Goal: Task Accomplishment & Management: Manage account settings

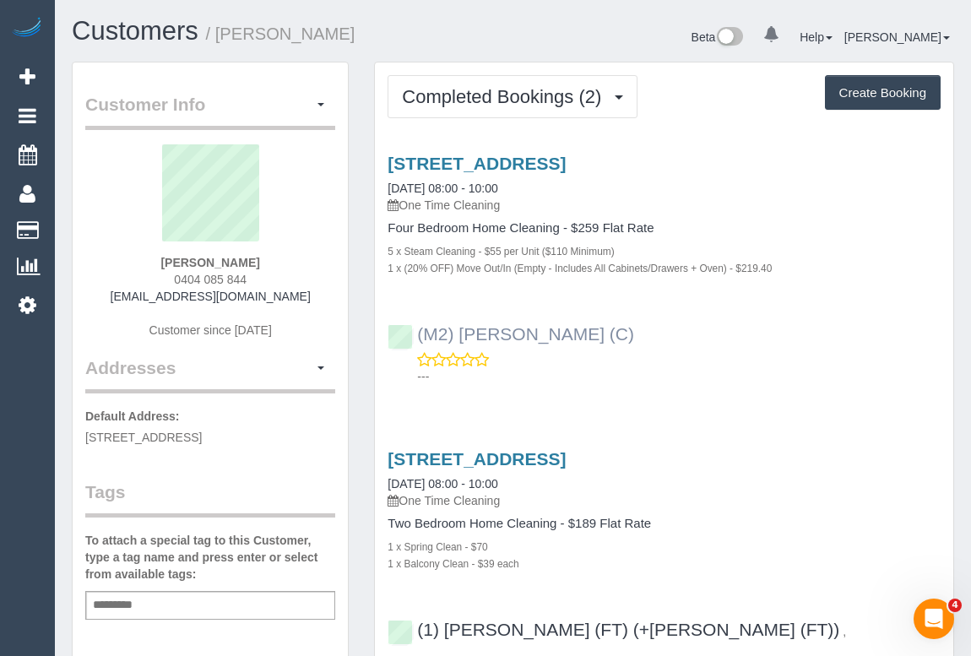
drag, startPoint x: 659, startPoint y: 338, endPoint x: 459, endPoint y: 326, distance: 199.6
click at [459, 326] on div "(M2) Joseph Tshibangu (C) ---" at bounding box center [664, 348] width 578 height 76
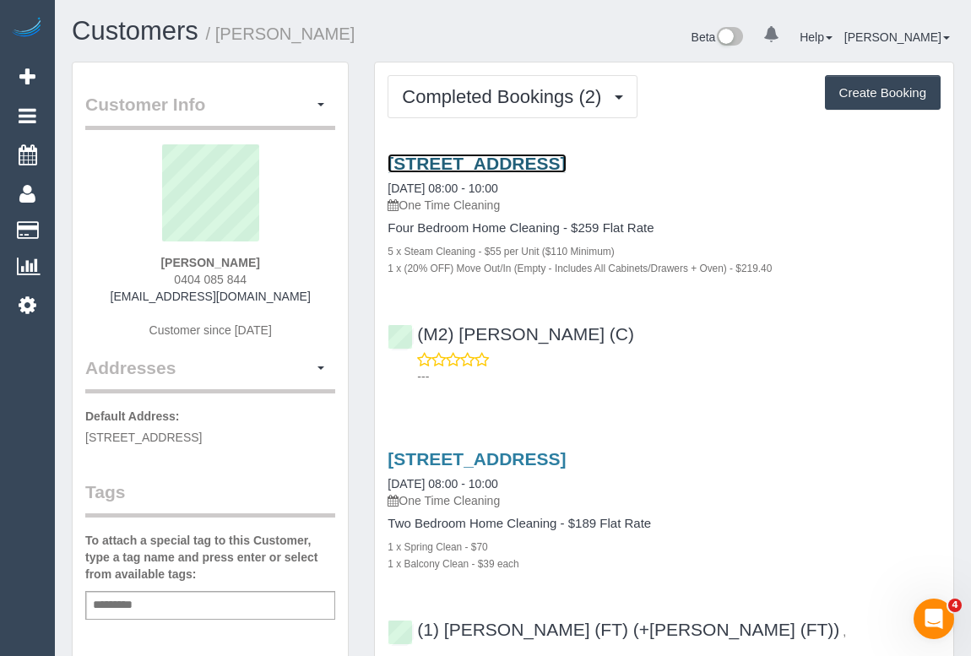
click at [538, 167] on link "54a Carnarvon Road Strathmore, Strathmore, VIC 3041" at bounding box center [477, 163] width 178 height 19
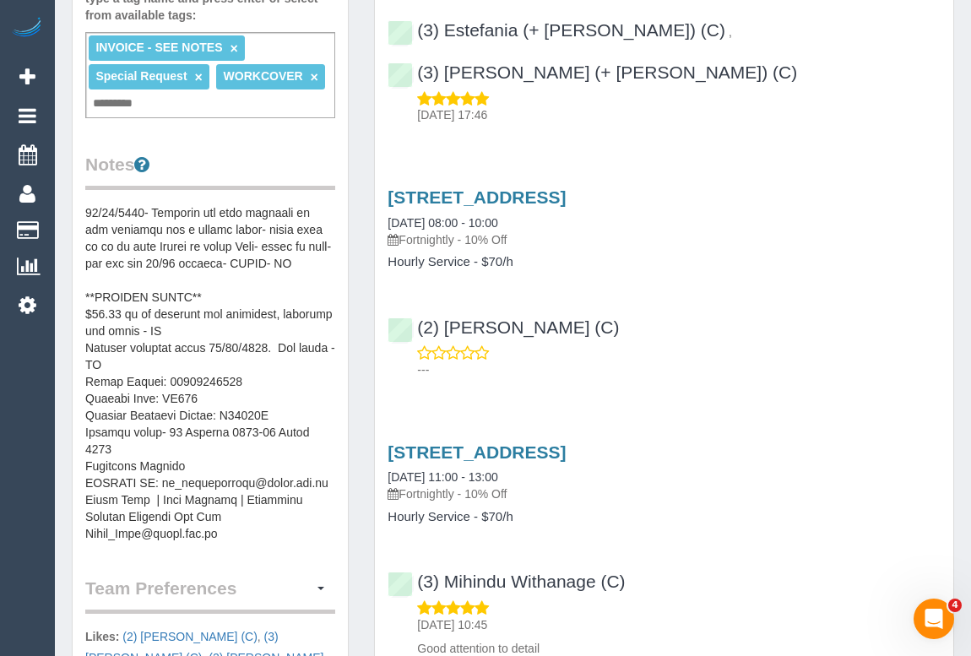
scroll to position [460, 0]
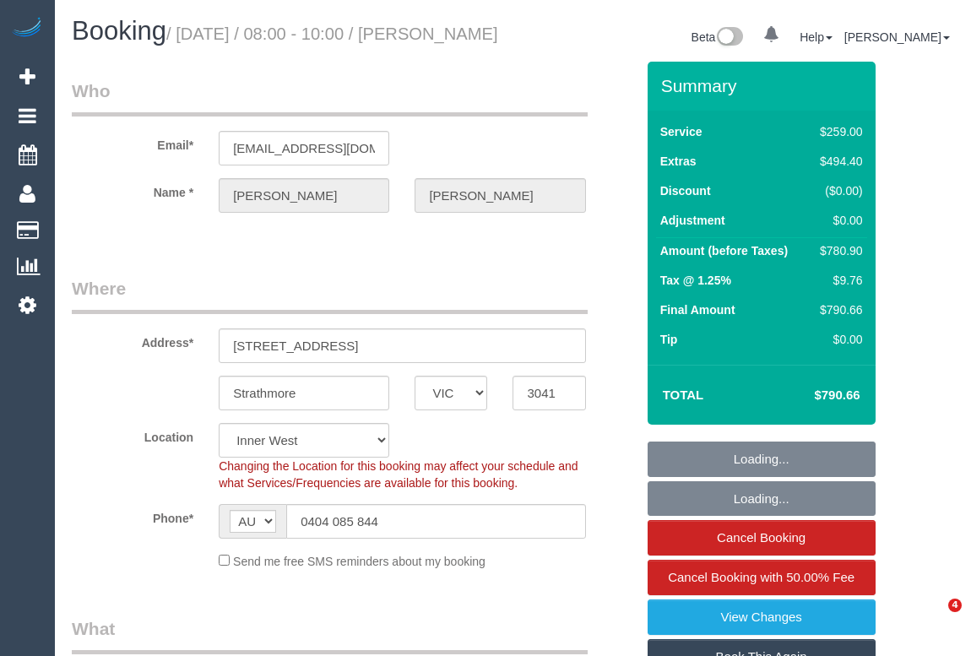
select select "VIC"
select select "object:626"
select select "string:stripe-pm_1SCf7r2GScqysDRVEyQYtjF6"
select select "number:28"
select select "number:14"
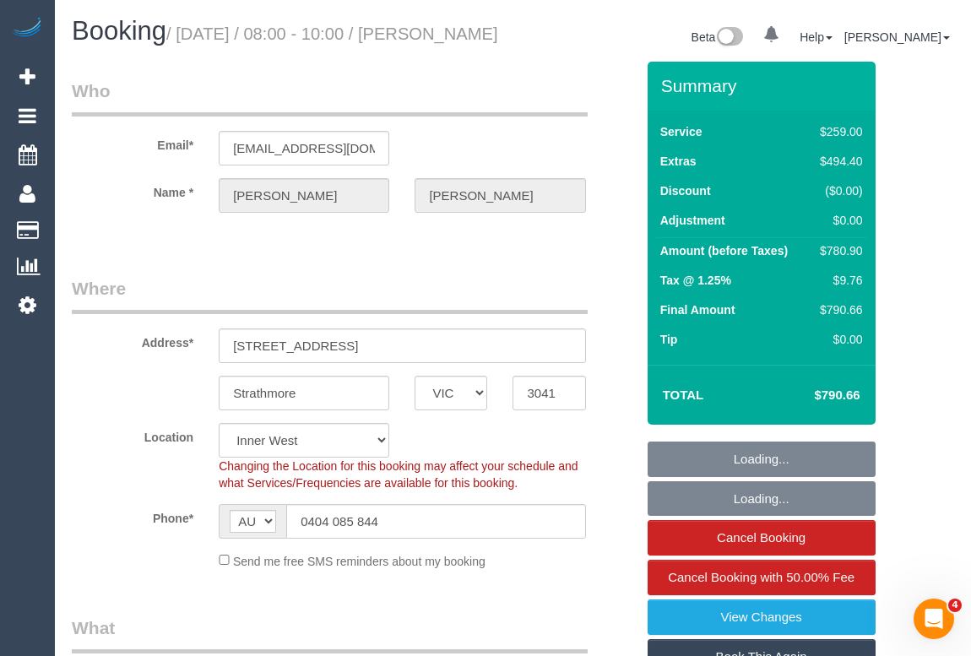
select select "number:18"
select select "number:24"
select select "number:26"
select select "object:879"
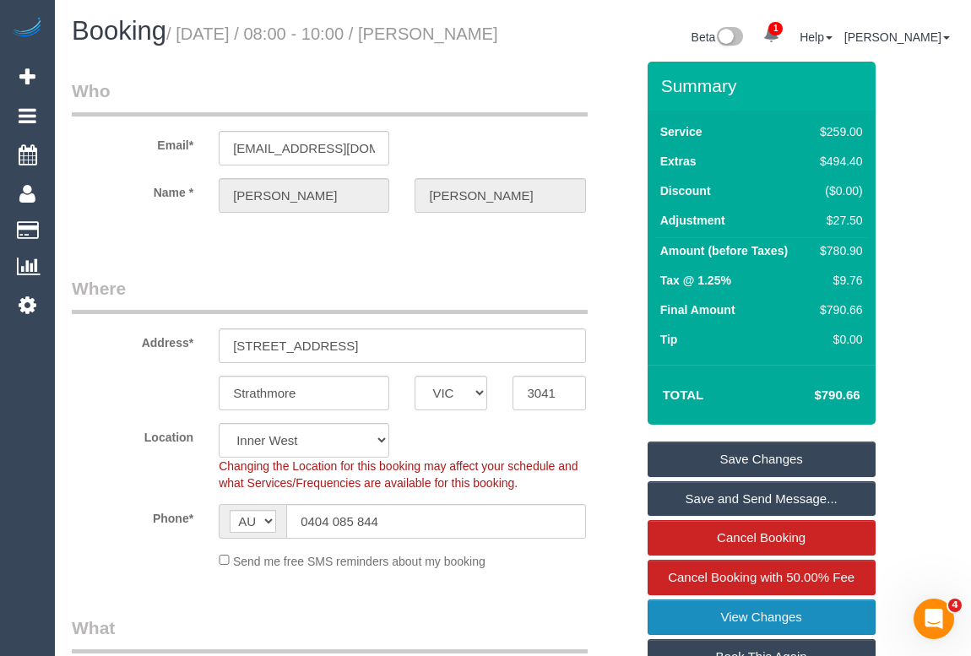
click at [751, 635] on link "View Changes" at bounding box center [762, 616] width 228 height 35
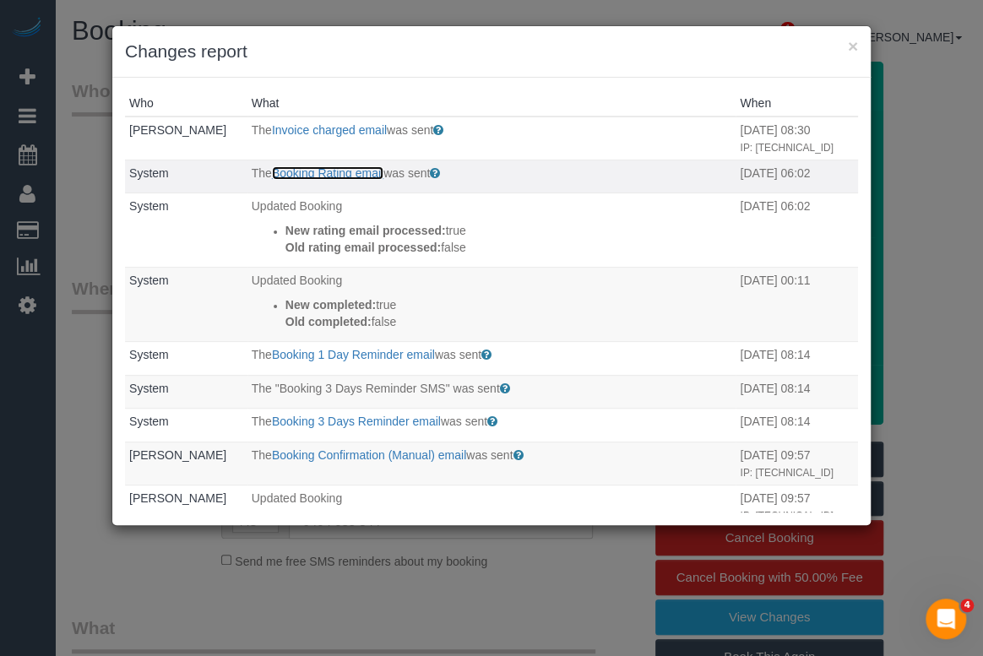
click at [329, 180] on link "Booking Rating email" at bounding box center [327, 173] width 111 height 14
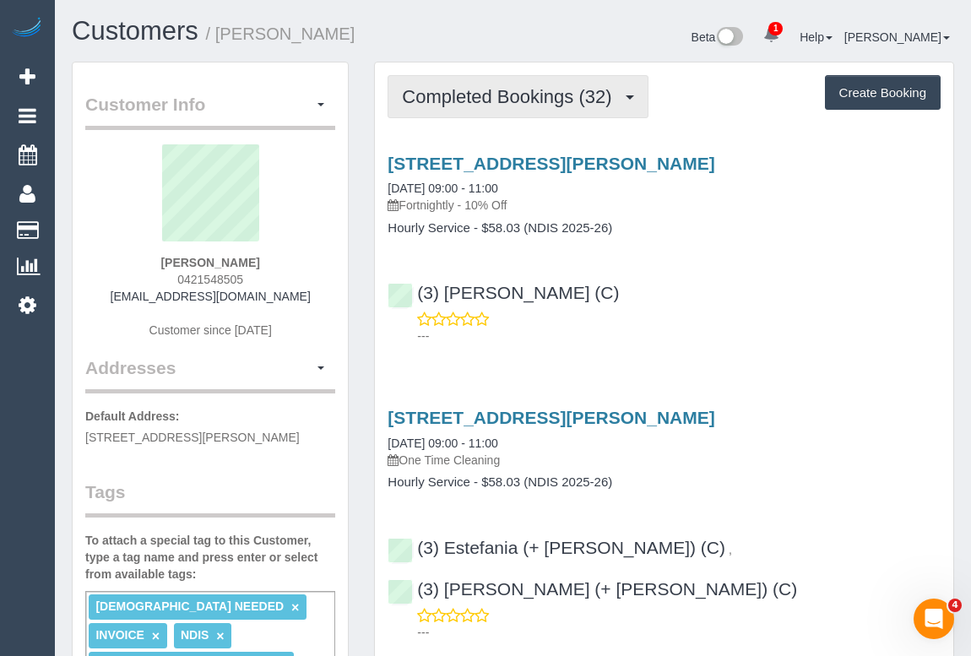
click at [513, 100] on span "Completed Bookings (32)" at bounding box center [511, 96] width 218 height 21
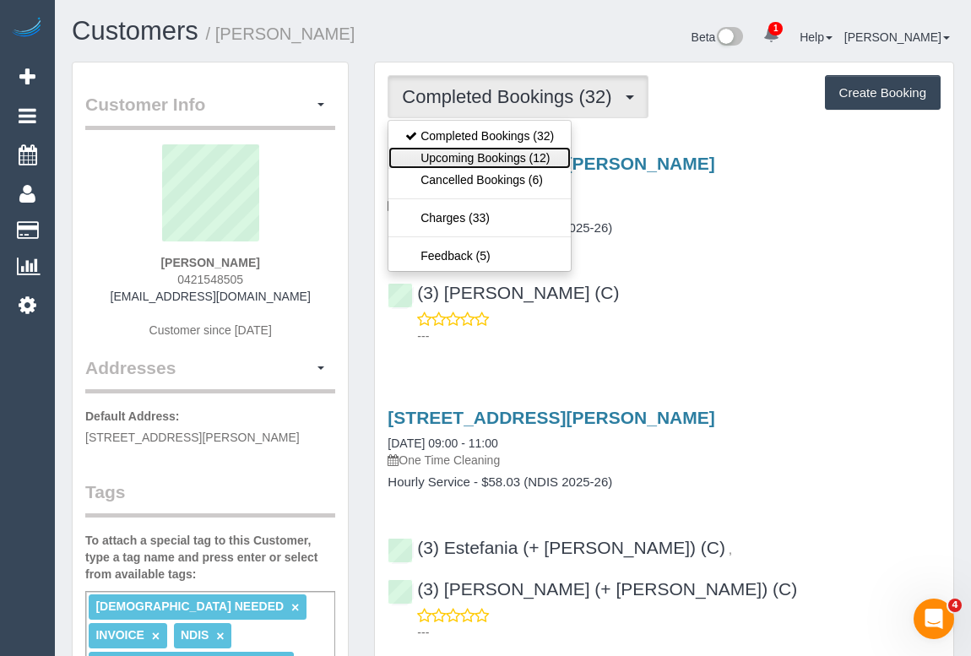
click at [500, 152] on link "Upcoming Bookings (12)" at bounding box center [479, 158] width 182 height 22
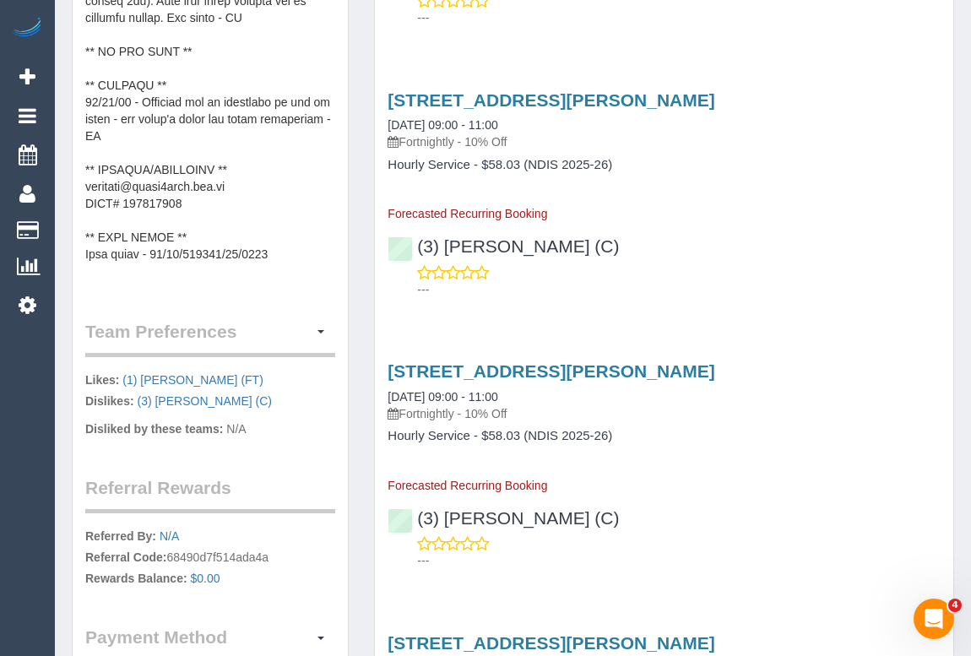
scroll to position [72, 0]
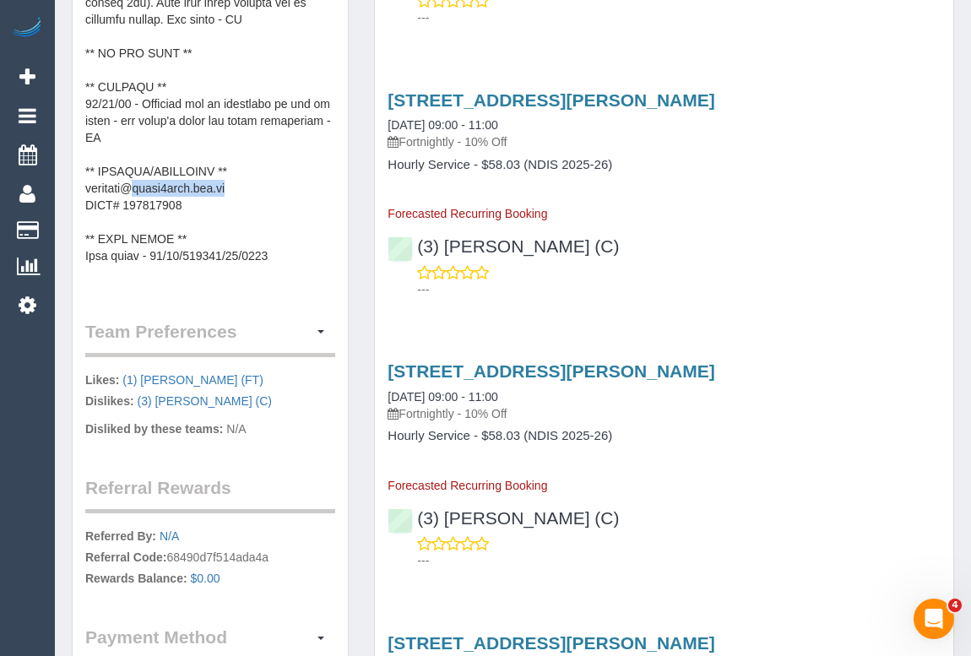
drag, startPoint x: 144, startPoint y: 184, endPoint x: 246, endPoint y: 183, distance: 102.2
click at [246, 183] on pre at bounding box center [210, 117] width 250 height 338
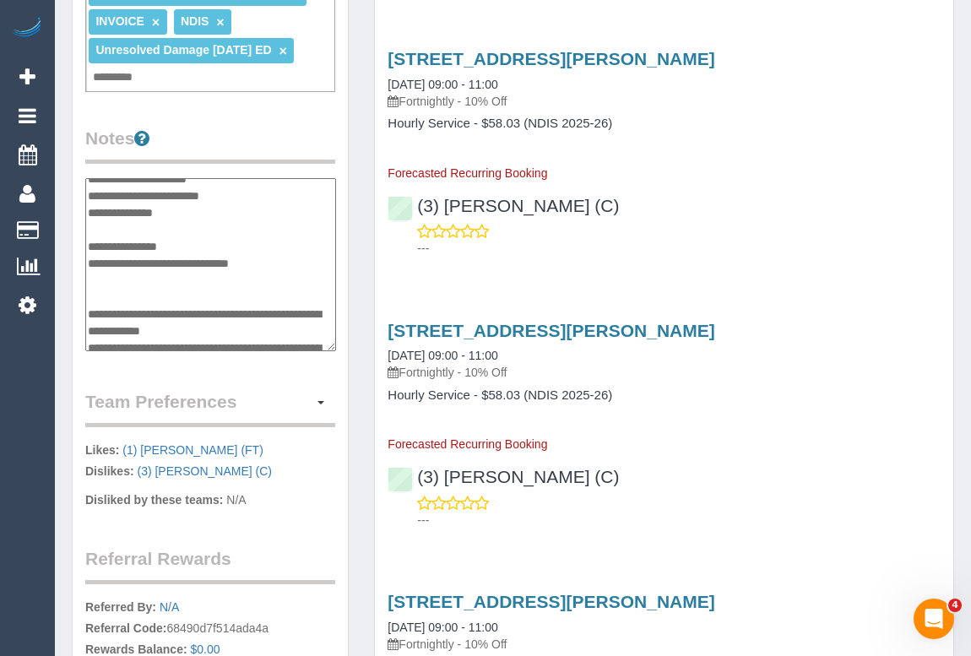
scroll to position [241, 0]
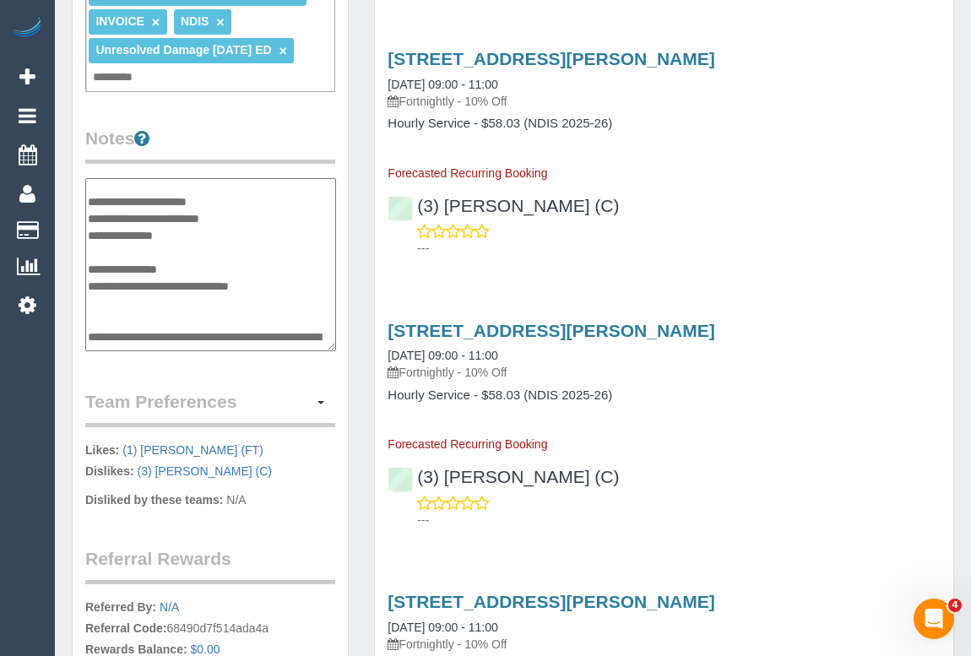
drag, startPoint x: 241, startPoint y: 252, endPoint x: 147, endPoint y: 252, distance: 94.6
click at [147, 252] on textarea at bounding box center [210, 265] width 251 height 174
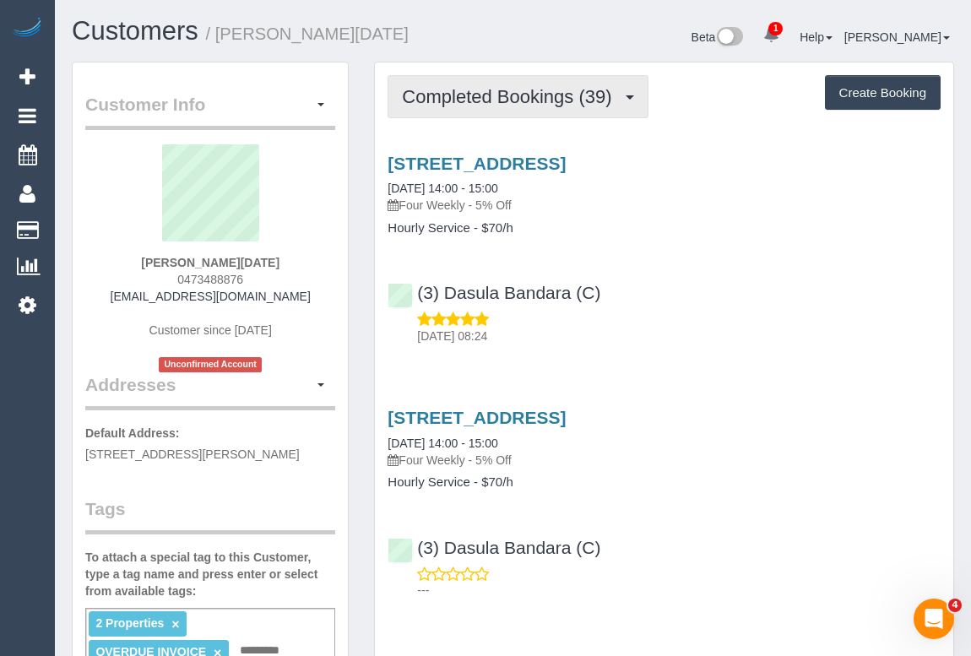
click at [512, 99] on span "Completed Bookings (39)" at bounding box center [511, 96] width 218 height 21
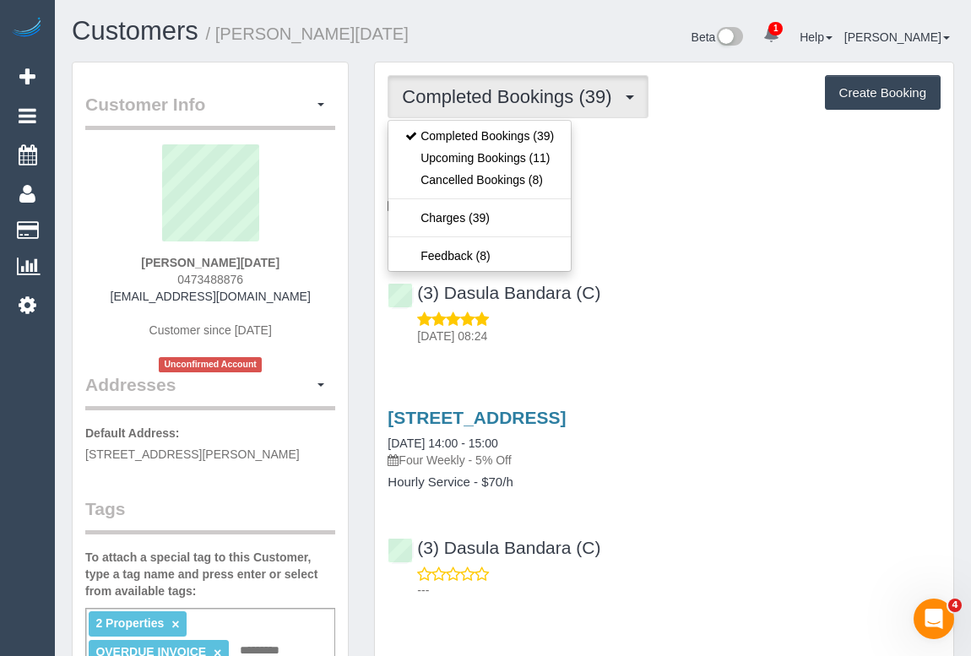
click at [752, 398] on div "125 Ayr St, Doncaster, VIC 3108 10/09/2025 14:00 - 15:00 Four Weekly - 5% Off H…" at bounding box center [664, 499] width 578 height 213
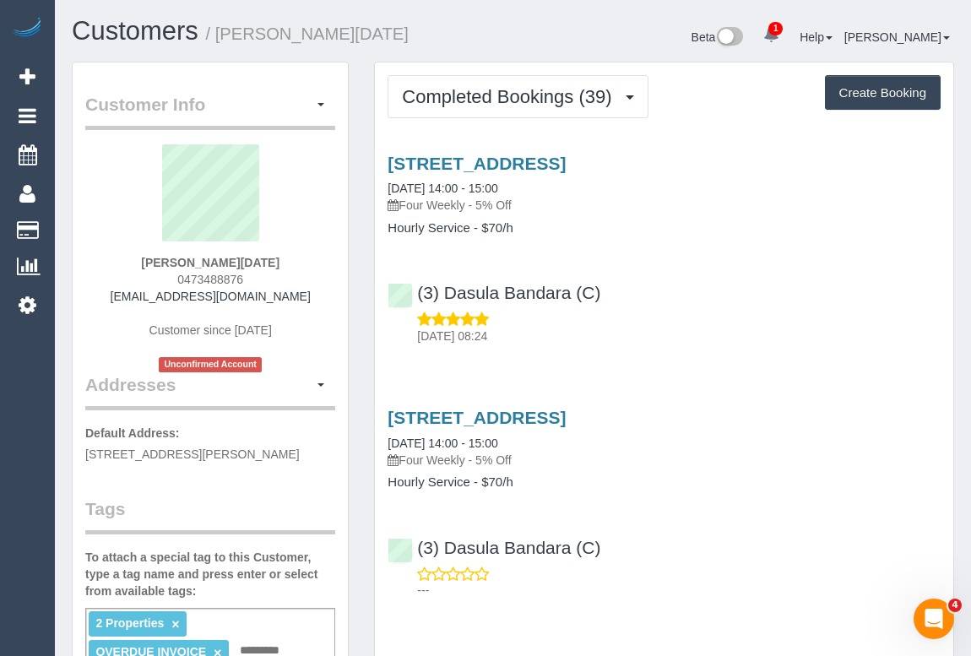
drag, startPoint x: 169, startPoint y: 279, endPoint x: 263, endPoint y: 279, distance: 93.7
click at [263, 279] on div "Patricia Di Pasqua 0473488876 patriciadipasqua@gmail.com Customer since 2023 Un…" at bounding box center [210, 258] width 250 height 228
copy span "0473488876"
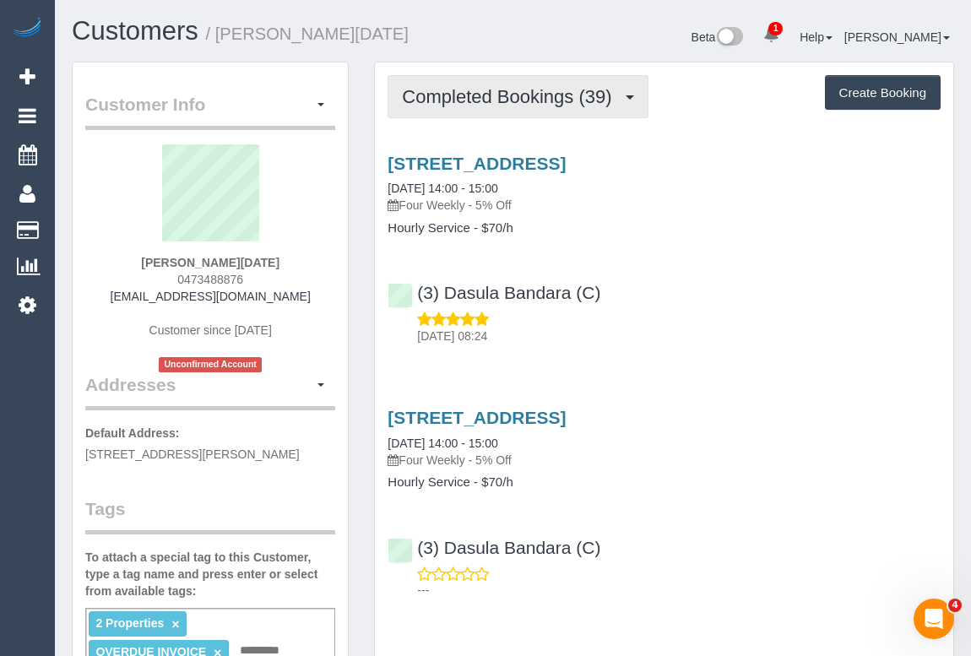
click at [496, 100] on span "Completed Bookings (39)" at bounding box center [511, 96] width 218 height 21
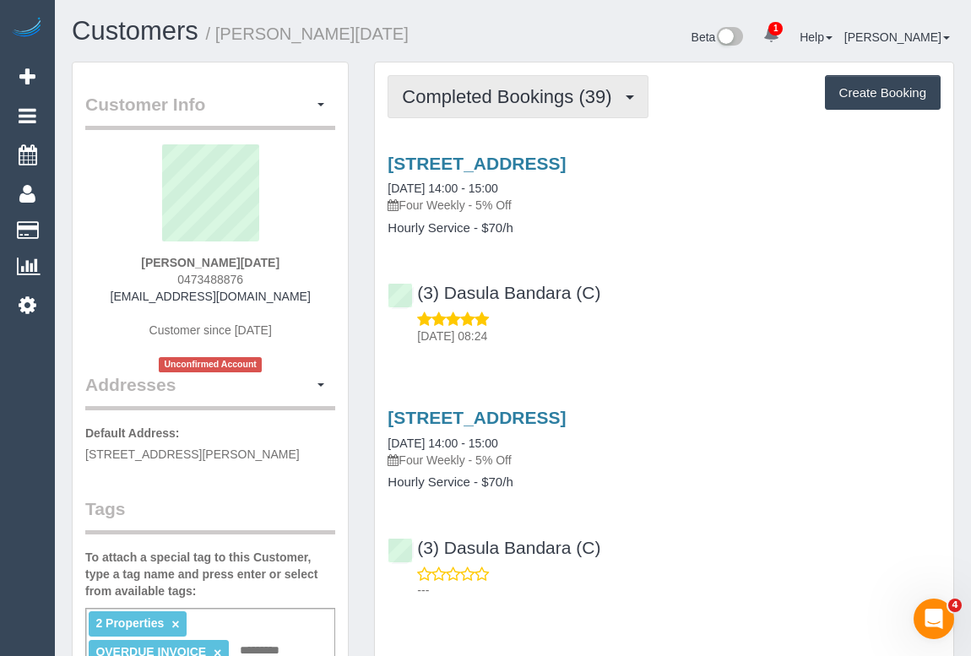
click at [521, 100] on span "Completed Bookings (39)" at bounding box center [511, 96] width 218 height 21
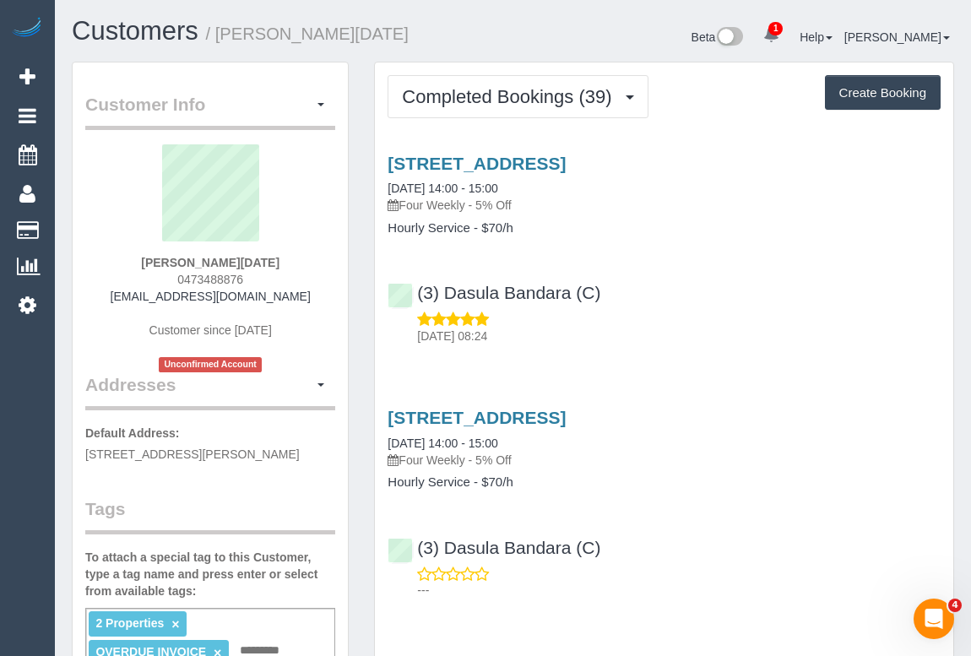
drag, startPoint x: 179, startPoint y: 277, endPoint x: 292, endPoint y: 280, distance: 113.2
click at [292, 280] on div "Patricia Di Pasqua 0473488876 patriciadipasqua@gmail.com Customer since 2023 Un…" at bounding box center [210, 258] width 250 height 228
copy span "0473488876"
click at [650, 52] on div "Beta 1 Your Notifications You have 0 alerts × You have 2 to charge for 09/10/20…" at bounding box center [740, 39] width 454 height 45
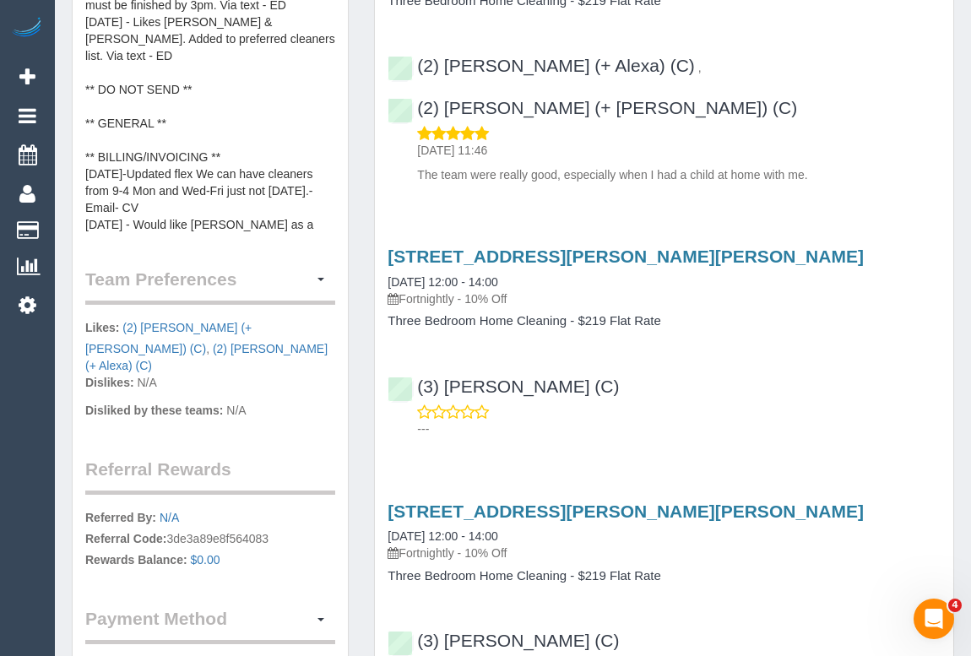
scroll to position [1151, 0]
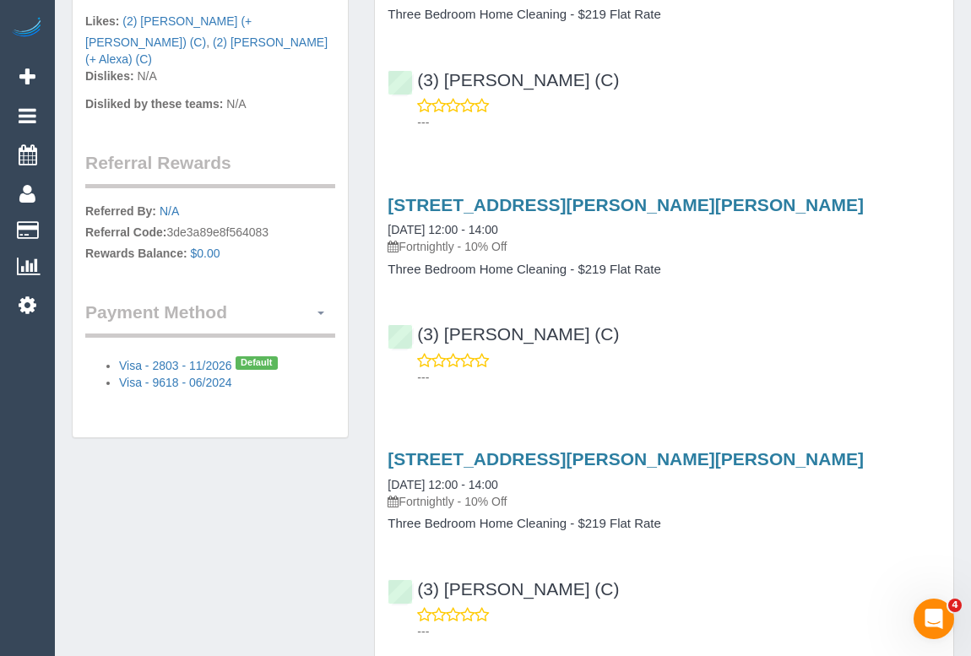
click at [319, 312] on span "button" at bounding box center [320, 313] width 7 height 3
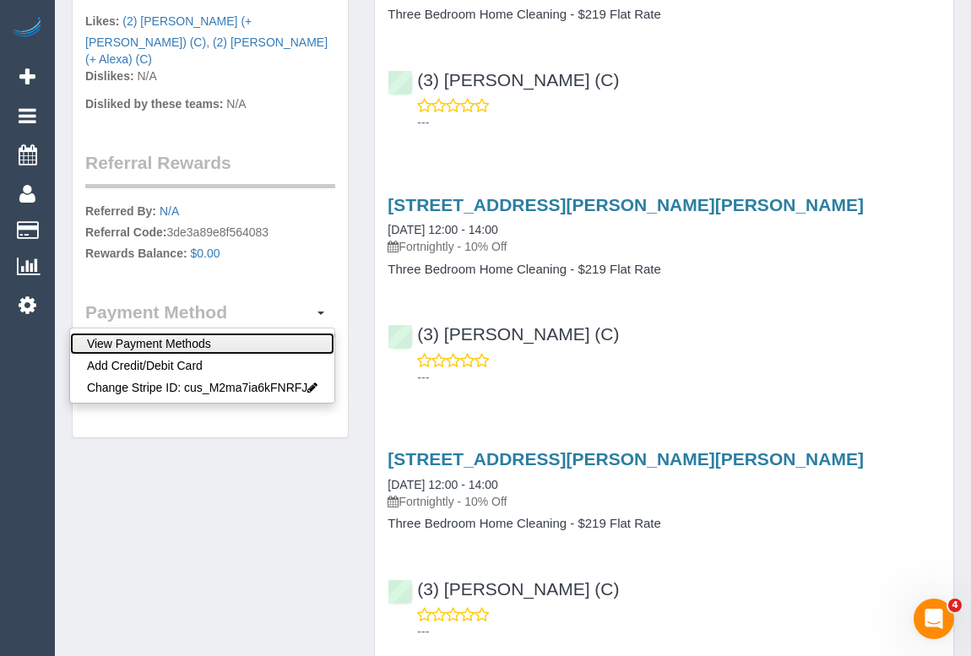
click at [160, 333] on link "View Payment Methods" at bounding box center [202, 344] width 264 height 22
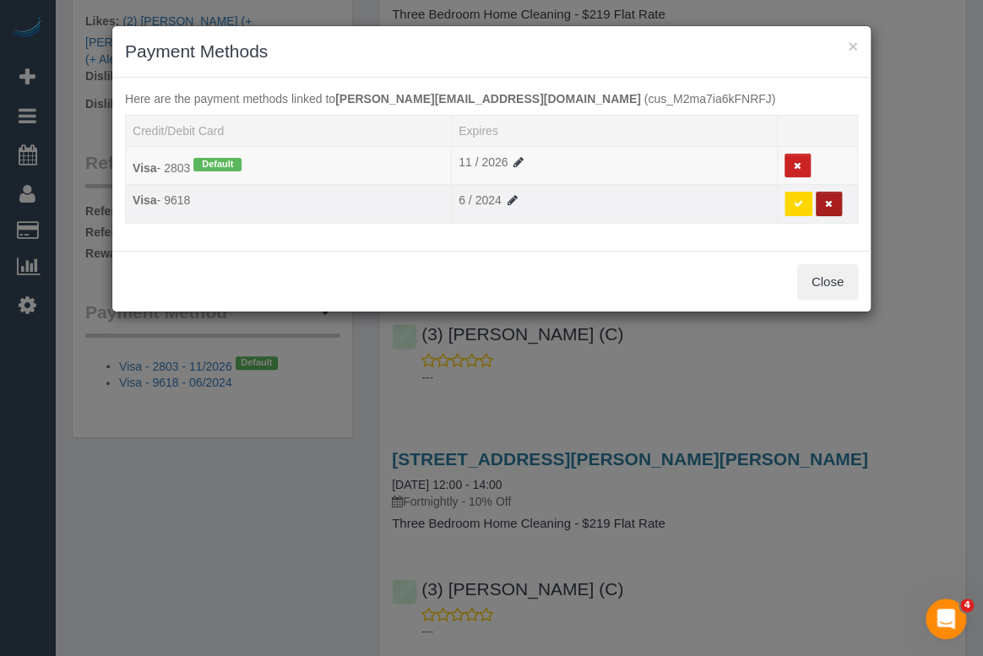
click at [831, 203] on icon at bounding box center [829, 203] width 8 height 9
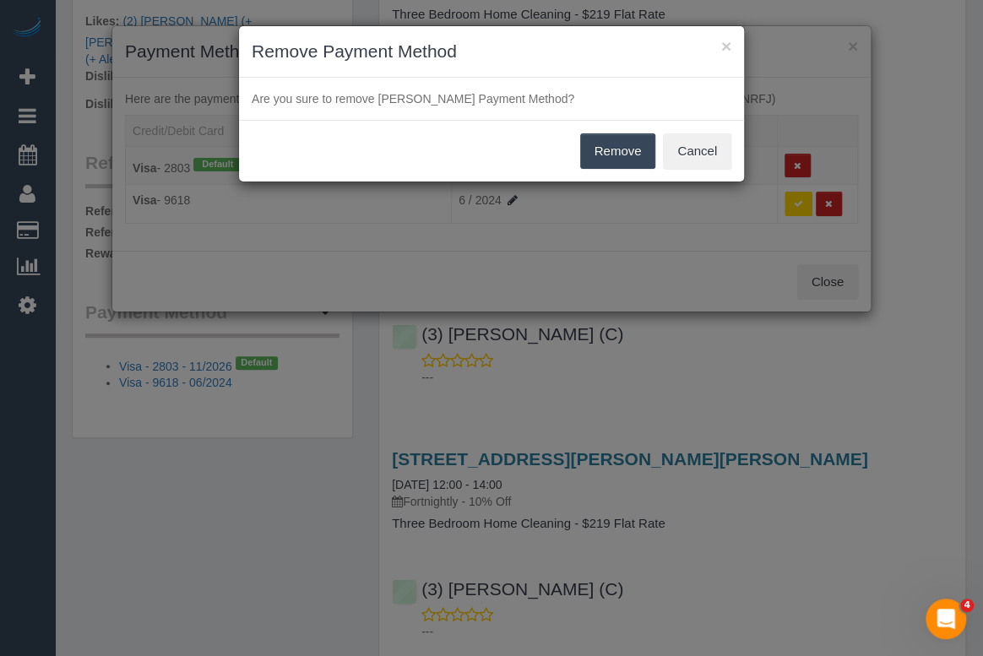
click at [613, 157] on button "Remove" at bounding box center [618, 150] width 76 height 35
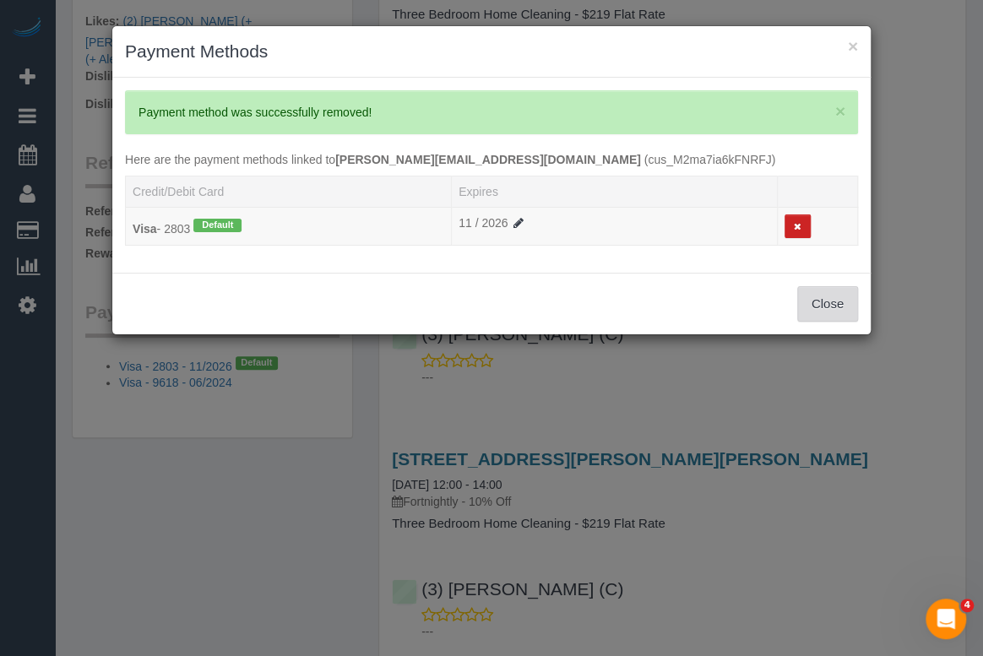
click at [832, 305] on button "Close" at bounding box center [827, 303] width 61 height 35
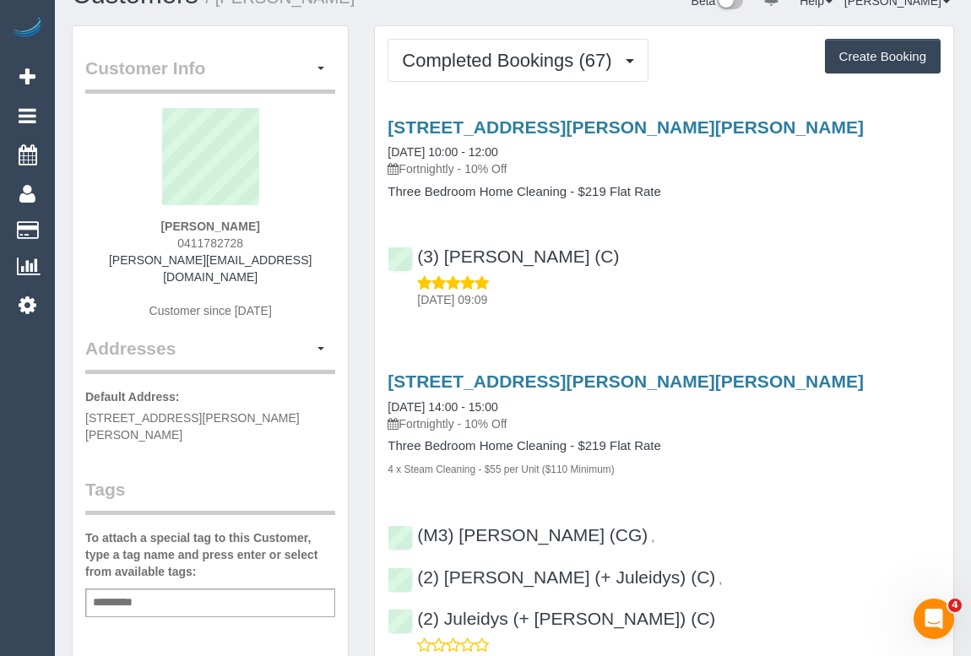
scroll to position [0, 0]
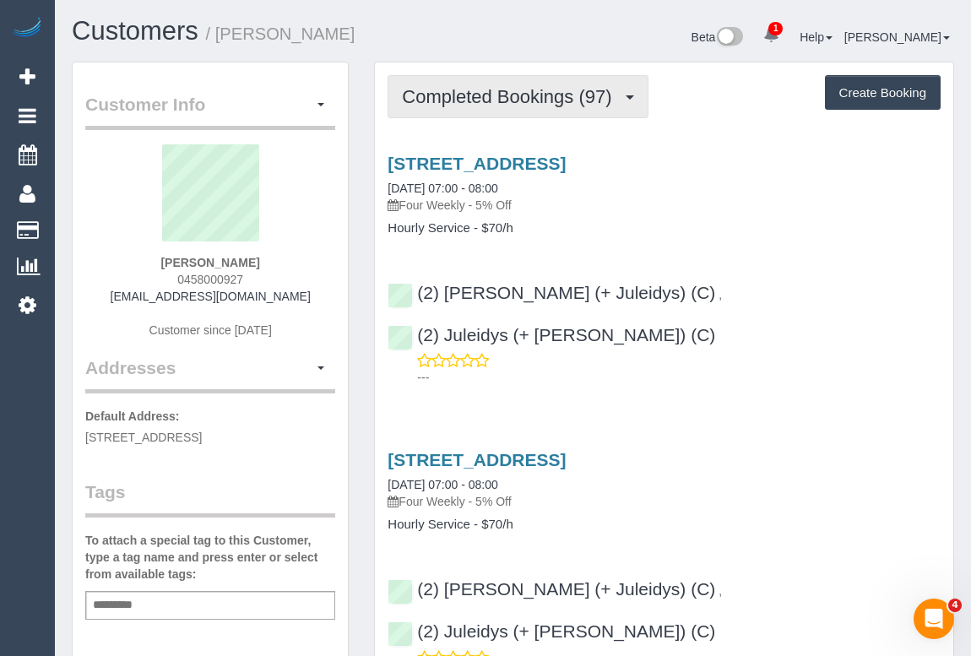
click at [481, 100] on span "Completed Bookings (97)" at bounding box center [511, 96] width 218 height 21
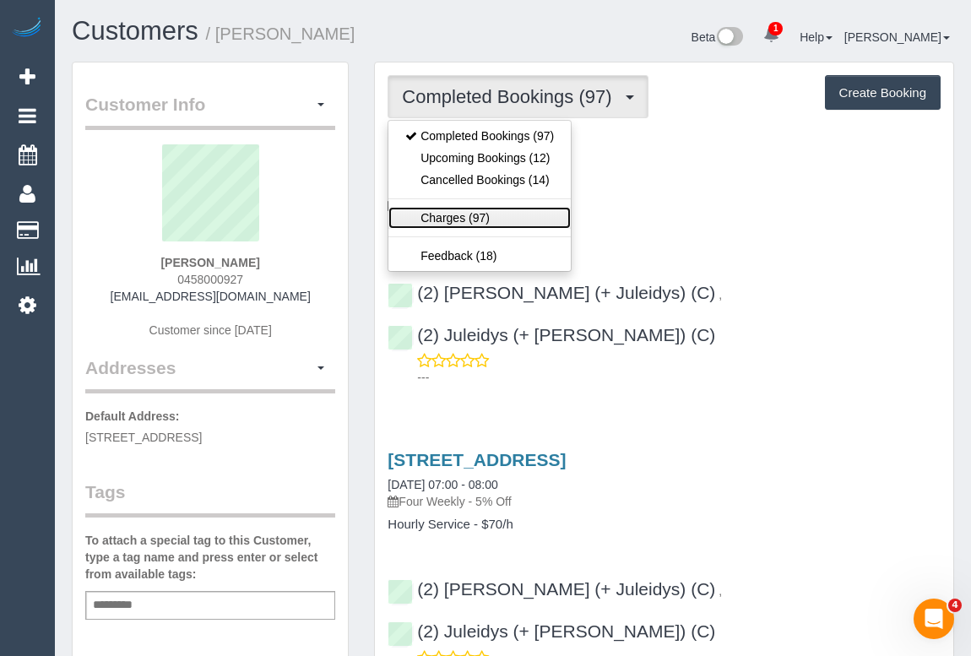
click at [436, 219] on link "Charges (97)" at bounding box center [479, 218] width 182 height 22
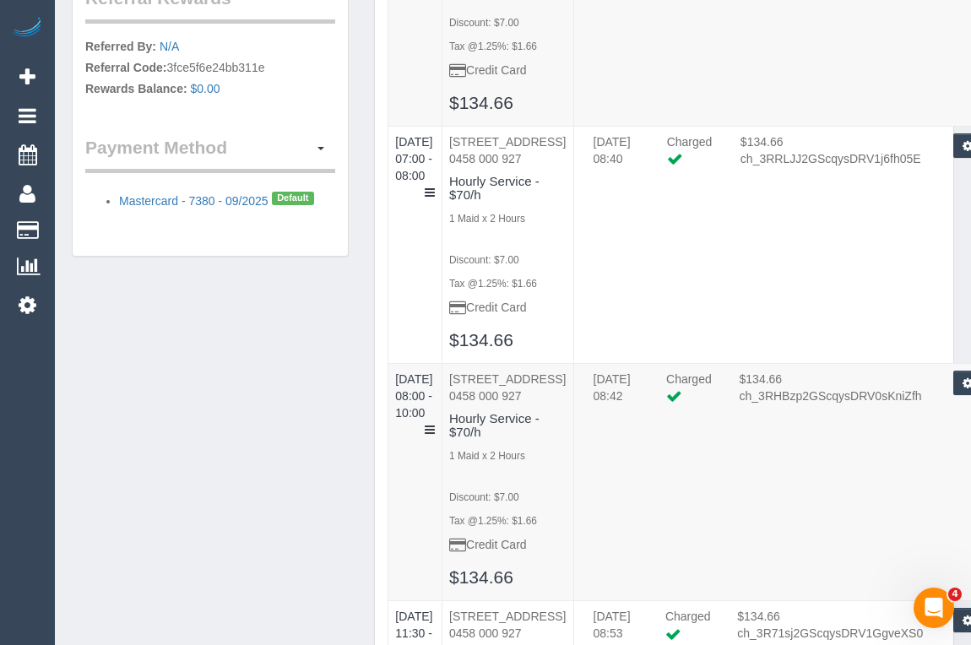
scroll to position [1304, 0]
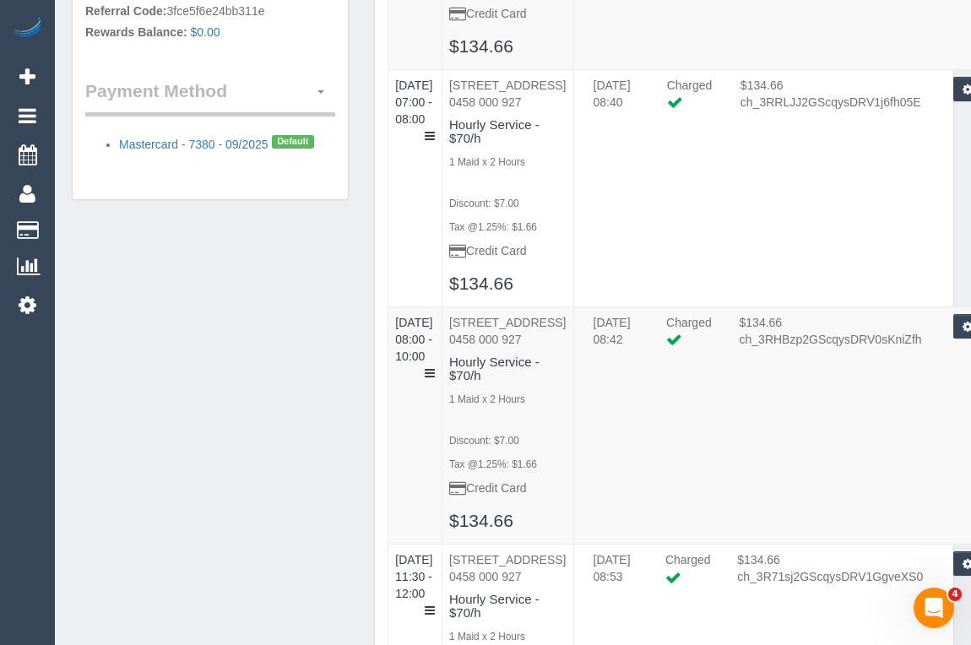
drag, startPoint x: 321, startPoint y: 86, endPoint x: 313, endPoint y: 92, distance: 9.6
click at [321, 90] on span "button" at bounding box center [320, 91] width 7 height 3
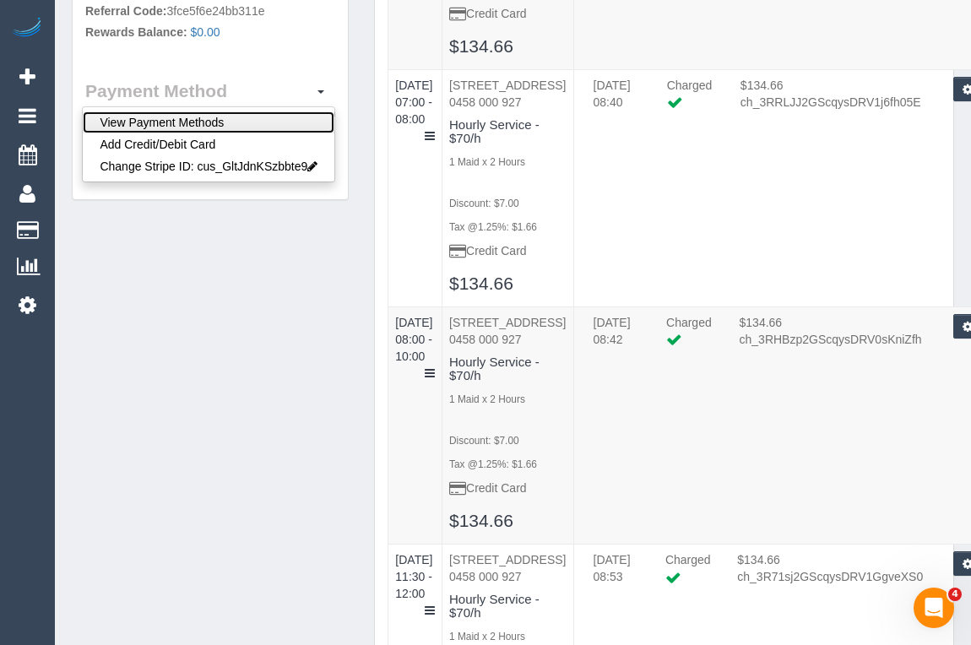
click at [236, 119] on link "View Payment Methods" at bounding box center [209, 122] width 252 height 22
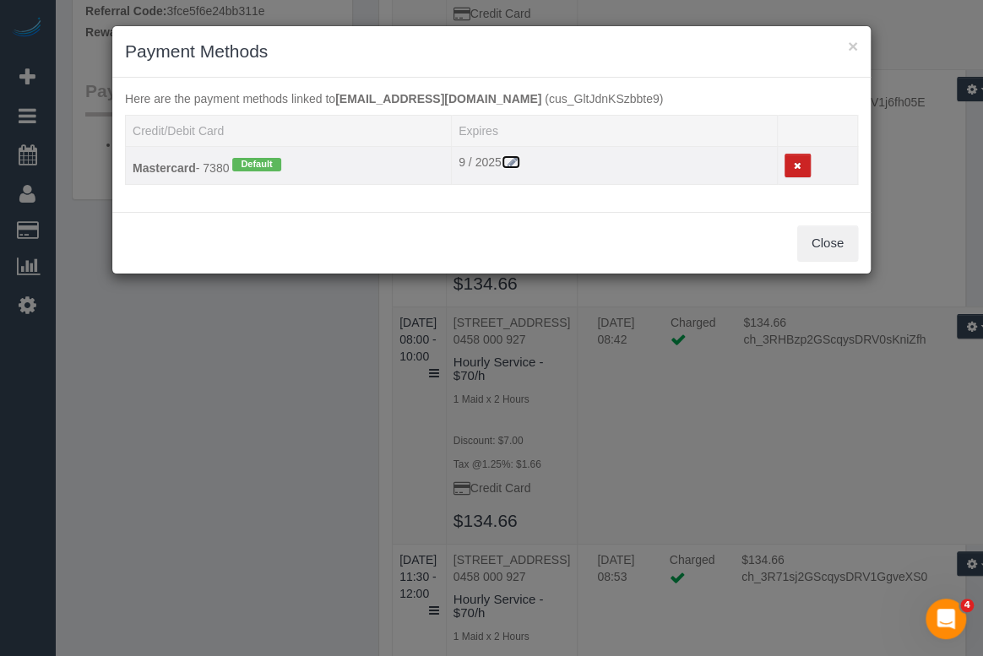
click at [510, 158] on icon at bounding box center [512, 162] width 15 height 12
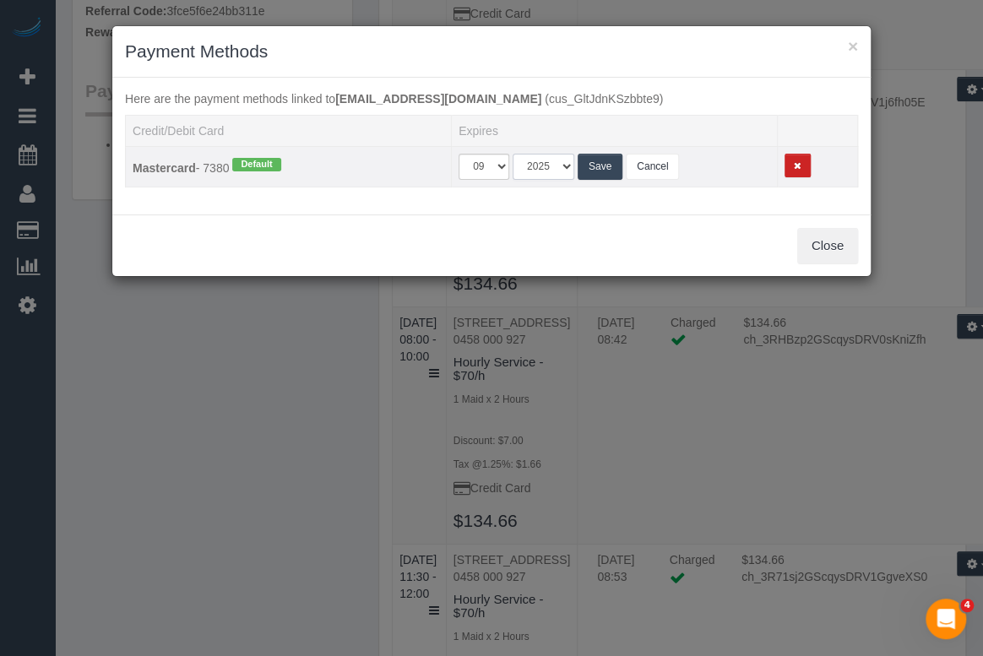
click at [561, 164] on select "2025 2026 2027 2028 2029 2030 2031 2032 2033 2034" at bounding box center [543, 167] width 62 height 26
select select "string:2029"
click at [512, 154] on select "2025 2026 2027 2028 2029 2030 2031 2032 2033 2034" at bounding box center [543, 167] width 62 height 26
click at [595, 161] on button "Save" at bounding box center [599, 167] width 45 height 26
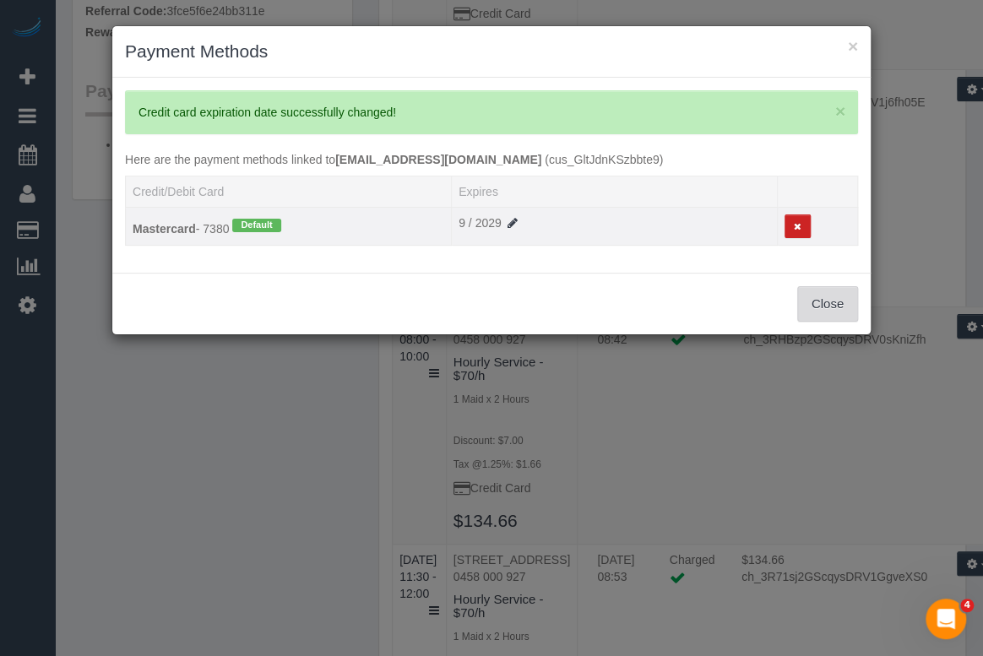
click at [816, 303] on button "Close" at bounding box center [827, 303] width 61 height 35
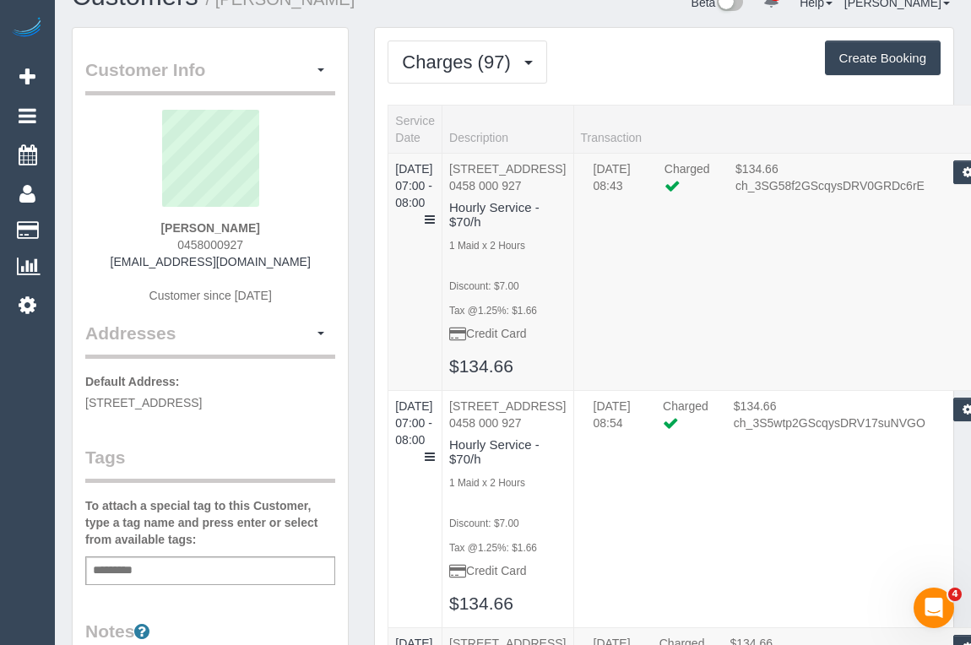
scroll to position [0, 0]
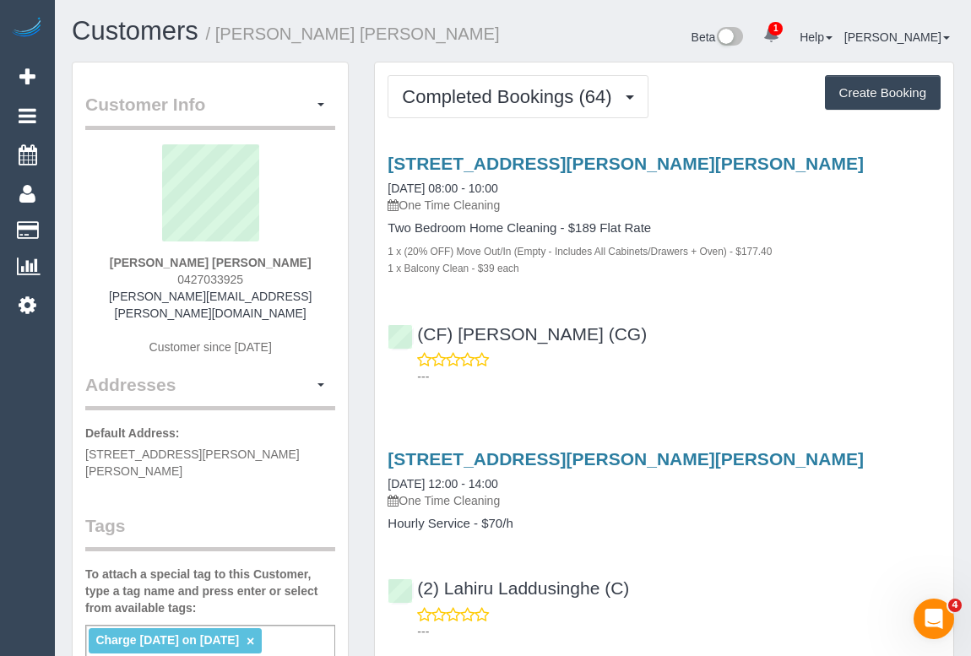
click at [616, 148] on div "[STREET_ADDRESS][PERSON_NAME][PERSON_NAME] [DATE] 08:00 - 10:00 One Time Cleani…" at bounding box center [664, 265] width 578 height 253
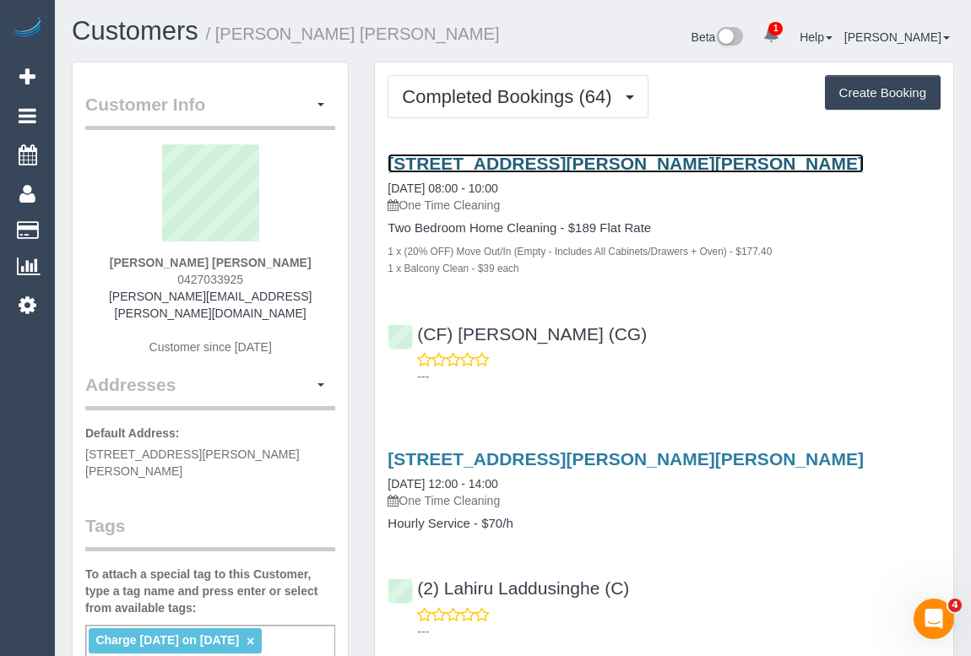
click at [612, 160] on link "[STREET_ADDRESS][PERSON_NAME][PERSON_NAME]" at bounding box center [626, 163] width 476 height 19
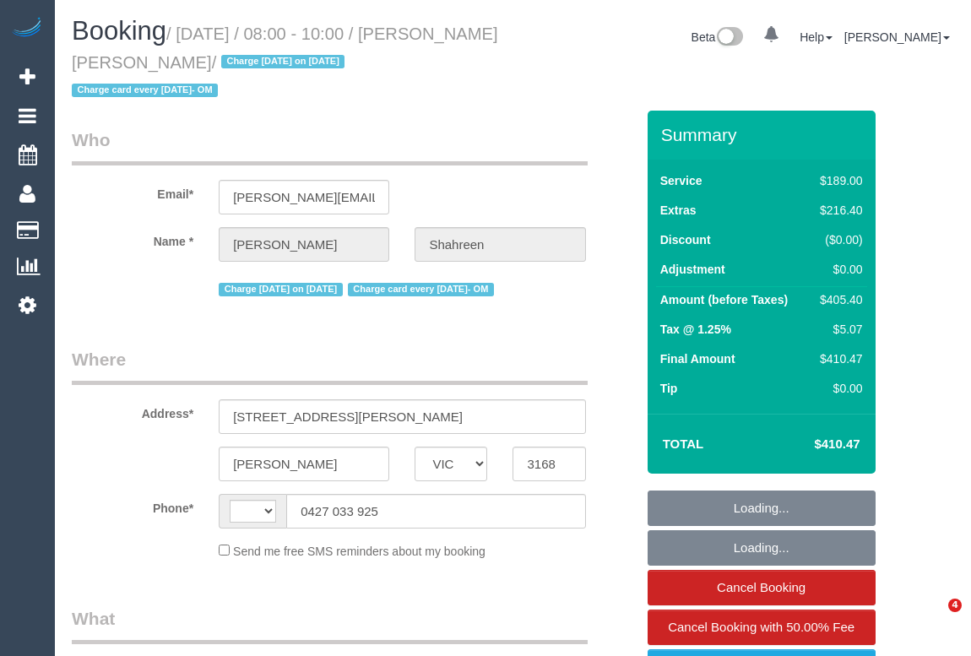
select select "VIC"
select select "string:AU"
select select "object:601"
select select "string:stripe-pm_1RbaBD2GScqysDRVJCkPLOKz"
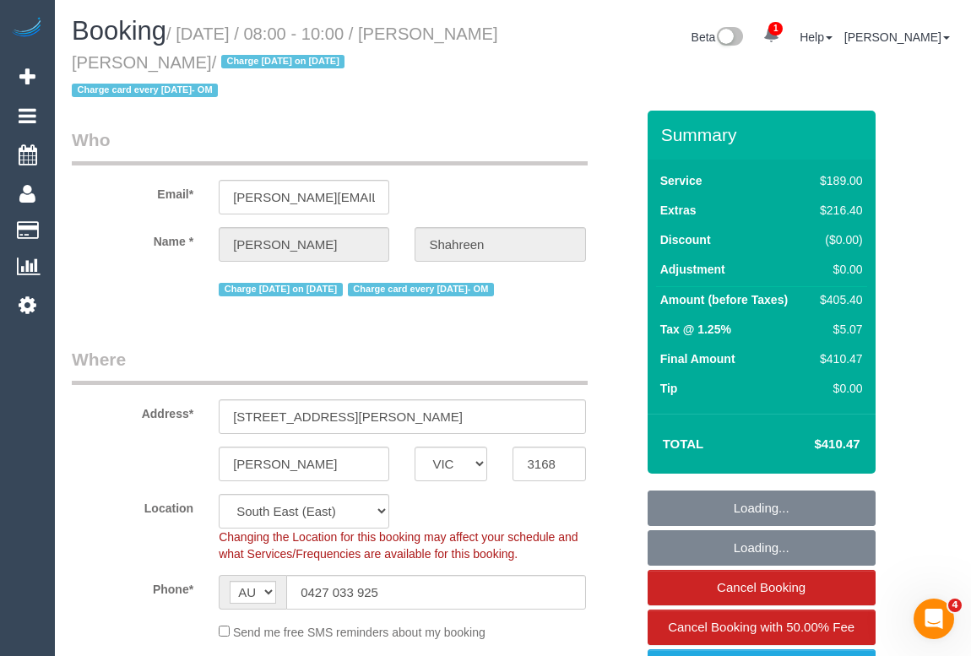
select select "number:28"
select select "number:14"
select select "number:18"
select select "number:24"
select select "object:863"
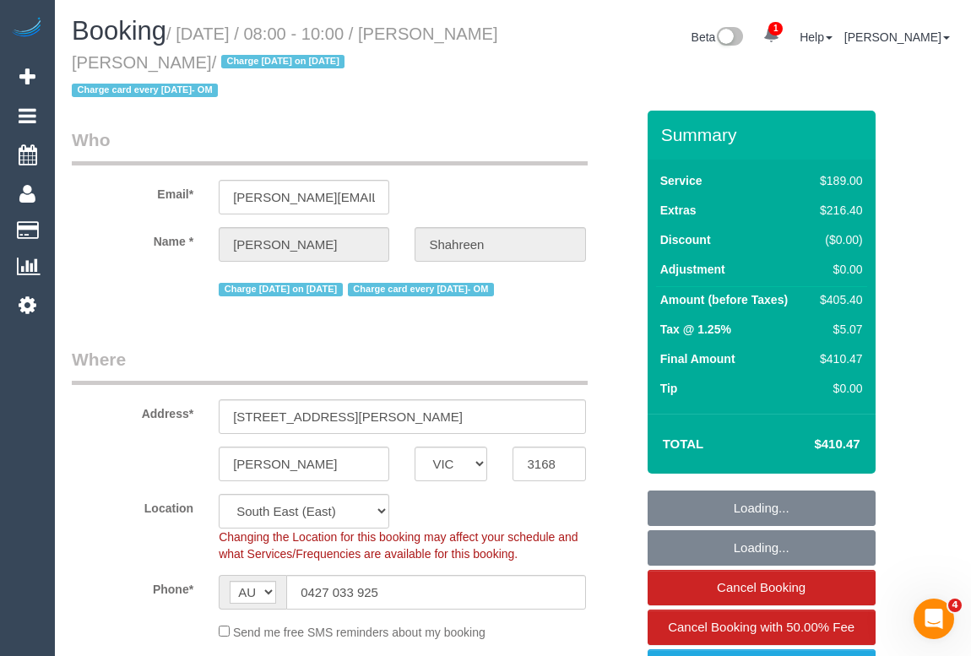
select select "spot1"
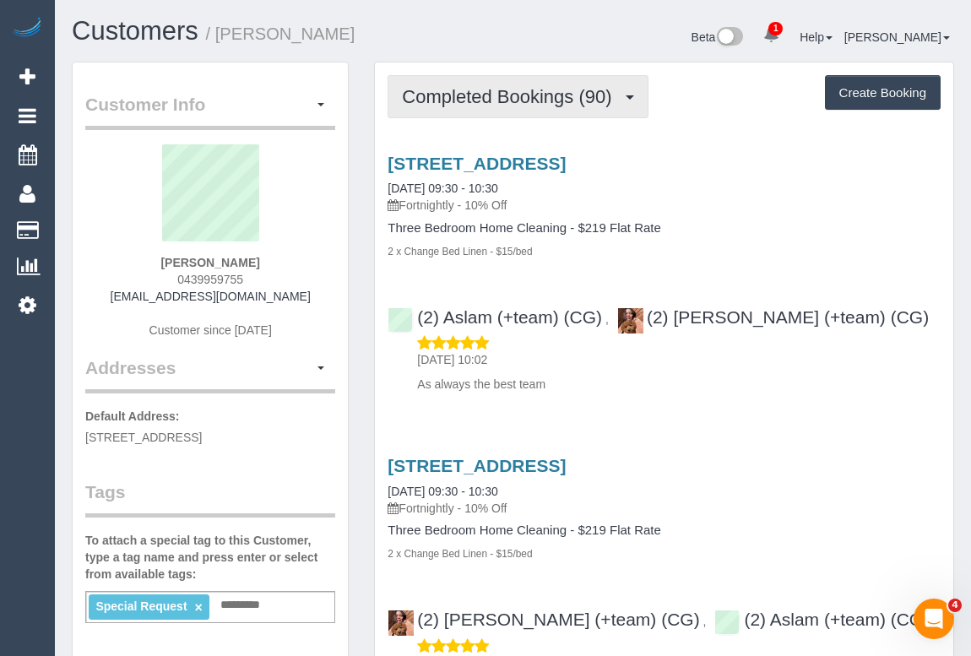
click at [516, 96] on span "Completed Bookings (90)" at bounding box center [511, 96] width 218 height 21
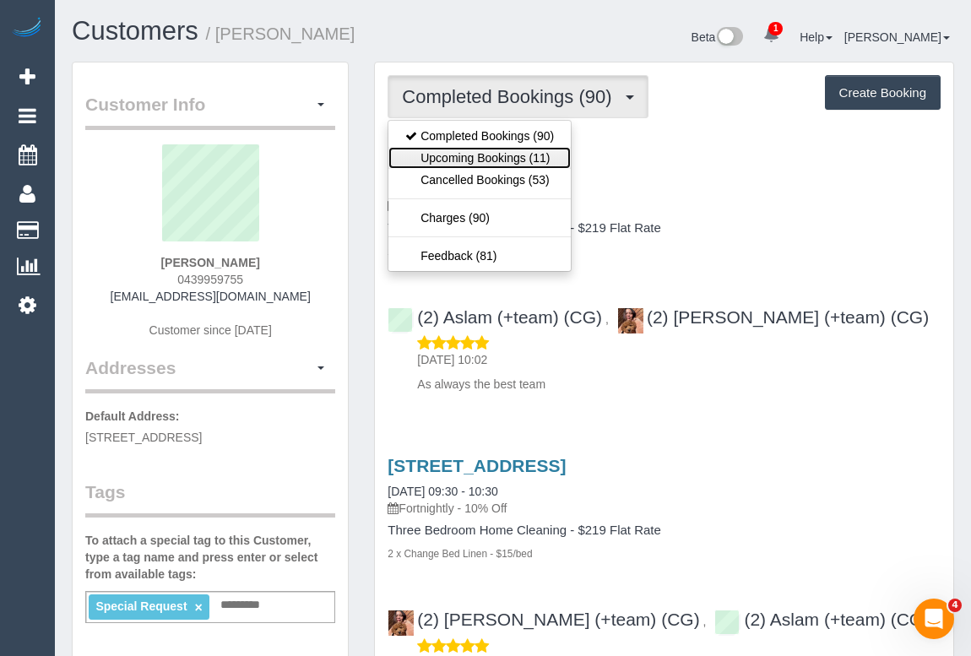
click at [505, 158] on link "Upcoming Bookings (11)" at bounding box center [479, 158] width 182 height 22
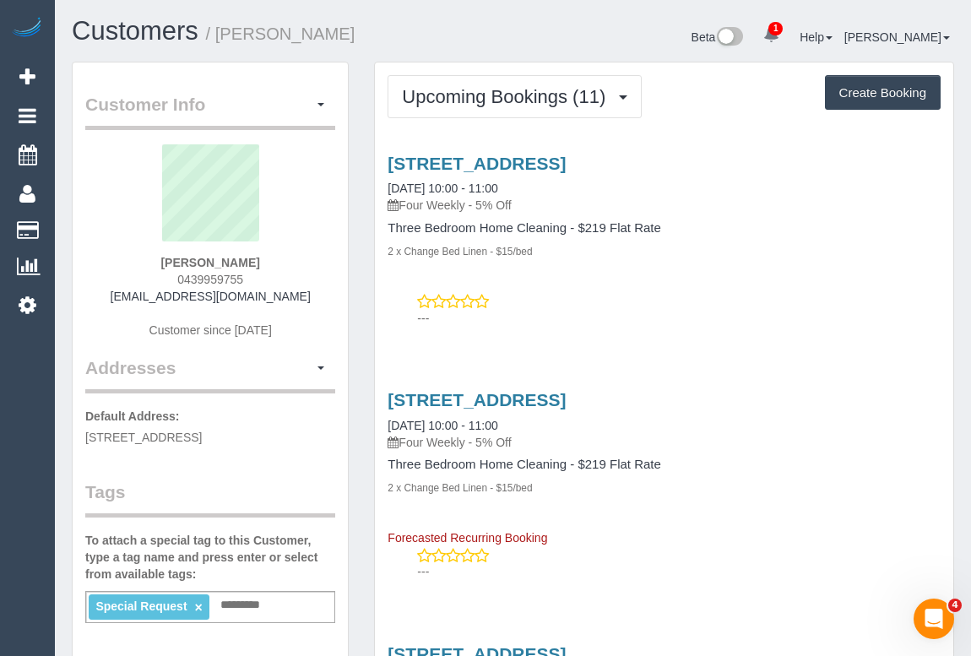
click at [705, 316] on p "---" at bounding box center [678, 318] width 523 height 17
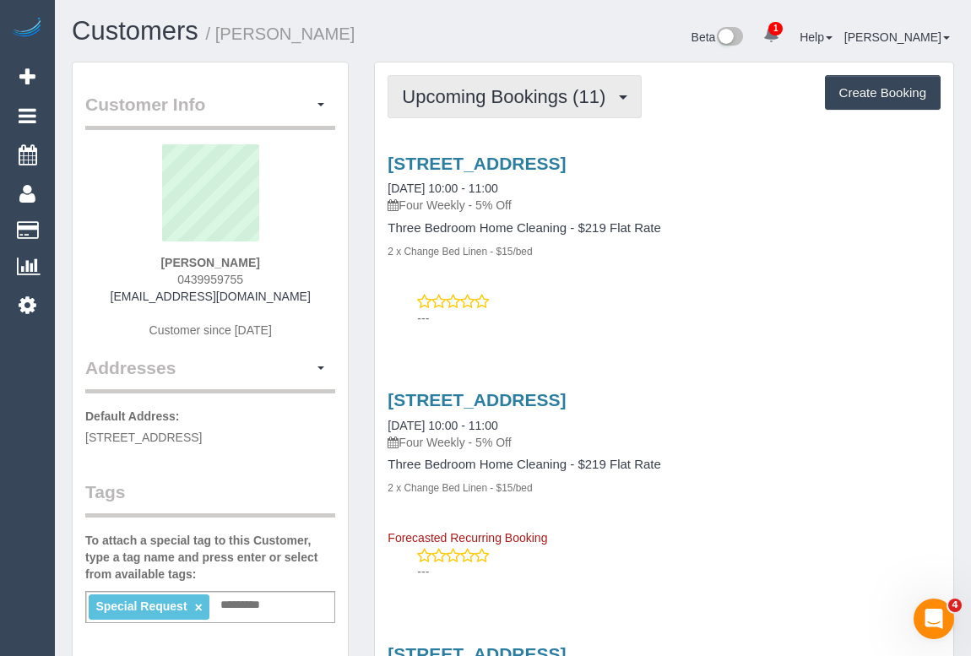
click at [516, 97] on span "Upcoming Bookings (11)" at bounding box center [508, 96] width 212 height 21
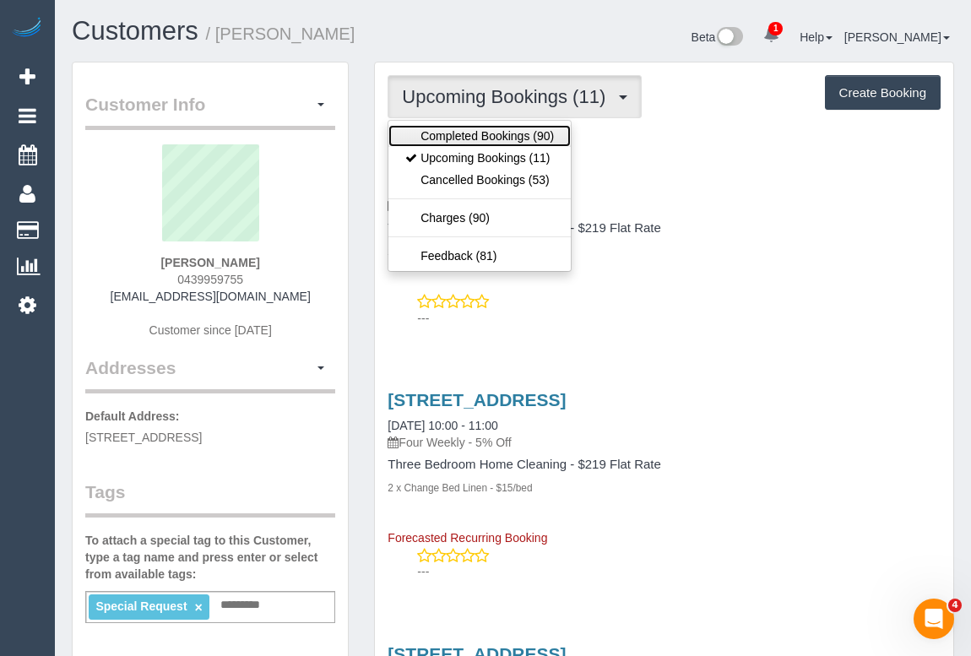
click at [486, 136] on link "Completed Bookings (90)" at bounding box center [479, 136] width 182 height 22
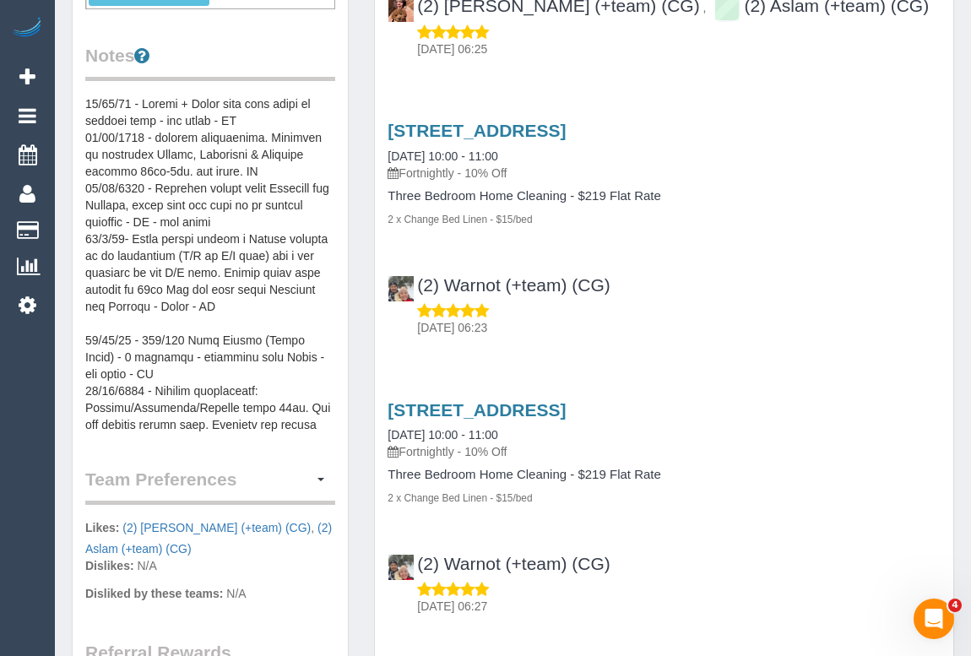
scroll to position [306, 0]
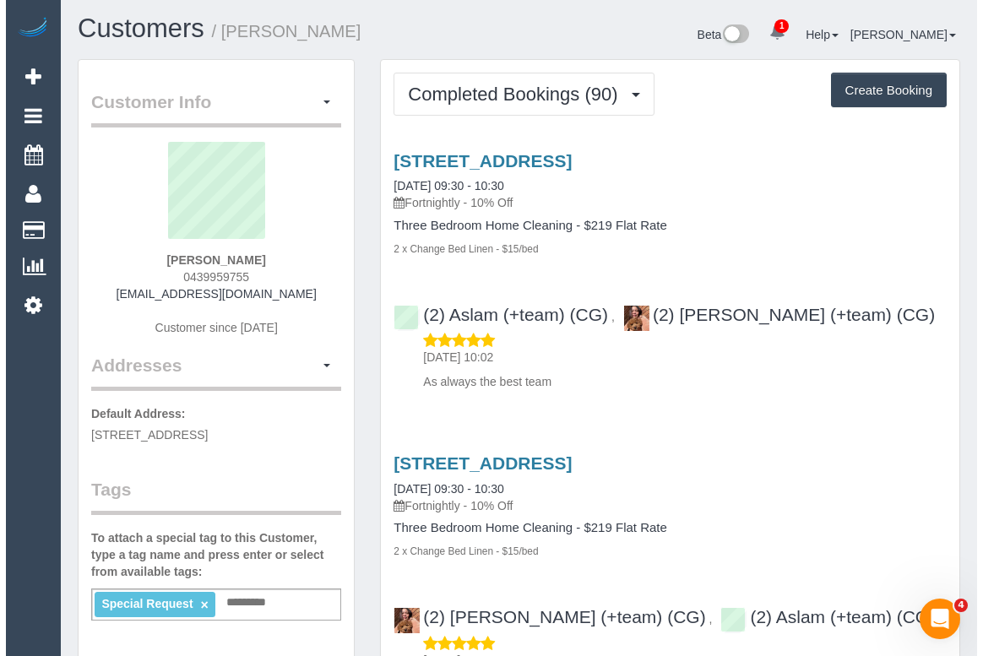
scroll to position [0, 0]
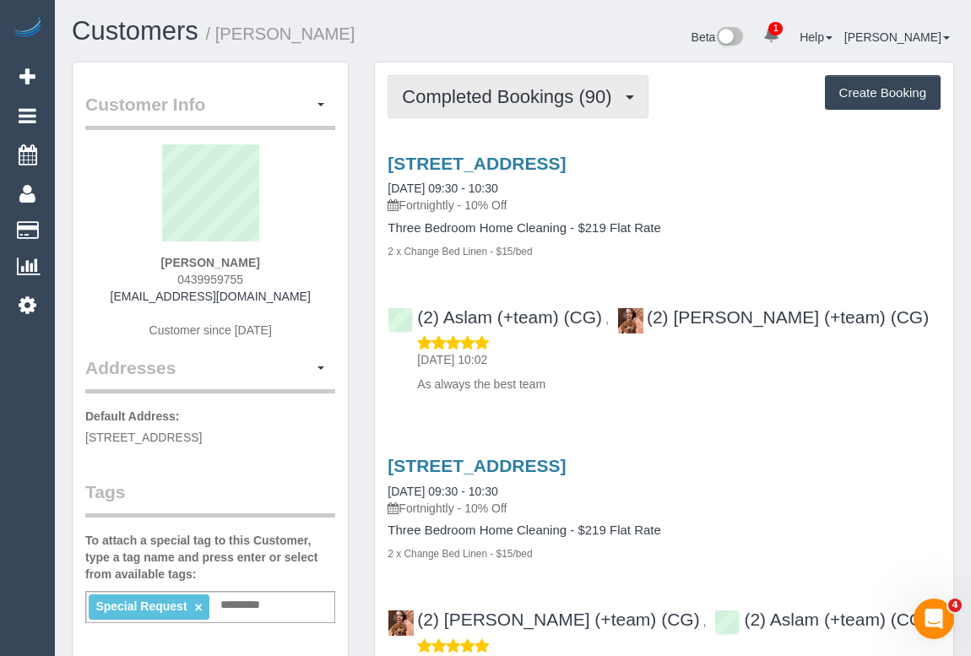
drag, startPoint x: 458, startPoint y: 88, endPoint x: 457, endPoint y: 111, distance: 22.9
click at [458, 88] on span "Completed Bookings (90)" at bounding box center [511, 96] width 218 height 21
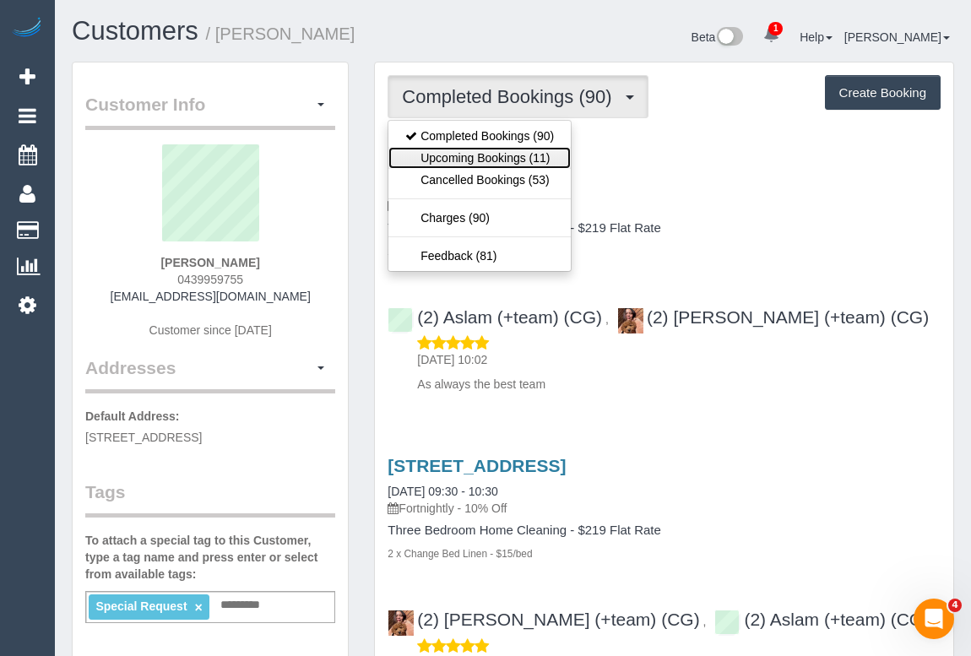
click at [457, 157] on link "Upcoming Bookings (11)" at bounding box center [479, 158] width 182 height 22
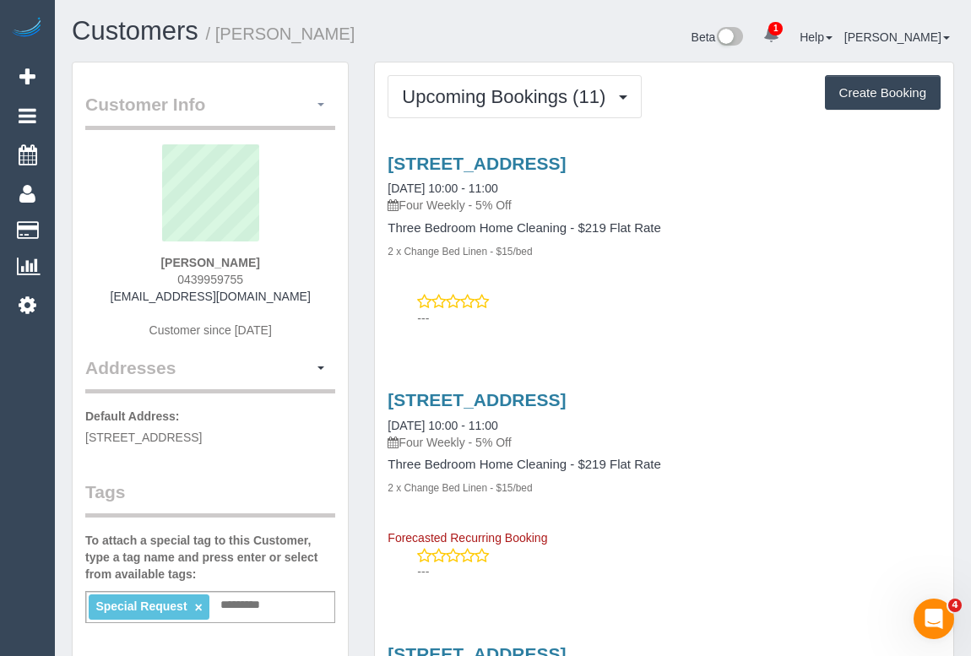
click at [317, 104] on span "button" at bounding box center [320, 104] width 7 height 3
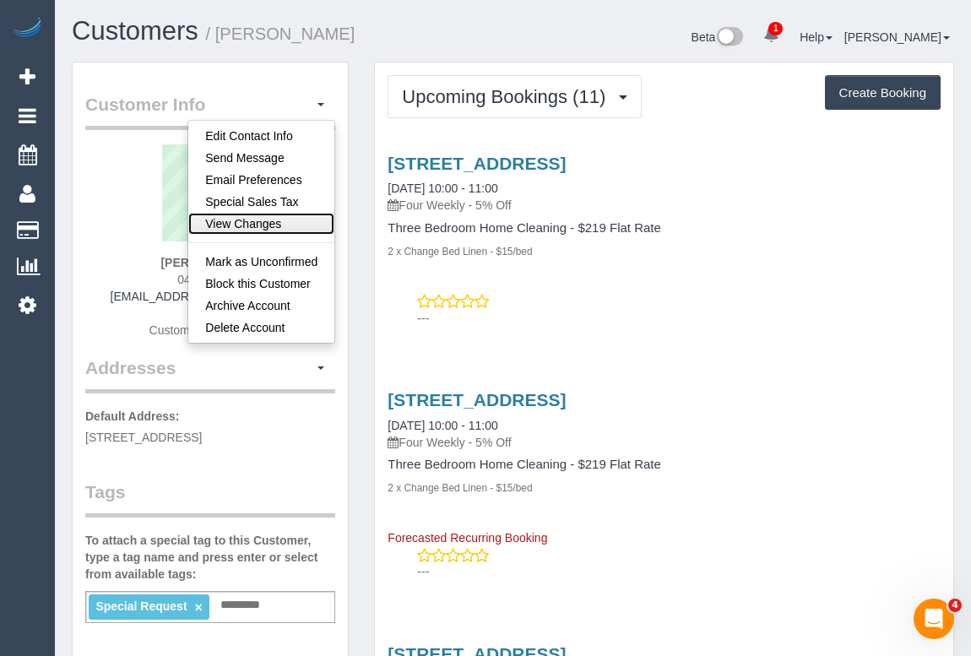
click at [248, 224] on link "View Changes" at bounding box center [261, 224] width 146 height 22
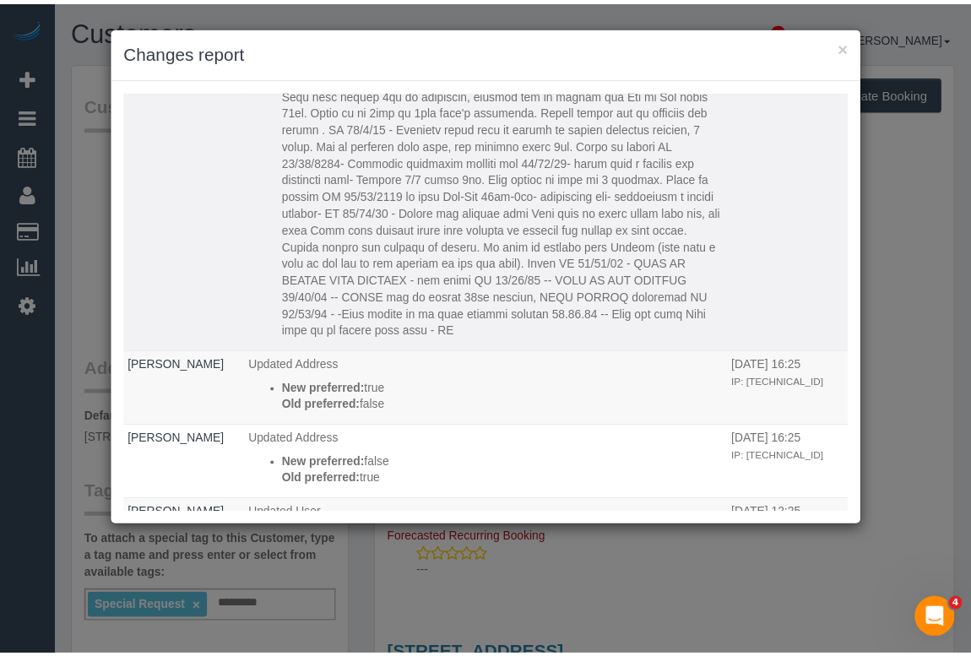
scroll to position [2226, 0]
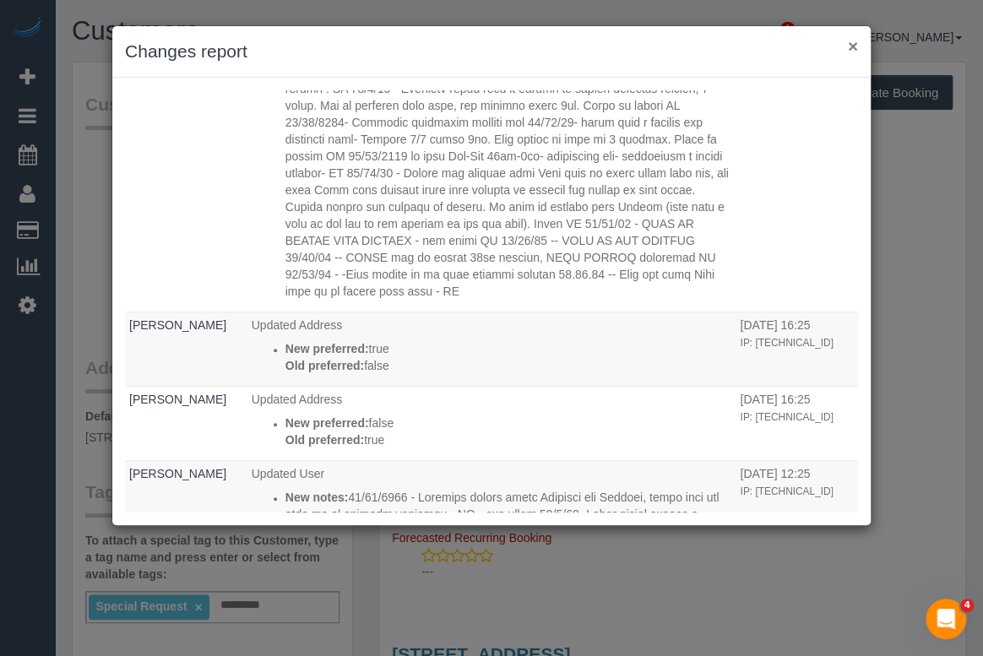
click at [852, 45] on button "×" at bounding box center [853, 46] width 10 height 18
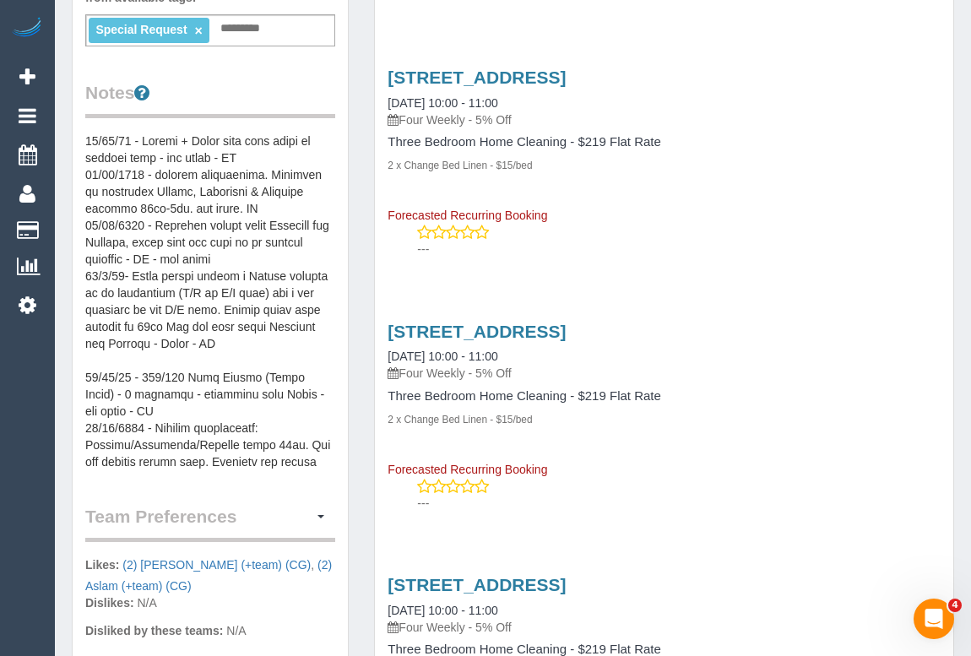
scroll to position [460, 0]
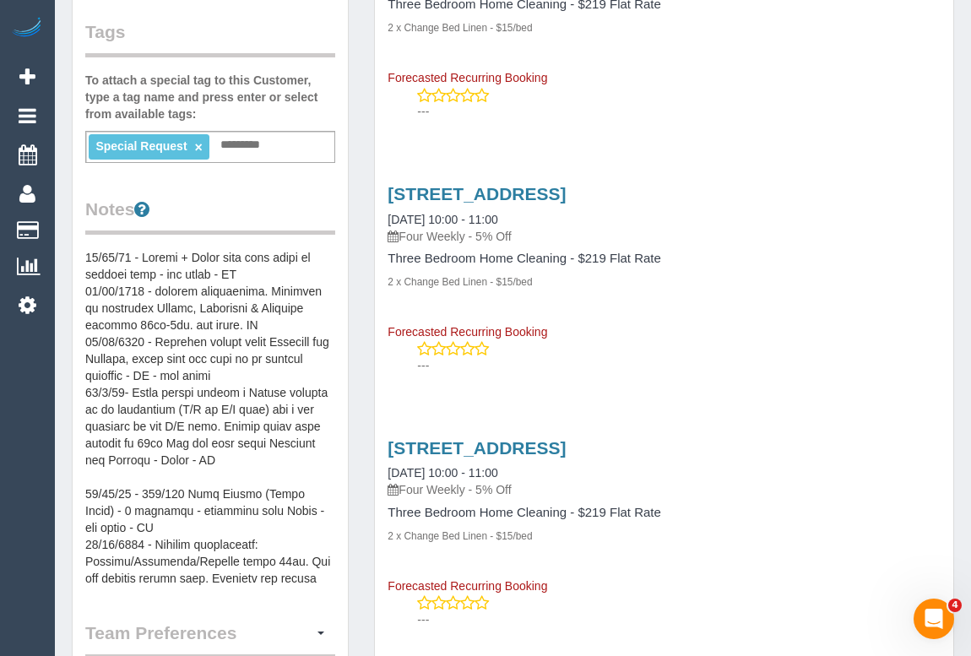
click at [87, 272] on pre at bounding box center [210, 418] width 250 height 338
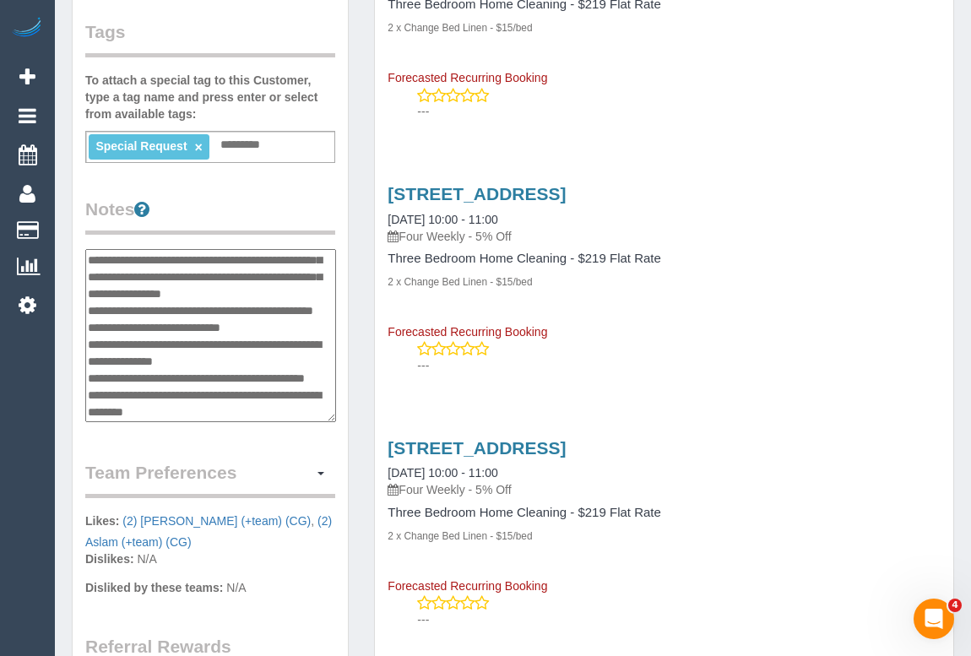
scroll to position [841, 0]
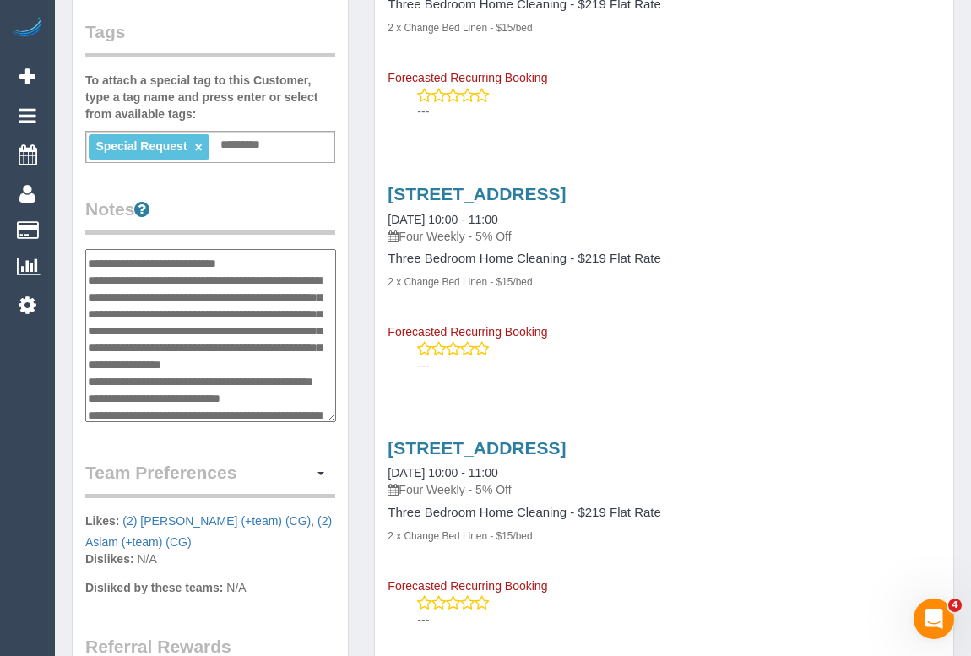
click at [176, 274] on textarea at bounding box center [210, 336] width 251 height 174
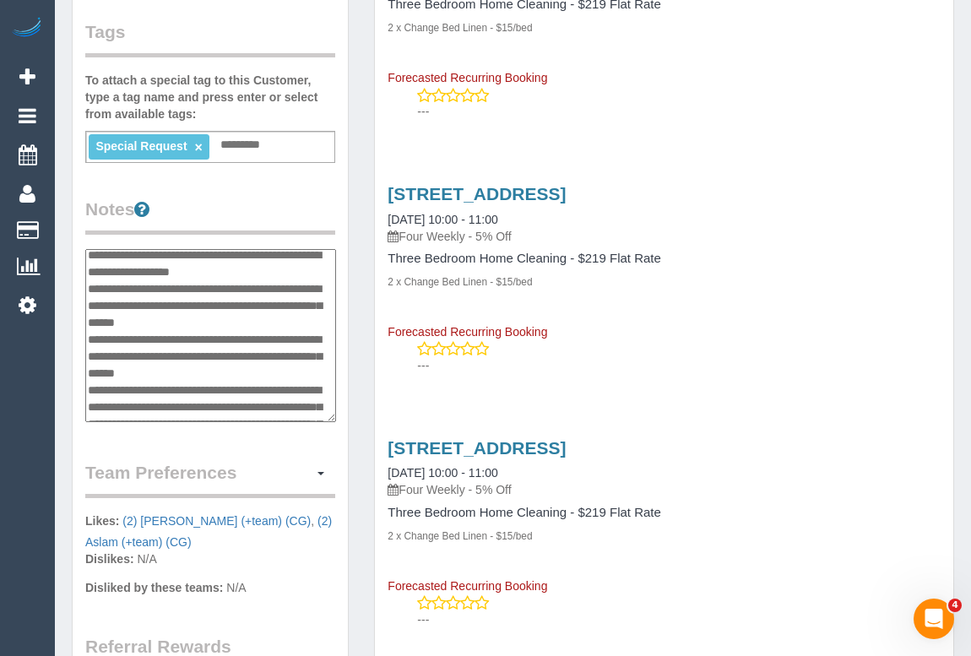
scroll to position [0, 0]
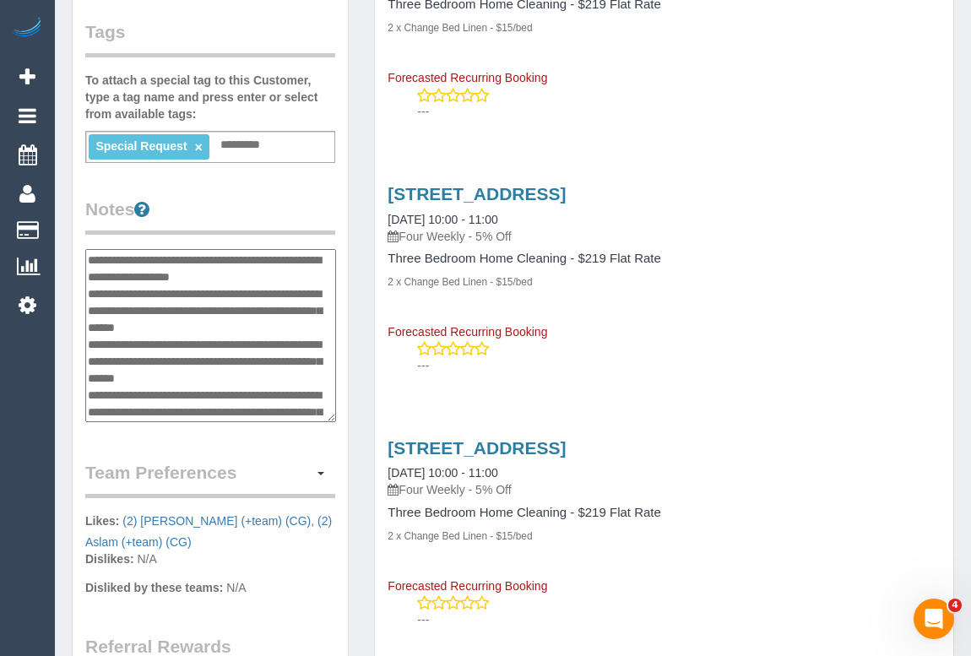
click at [89, 273] on textarea at bounding box center [210, 336] width 251 height 174
paste textarea "**********"
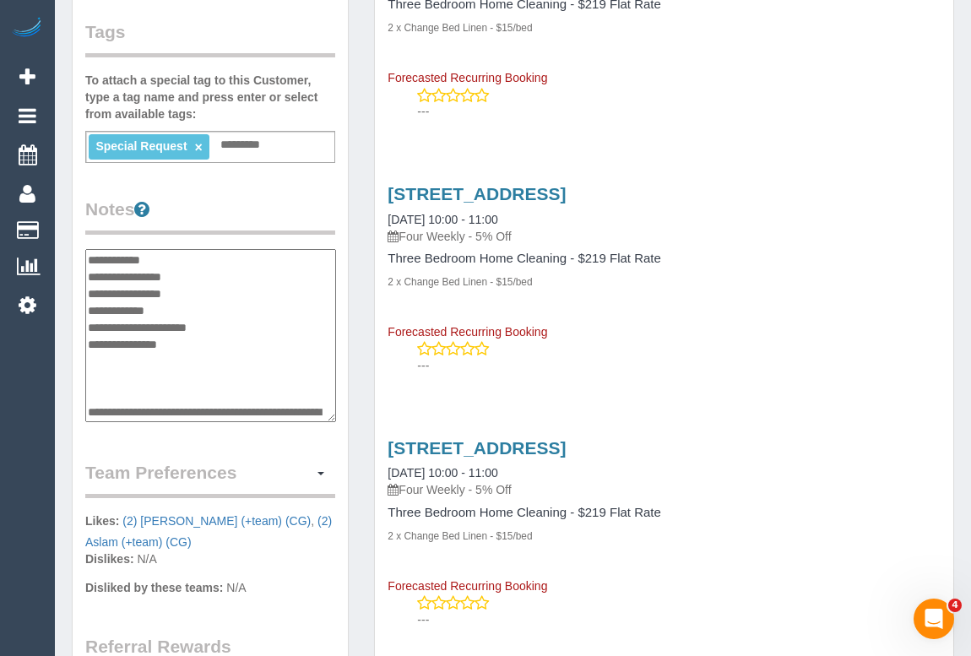
click at [172, 324] on textarea at bounding box center [210, 336] width 251 height 174
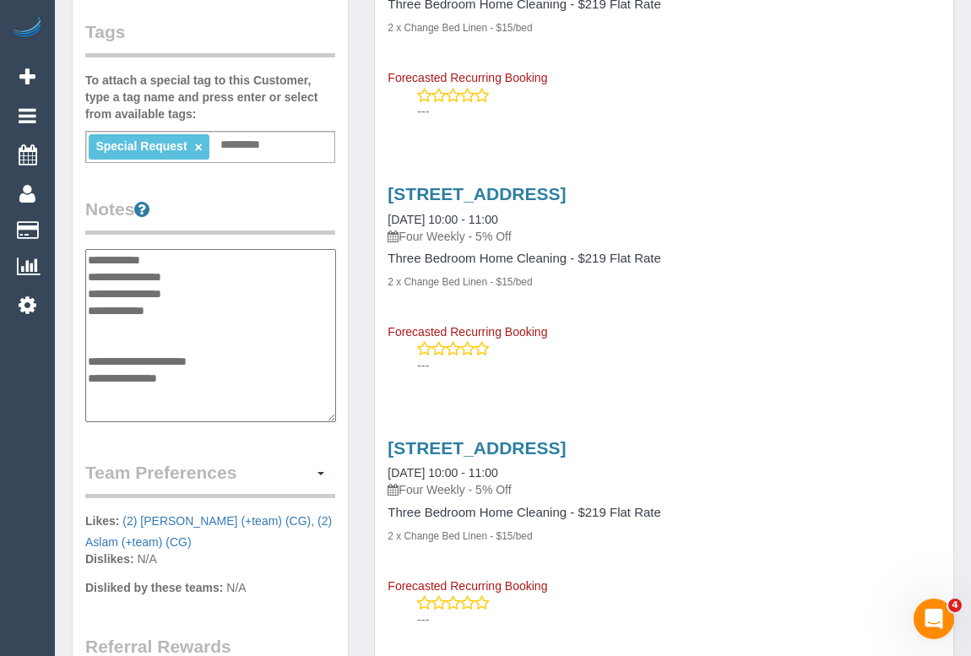
click at [91, 337] on textarea at bounding box center [210, 336] width 251 height 174
paste textarea "**********"
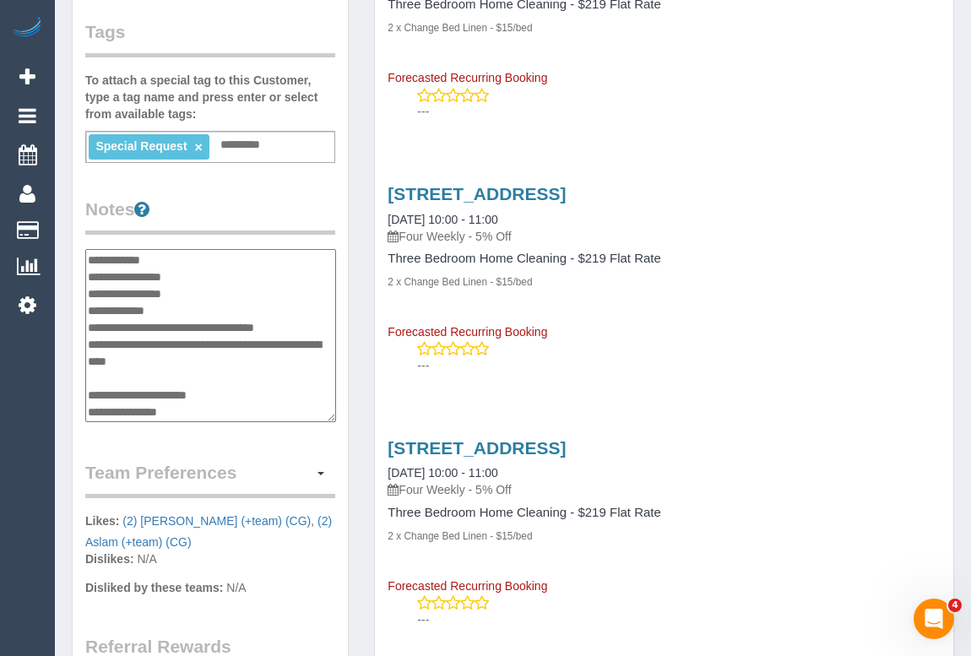
click at [171, 381] on textarea at bounding box center [210, 336] width 251 height 174
type textarea "**********"
click at [361, 447] on div "Customer Info Edit Contact Info Send Message Email Preferences Special Sales Ta…" at bounding box center [210, 261] width 302 height 1321
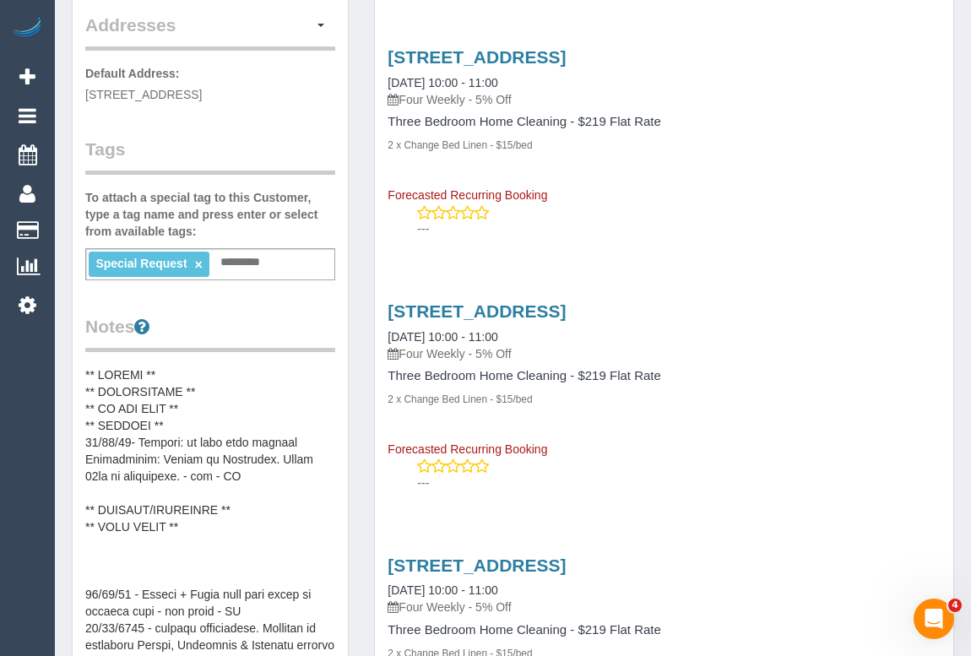
scroll to position [153, 0]
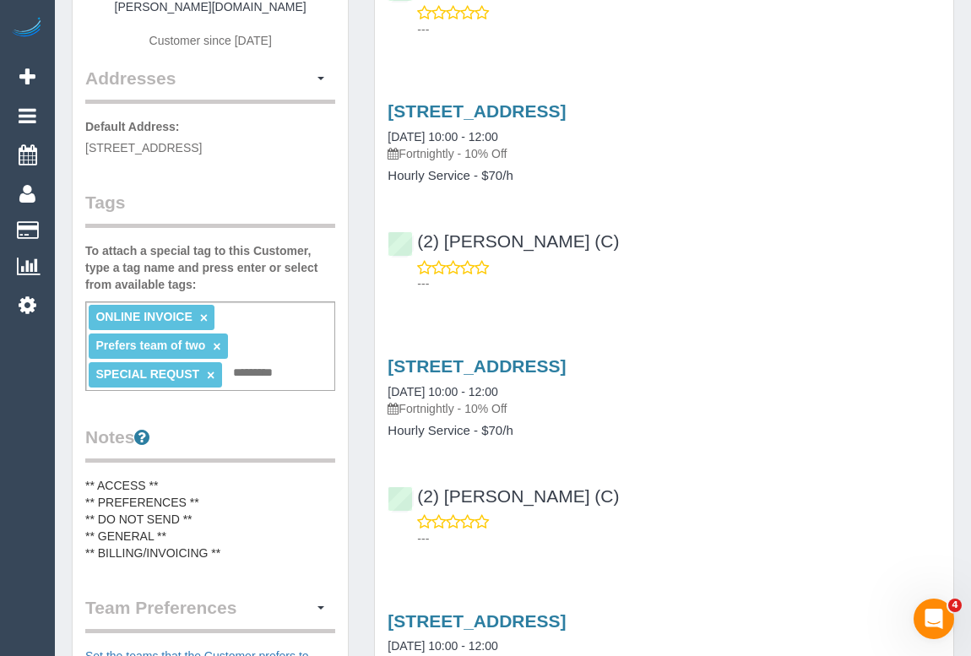
scroll to position [383, 0]
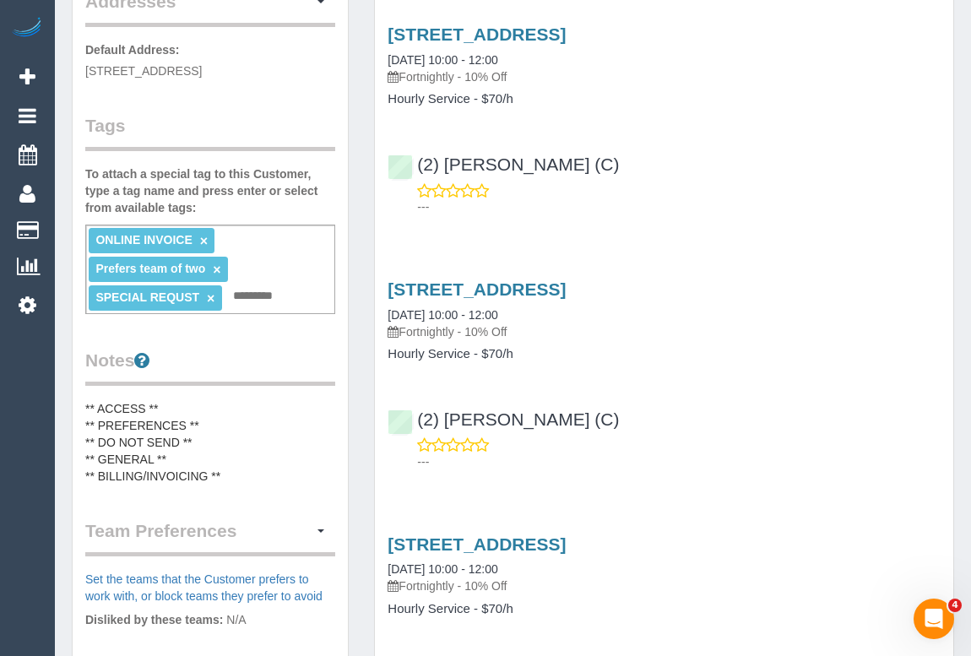
click at [164, 400] on pre "** ACCESS ** ** PREFERENCES ** ** DO NOT SEND ** ** GENERAL ** ** BILLING/INVOI…" at bounding box center [210, 442] width 250 height 84
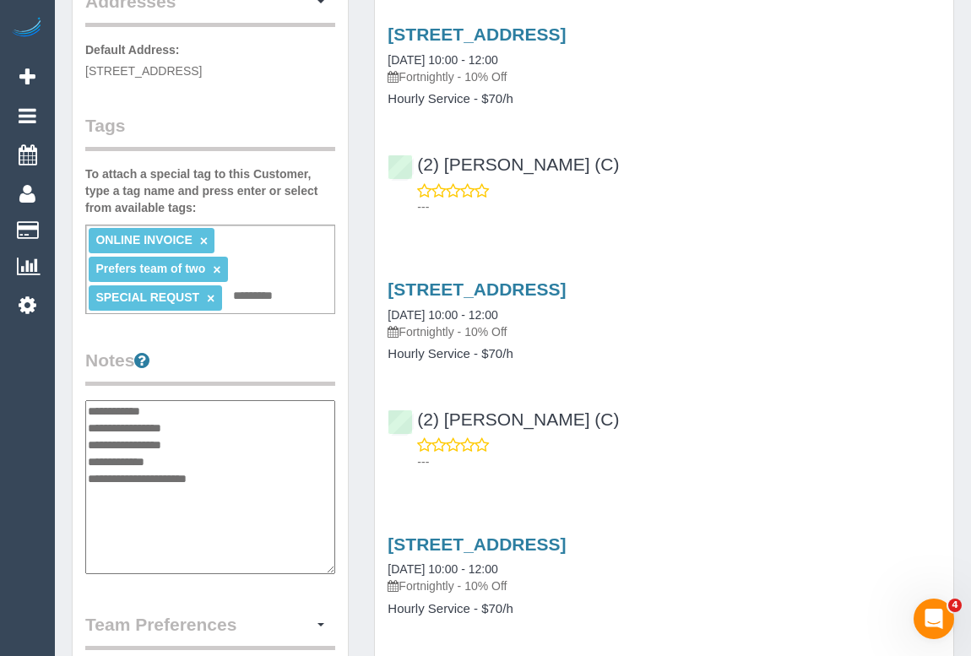
click at [185, 441] on textarea "**********" at bounding box center [210, 487] width 250 height 174
click at [92, 458] on textarea "**********" at bounding box center [210, 487] width 250 height 174
click at [99, 457] on textarea "**********" at bounding box center [210, 487] width 250 height 174
click at [151, 462] on textarea "**********" at bounding box center [210, 487] width 250 height 174
paste textarea "**********"
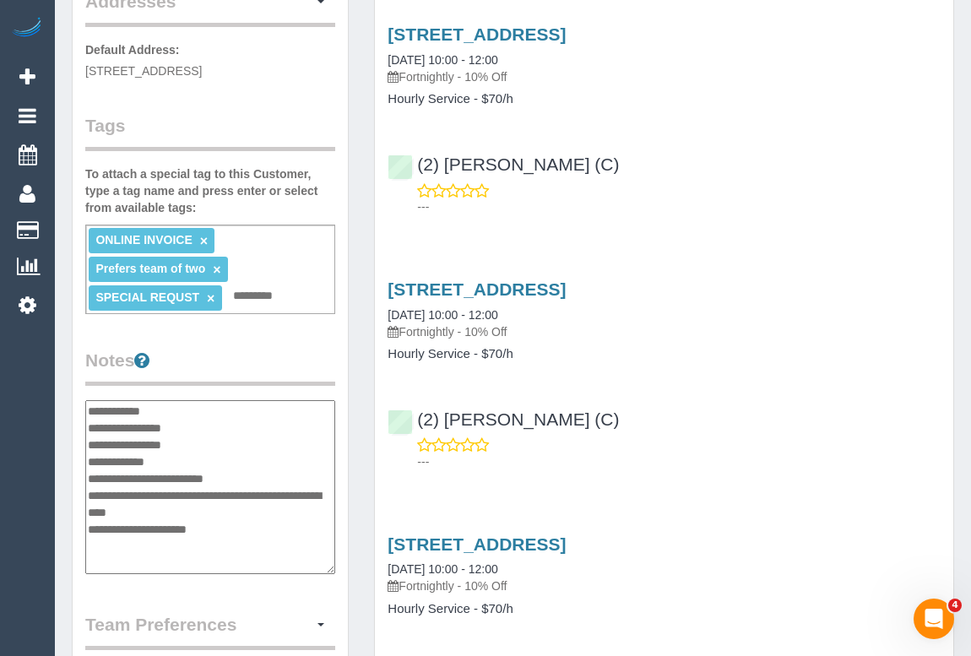
type textarea "**********"
click at [326, 567] on div "Customer Info Edit Contact Info Send Message Email Preferences Special Sales Ta…" at bounding box center [210, 355] width 275 height 1352
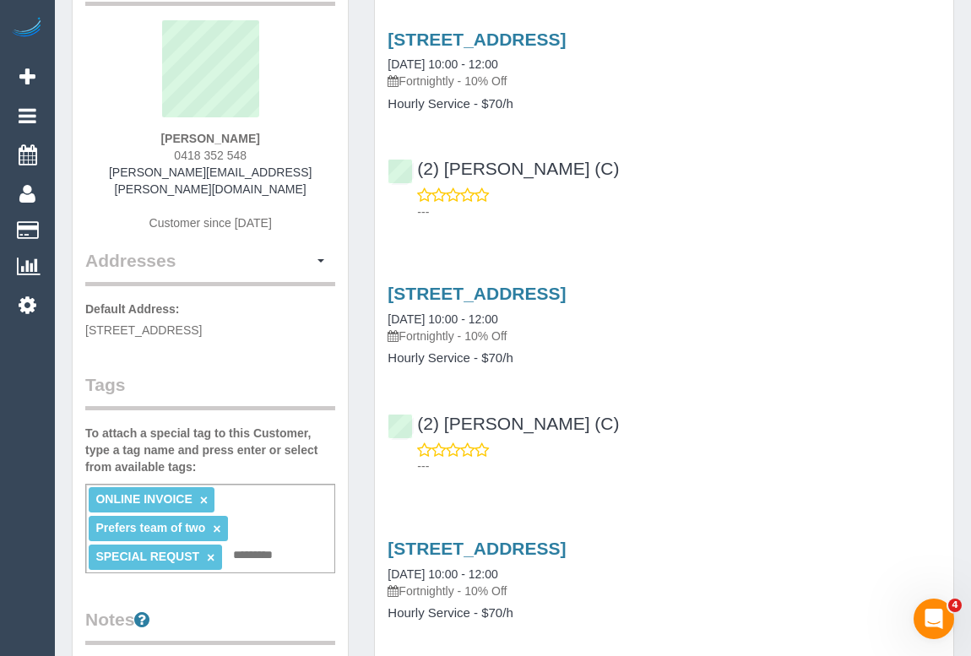
scroll to position [306, 0]
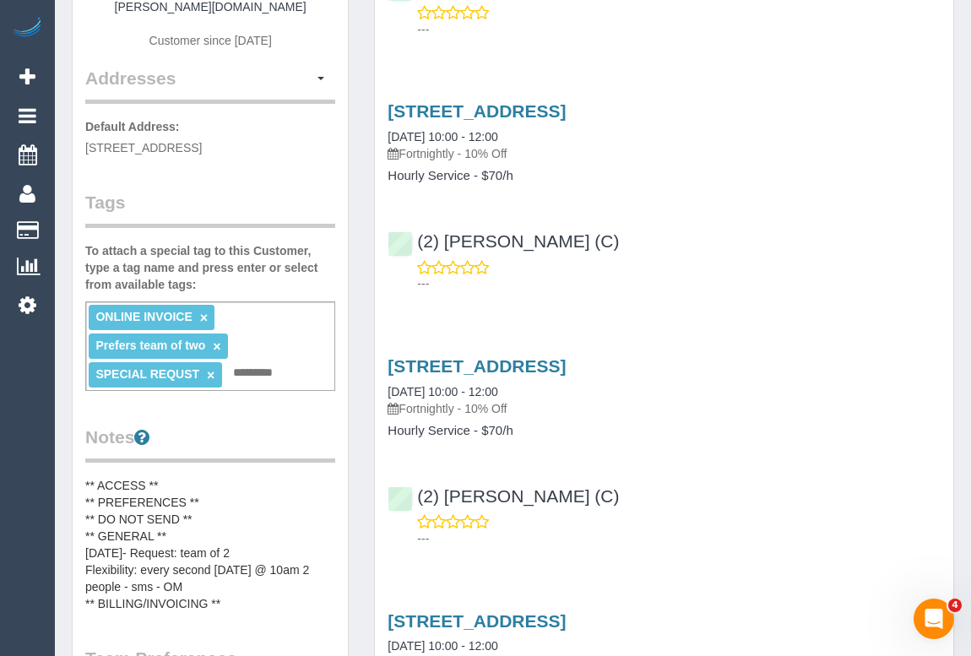
click at [212, 368] on link "×" at bounding box center [211, 375] width 8 height 14
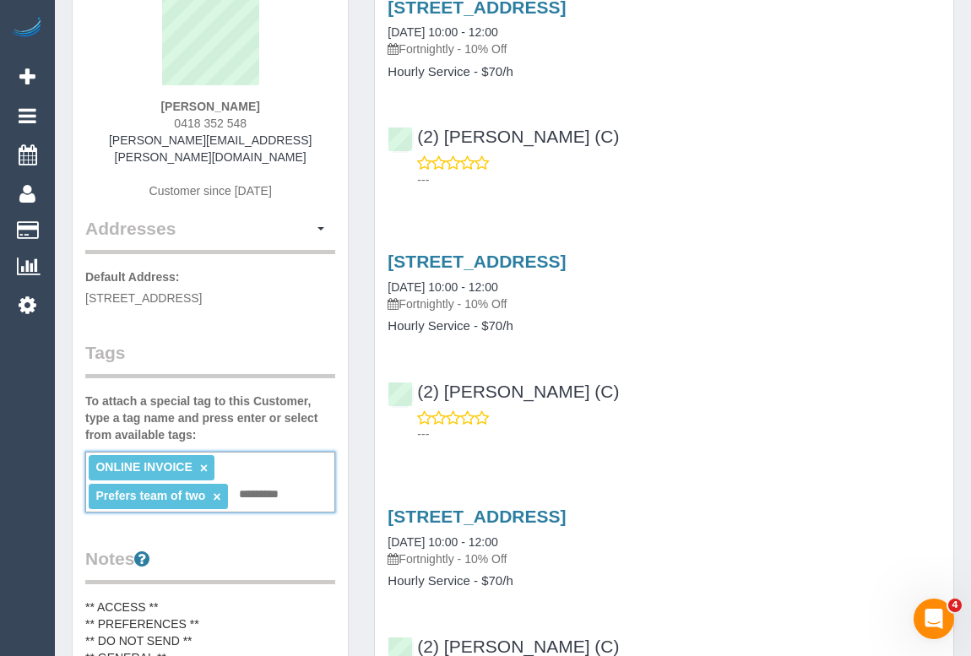
scroll to position [0, 0]
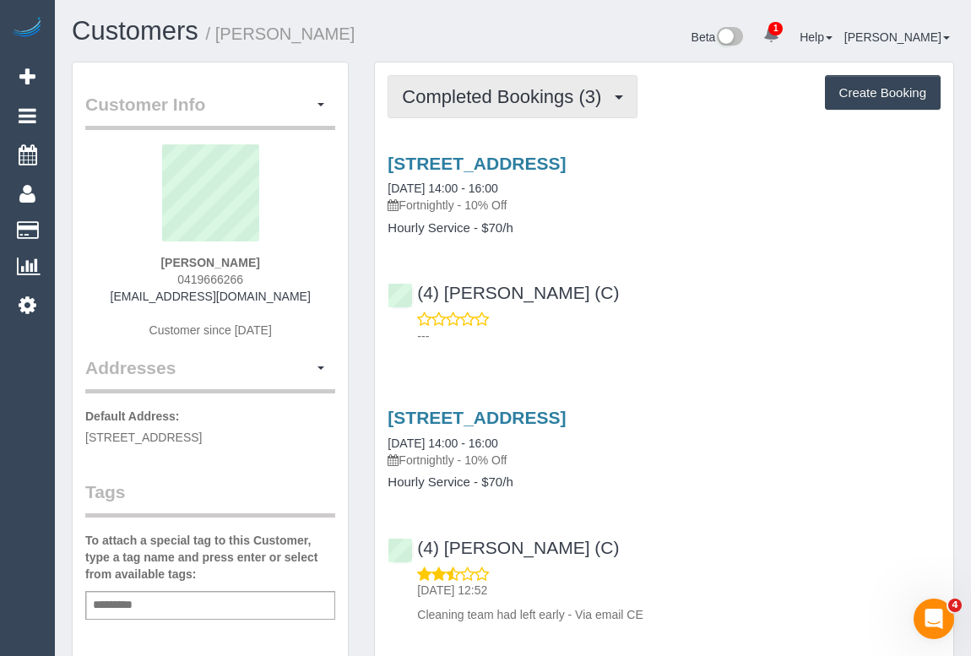
click at [487, 101] on span "Completed Bookings (3)" at bounding box center [506, 96] width 208 height 21
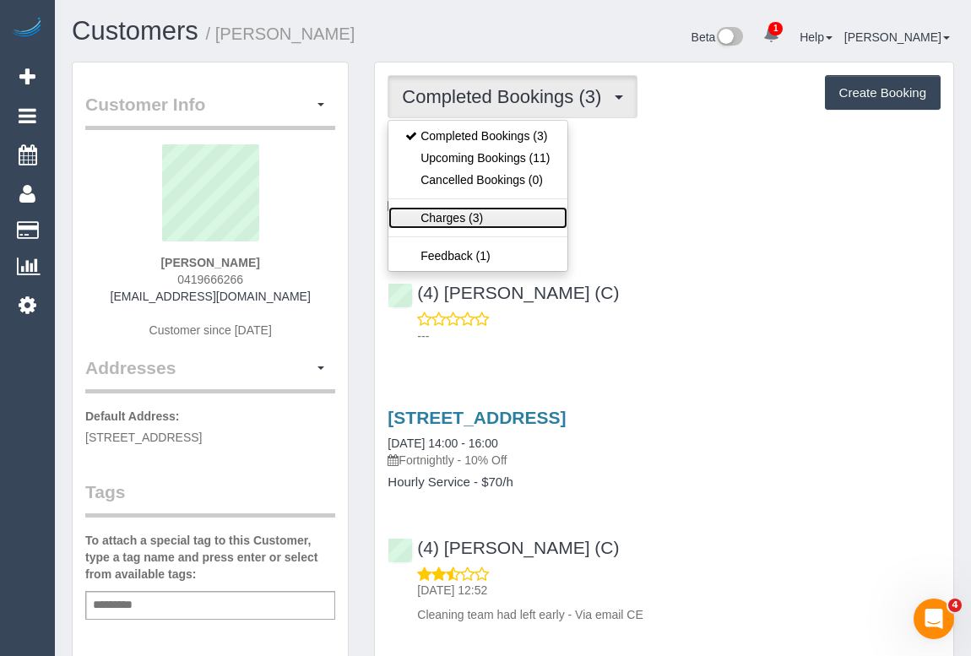
click at [462, 219] on link "Charges (3)" at bounding box center [477, 218] width 178 height 22
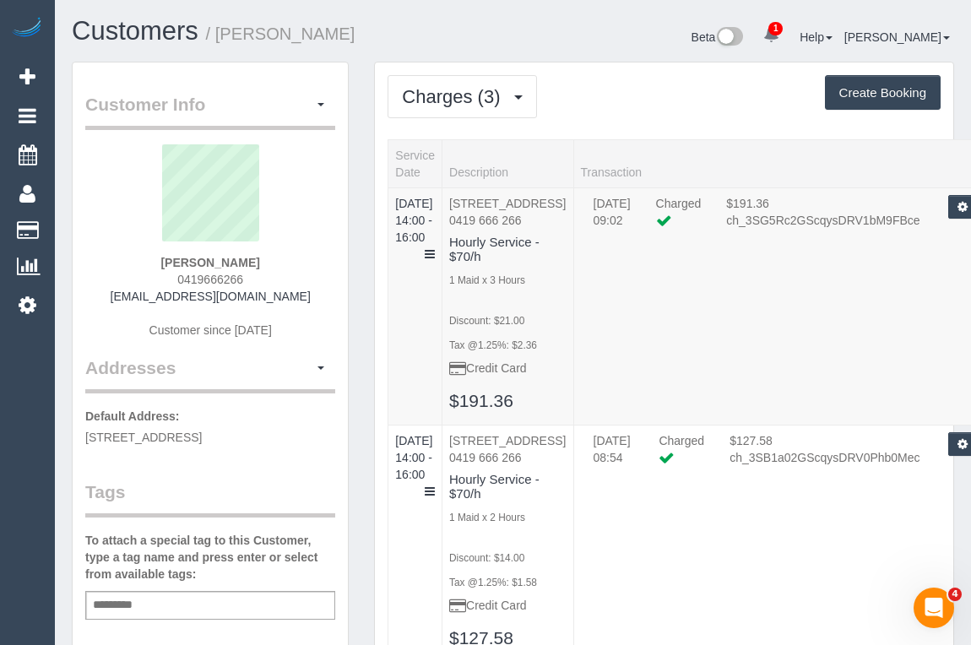
drag, startPoint x: 159, startPoint y: 260, endPoint x: 324, endPoint y: 270, distance: 165.8
click at [324, 270] on div "[PERSON_NAME] 0419666266 [EMAIL_ADDRESS][DOMAIN_NAME] Customer since [DATE]" at bounding box center [210, 249] width 250 height 211
click at [324, 270] on div "Damien Burgess 0419666266 damos66@gmail.com Customer since 2025" at bounding box center [210, 249] width 250 height 211
drag, startPoint x: 278, startPoint y: 268, endPoint x: 155, endPoint y: 262, distance: 123.5
click at [155, 262] on div "Damien Burgess 0419666266 damos66@gmail.com Customer since 2025" at bounding box center [210, 249] width 250 height 211
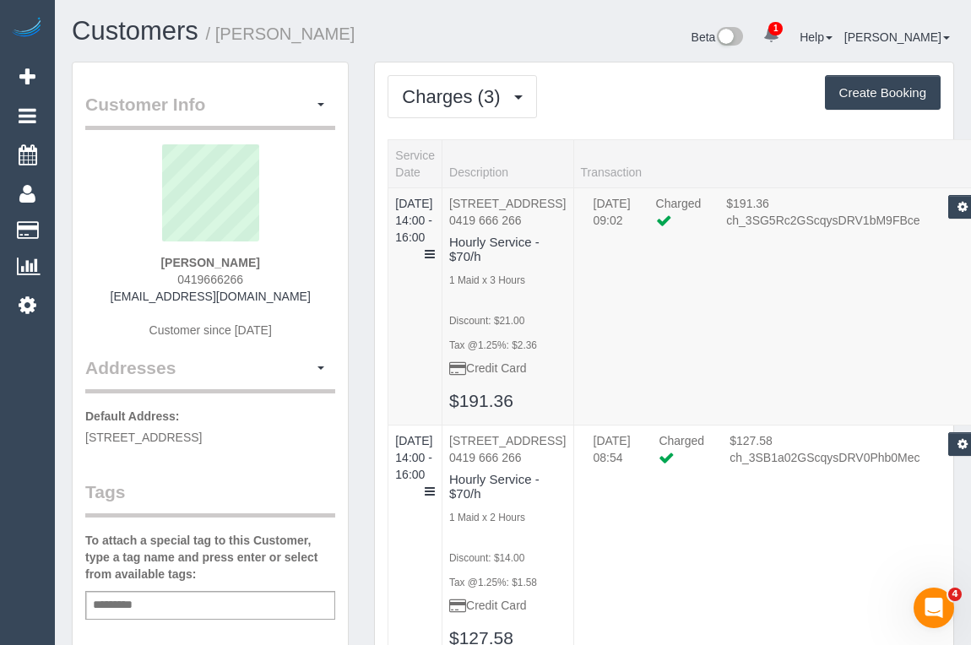
copy strong "Damien Burgess"
click at [466, 100] on span "Charges (3)" at bounding box center [455, 96] width 106 height 21
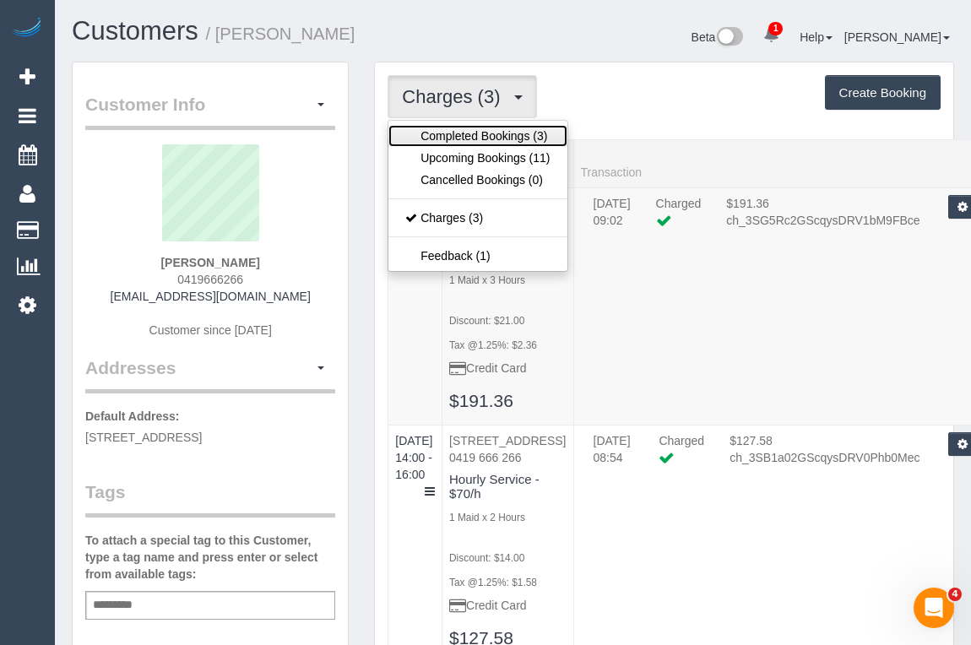
click at [453, 130] on link "Completed Bookings (3)" at bounding box center [477, 136] width 178 height 22
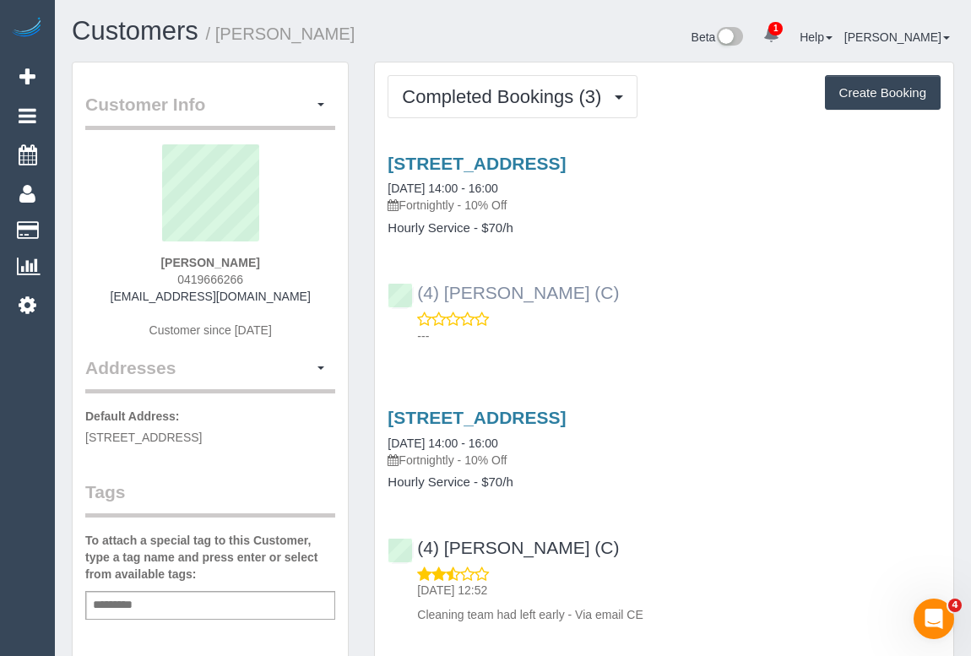
drag, startPoint x: 578, startPoint y: 284, endPoint x: 416, endPoint y: 283, distance: 162.1
click at [416, 283] on div "(4) Imanuil Afiuo (C) ---" at bounding box center [664, 306] width 578 height 76
copy link "(4) Imanuil Afiuo (C)"
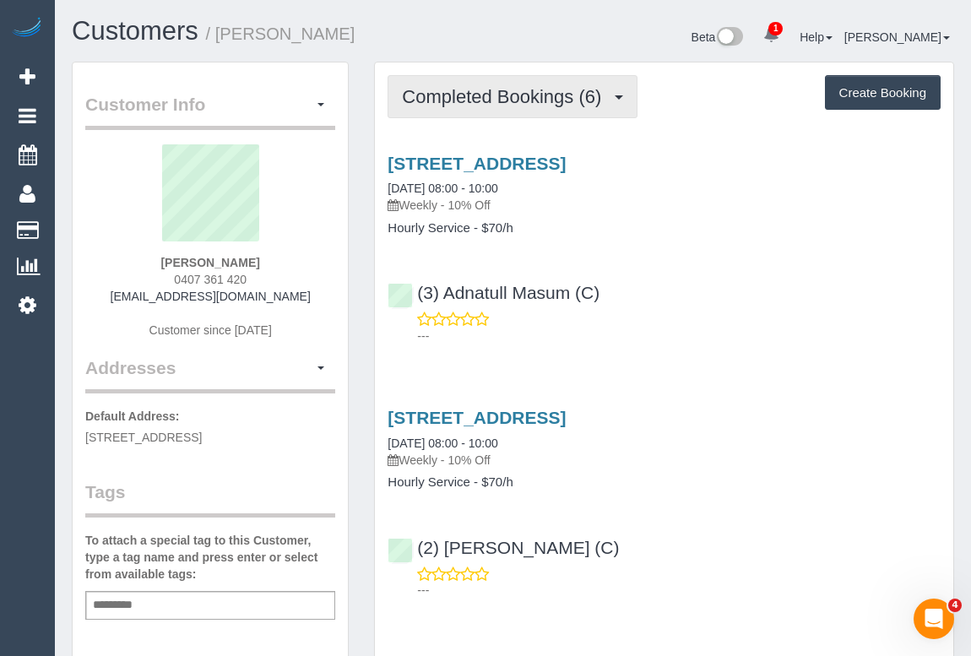
click at [491, 93] on span "Completed Bookings (6)" at bounding box center [506, 96] width 208 height 21
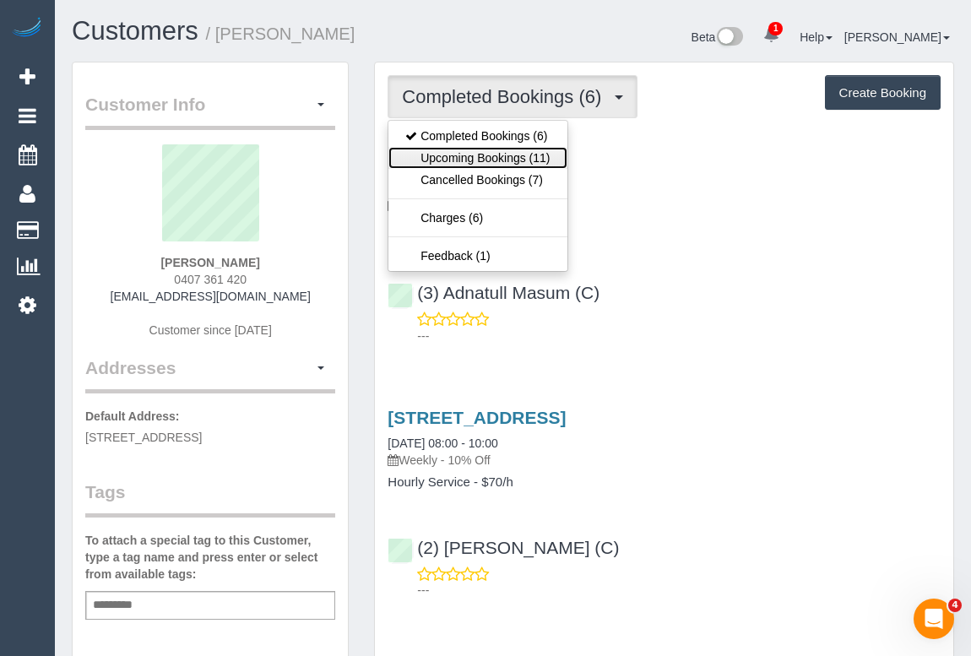
click at [486, 152] on link "Upcoming Bookings (11)" at bounding box center [477, 158] width 178 height 22
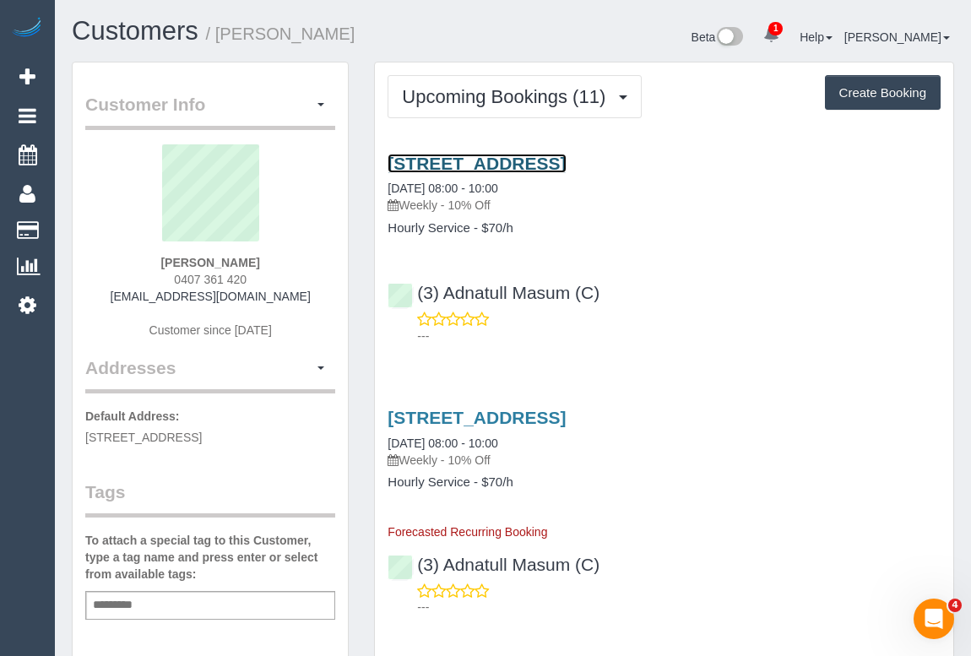
click at [545, 162] on link "11 Council Street, Hawthorn East, VIC 3124" at bounding box center [477, 163] width 178 height 19
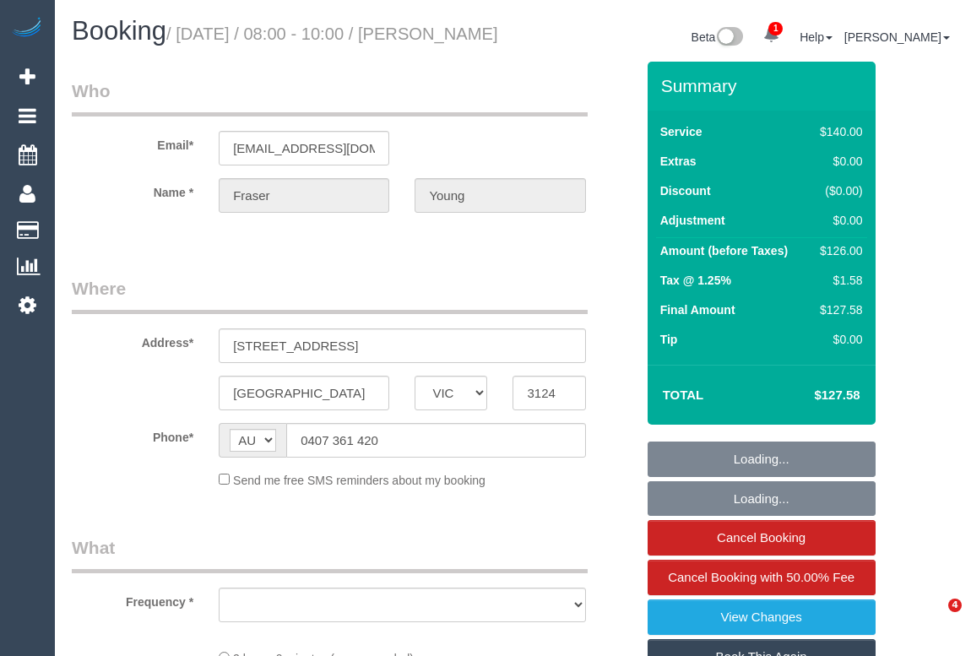
select select "VIC"
select select "object:541"
select select "string:stripe-pm_1Ru8ES2GScqysDRVumNgA70K"
select select "number:27"
select select "number:14"
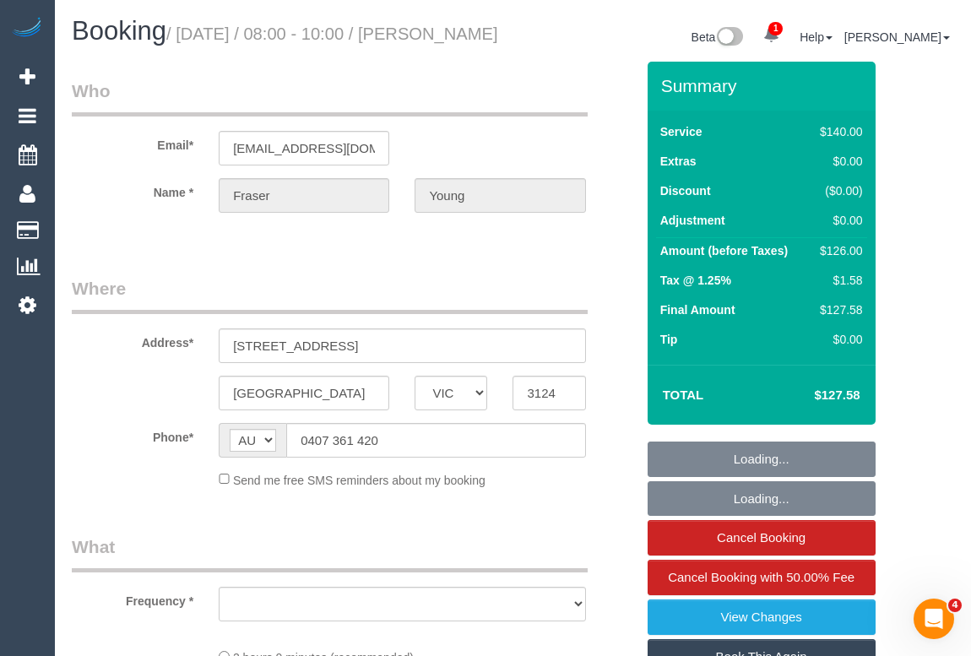
select select "number:19"
select select "number:36"
select select "number:34"
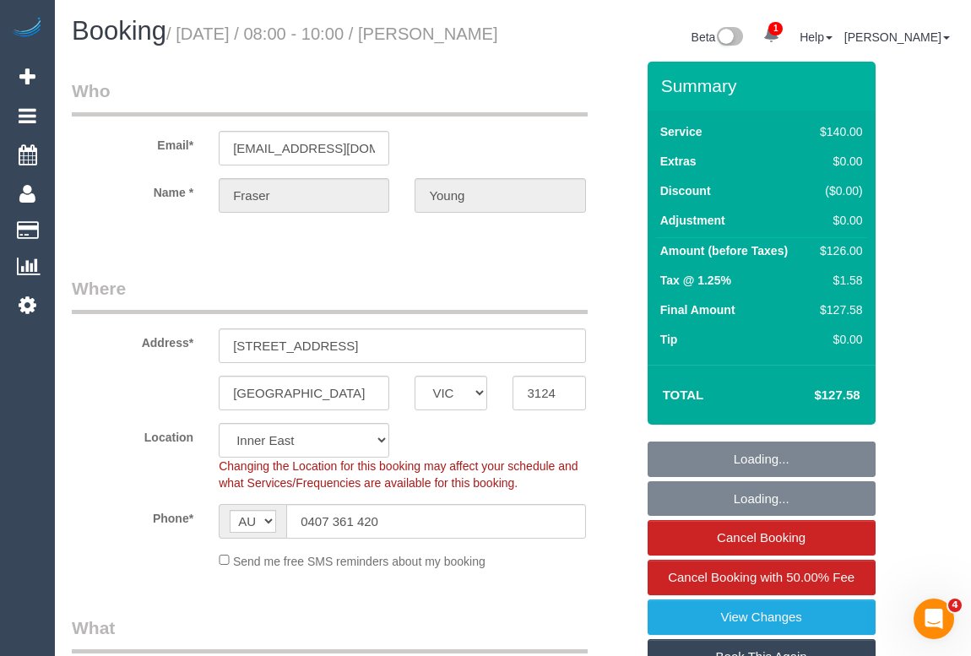
select select "object:694"
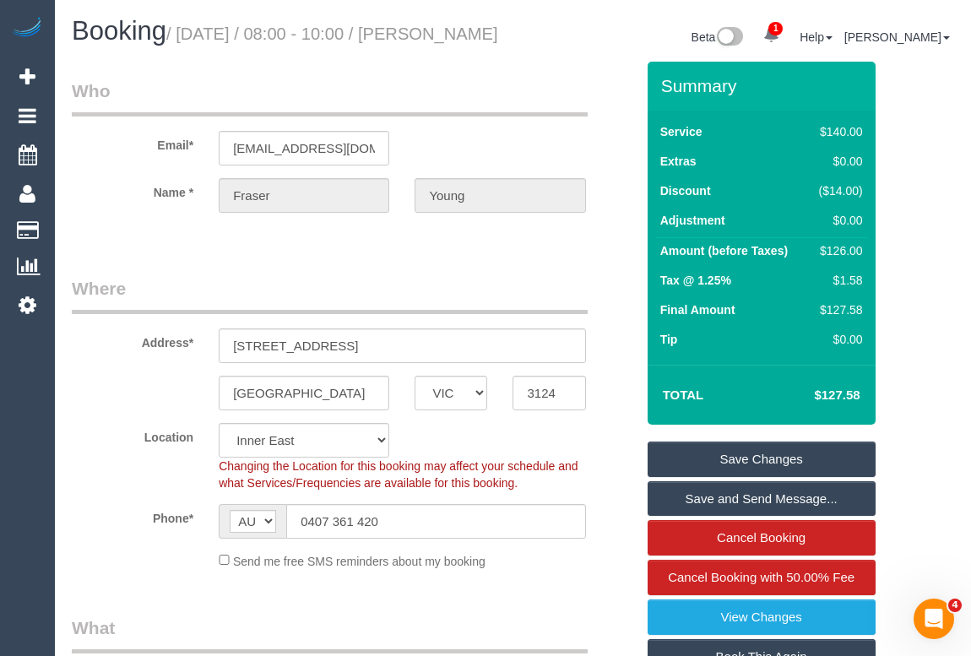
scroll to position [230, 0]
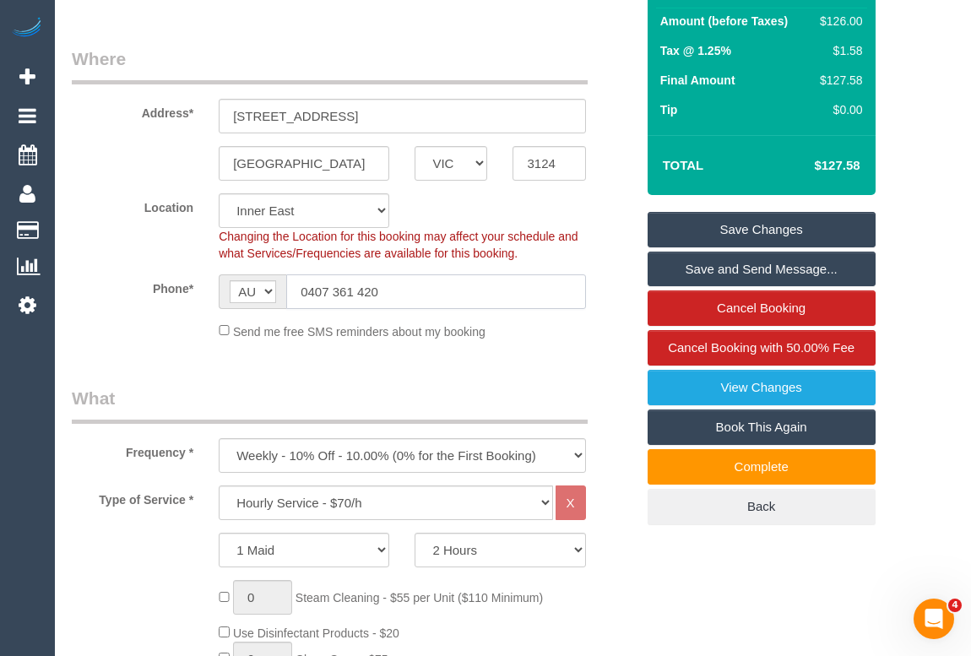
drag, startPoint x: 407, startPoint y: 312, endPoint x: 205, endPoint y: 306, distance: 201.9
click at [206, 306] on div "AF AL DZ AD AO AI AQ AG AR AM AW AU AT AZ BS BH BD BB BY BE BZ BJ BM BT BO BA B…" at bounding box center [402, 291] width 392 height 35
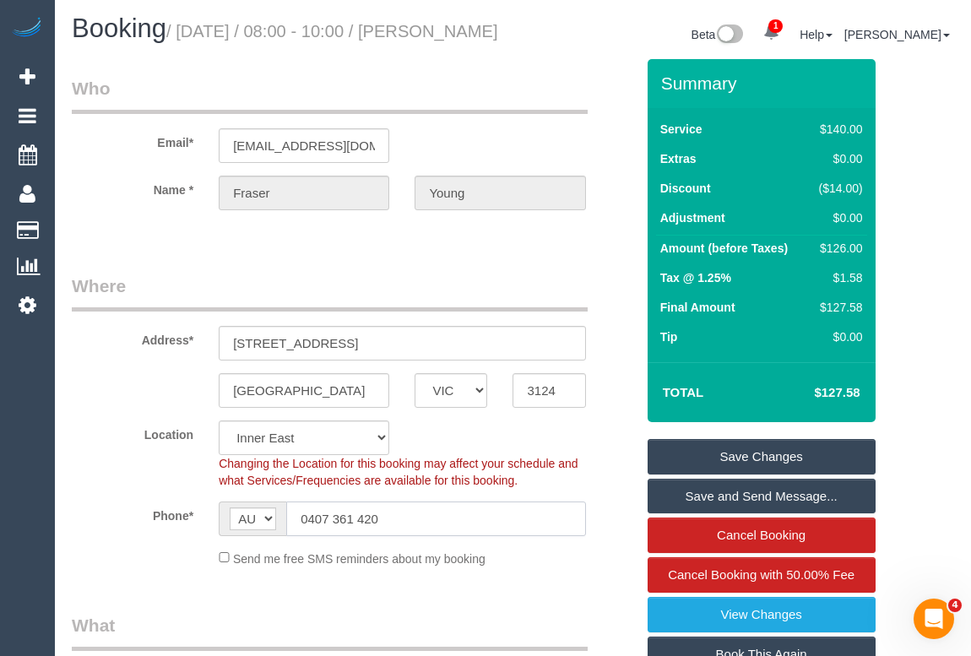
scroll to position [0, 0]
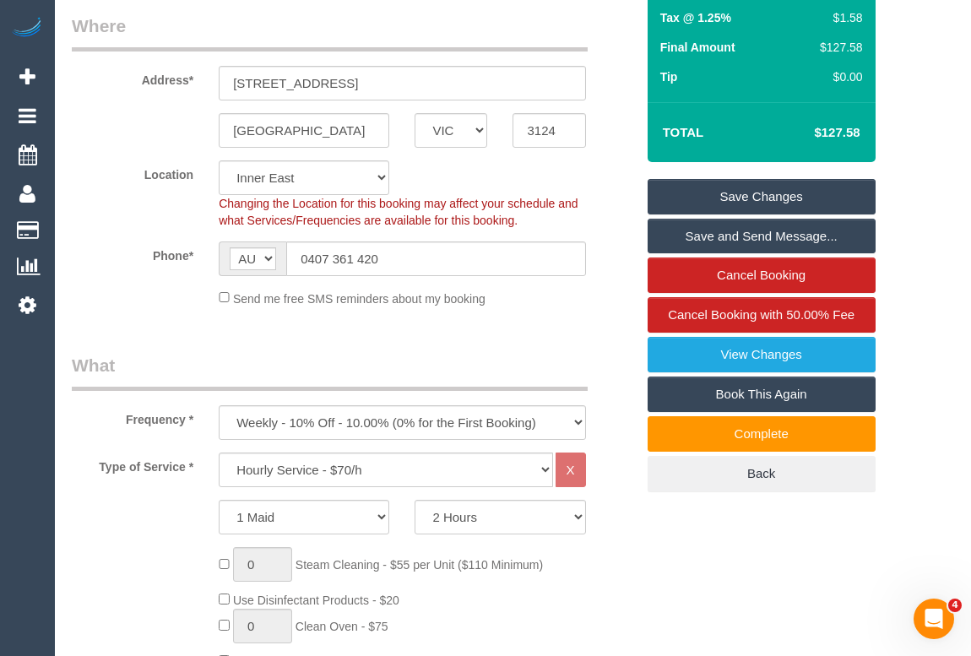
scroll to position [383, 0]
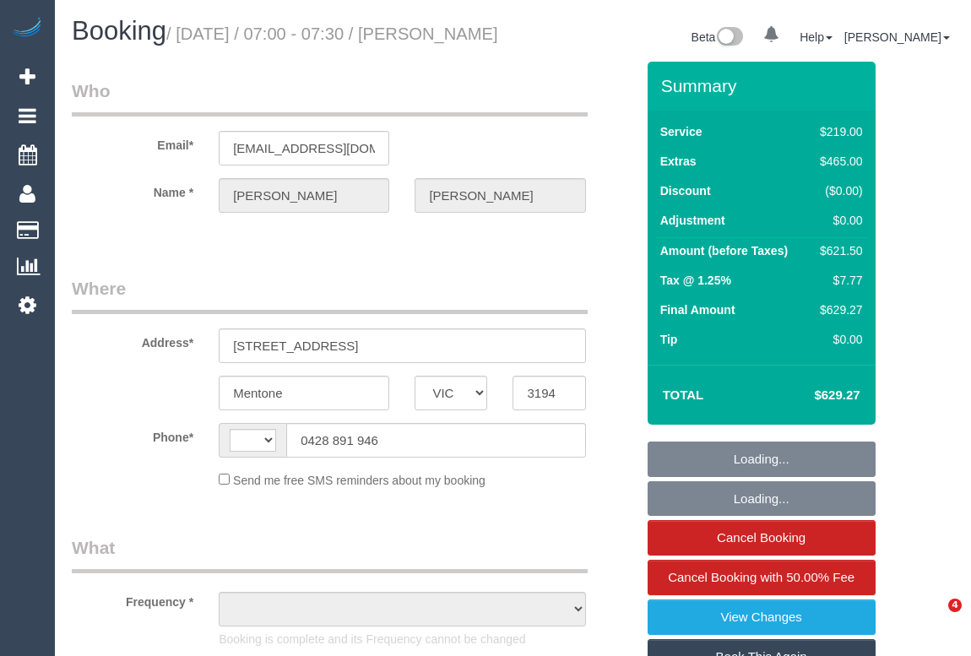
select select "VIC"
select select "object:360"
select select "string:stripe-pm_1S0zpD2GScqysDRV0TOrNE5i"
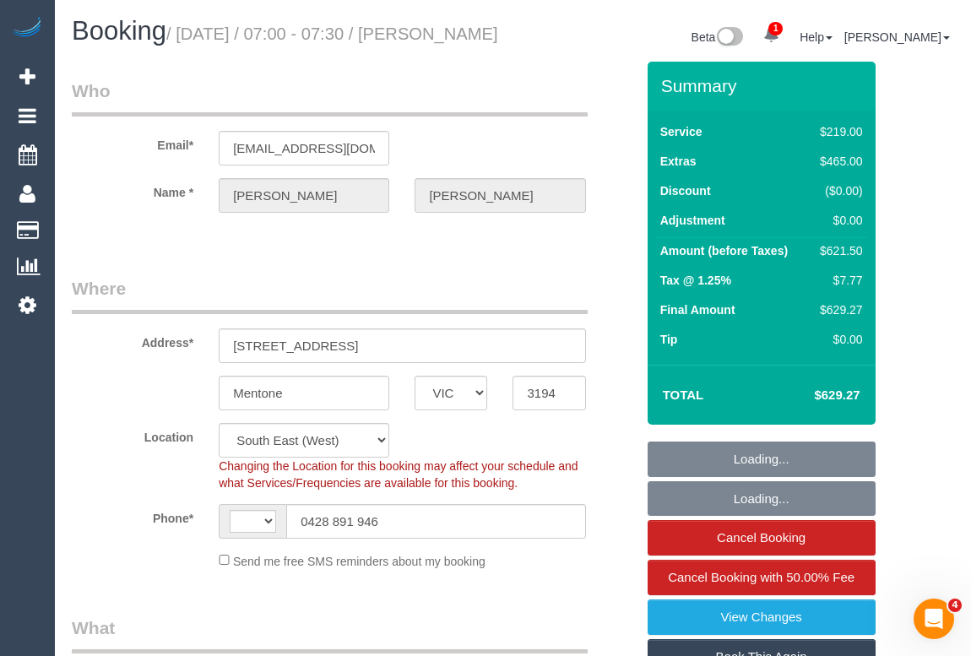
select select "object:763"
select select "string:AU"
select select "number:28"
select select "number:14"
select select "number:19"
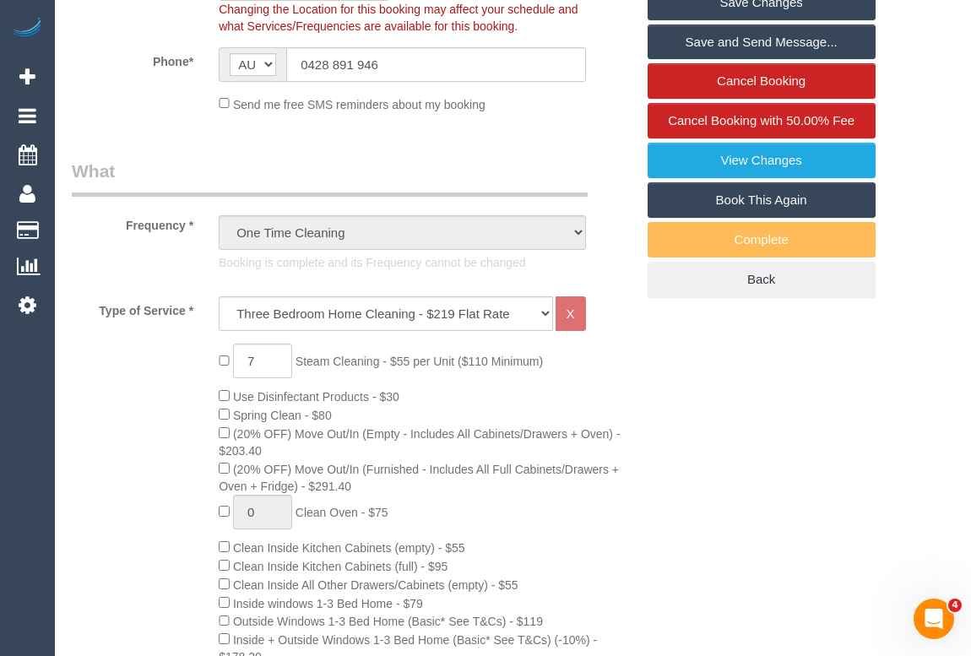
scroll to position [306, 0]
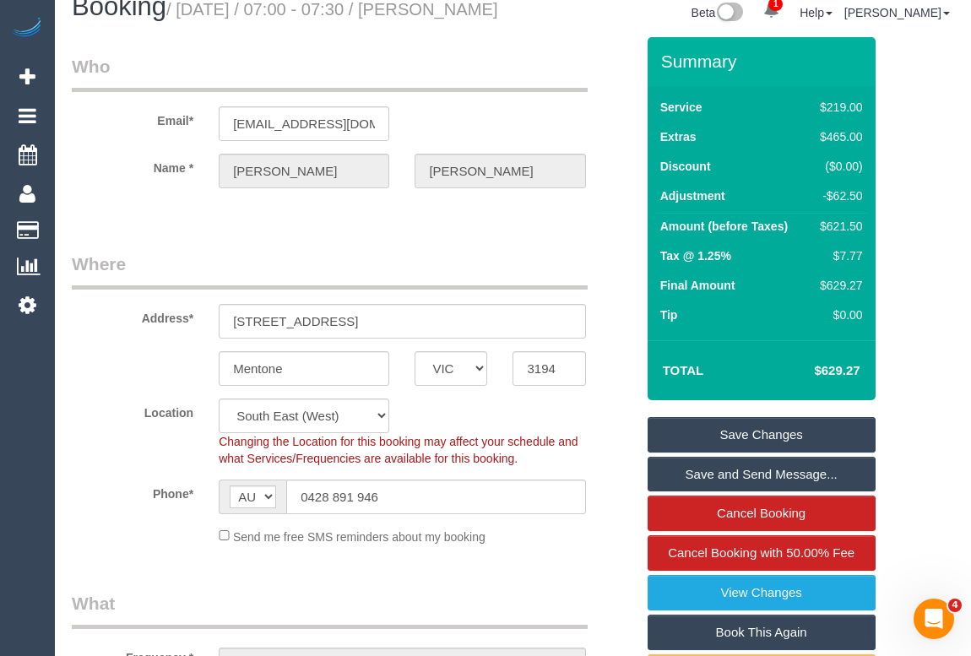
scroll to position [0, 0]
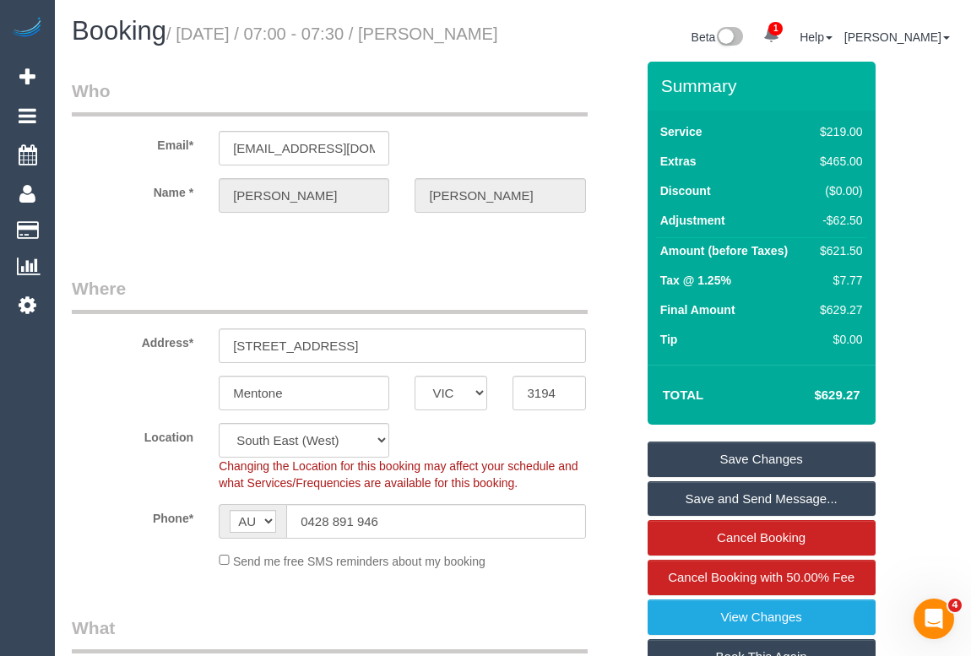
drag, startPoint x: 73, startPoint y: 58, endPoint x: 224, endPoint y: 62, distance: 150.3
click at [224, 46] on h1 "Booking / September 25, 2025 / 07:00 - 07:30 / Davina Feltus" at bounding box center [286, 31] width 429 height 29
copy small "Davina Feltus"
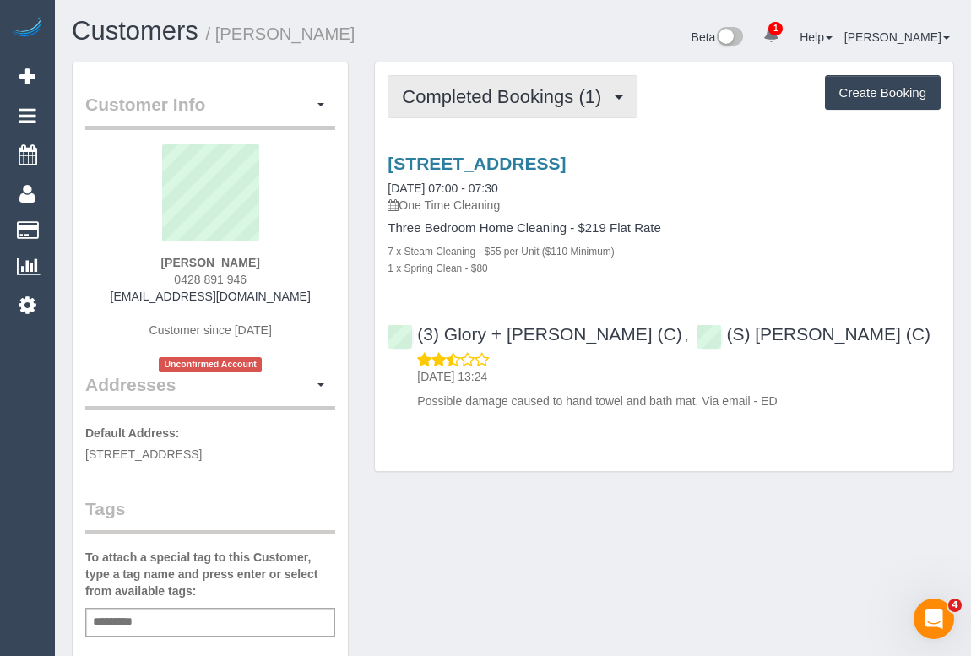
click at [573, 105] on span "Completed Bookings (1)" at bounding box center [506, 96] width 208 height 21
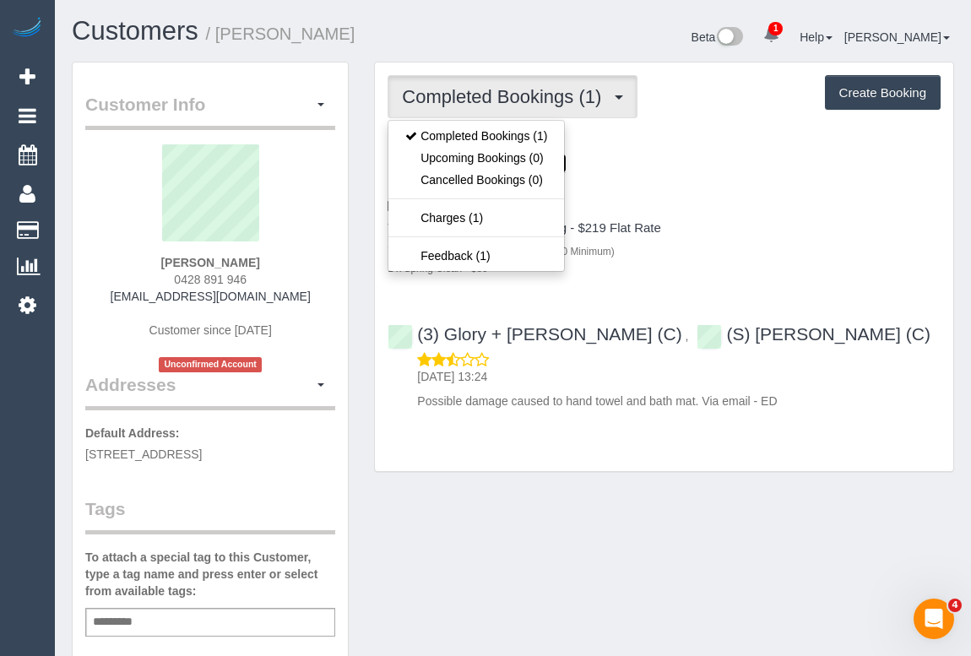
click at [566, 164] on link "2/5 Swanston Street, Mentone, VIC 3194" at bounding box center [477, 163] width 178 height 19
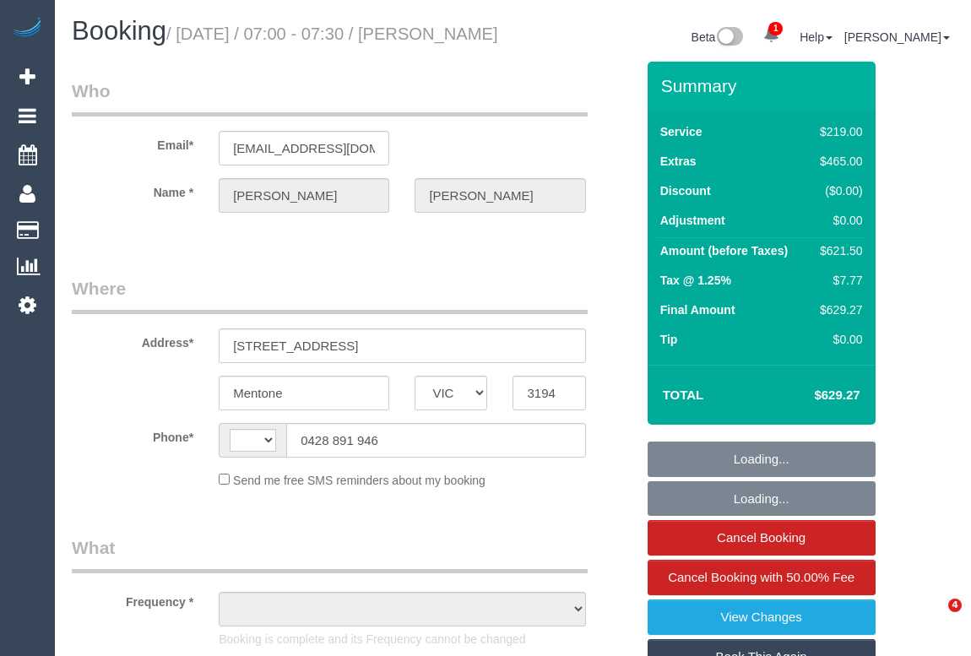
select select "VIC"
select select "string:AU"
select select "object:303"
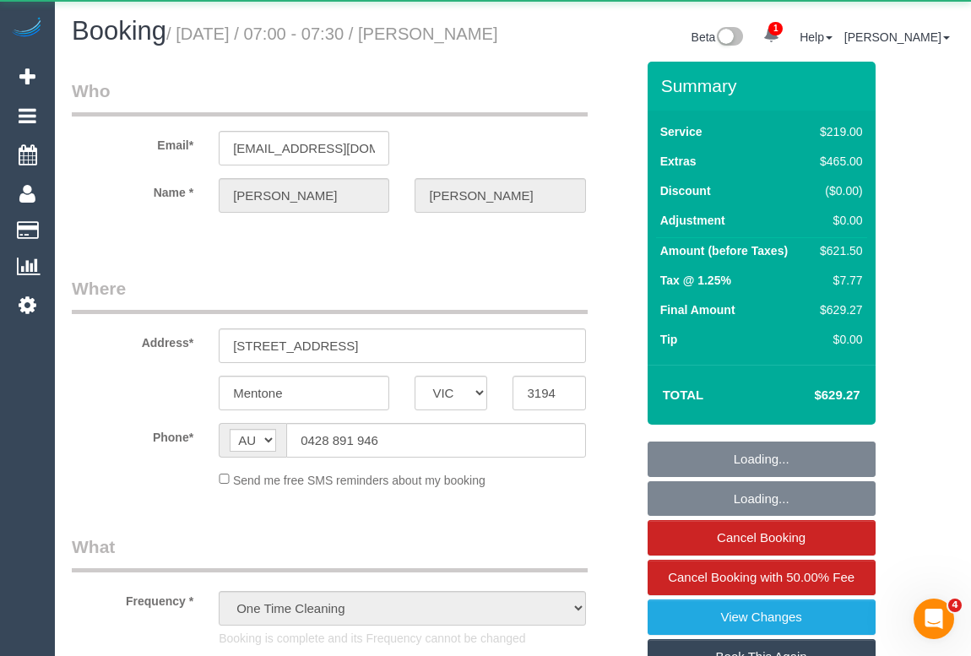
select select "string:stripe-pm_1S0zpD2GScqysDRV0TOrNE5i"
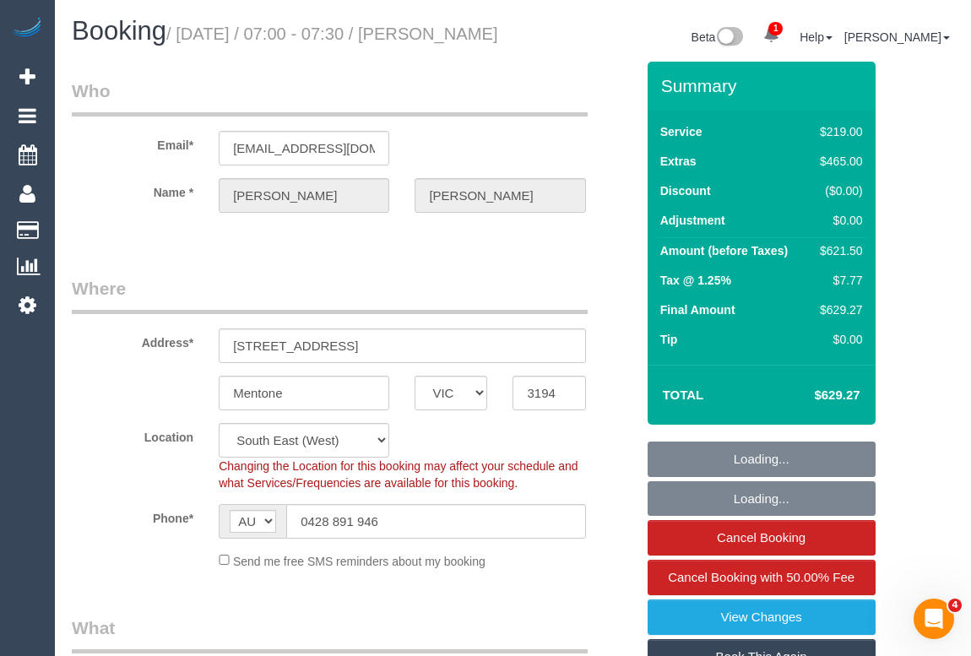
select select "number:28"
select select "number:14"
select select "number:19"
select select "object:1405"
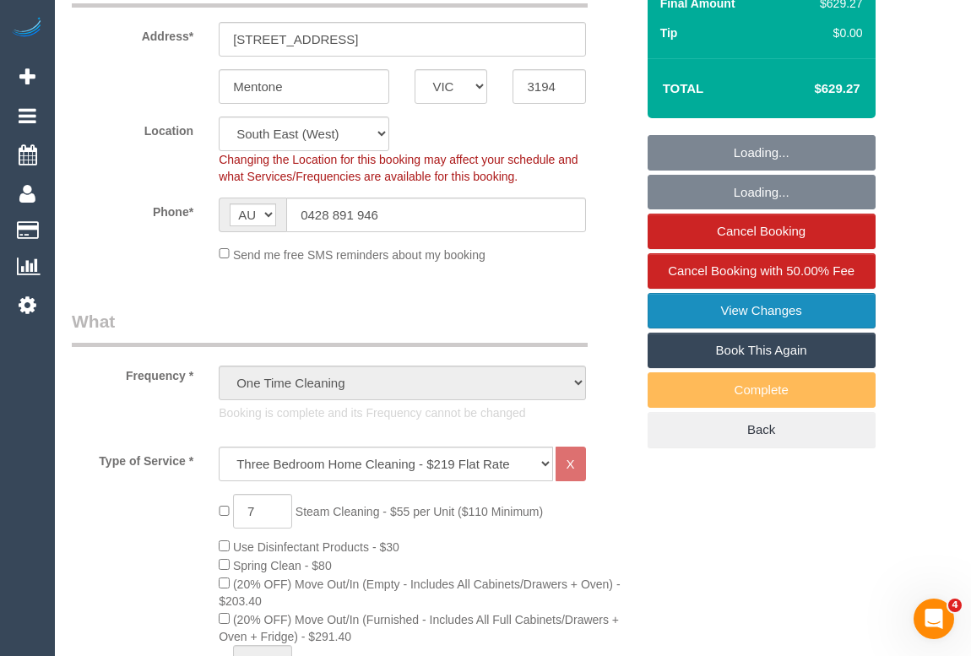
click at [744, 328] on link "View Changes" at bounding box center [762, 310] width 228 height 35
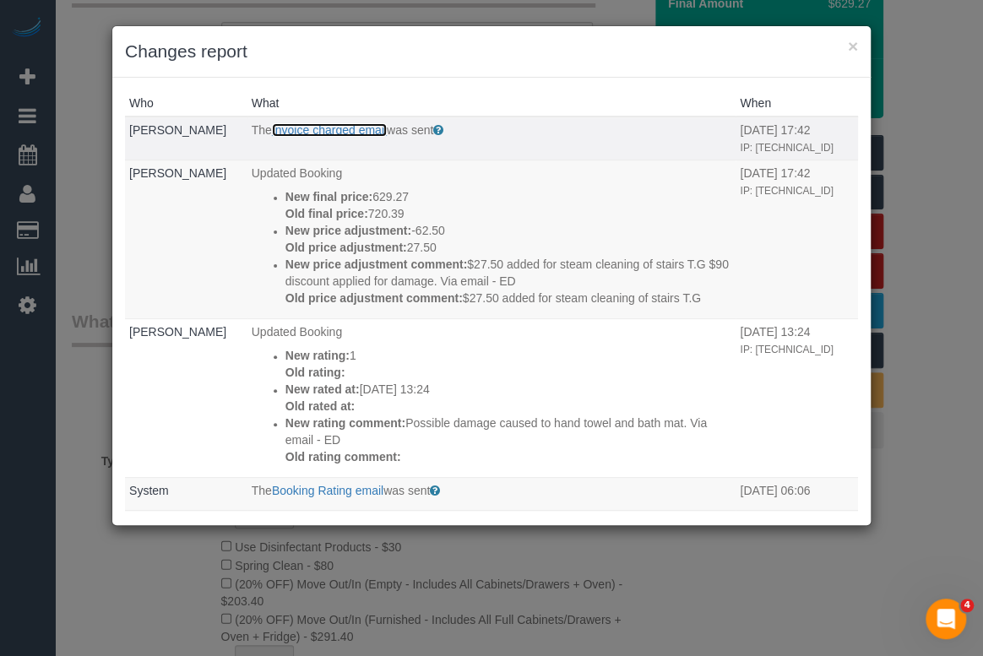
click at [333, 128] on link "Invoice charged email" at bounding box center [329, 130] width 115 height 14
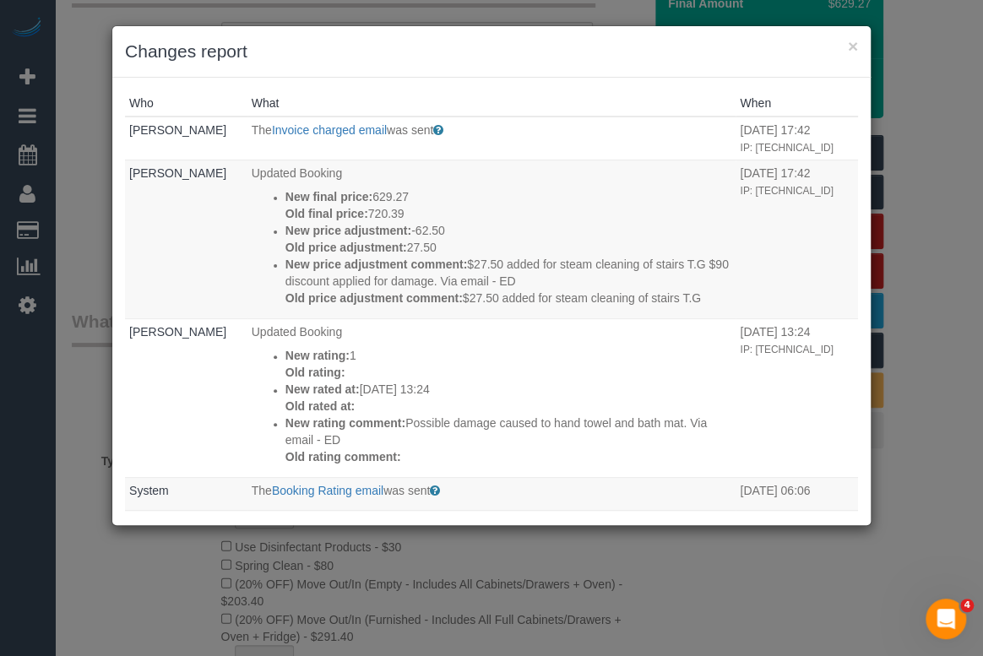
click at [859, 43] on div "× Changes report" at bounding box center [491, 52] width 758 height 52
click at [853, 43] on button "×" at bounding box center [853, 46] width 10 height 18
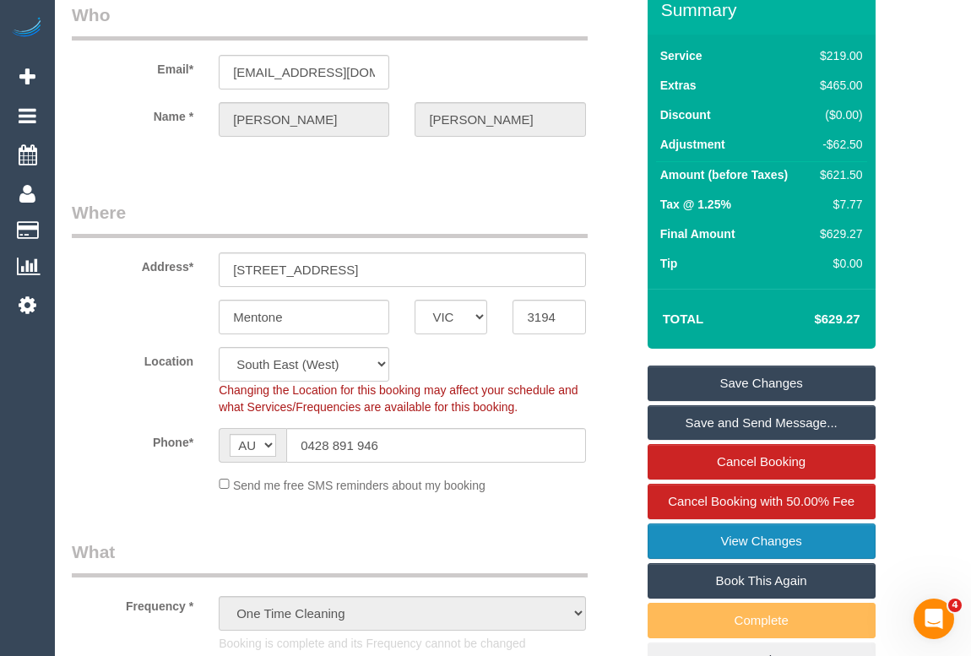
scroll to position [0, 0]
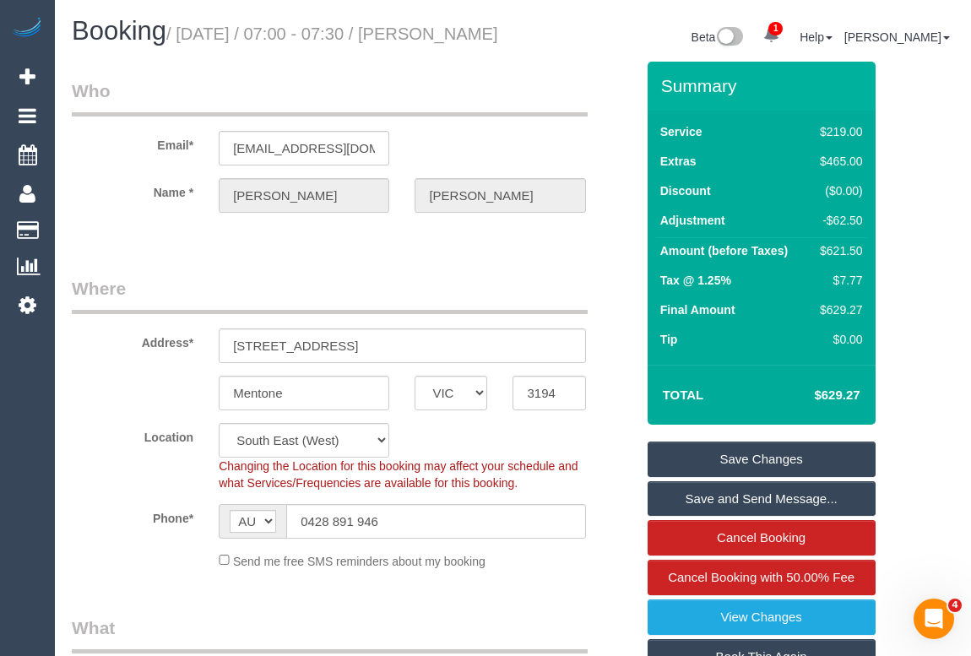
drag, startPoint x: 69, startPoint y: 61, endPoint x: 217, endPoint y: 68, distance: 147.9
click at [217, 53] on div "Booking / September 25, 2025 / 07:00 - 07:30 / Davina Feltus" at bounding box center [286, 35] width 454 height 36
copy small "Davina Feltus"
drag, startPoint x: 231, startPoint y: 167, endPoint x: 437, endPoint y: 169, distance: 206.0
click at [437, 165] on div "Email* davina183@outlook.com" at bounding box center [353, 122] width 588 height 87
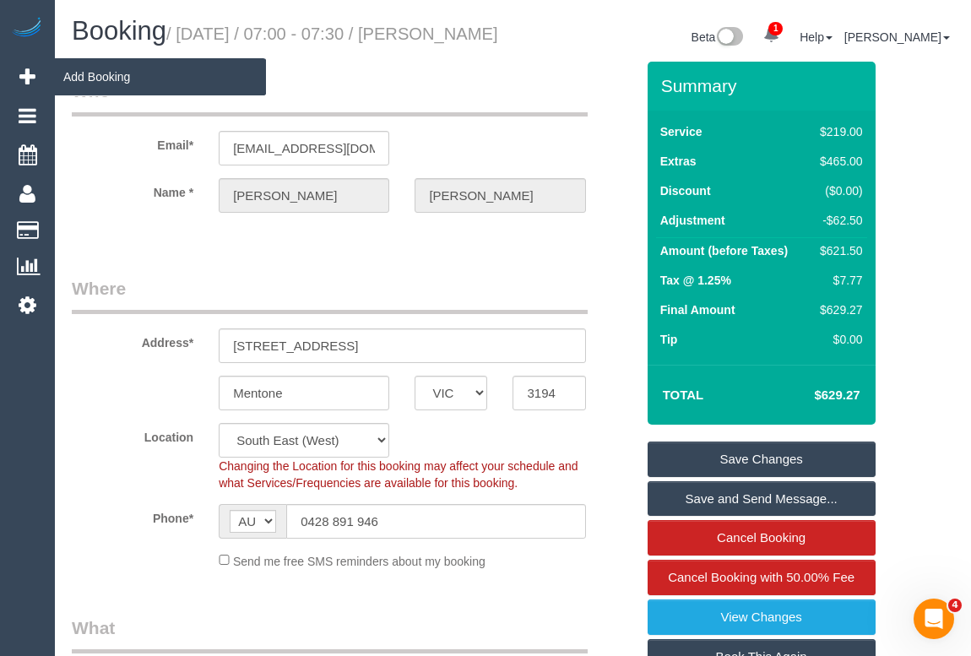
drag, startPoint x: 188, startPoint y: 62, endPoint x: 54, endPoint y: 62, distance: 134.2
copy div "Add Booking Bookings Active Bookings Cancelled Bookings Quote Inquiries Downloa…"
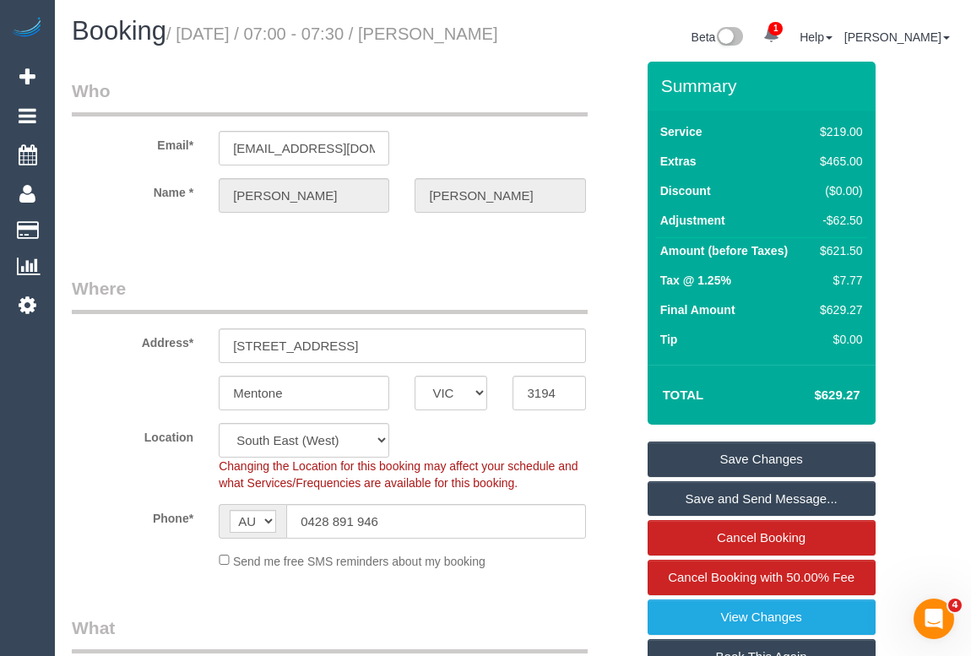
click at [436, 53] on div "Booking / September 25, 2025 / 07:00 - 07:30 / Davina Feltus" at bounding box center [286, 35] width 454 height 36
drag, startPoint x: 188, startPoint y: 69, endPoint x: 76, endPoint y: 76, distance: 112.5
click at [76, 53] on div "Booking / September 25, 2025 / 07:00 - 07:30 / Davina Feltus" at bounding box center [286, 35] width 454 height 36
copy small "Davina Feltus"
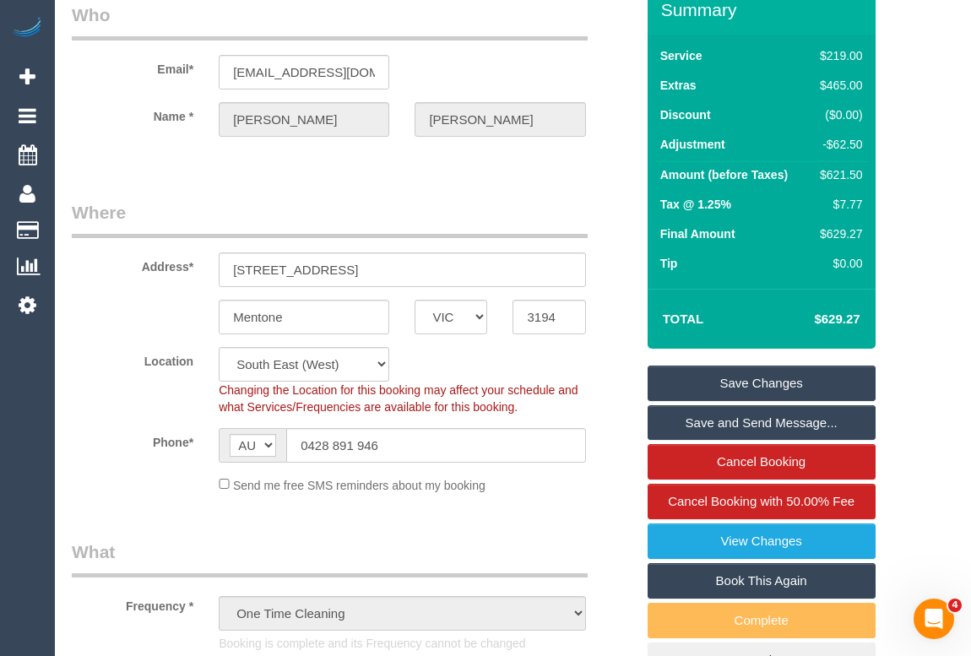
scroll to position [76, 0]
drag, startPoint x: 372, startPoint y: 290, endPoint x: 179, endPoint y: 290, distance: 193.3
click at [179, 287] on div "Address* 2/5 Swanston street" at bounding box center [353, 243] width 588 height 87
drag, startPoint x: 312, startPoint y: 335, endPoint x: 169, endPoint y: 334, distance: 143.5
click at [169, 334] on div "Mentone ACT NSW NT QLD SA TAS VIC WA 3194" at bounding box center [353, 317] width 588 height 35
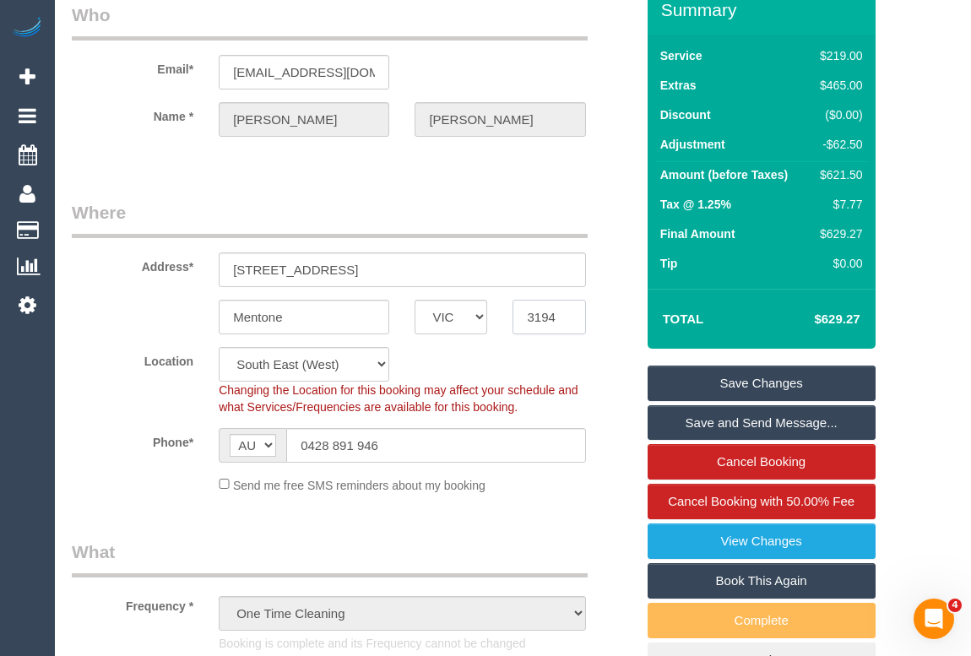
drag, startPoint x: 556, startPoint y: 333, endPoint x: 507, endPoint y: 333, distance: 49.8
click at [507, 333] on div "3194" at bounding box center [549, 317] width 98 height 35
drag, startPoint x: 418, startPoint y: 470, endPoint x: 277, endPoint y: 470, distance: 141.0
click at [271, 463] on div "AF AL DZ AD AO AI AQ AG AR AM AW AU AT AZ BS BH BD BB BY BE BZ BJ BM BT BO BA B…" at bounding box center [402, 445] width 366 height 35
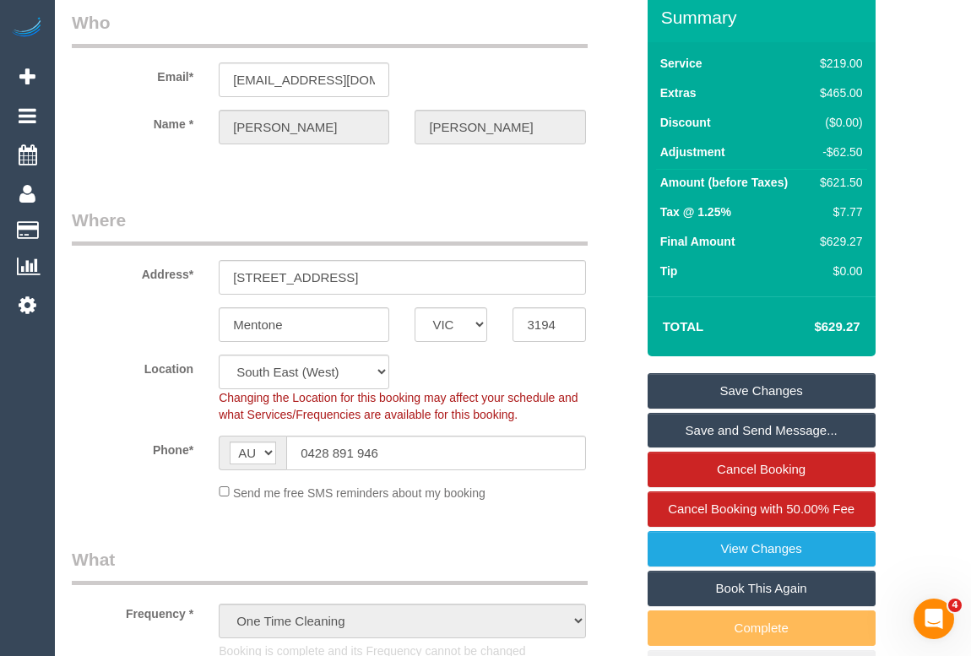
scroll to position [0, 0]
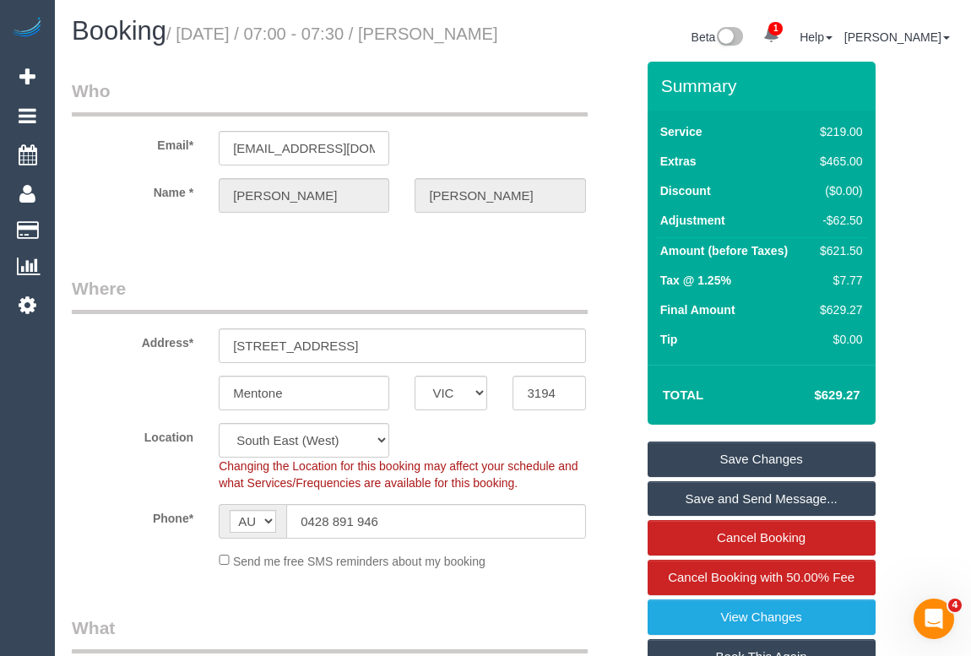
drag, startPoint x: 209, startPoint y: 72, endPoint x: 74, endPoint y: 73, distance: 134.3
click at [74, 46] on h1 "Booking / September 25, 2025 / 07:00 - 07:30 / Davina Feltus" at bounding box center [286, 31] width 429 height 29
copy small "[PERSON_NAME]"
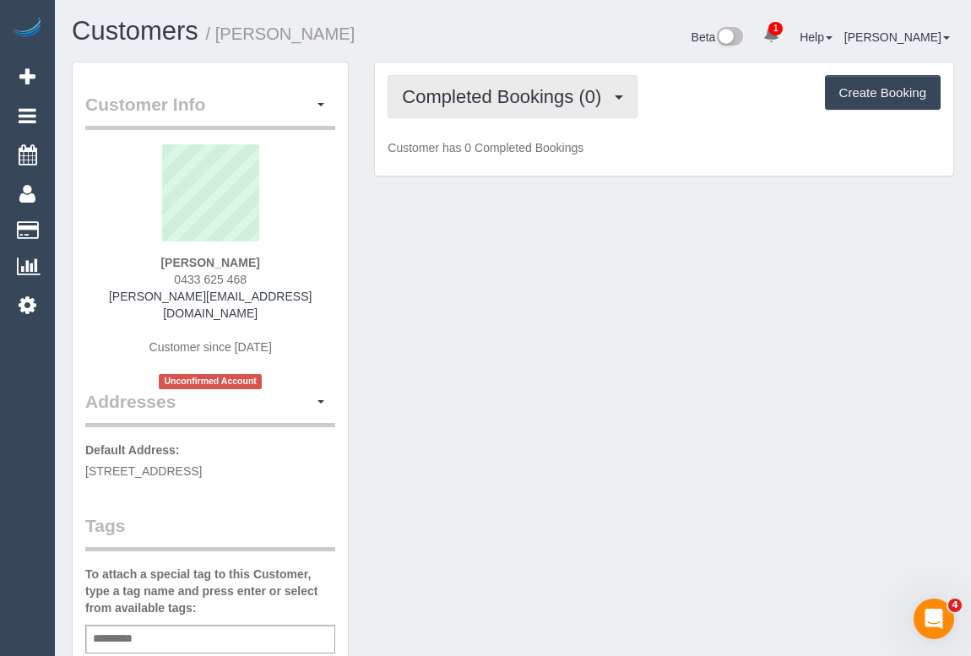
click at [496, 99] on span "Completed Bookings (0)" at bounding box center [506, 96] width 208 height 21
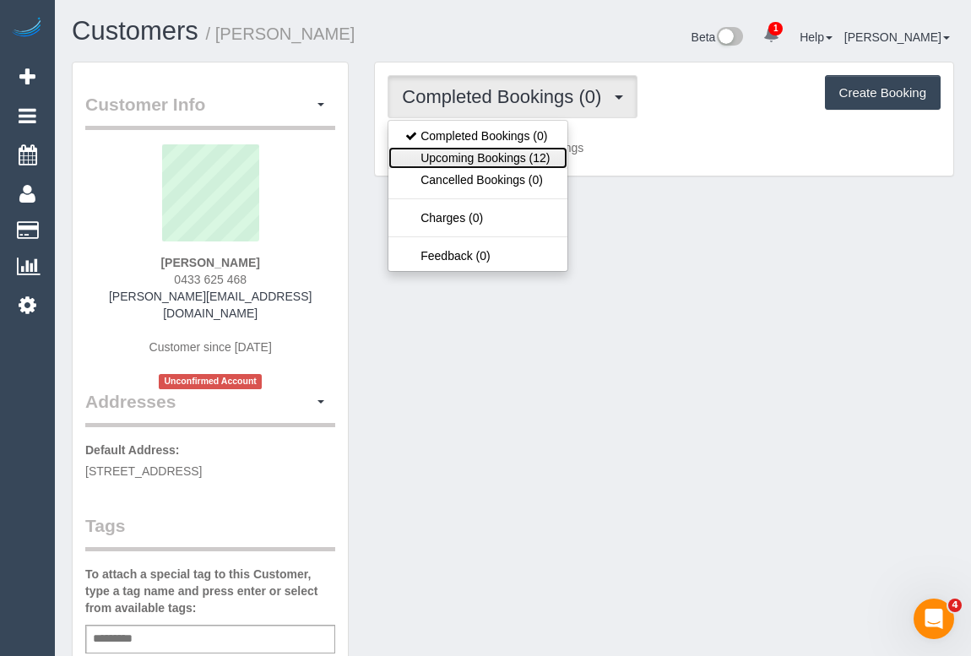
click at [501, 155] on link "Upcoming Bookings (12)" at bounding box center [477, 158] width 178 height 22
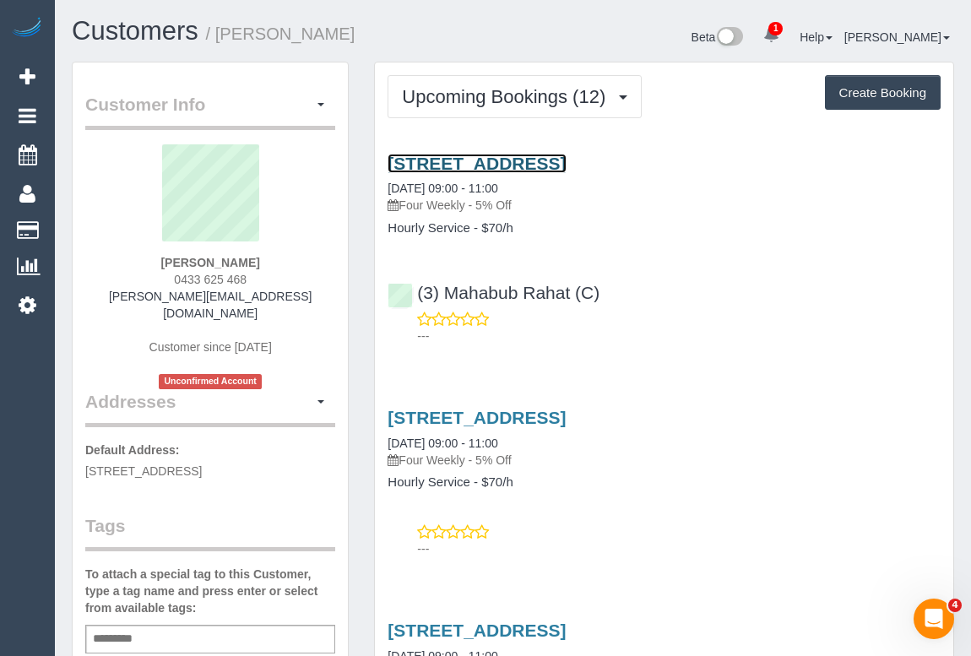
click at [518, 161] on link "[STREET_ADDRESS]" at bounding box center [477, 163] width 178 height 19
drag, startPoint x: 172, startPoint y: 279, endPoint x: 291, endPoint y: 279, distance: 119.0
click at [291, 279] on div "[PERSON_NAME] 0433 625 468 [PERSON_NAME][EMAIL_ADDRESS][DOMAIN_NAME] Customer s…" at bounding box center [210, 266] width 250 height 245
copy span "0433 625 468"
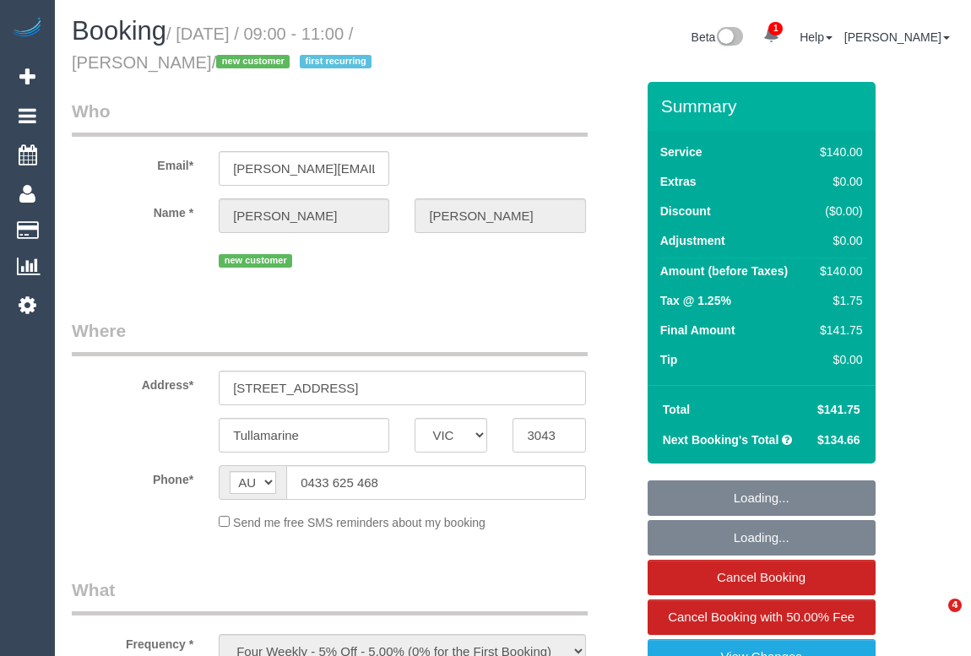
select select "VIC"
select select "number:27"
select select "number:15"
select select "number:18"
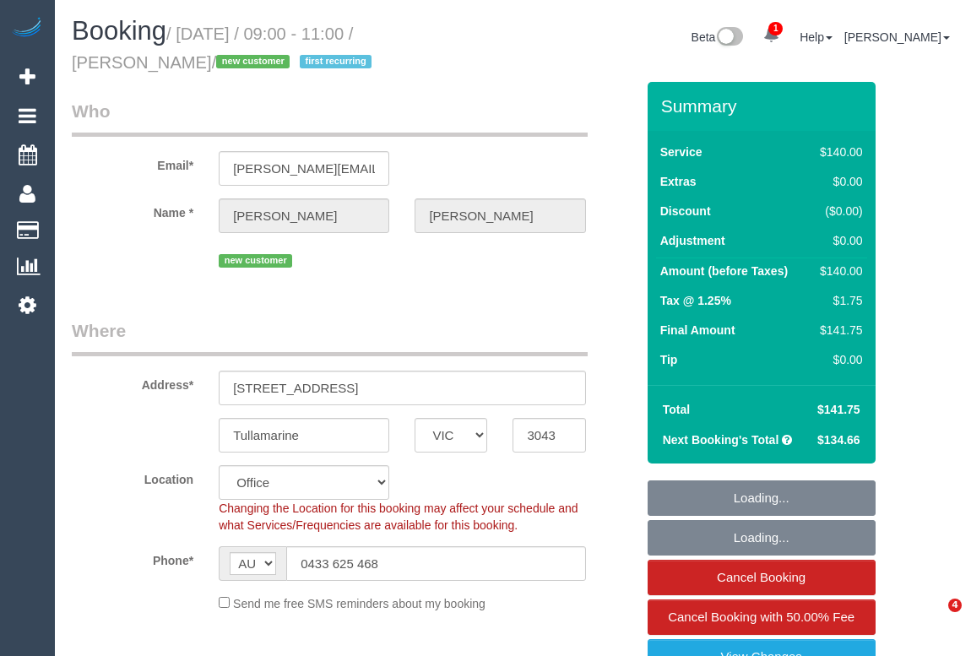
select select "object:2197"
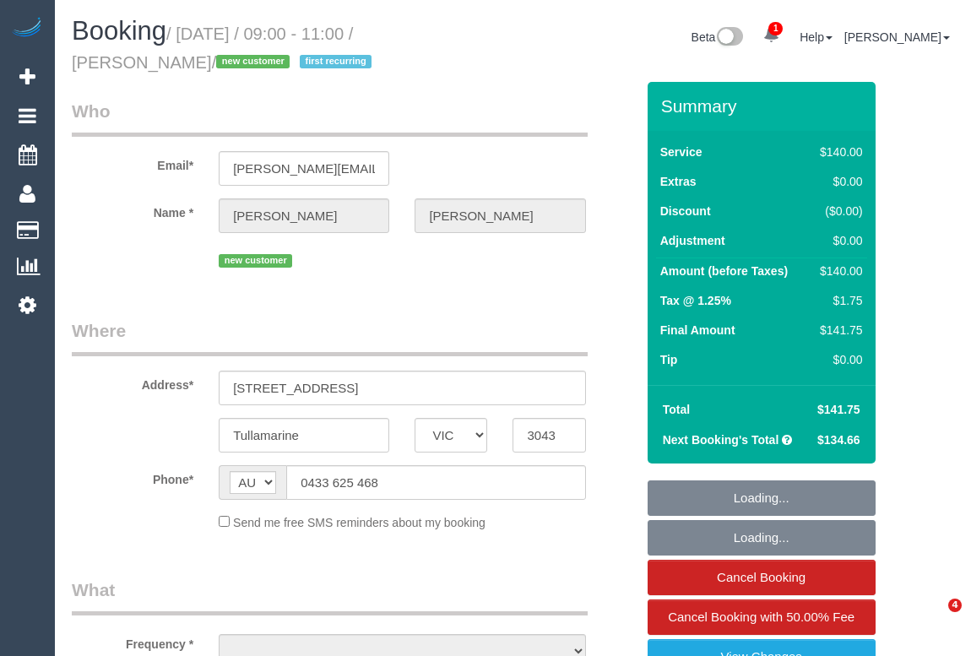
select select "VIC"
select select "object:581"
select select "string:stripe-pm_1SAhTO2GScqysDRVuPyMgl1d"
select select "number:27"
select select "number:15"
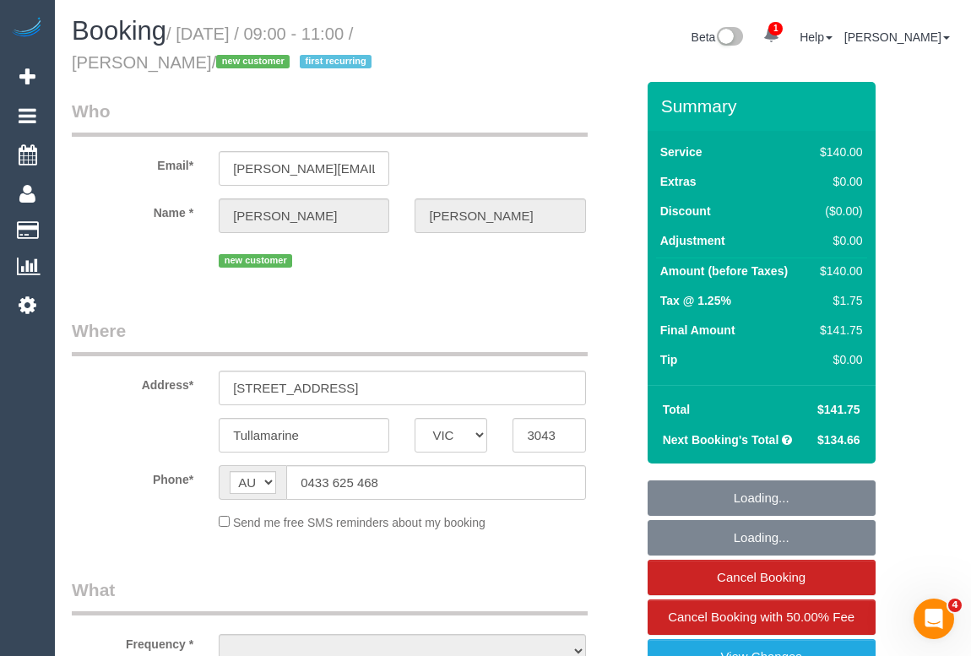
select select "number:18"
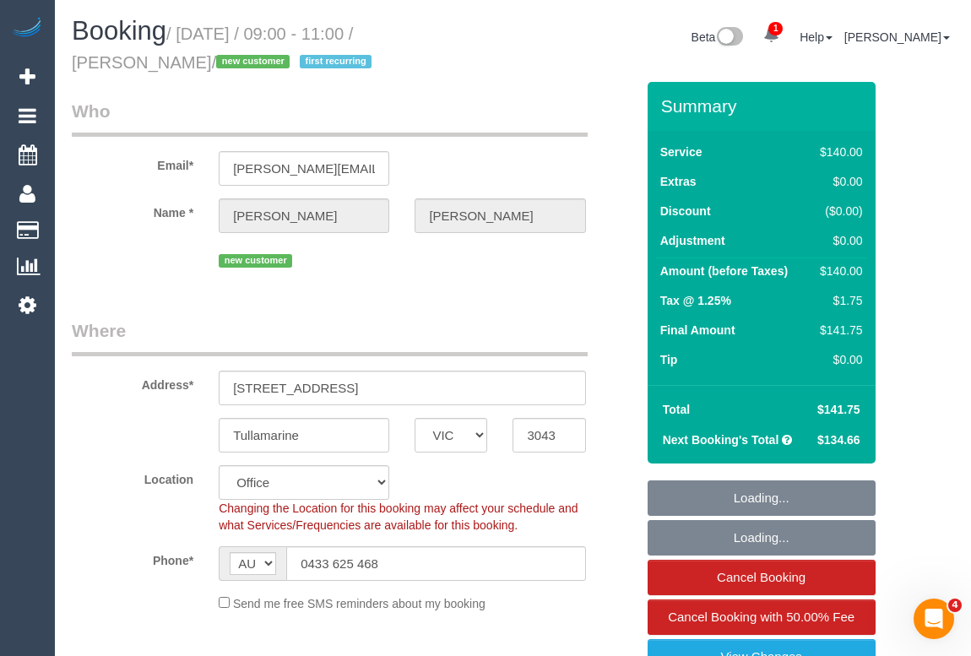
select select "object:734"
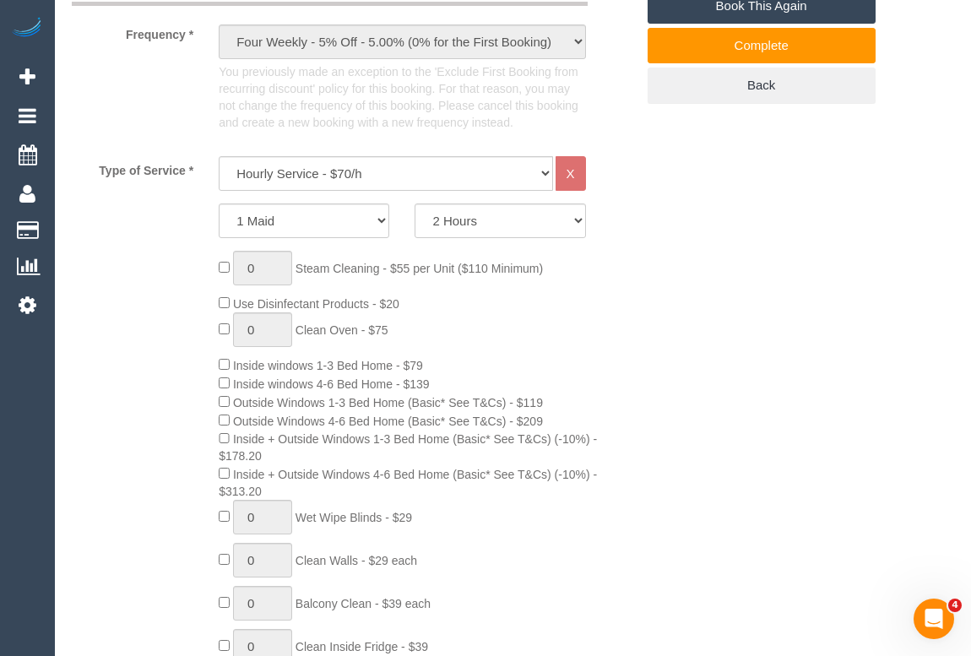
scroll to position [614, 0]
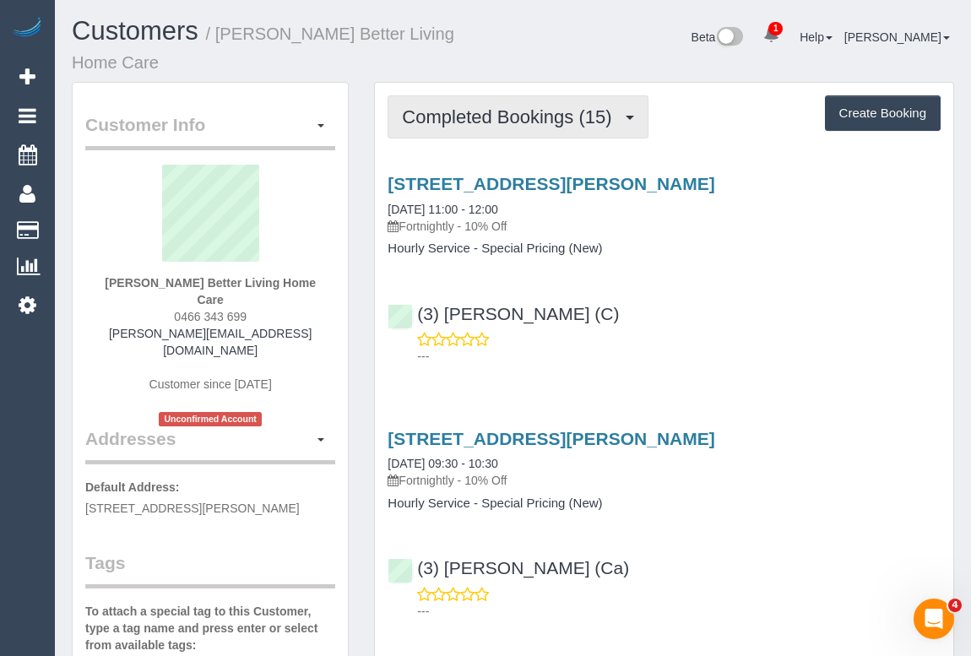
drag, startPoint x: 517, startPoint y: 117, endPoint x: 515, endPoint y: 150, distance: 33.0
click at [517, 117] on span "Completed Bookings (15)" at bounding box center [511, 116] width 218 height 21
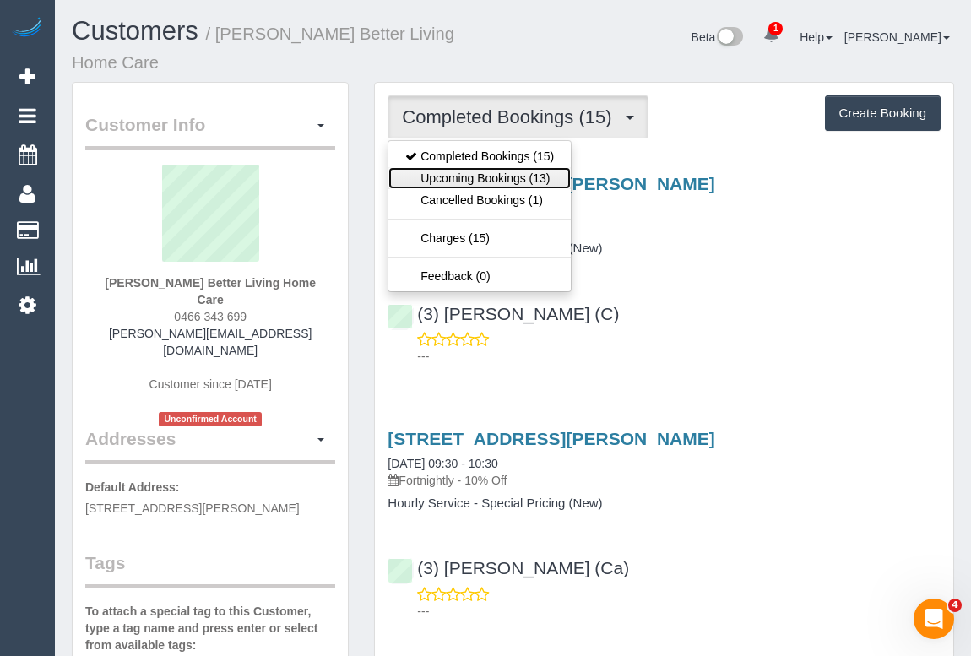
click at [509, 176] on link "Upcoming Bookings (13)" at bounding box center [479, 178] width 182 height 22
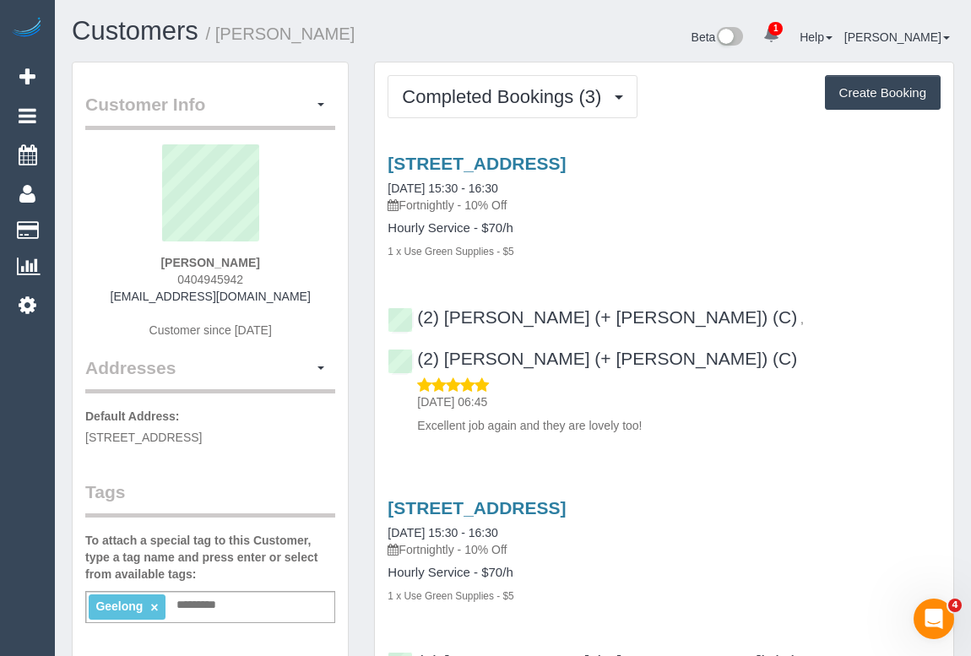
drag, startPoint x: 165, startPoint y: 274, endPoint x: 325, endPoint y: 280, distance: 159.7
click at [325, 280] on div "[PERSON_NAME] 0404945942 [EMAIL_ADDRESS][DOMAIN_NAME] Customer since [DATE]" at bounding box center [210, 249] width 250 height 211
copy span "0404945942"
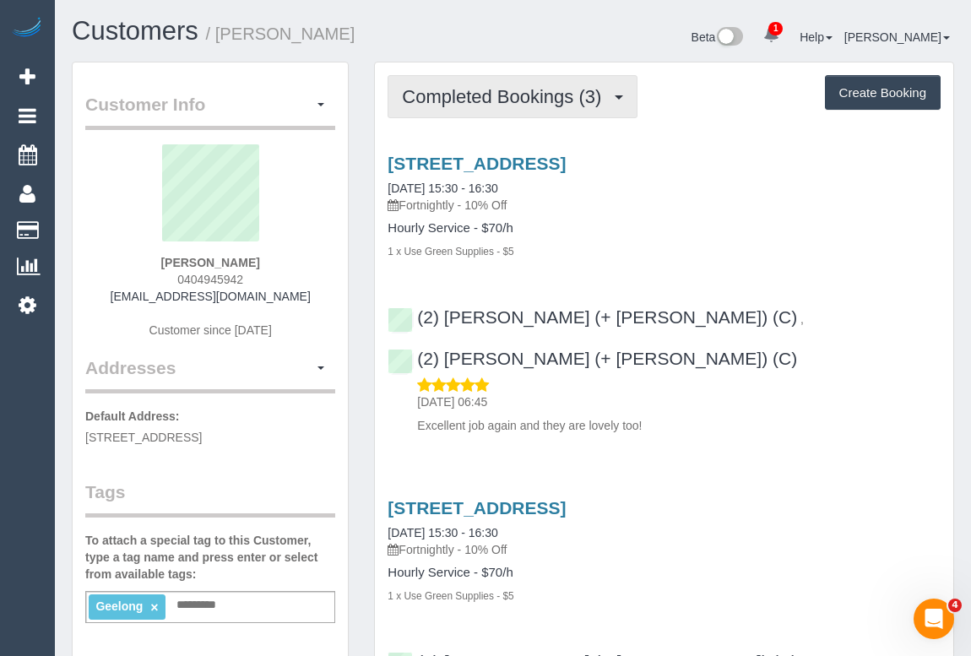
click at [488, 82] on button "Completed Bookings (3)" at bounding box center [513, 96] width 250 height 43
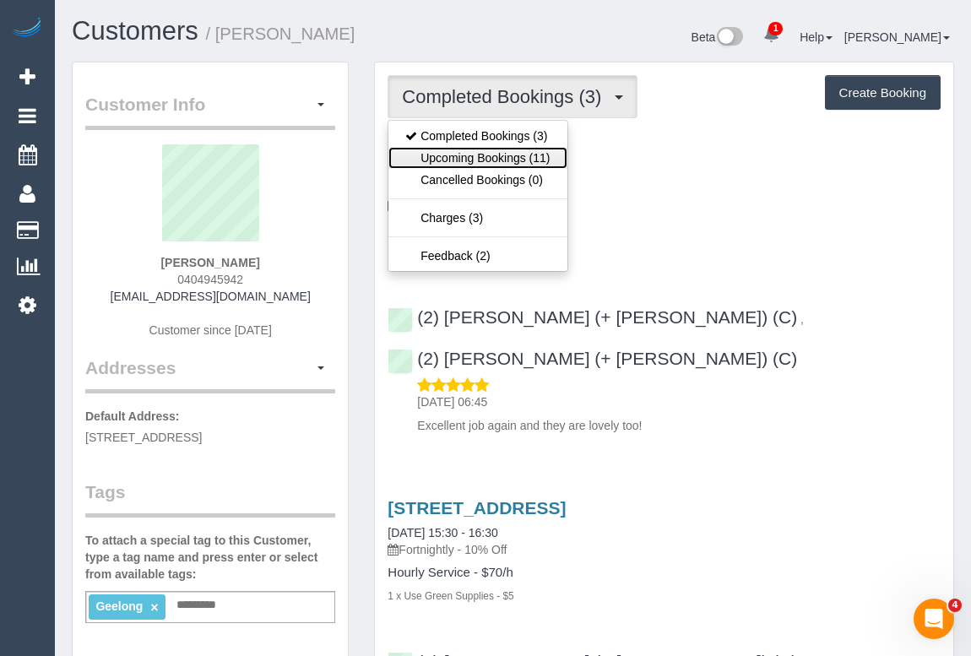
click at [479, 151] on link "Upcoming Bookings (11)" at bounding box center [477, 158] width 178 height 22
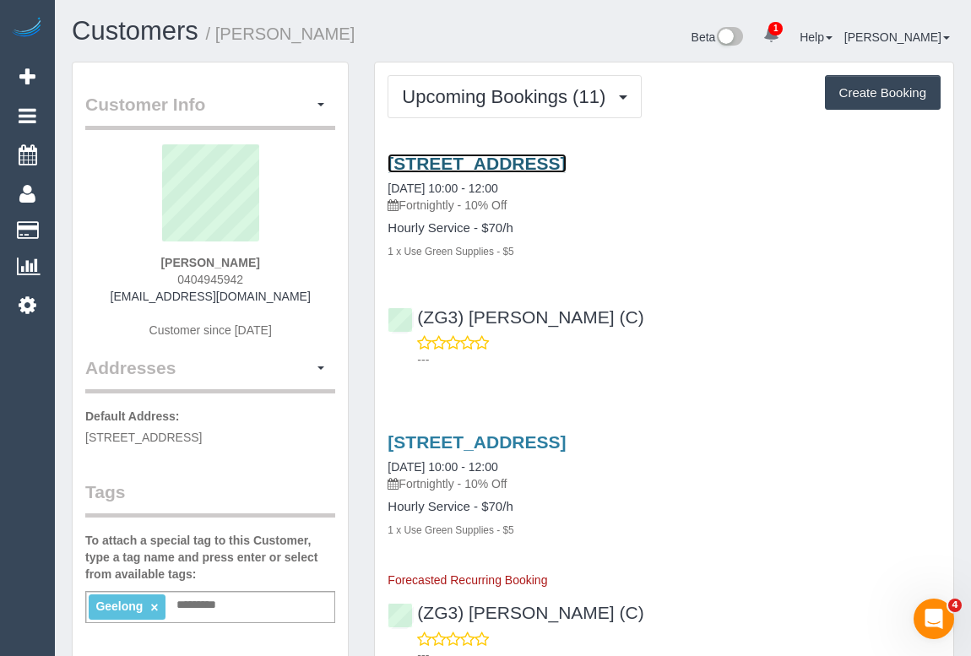
click at [566, 164] on link "8 Cumulus Avenue, Highton, VIC 3216" at bounding box center [477, 163] width 178 height 19
click at [169, 279] on div "Natalie Johnstone 0404945942 liveagoodlife77@gmail.com Customer since 2025" at bounding box center [210, 249] width 250 height 211
drag, startPoint x: 169, startPoint y: 279, endPoint x: 277, endPoint y: 279, distance: 108.1
click at [277, 279] on div "Natalie Johnstone 0404945942 liveagoodlife77@gmail.com Customer since 2025" at bounding box center [210, 249] width 250 height 211
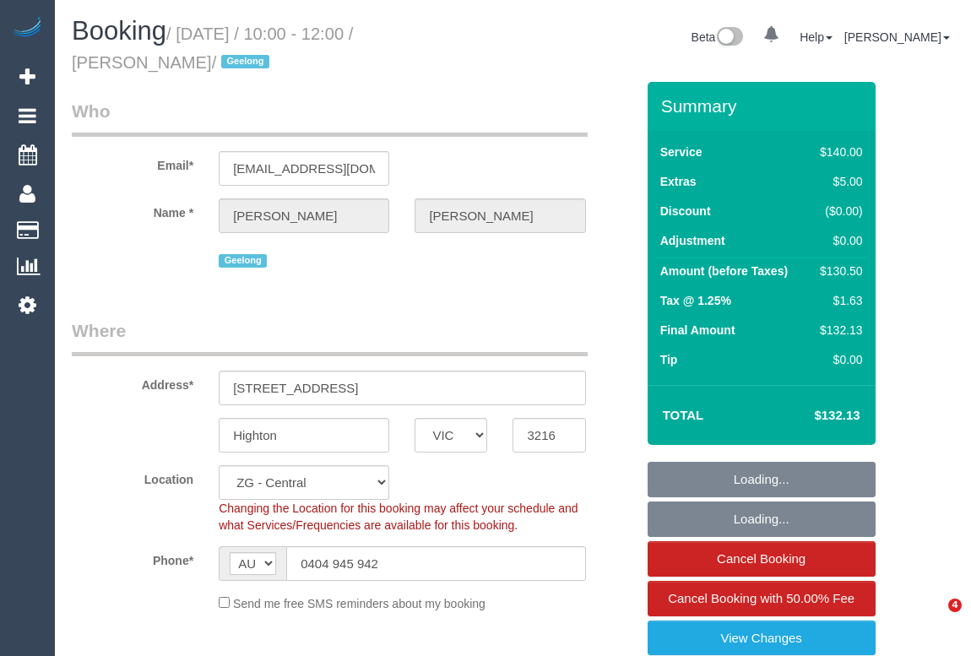
select select "VIC"
select select "number:27"
select select "number:14"
select select "number:19"
select select "number:24"
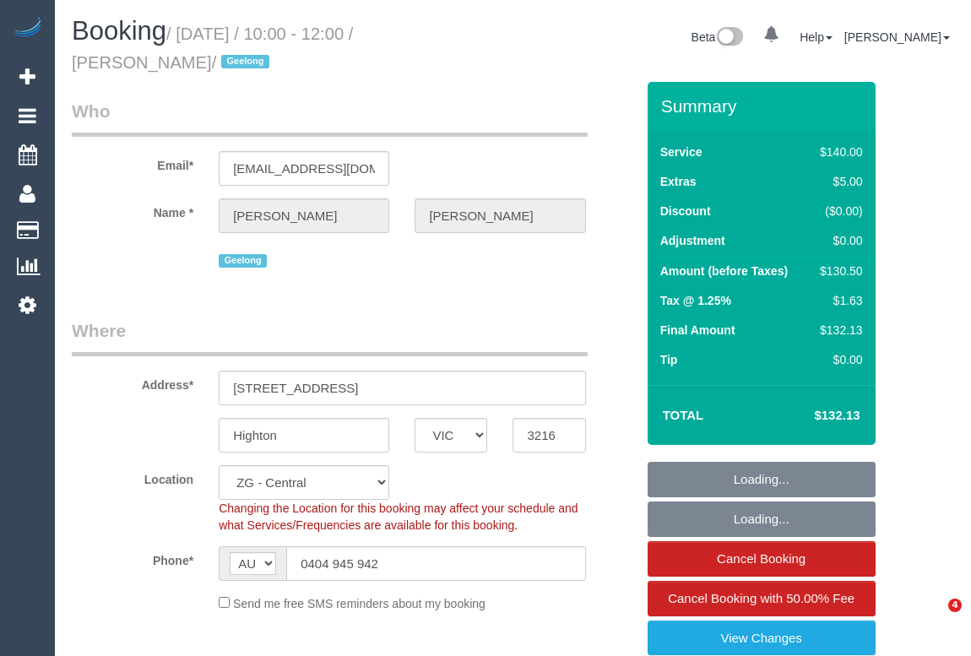
select select "number:33"
select select "number:12"
select select "object:989"
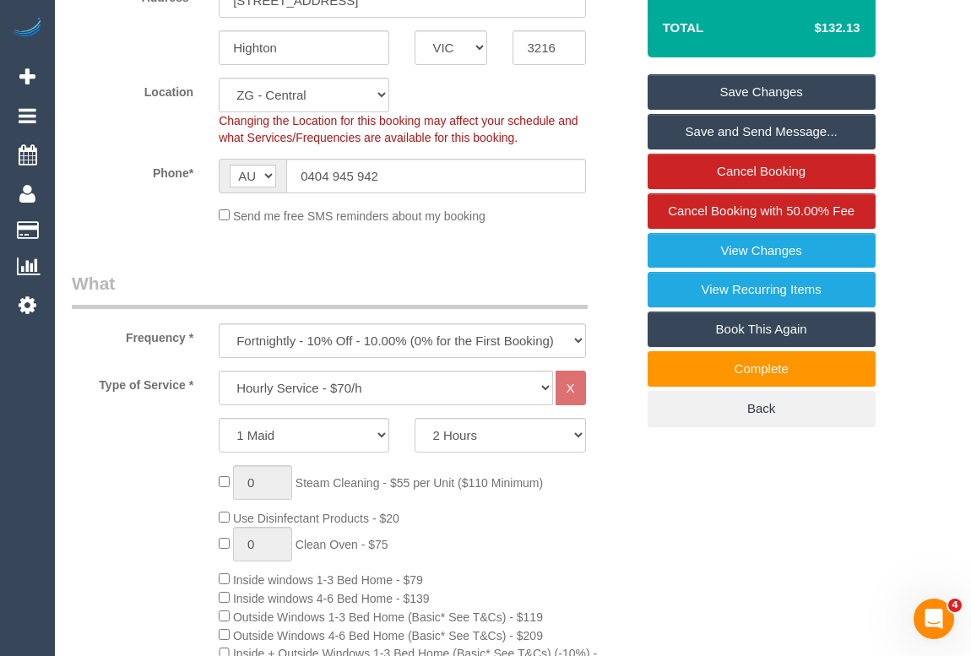
scroll to position [411, 0]
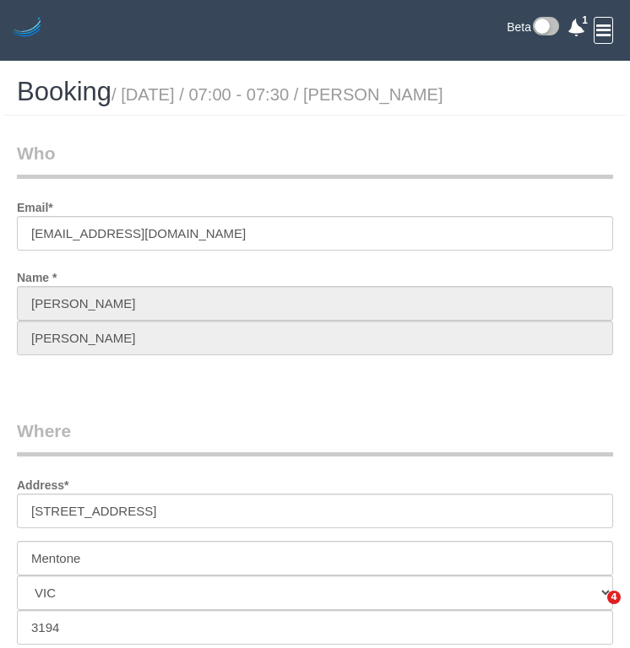
select select "VIC"
select select "string:stripe-pm_1S0zpD2GScqysDRV0TOrNE5i"
select select "number:28"
select select "number:14"
select select "number:19"
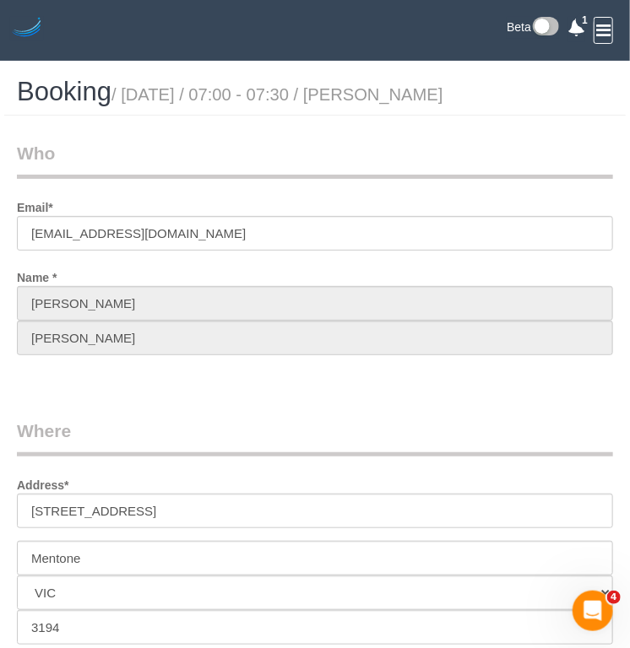
select select "object:763"
drag, startPoint x: 413, startPoint y: 98, endPoint x: 518, endPoint y: 97, distance: 105.5
click at [518, 97] on h1 "Booking / [DATE] / 07:00 - 07:30 / [PERSON_NAME]" at bounding box center [315, 92] width 596 height 29
copy small "[PERSON_NAME]"
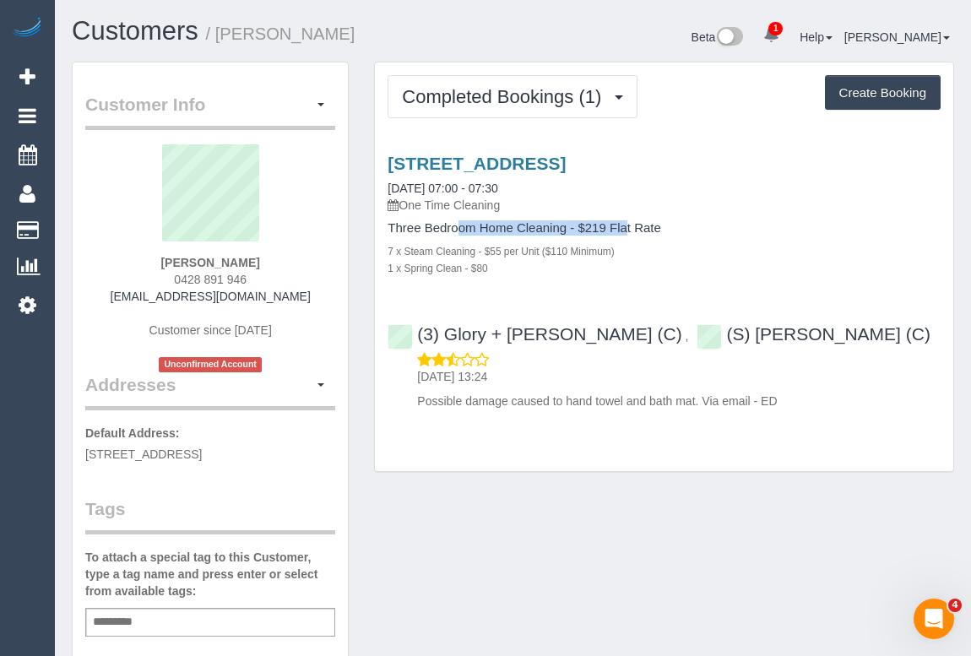
drag, startPoint x: 389, startPoint y: 226, endPoint x: 567, endPoint y: 229, distance: 177.3
click at [567, 229] on h4 "Three Bedroom Home Cleaning - $219 Flat Rate" at bounding box center [664, 228] width 553 height 14
copy h4 "Three Bedroom Home Cleaning"
drag, startPoint x: 511, startPoint y: 203, endPoint x: 405, endPoint y: 203, distance: 105.5
click at [405, 203] on p "One Time Cleaning" at bounding box center [664, 205] width 553 height 17
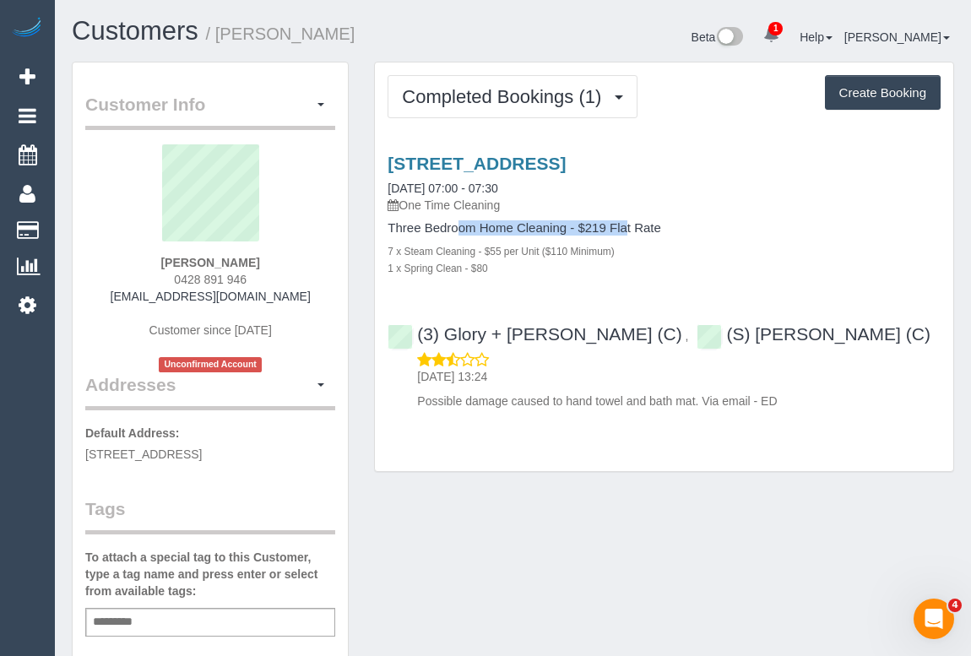
copy p "One Time Cleaning"
click at [495, 155] on link "2/5 Swanston Street, Mentone, VIC 3194" at bounding box center [477, 163] width 178 height 19
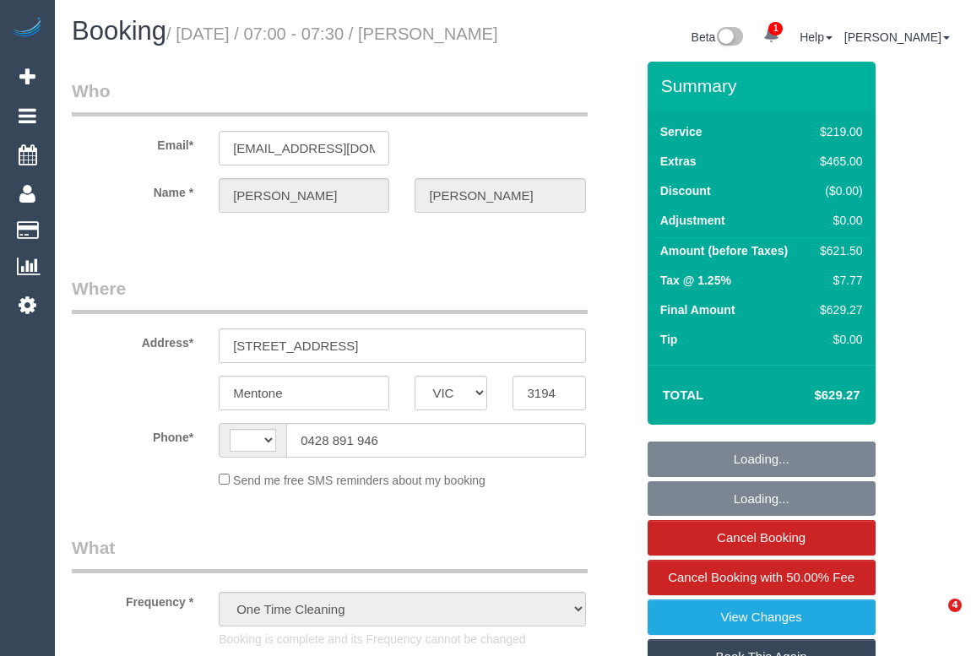
select select "VIC"
select select "string:stripe-pm_1S0zpD2GScqysDRV0TOrNE5i"
select select "number:28"
select select "number:14"
select select "number:19"
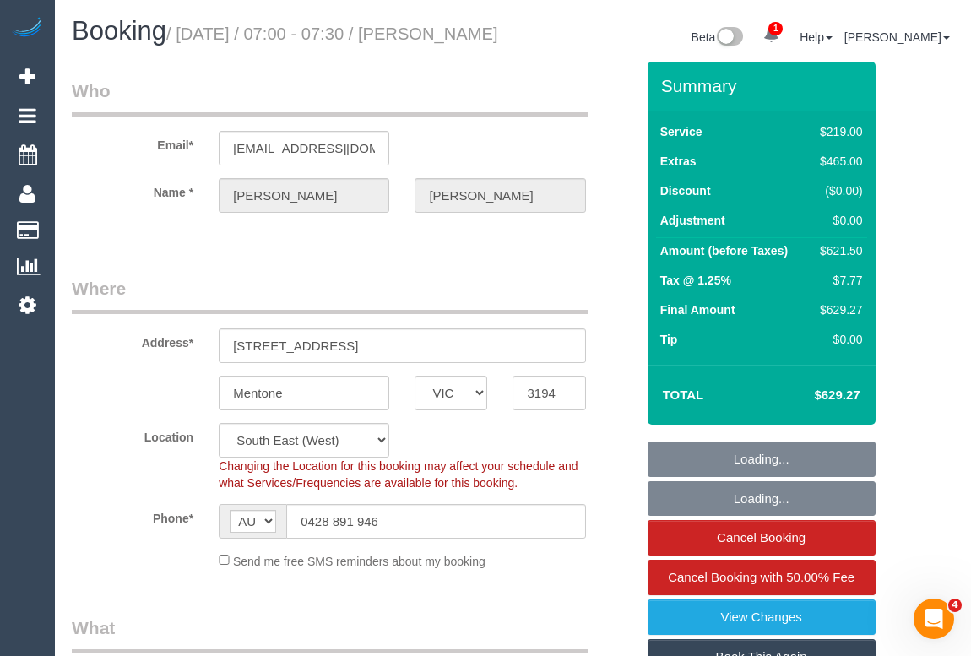
select select "string:AU"
select select "object:763"
drag, startPoint x: 0, startPoint y: 0, endPoint x: 331, endPoint y: 30, distance: 332.3
click at [331, 30] on small "/ September 25, 2025 / 07:00 - 07:30 / Davina Feltus" at bounding box center [332, 33] width 332 height 19
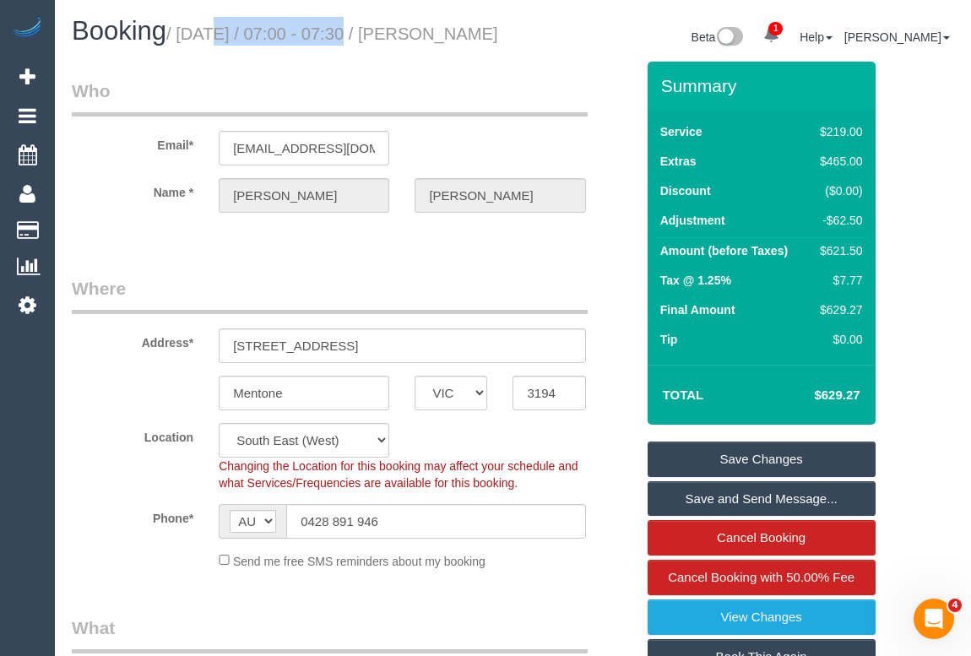
drag, startPoint x: 338, startPoint y: 30, endPoint x: 182, endPoint y: 35, distance: 155.5
click at [182, 35] on small "/ September 25, 2025 / 07:00 - 07:30 / Davina Feltus" at bounding box center [332, 33] width 332 height 19
copy small "September 25, 2025"
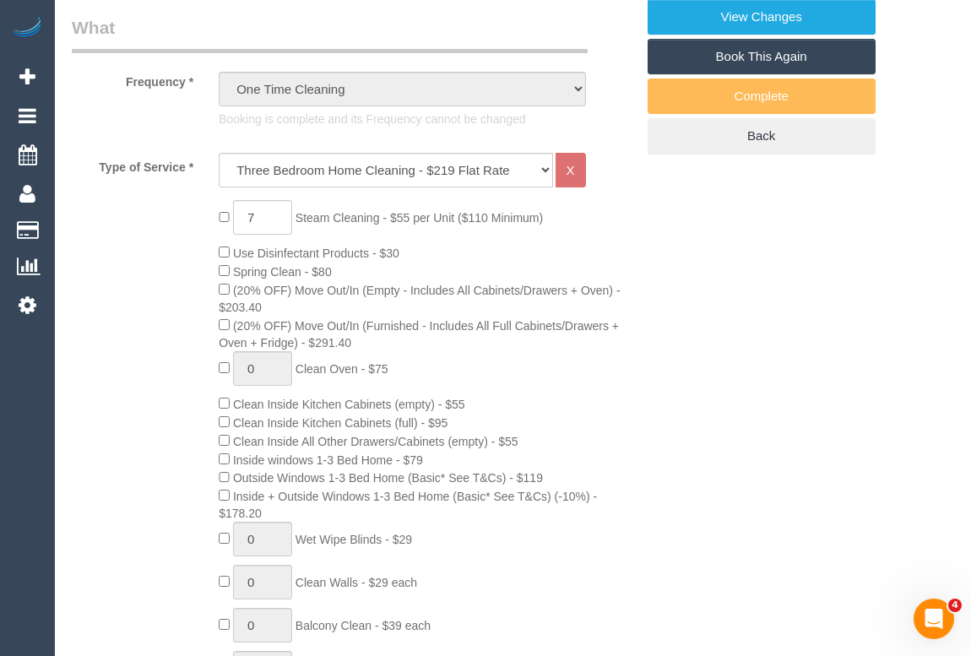
scroll to position [614, 0]
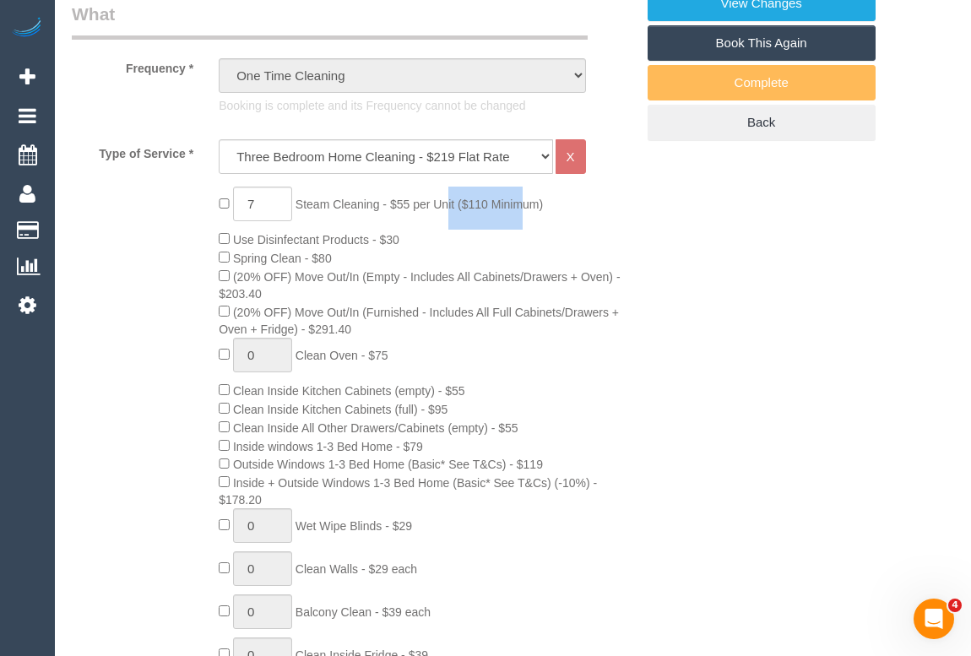
drag, startPoint x: 301, startPoint y: 220, endPoint x: 385, endPoint y: 223, distance: 83.6
click at [385, 211] on span "Steam Cleaning - $55 per Unit ($110 Minimum)" at bounding box center [418, 205] width 247 height 14
copy span "Steam Cleaning"
drag, startPoint x: 241, startPoint y: 274, endPoint x: 307, endPoint y: 277, distance: 66.7
click at [307, 265] on span "Spring Clean - $80" at bounding box center [282, 259] width 99 height 14
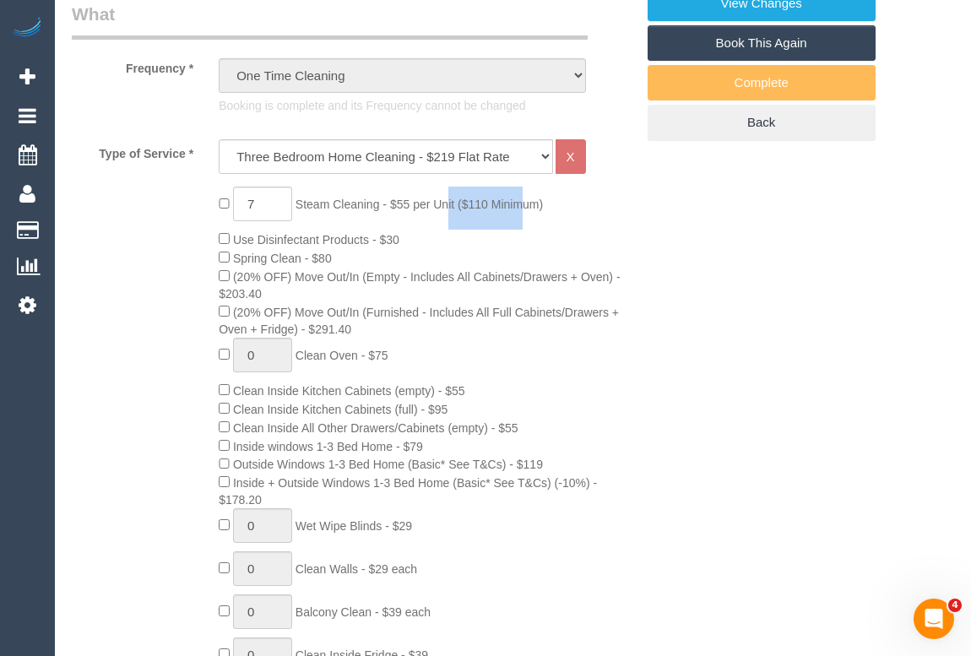
copy span "Spring Clean"
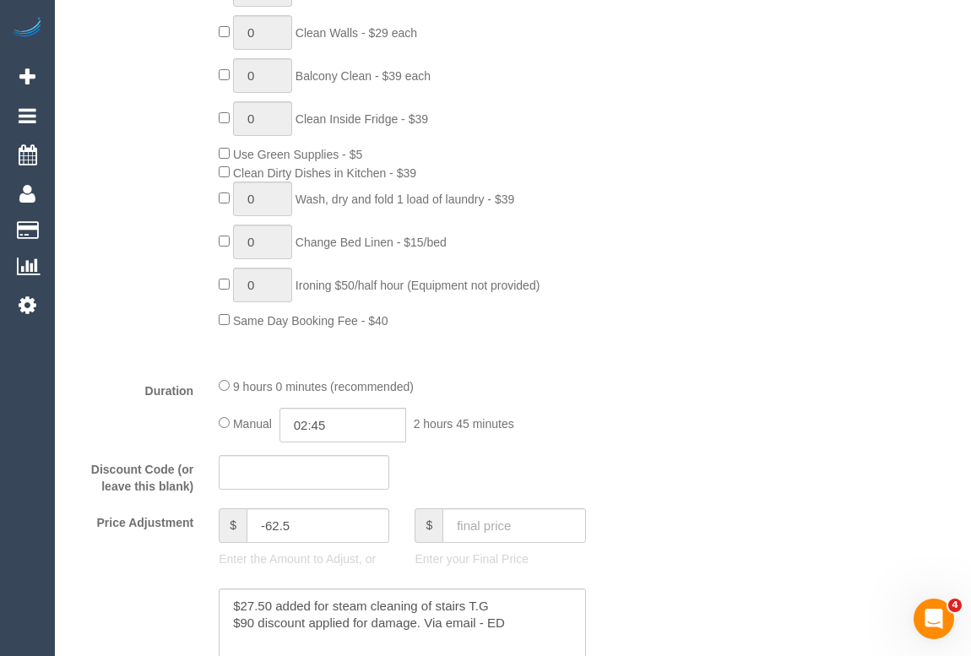
scroll to position [1304, 0]
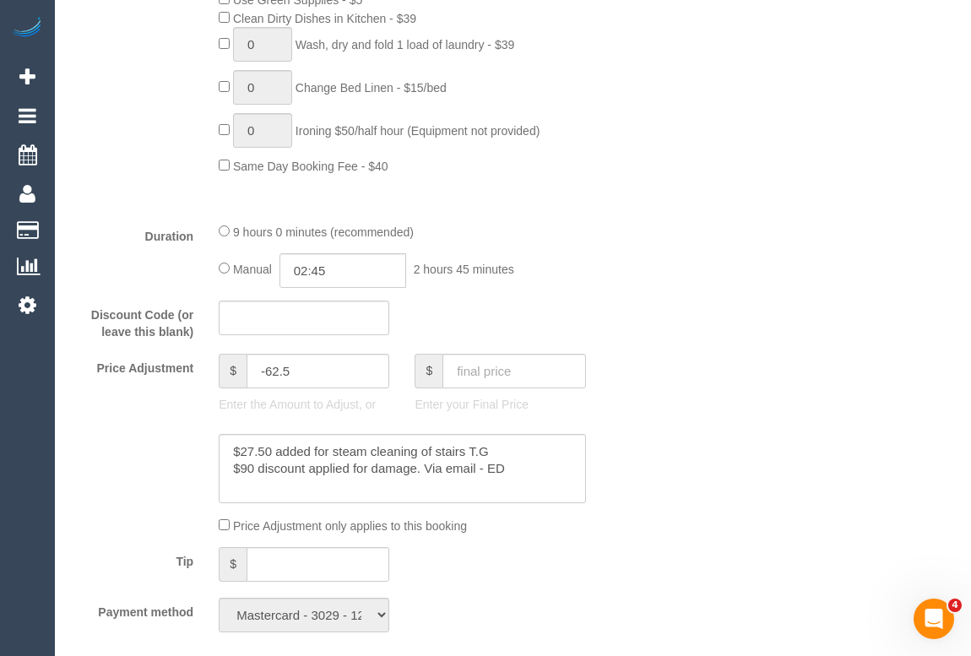
drag, startPoint x: 839, startPoint y: 381, endPoint x: 866, endPoint y: 390, distance: 28.6
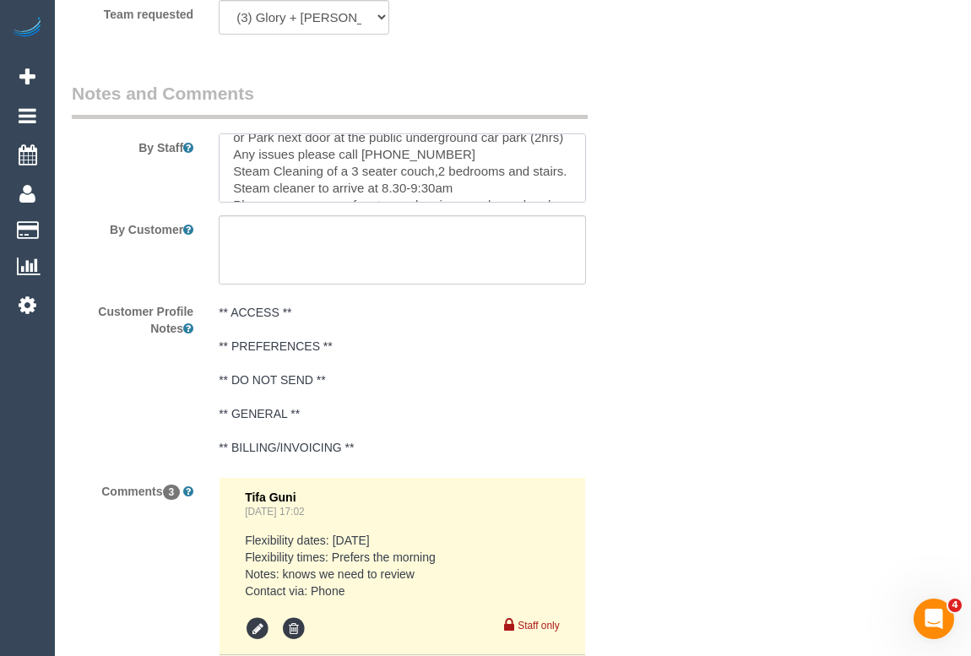
scroll to position [61, 0]
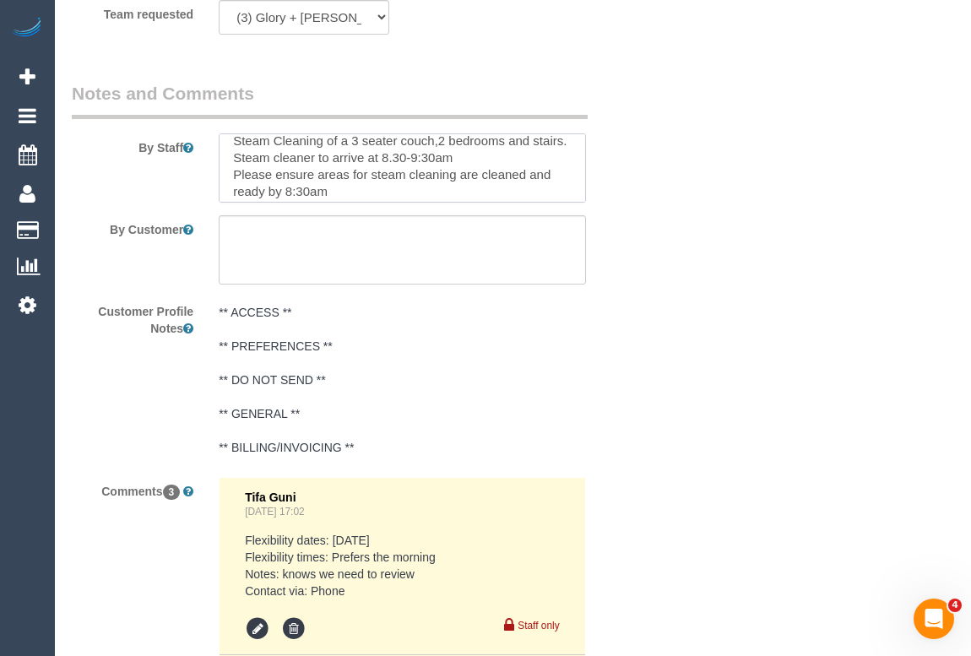
drag, startPoint x: 349, startPoint y: 165, endPoint x: 357, endPoint y: 167, distance: 8.8
click at [357, 167] on textarea at bounding box center [402, 167] width 366 height 69
click at [355, 165] on textarea at bounding box center [402, 167] width 366 height 69
drag, startPoint x: 353, startPoint y: 163, endPoint x: 502, endPoint y: 164, distance: 149.4
click at [502, 164] on textarea at bounding box center [402, 167] width 366 height 69
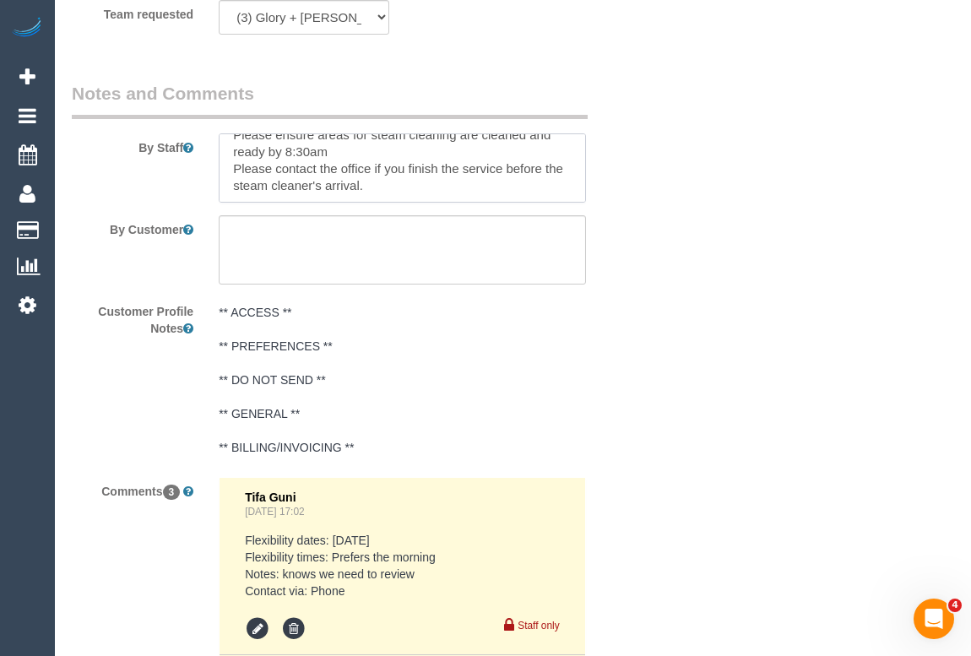
scroll to position [134, 0]
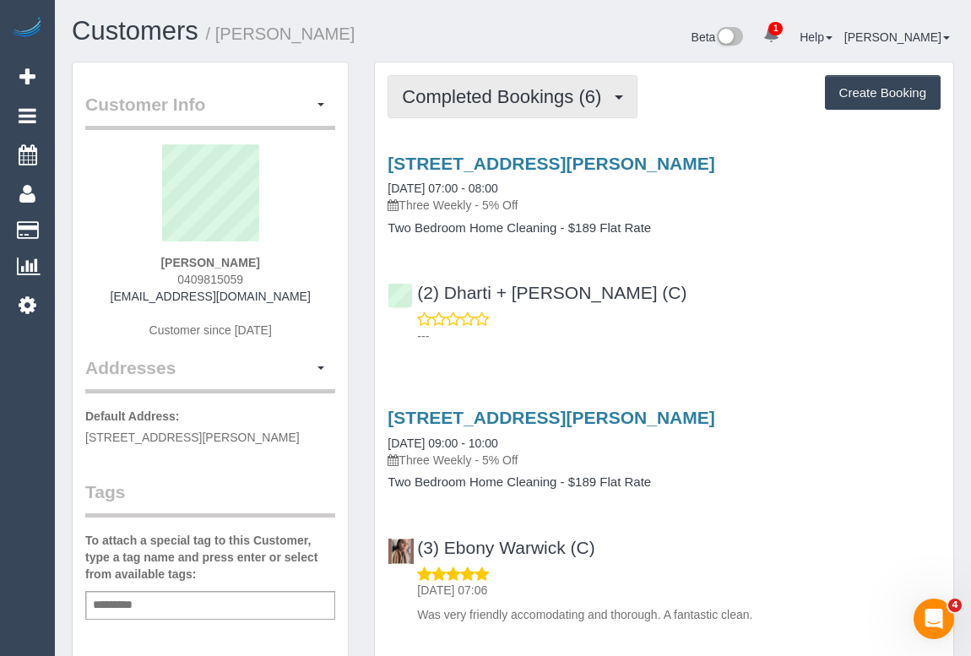
click at [478, 91] on span "Completed Bookings (6)" at bounding box center [506, 96] width 208 height 21
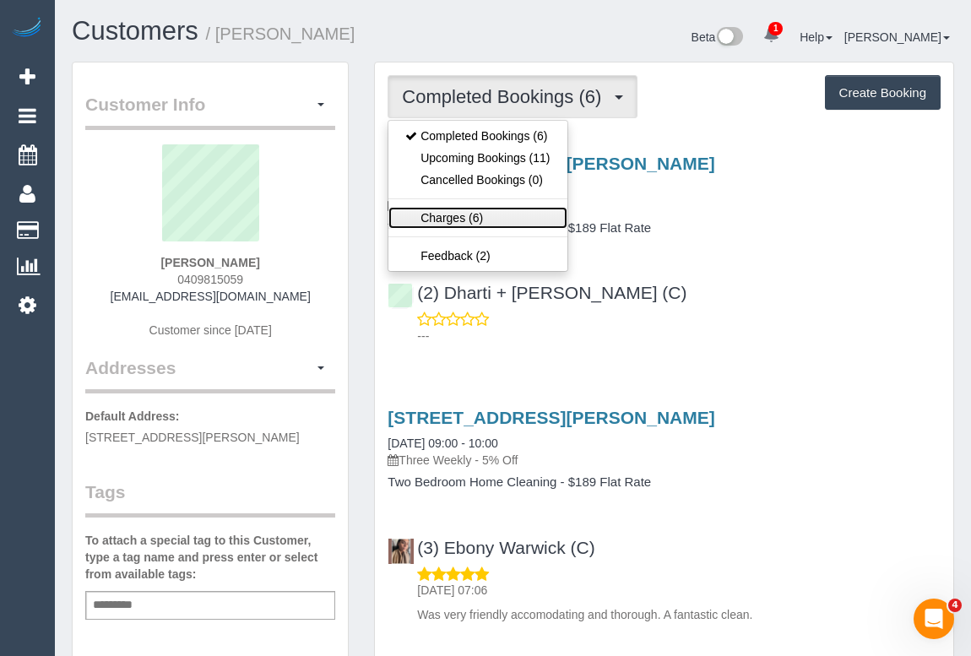
click at [445, 218] on link "Charges (6)" at bounding box center [477, 218] width 178 height 22
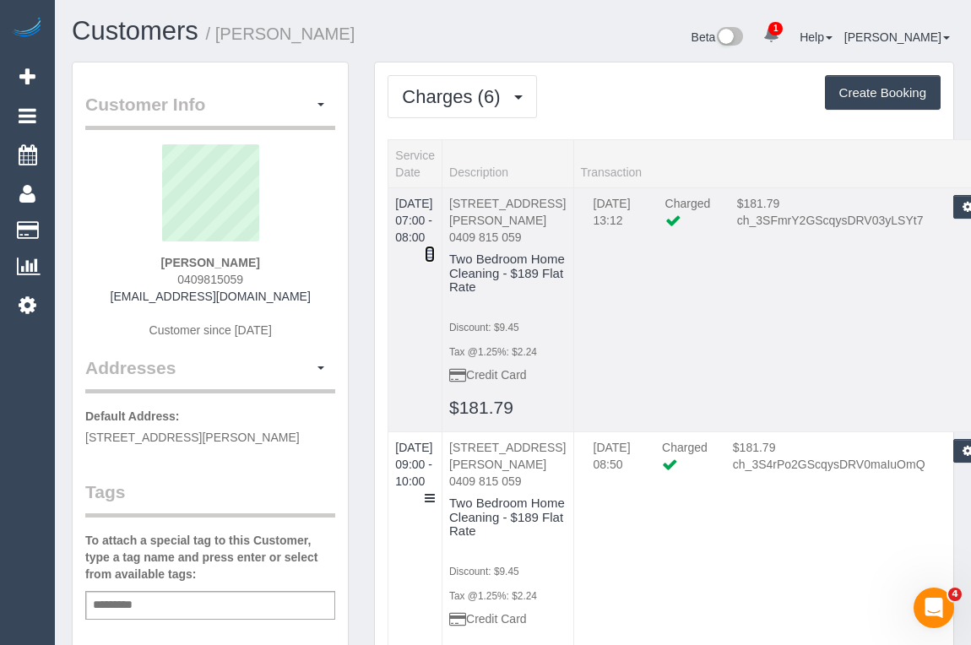
click at [435, 248] on icon at bounding box center [430, 254] width 10 height 12
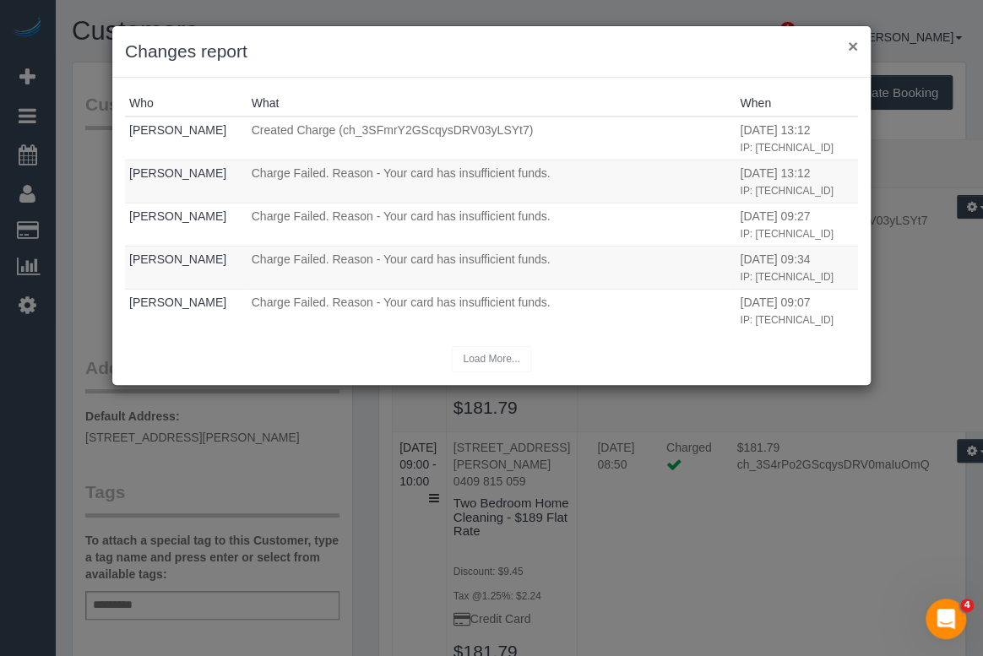
click at [848, 48] on button "×" at bounding box center [853, 46] width 10 height 18
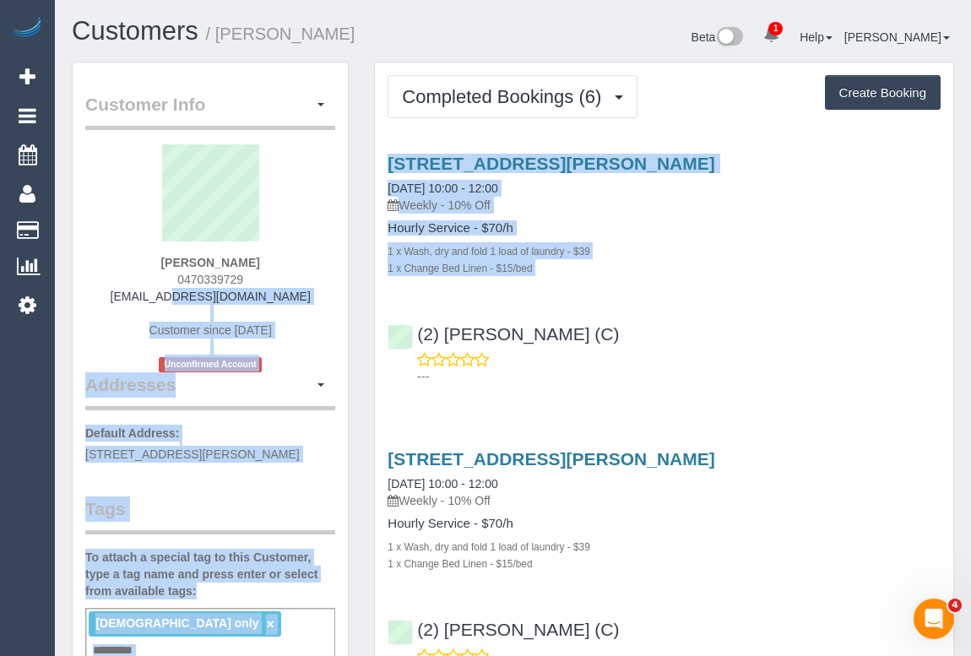
drag, startPoint x: 140, startPoint y: 290, endPoint x: 362, endPoint y: 302, distance: 222.4
copy div "loremips20@dolor.sit Ametcons adipi 9507 Elitseddoei Tempori Utlaboree Dolore M…"
click at [322, 303] on div "[PERSON_NAME] 0470339729 [EMAIL_ADDRESS][DOMAIN_NAME] Customer since [DATE] Unc…" at bounding box center [210, 258] width 250 height 228
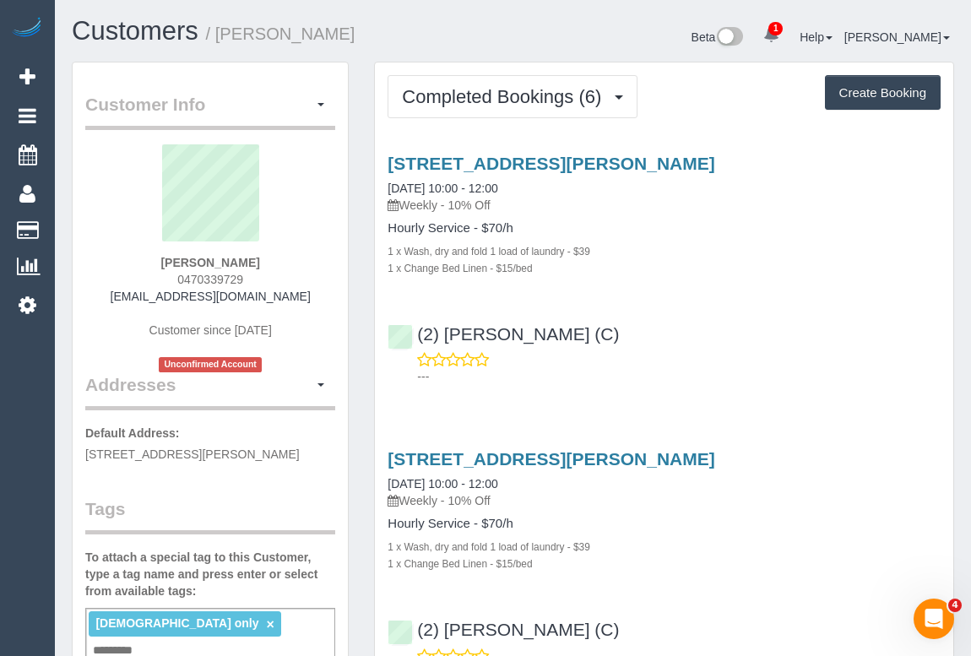
drag, startPoint x: 294, startPoint y: 297, endPoint x: 129, endPoint y: 297, distance: 164.6
click at [129, 297] on div "[PERSON_NAME] 0470339729 [EMAIL_ADDRESS][DOMAIN_NAME] Customer since [DATE] Unc…" at bounding box center [210, 258] width 250 height 228
copy link "[EMAIL_ADDRESS][DOMAIN_NAME]"
click at [118, 307] on div "[PERSON_NAME] 0470339729 [EMAIL_ADDRESS][DOMAIN_NAME] Customer since [DATE] Unc…" at bounding box center [210, 258] width 250 height 228
drag, startPoint x: 130, startPoint y: 295, endPoint x: 340, endPoint y: 296, distance: 210.2
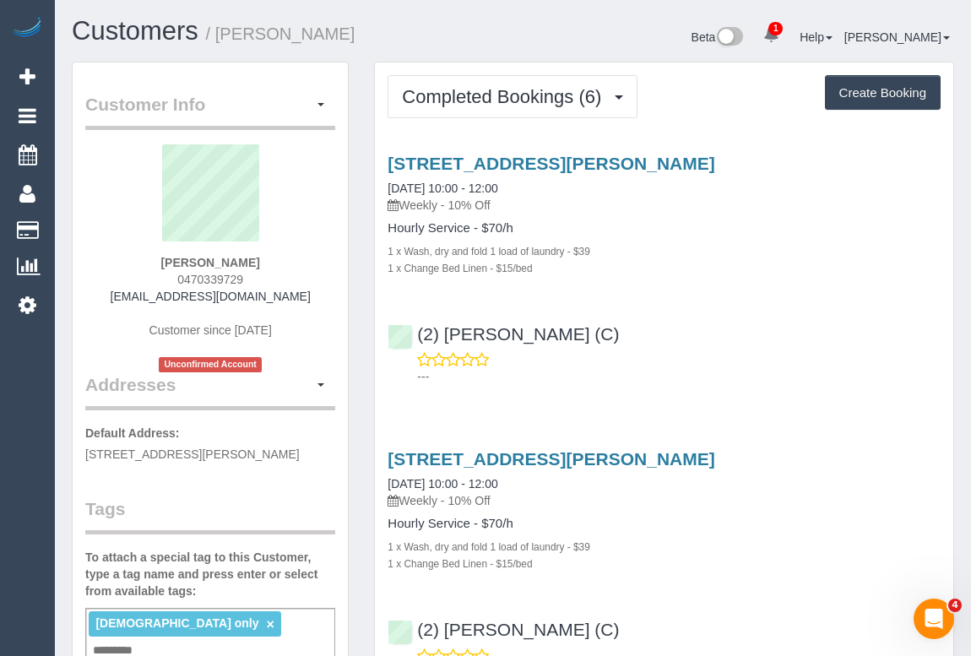
click at [321, 295] on div "[PERSON_NAME] 0470339729 [EMAIL_ADDRESS][DOMAIN_NAME] Customer since [DATE] Unc…" at bounding box center [210, 258] width 250 height 228
click at [287, 293] on div "[PERSON_NAME] 0470339729 [EMAIL_ADDRESS][DOMAIN_NAME] Customer since [DATE] Unc…" at bounding box center [210, 258] width 250 height 228
click at [120, 293] on div "[PERSON_NAME] 0470339729 [EMAIL_ADDRESS][DOMAIN_NAME] Customer since [DATE] Unc…" at bounding box center [210, 258] width 250 height 228
click at [123, 297] on div "[PERSON_NAME] 0470339729 [EMAIL_ADDRESS][DOMAIN_NAME] Customer since [DATE] Unc…" at bounding box center [210, 258] width 250 height 228
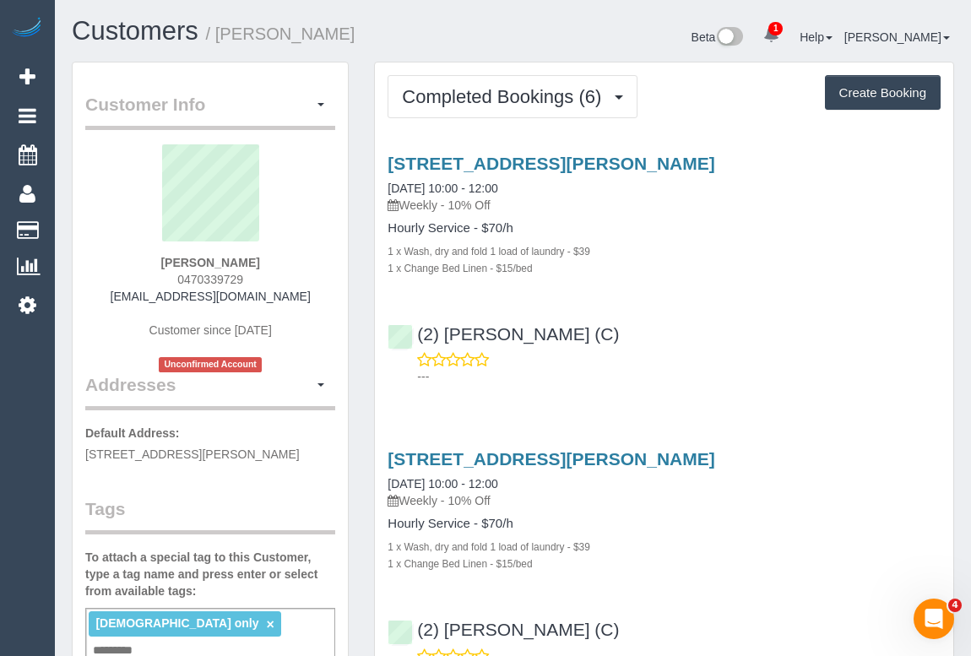
click at [122, 295] on div "[PERSON_NAME] 0470339729 [EMAIL_ADDRESS][DOMAIN_NAME] Customer since [DATE] Unc…" at bounding box center [210, 258] width 250 height 228
drag, startPoint x: 278, startPoint y: 296, endPoint x: 127, endPoint y: 299, distance: 150.3
click at [127, 299] on div "[PERSON_NAME] 0470339729 [EMAIL_ADDRESS][DOMAIN_NAME] Customer since [DATE] Unc…" at bounding box center [210, 258] width 250 height 228
copy link "[EMAIL_ADDRESS][DOMAIN_NAME]"
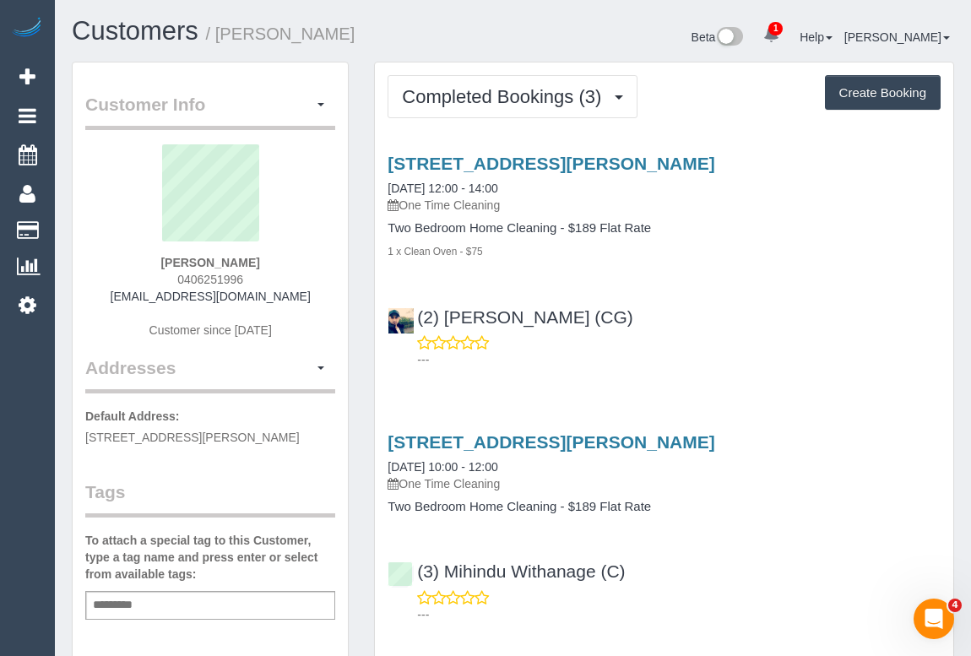
click at [807, 322] on div "(2) [PERSON_NAME] (CG) ---" at bounding box center [664, 331] width 578 height 76
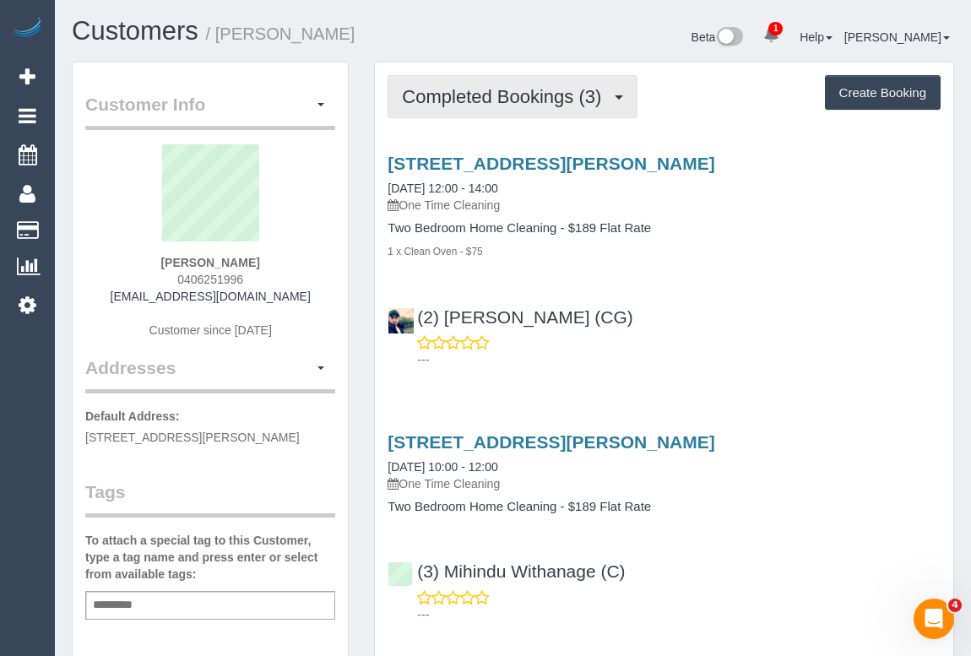
click at [488, 94] on span "Completed Bookings (3)" at bounding box center [506, 96] width 208 height 21
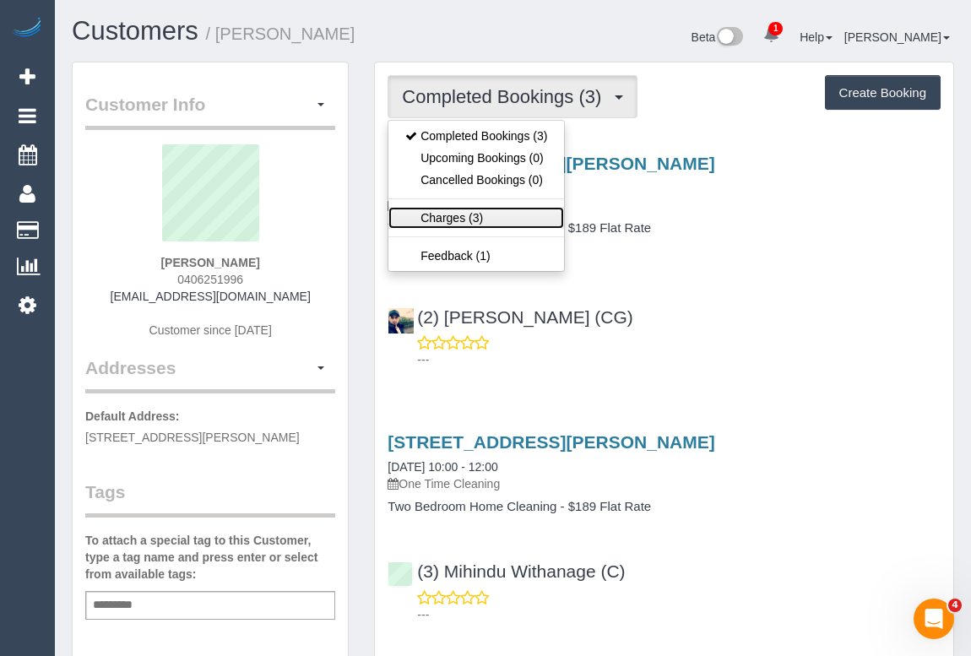
click at [458, 215] on link "Charges (3)" at bounding box center [476, 218] width 176 height 22
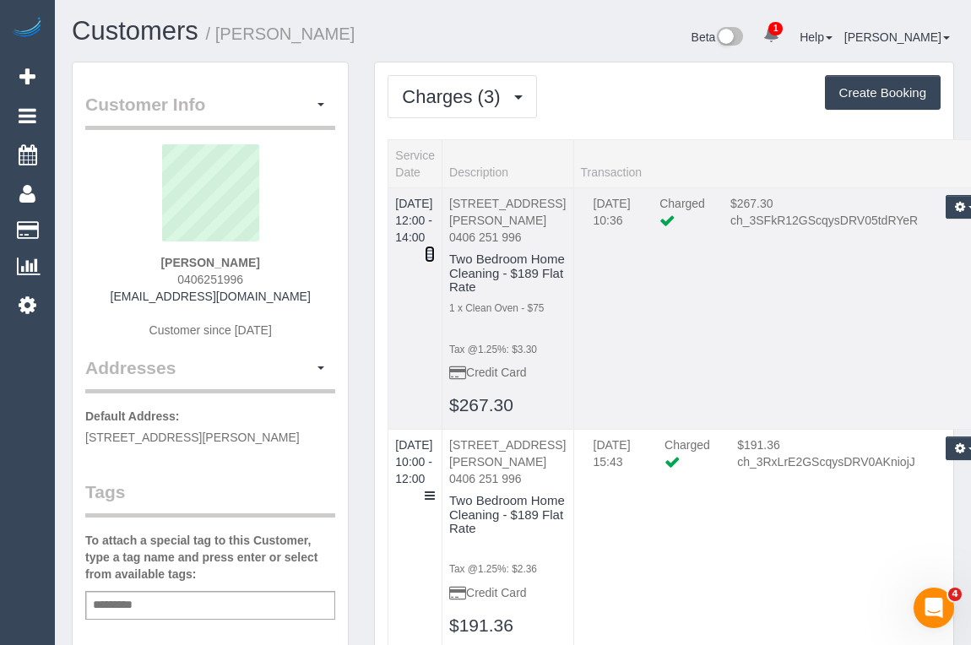
click at [435, 248] on icon at bounding box center [430, 254] width 10 height 12
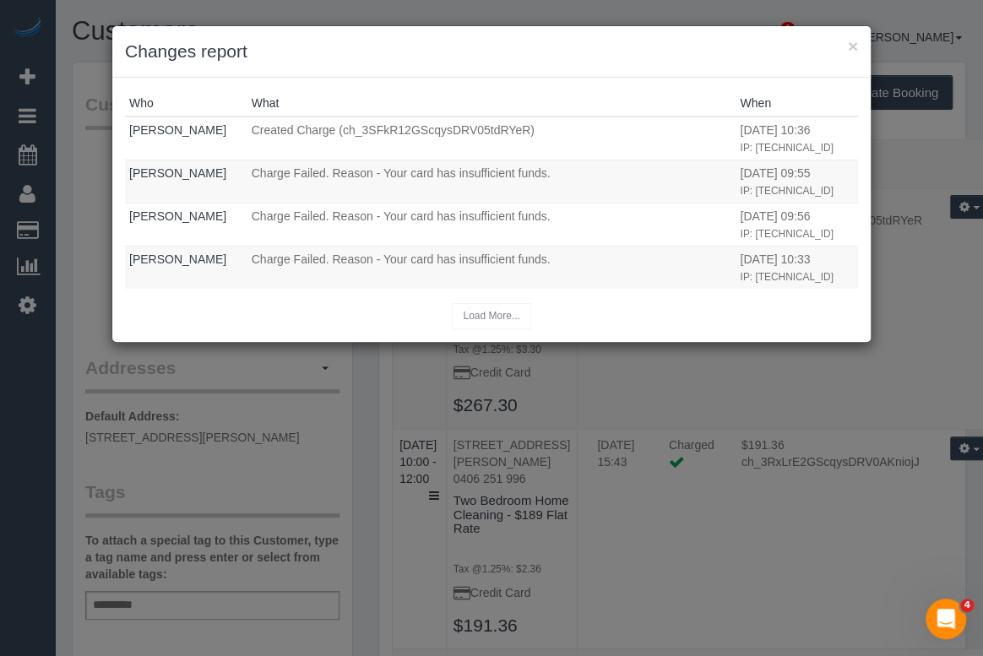
click at [858, 42] on div "× Changes report" at bounding box center [491, 52] width 758 height 52
click at [852, 44] on button "×" at bounding box center [853, 46] width 10 height 18
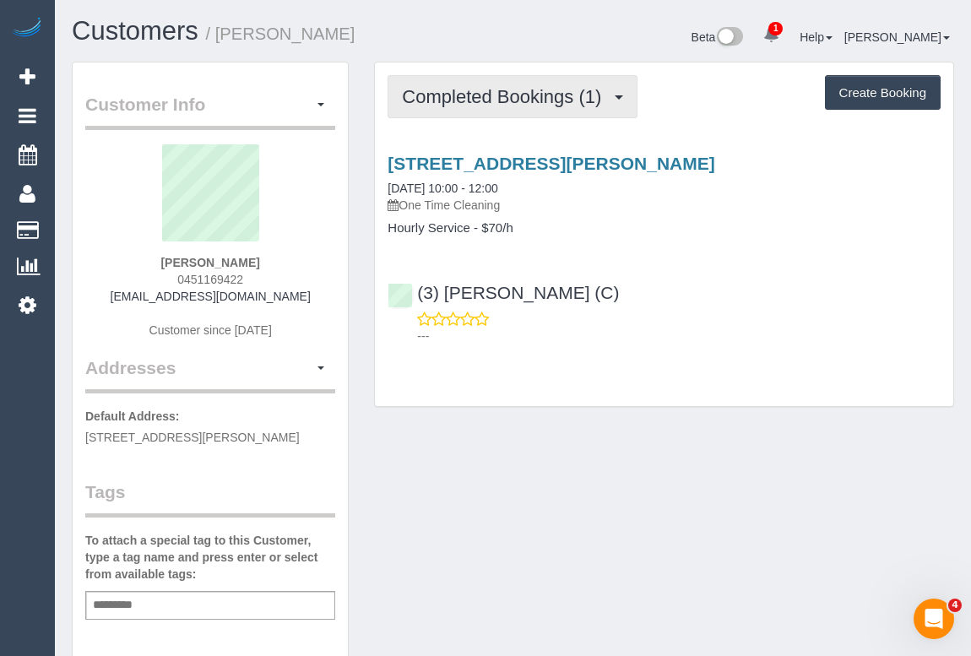
click at [487, 99] on span "Completed Bookings (1)" at bounding box center [506, 96] width 208 height 21
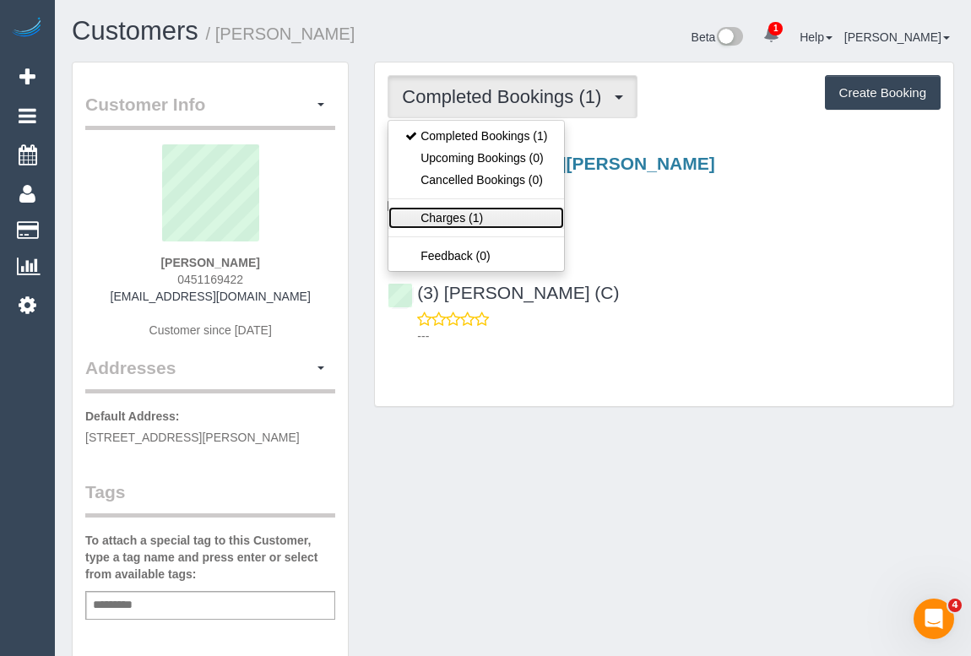
click at [452, 219] on link "Charges (1)" at bounding box center [476, 218] width 176 height 22
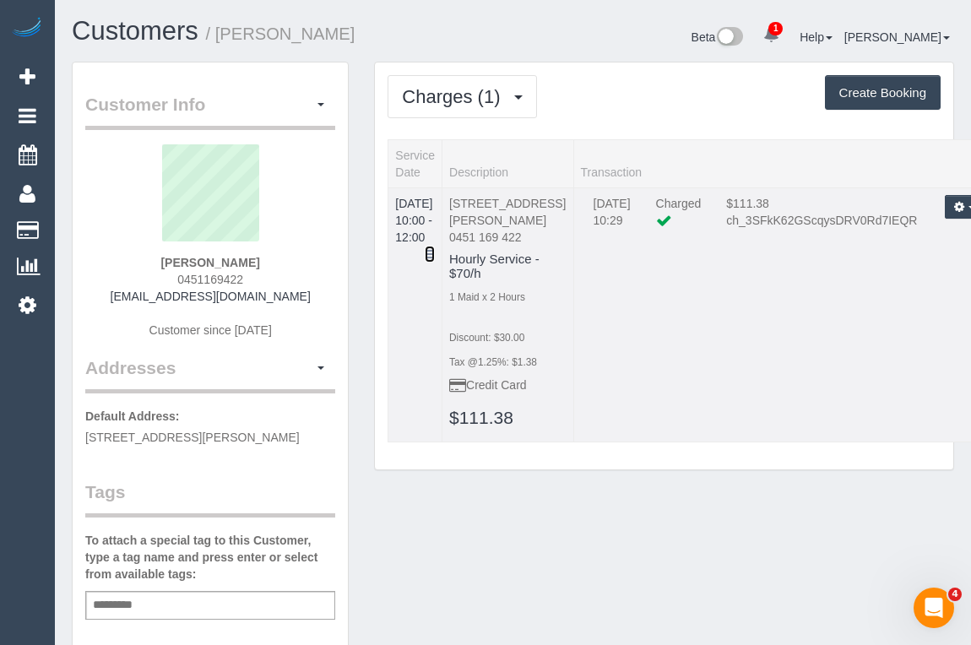
click at [435, 248] on icon at bounding box center [430, 254] width 10 height 12
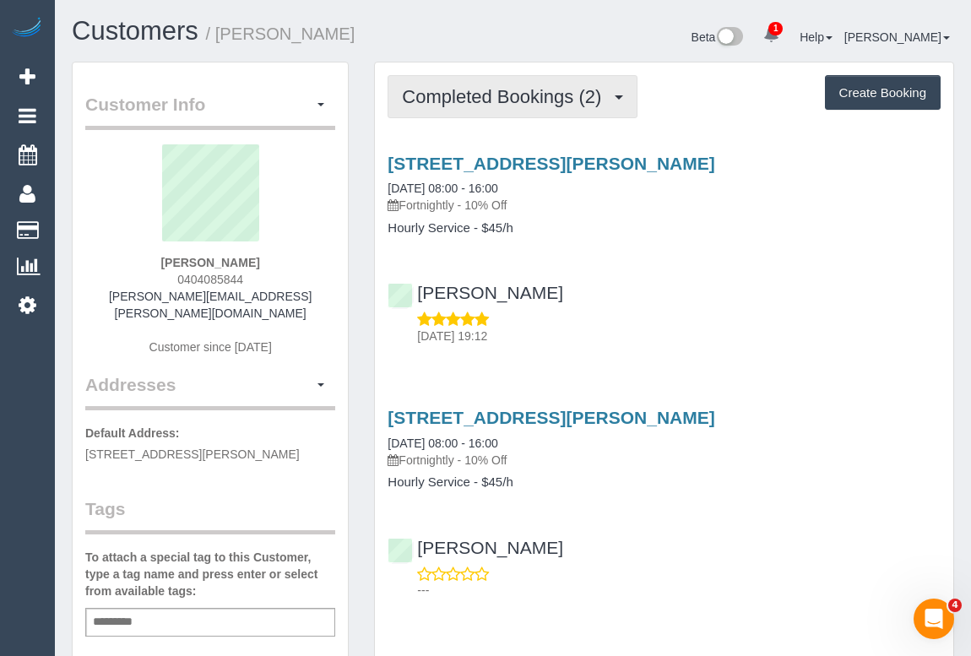
click at [523, 98] on span "Completed Bookings (2)" at bounding box center [506, 96] width 208 height 21
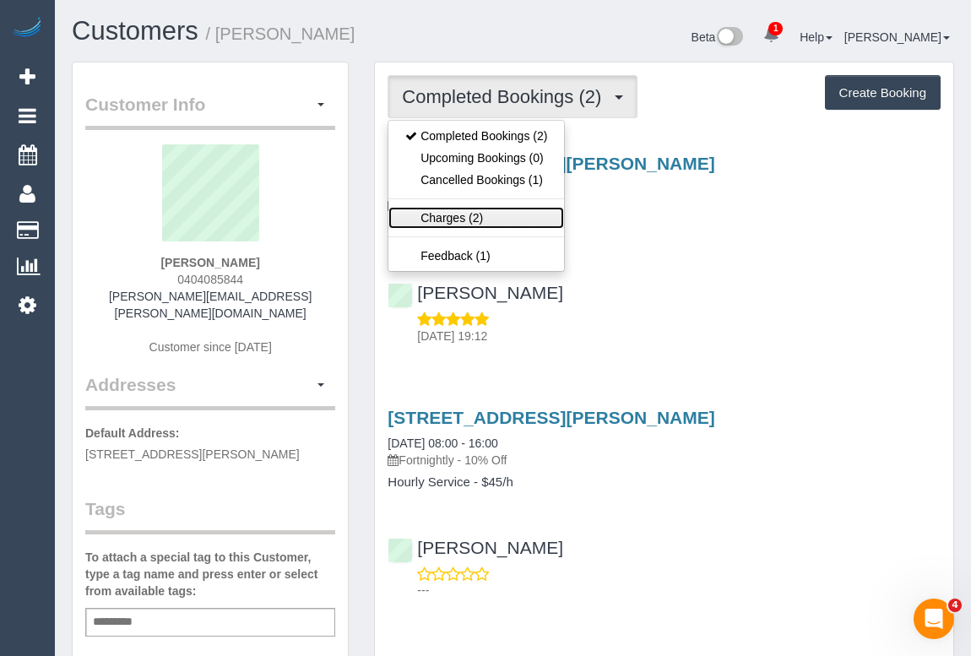
click at [458, 216] on link "Charges (2)" at bounding box center [476, 218] width 176 height 22
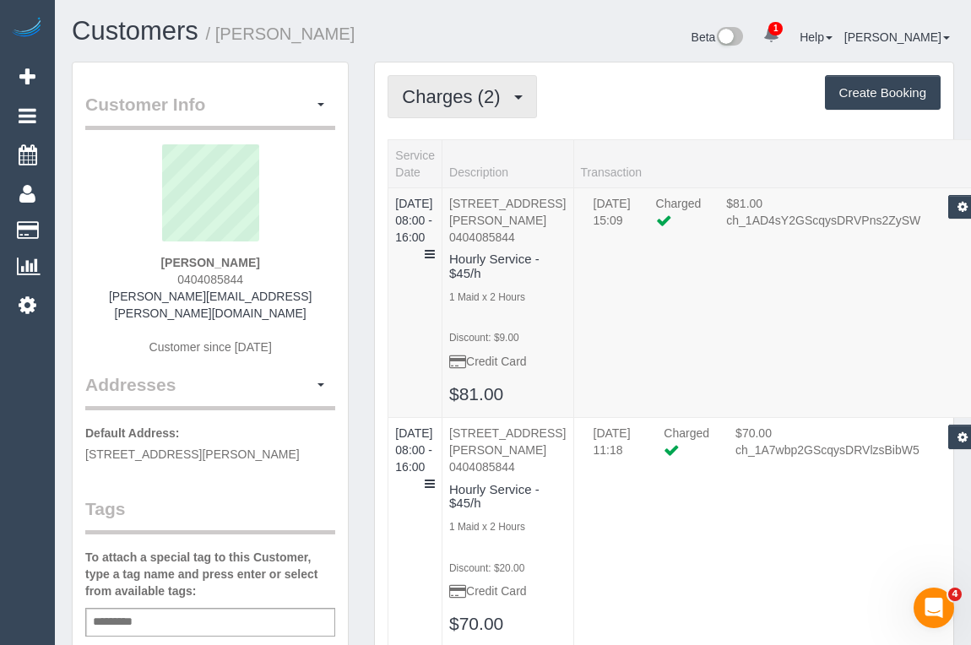
click at [477, 100] on span "Charges (2)" at bounding box center [455, 96] width 106 height 21
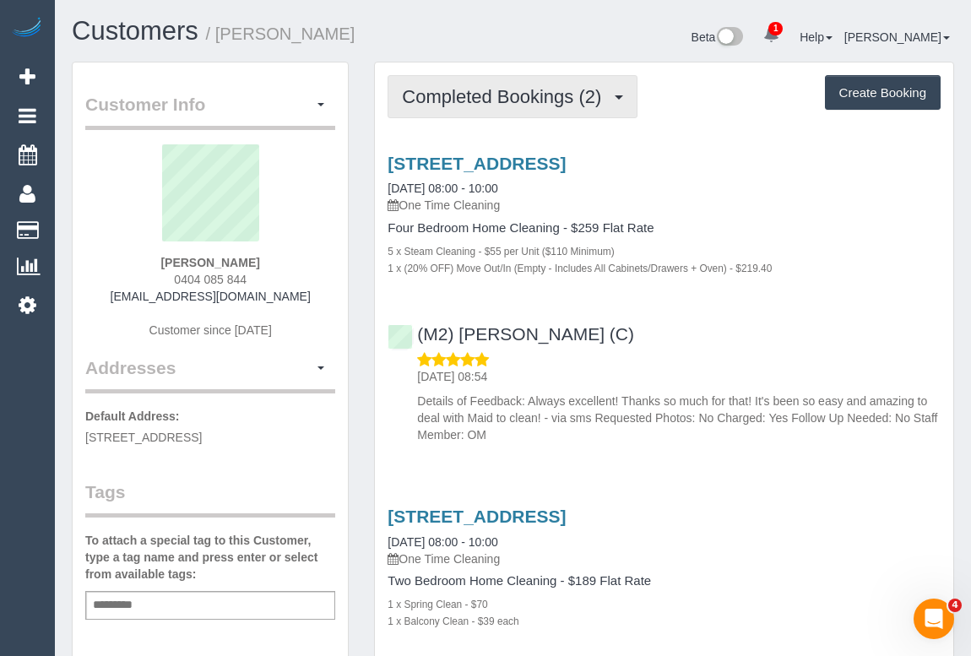
click at [531, 83] on button "Completed Bookings (2)" at bounding box center [513, 96] width 250 height 43
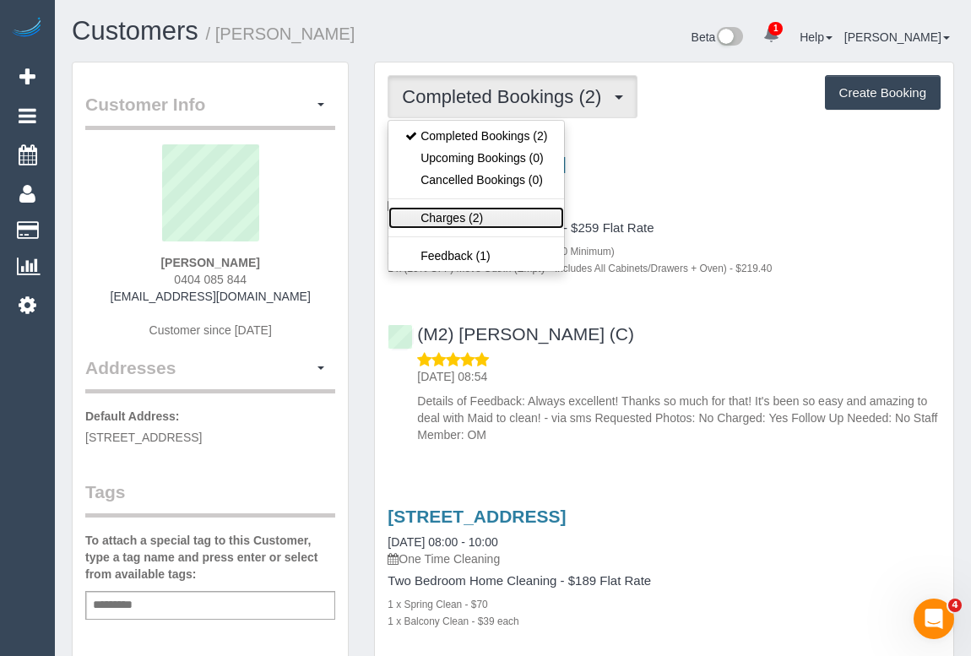
click at [439, 216] on link "Charges (2)" at bounding box center [476, 218] width 176 height 22
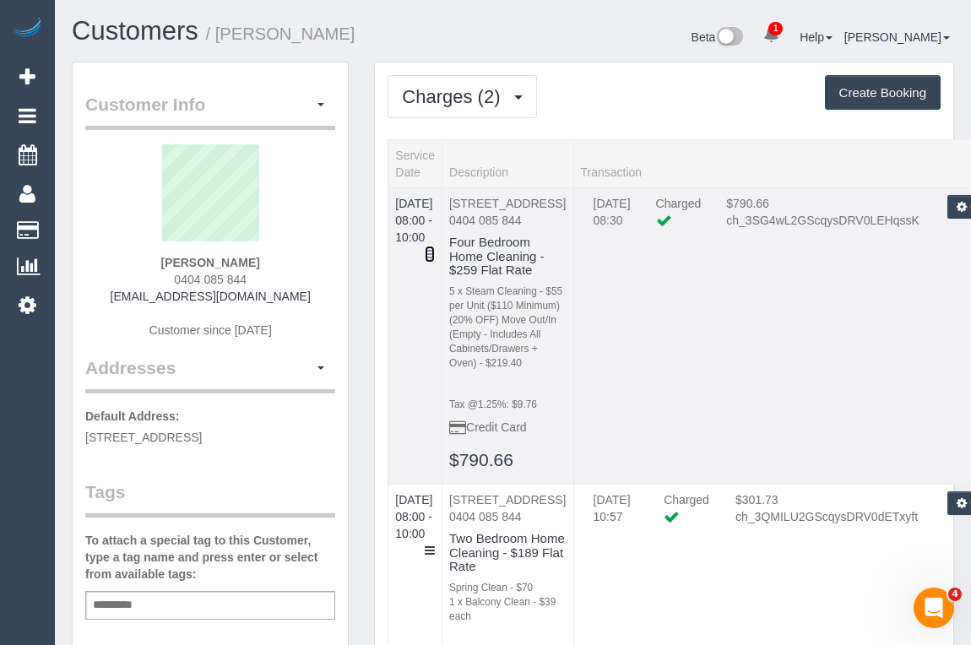
click at [435, 248] on icon at bounding box center [430, 254] width 10 height 12
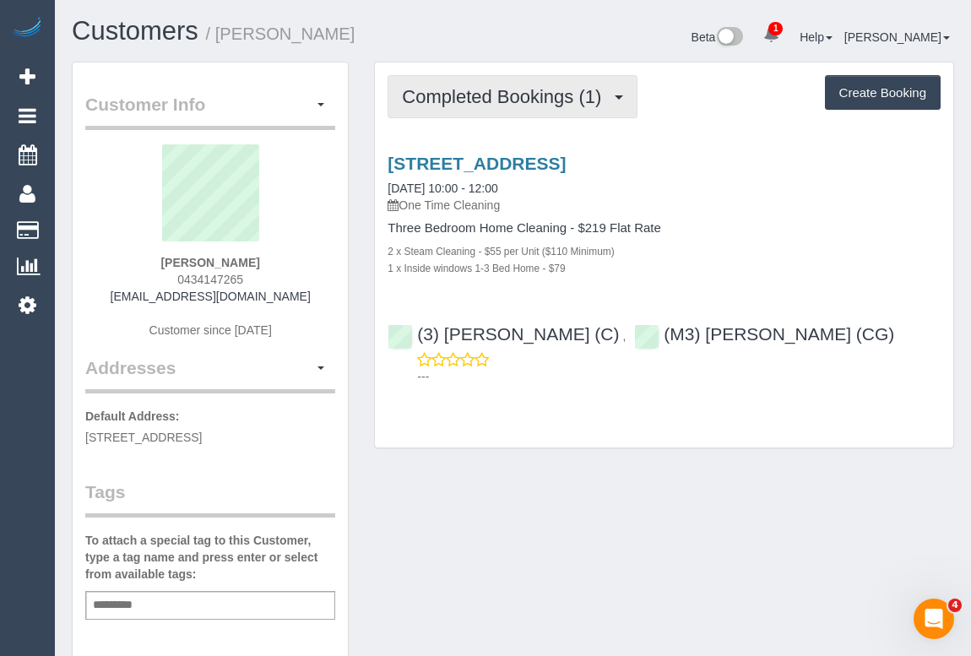
click at [456, 97] on span "Completed Bookings (1)" at bounding box center [506, 96] width 208 height 21
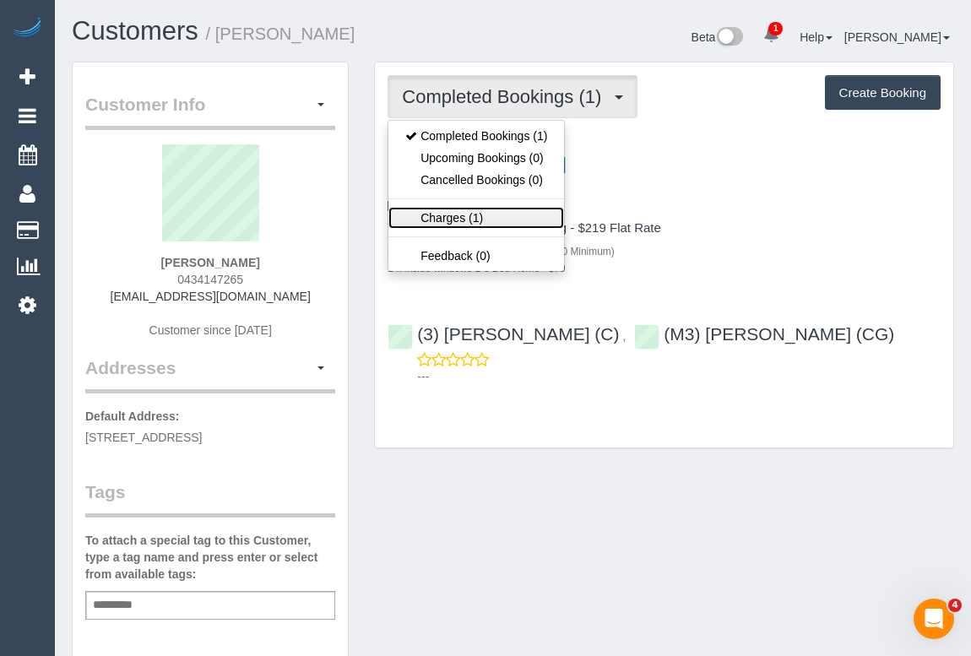
click at [455, 210] on link "Charges (1)" at bounding box center [476, 218] width 176 height 22
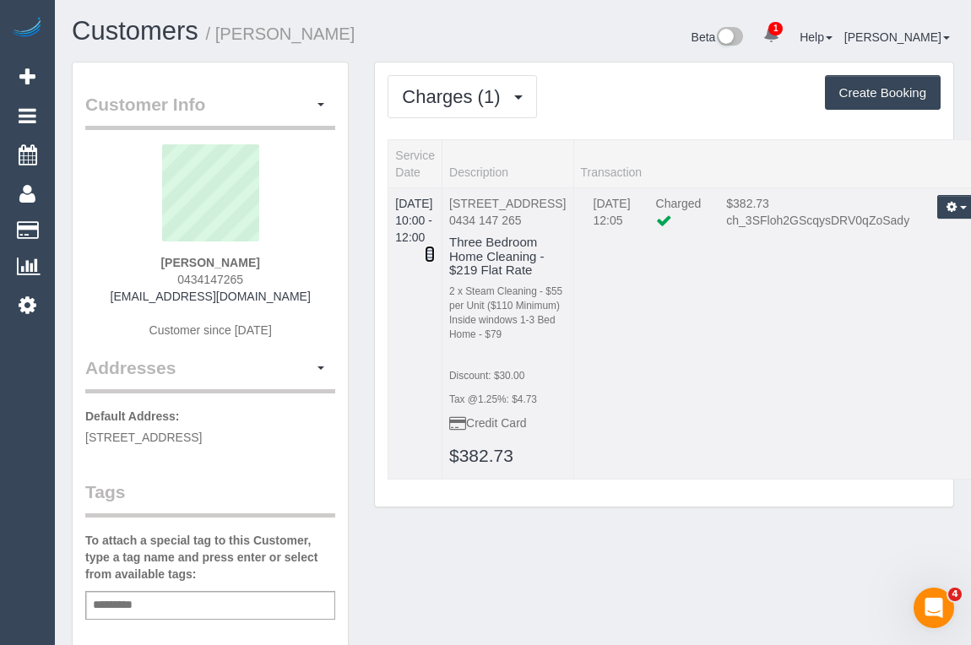
click at [435, 248] on icon at bounding box center [430, 254] width 10 height 12
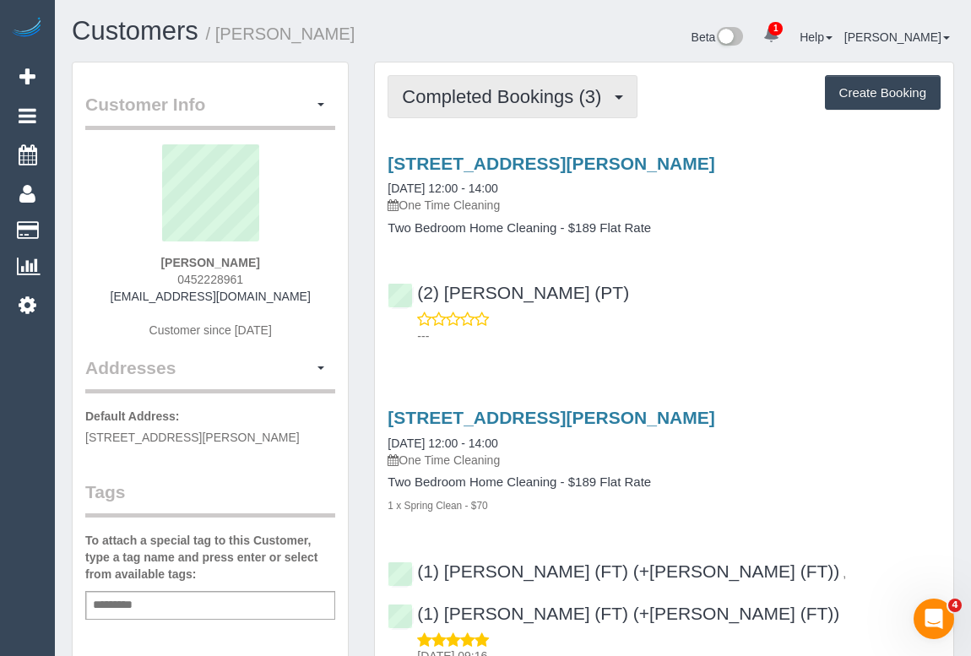
click at [525, 104] on button "Completed Bookings (3)" at bounding box center [513, 96] width 250 height 43
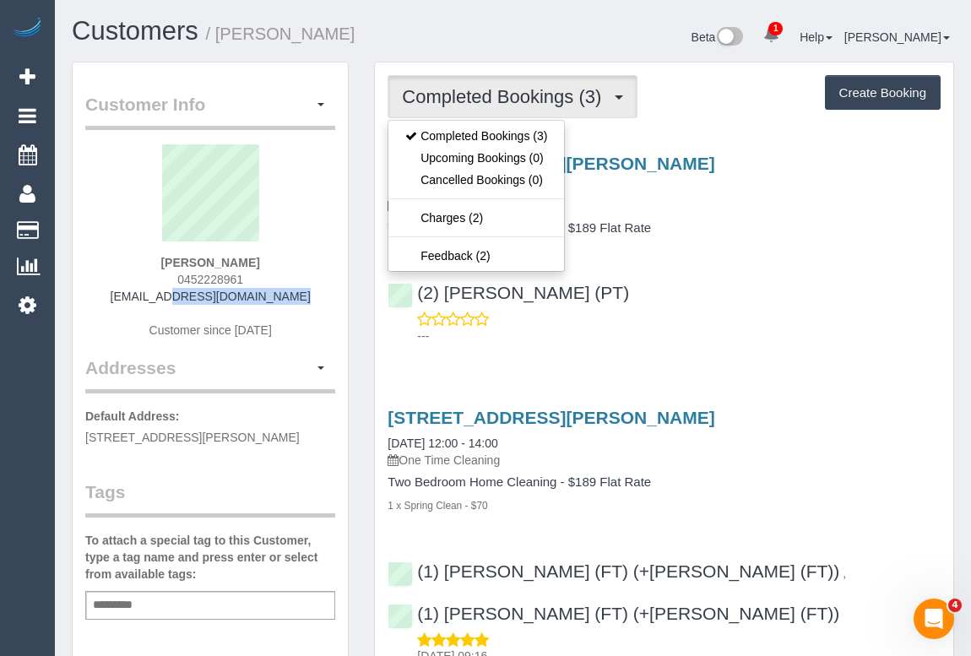
drag, startPoint x: 148, startPoint y: 292, endPoint x: 333, endPoint y: 301, distance: 186.0
click at [333, 301] on div "Ana Fisher 0452228961 anaflew@hotmail.com Customer since 2024" at bounding box center [210, 249] width 250 height 211
copy link "anaflew@hotmail.com"
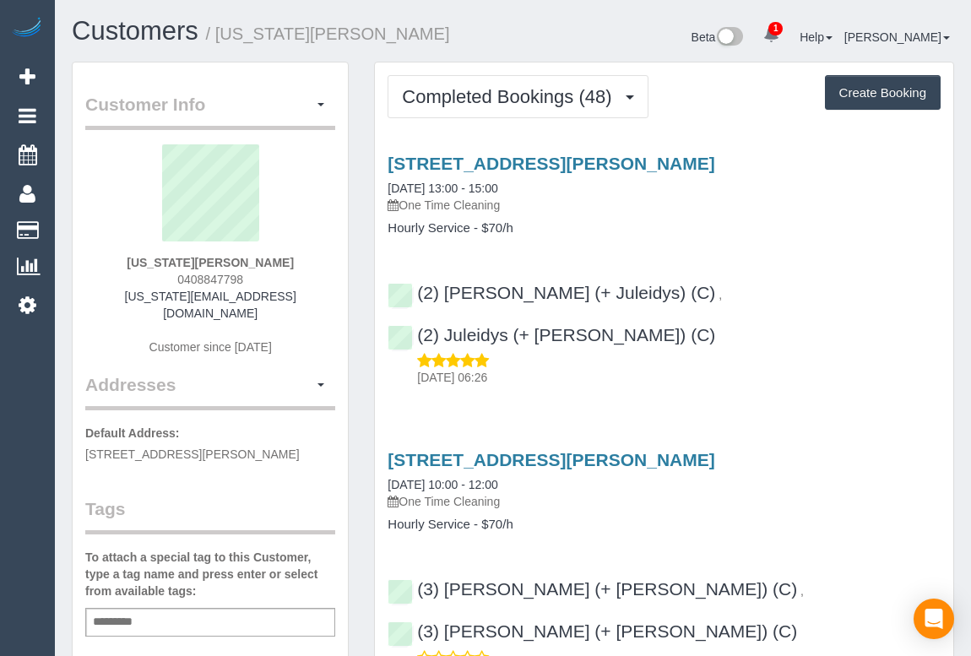
drag, startPoint x: 113, startPoint y: 295, endPoint x: 338, endPoint y: 299, distance: 224.6
click at [316, 306] on div "[US_STATE][PERSON_NAME] 0408847798 [US_STATE][EMAIL_ADDRESS][DOMAIN_NAME] Custo…" at bounding box center [210, 258] width 250 height 228
drag, startPoint x: 306, startPoint y: 296, endPoint x: 120, endPoint y: 296, distance: 185.7
click at [120, 296] on div "[US_STATE][PERSON_NAME] 0408847798 [US_STATE][EMAIL_ADDRESS][DOMAIN_NAME] Custo…" at bounding box center [210, 258] width 250 height 228
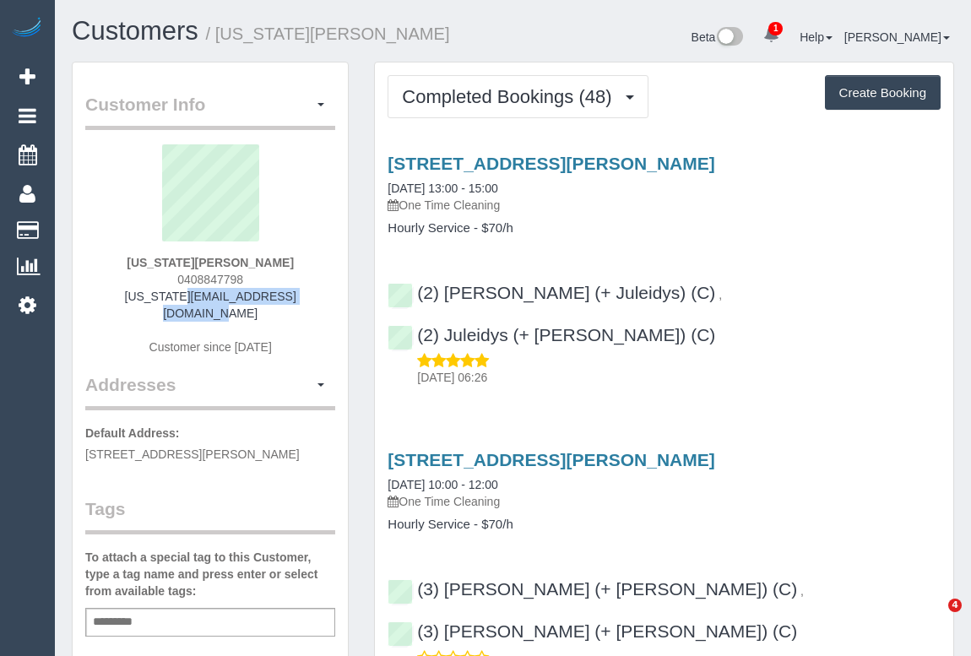
copy link "[US_STATE][EMAIL_ADDRESS][DOMAIN_NAME]"
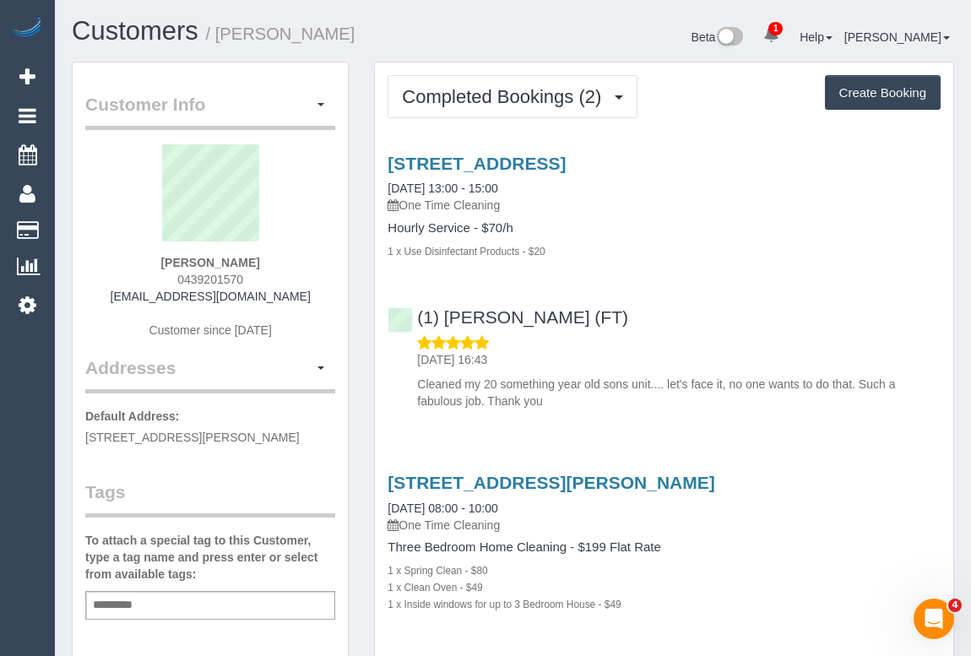
drag, startPoint x: 149, startPoint y: 292, endPoint x: 291, endPoint y: 292, distance: 142.7
click at [291, 292] on div "[PERSON_NAME] 0439201570 [EMAIL_ADDRESS][DOMAIN_NAME] Customer since [DATE]" at bounding box center [210, 249] width 250 height 211
copy link "[EMAIL_ADDRESS][DOMAIN_NAME]"
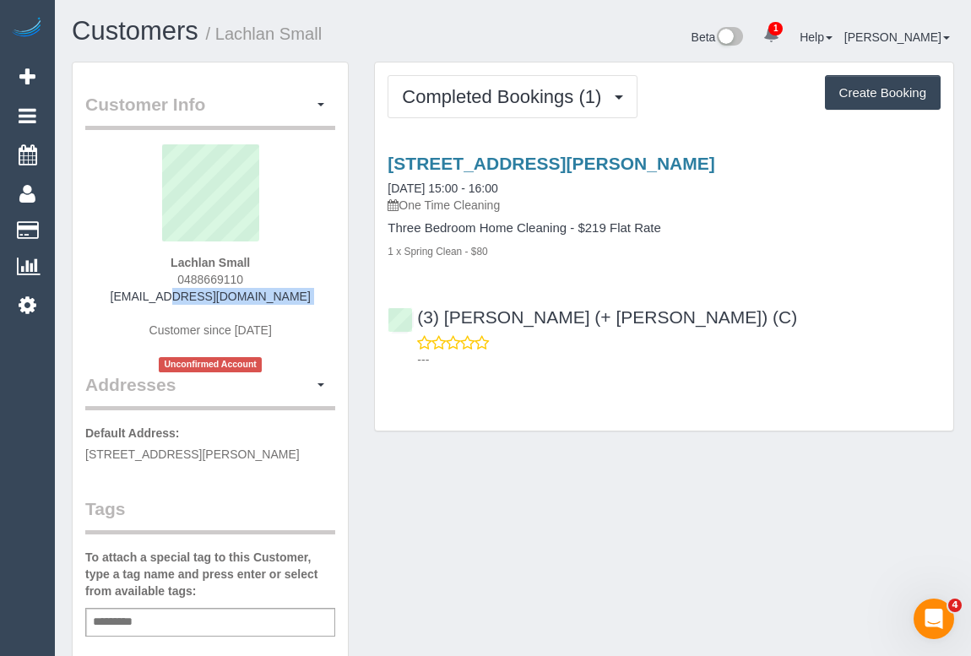
drag, startPoint x: 135, startPoint y: 294, endPoint x: 330, endPoint y: 304, distance: 195.3
click at [330, 304] on div "Lachlan Small 0488669110 [EMAIL_ADDRESS][DOMAIN_NAME] Customer since [DATE] Unc…" at bounding box center [210, 258] width 250 height 228
copy div "[EMAIL_ADDRESS][DOMAIN_NAME]"
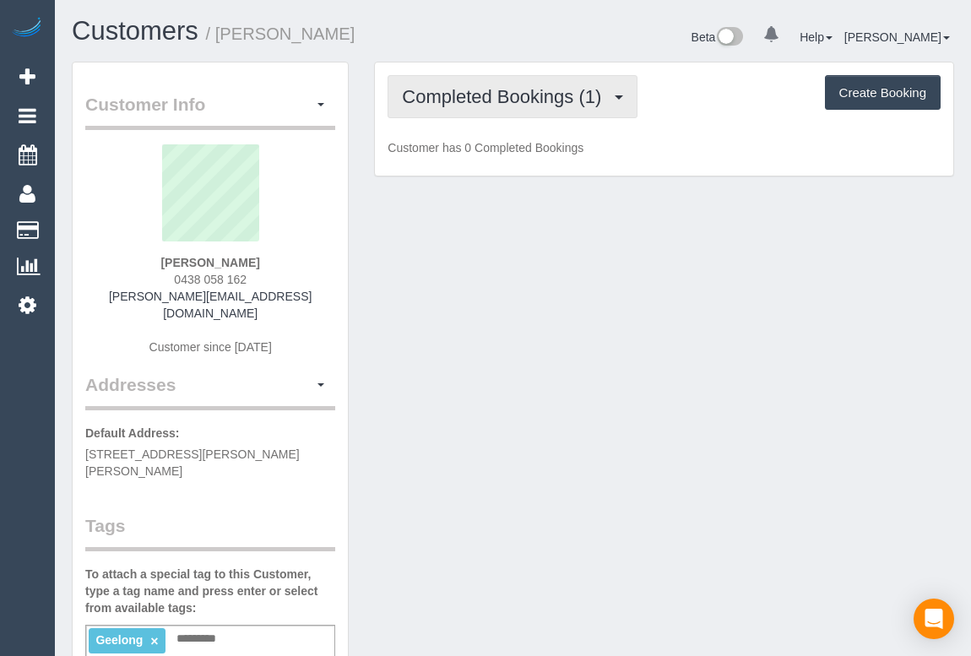
click at [506, 103] on span "Completed Bookings (1)" at bounding box center [506, 96] width 208 height 21
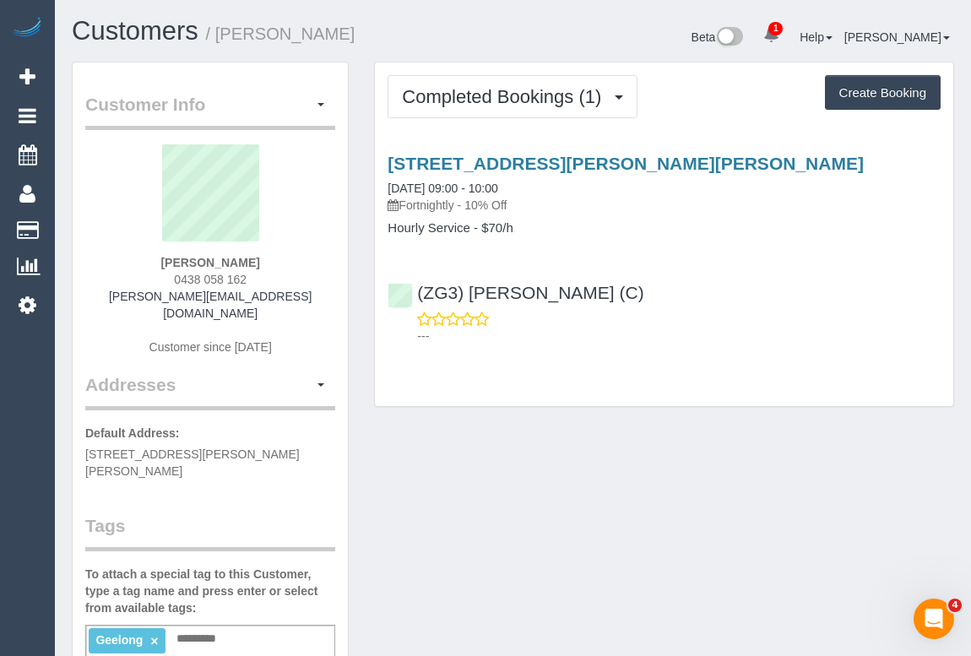
drag, startPoint x: 223, startPoint y: 279, endPoint x: 266, endPoint y: 278, distance: 43.1
click at [266, 278] on div "[PERSON_NAME] 0438 058 162 [PERSON_NAME][EMAIL_ADDRESS][DOMAIN_NAME] Customer s…" at bounding box center [210, 258] width 250 height 228
copy span "0438 058 162"
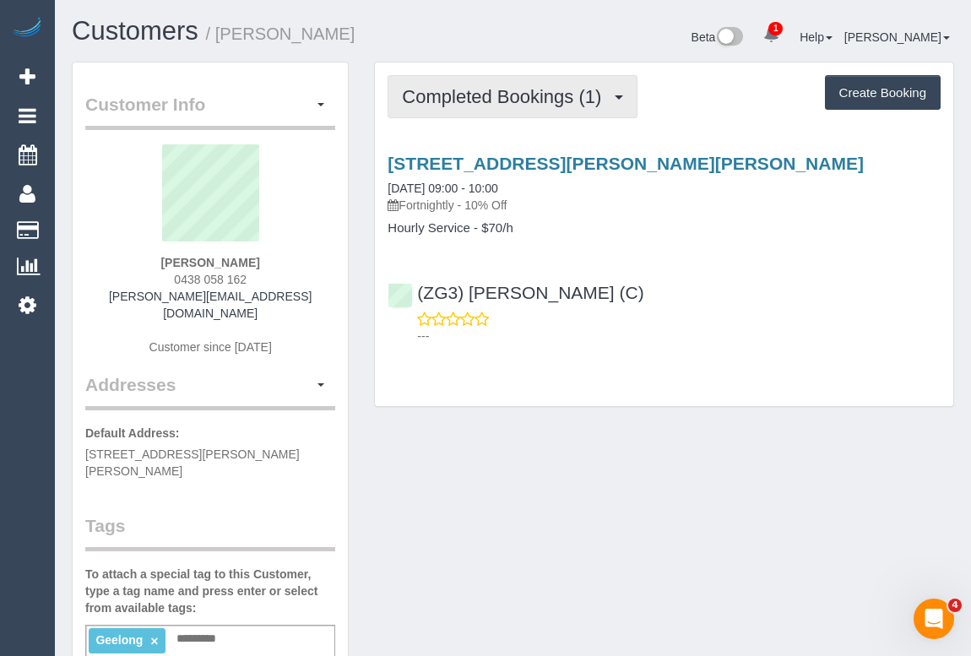
click at [507, 75] on button "Completed Bookings (1)" at bounding box center [513, 96] width 250 height 43
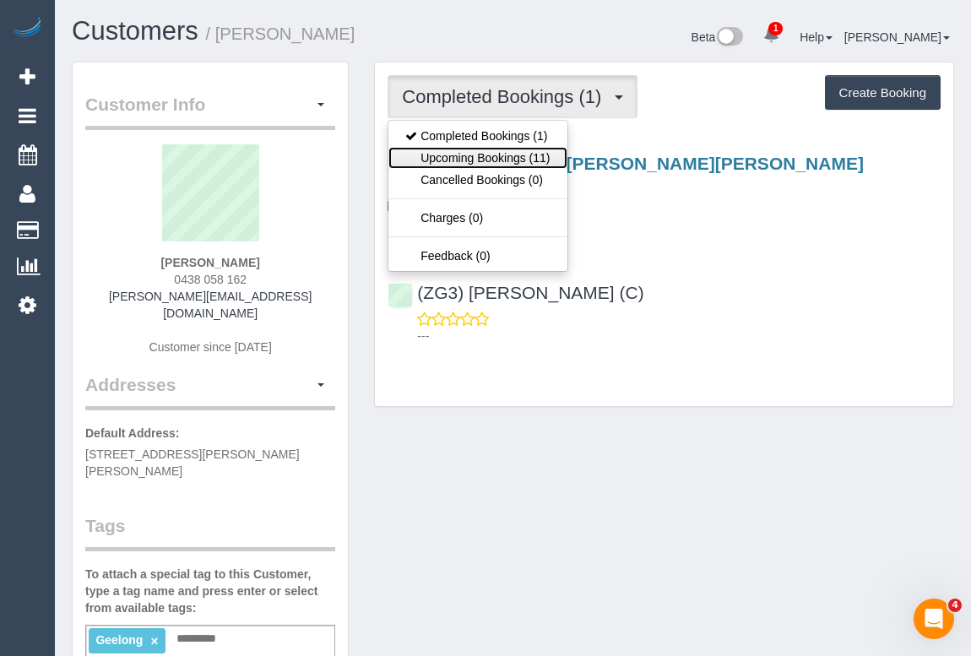
click at [488, 157] on link "Upcoming Bookings (11)" at bounding box center [477, 158] width 178 height 22
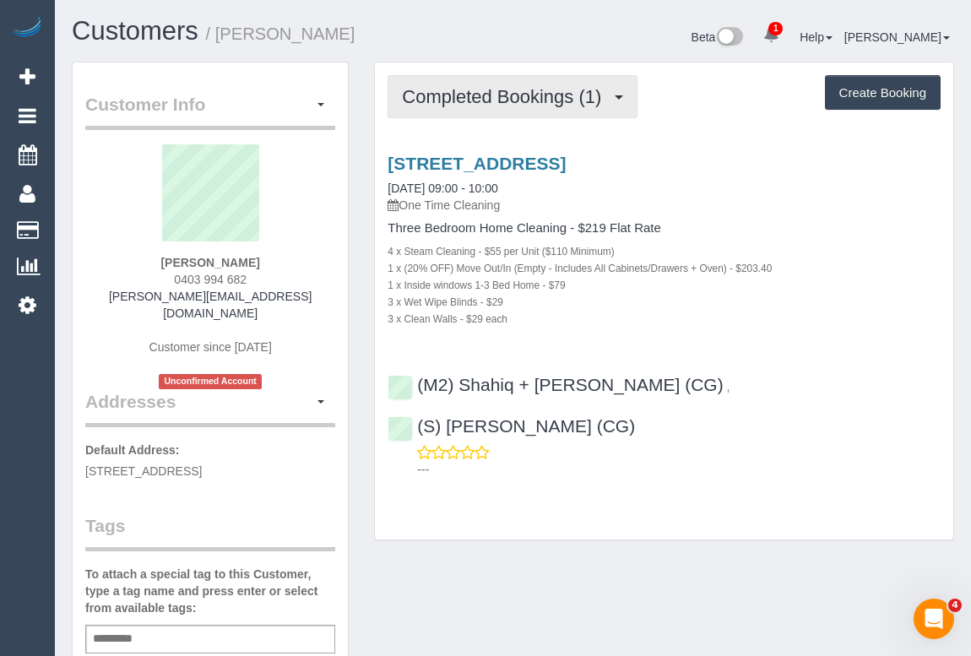
click at [519, 100] on span "Completed Bookings (1)" at bounding box center [506, 96] width 208 height 21
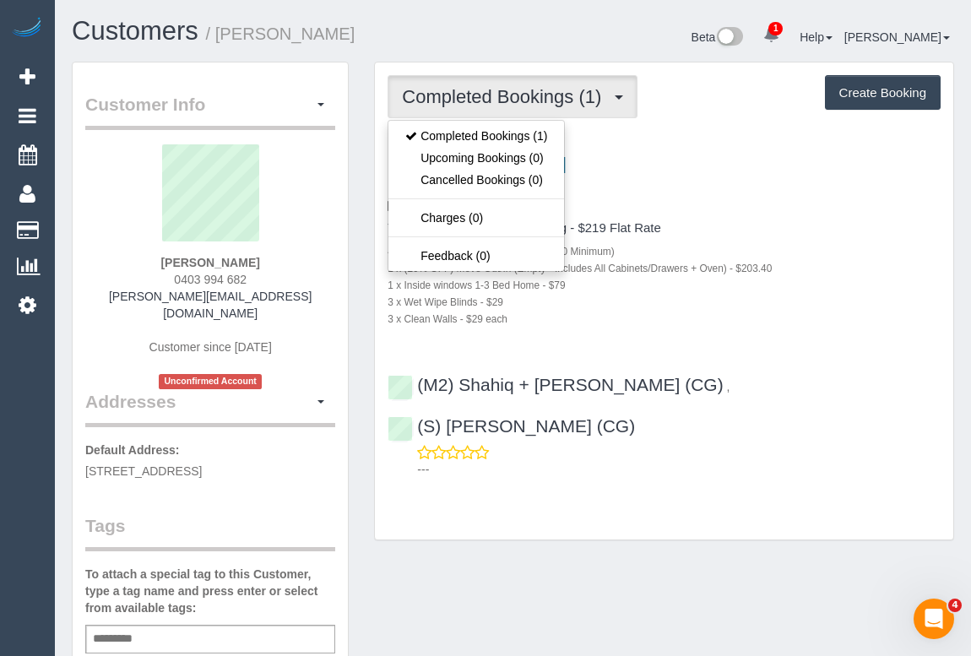
click at [838, 237] on div "Three Bedroom Home Cleaning - $219 Flat Rate 4 x Steam Cleaning - $55 per Unit …" at bounding box center [664, 274] width 553 height 106
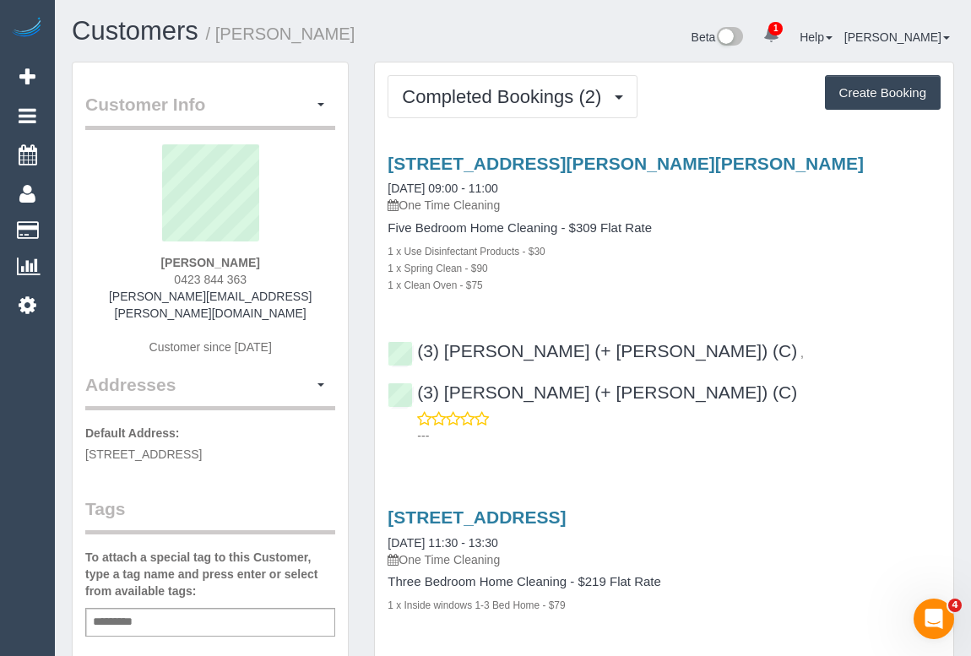
click at [838, 252] on div "1 x Use Disinfectant Products - $30" at bounding box center [664, 250] width 553 height 17
click at [615, 304] on div "1584 Malvern Road, Glen Iris, VIC 3146 07/10/2025 09:00 - 11:00 One Time Cleani…" at bounding box center [664, 295] width 578 height 312
click at [730, 250] on div "1 x Use Disinfectant Products - $30" at bounding box center [664, 250] width 553 height 17
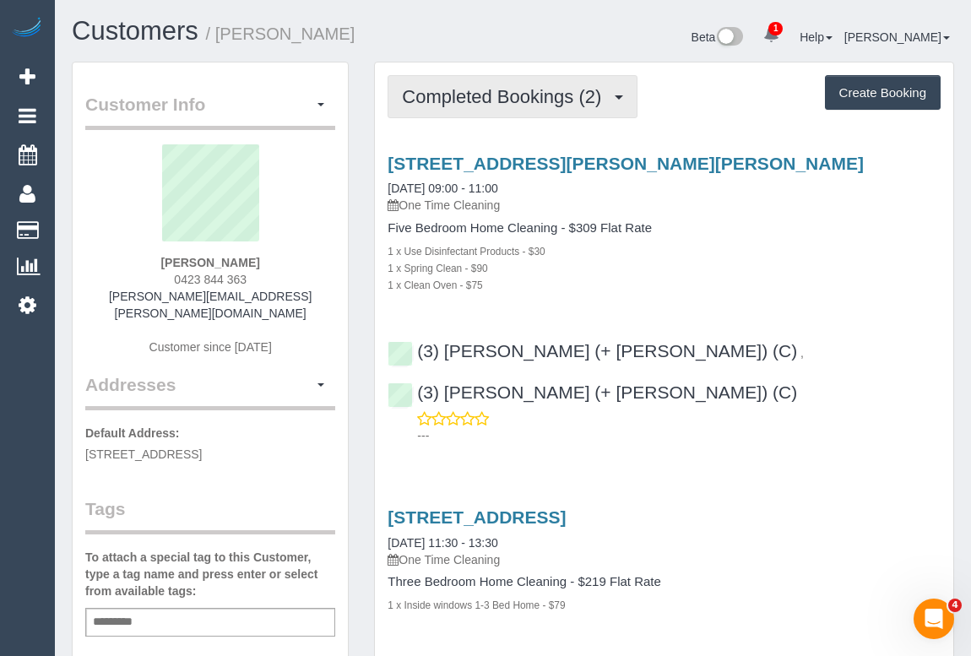
click at [534, 95] on span "Completed Bookings (2)" at bounding box center [506, 96] width 208 height 21
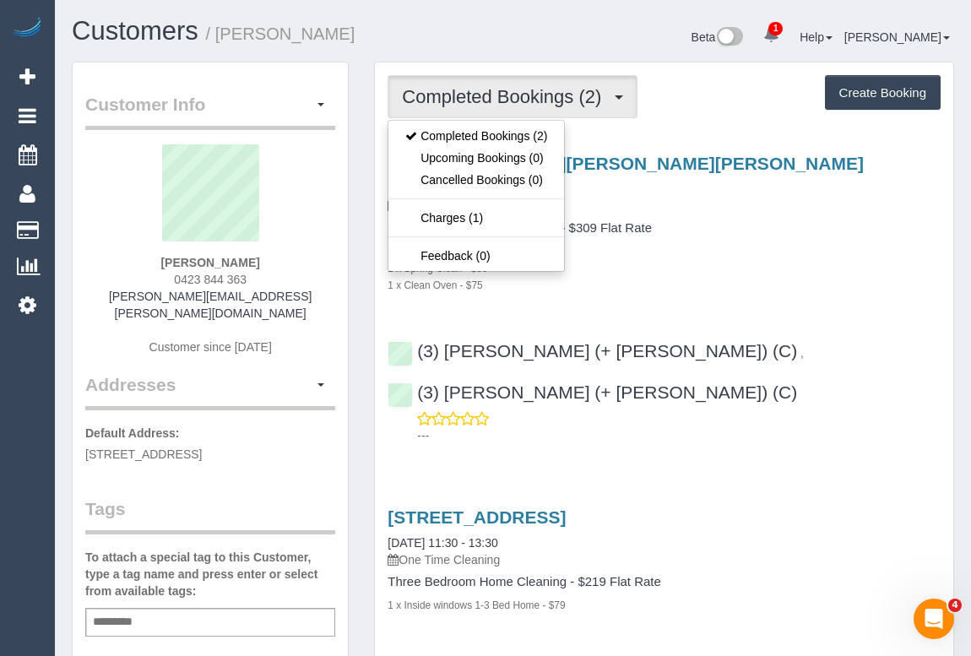
drag, startPoint x: 799, startPoint y: 320, endPoint x: 805, endPoint y: 303, distance: 18.2
click at [798, 320] on div "1584 Malvern Road, Glen Iris, VIC 3146 07/10/2025 09:00 - 11:00 One Time Cleani…" at bounding box center [664, 295] width 578 height 312
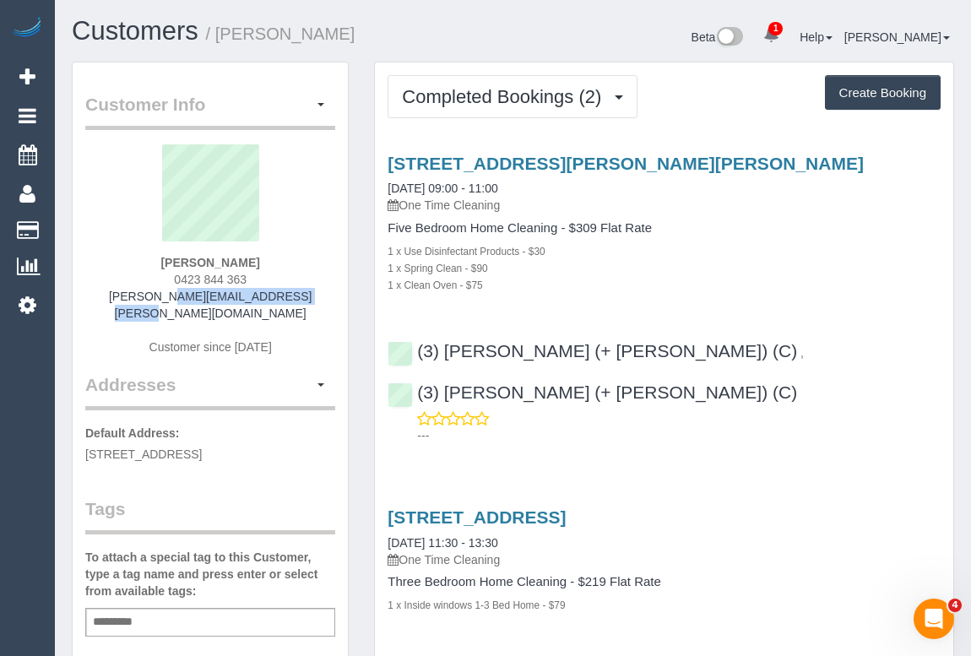
drag, startPoint x: 211, startPoint y: 295, endPoint x: 312, endPoint y: 294, distance: 101.3
click at [312, 294] on div "Melissa Leach 0423 844 363 melissa.e.leach@gmail.com Customer since 2025" at bounding box center [210, 258] width 250 height 228
copy link "[PERSON_NAME][EMAIL_ADDRESS][PERSON_NAME][DOMAIN_NAME]"
click at [95, 315] on div "Melissa Leach 0423 844 363 melissa.e.leach@gmail.com Customer since 2025" at bounding box center [210, 258] width 250 height 228
drag, startPoint x: 107, startPoint y: 301, endPoint x: 335, endPoint y: 304, distance: 228.0
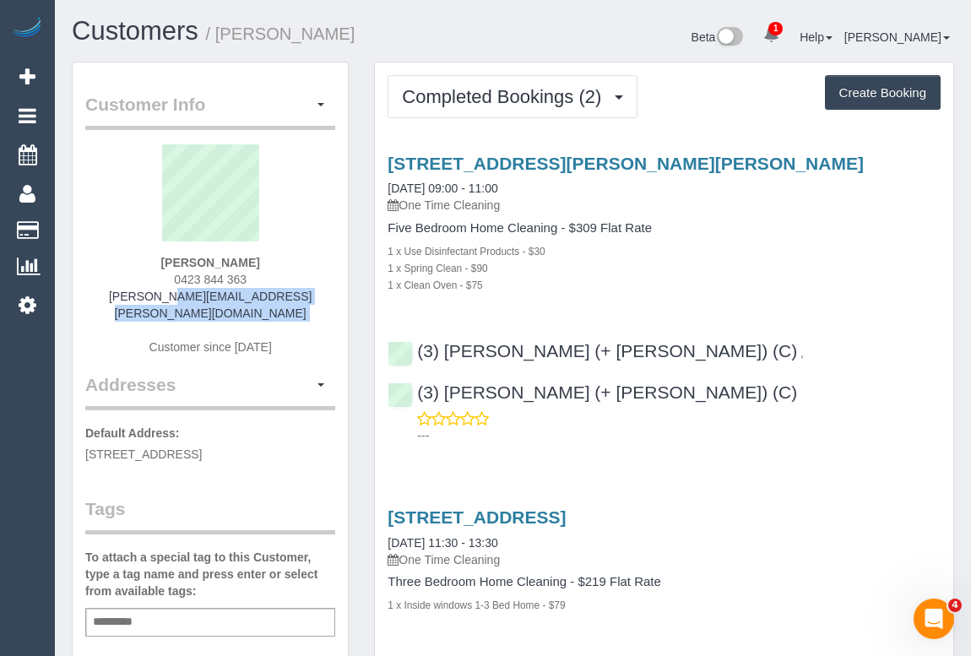
click at [335, 304] on div "Melissa Leach 0423 844 363 melissa.e.leach@gmail.com Customer since 2025" at bounding box center [210, 258] width 250 height 228
copy div "[PERSON_NAME][EMAIL_ADDRESS][PERSON_NAME][DOMAIN_NAME]"
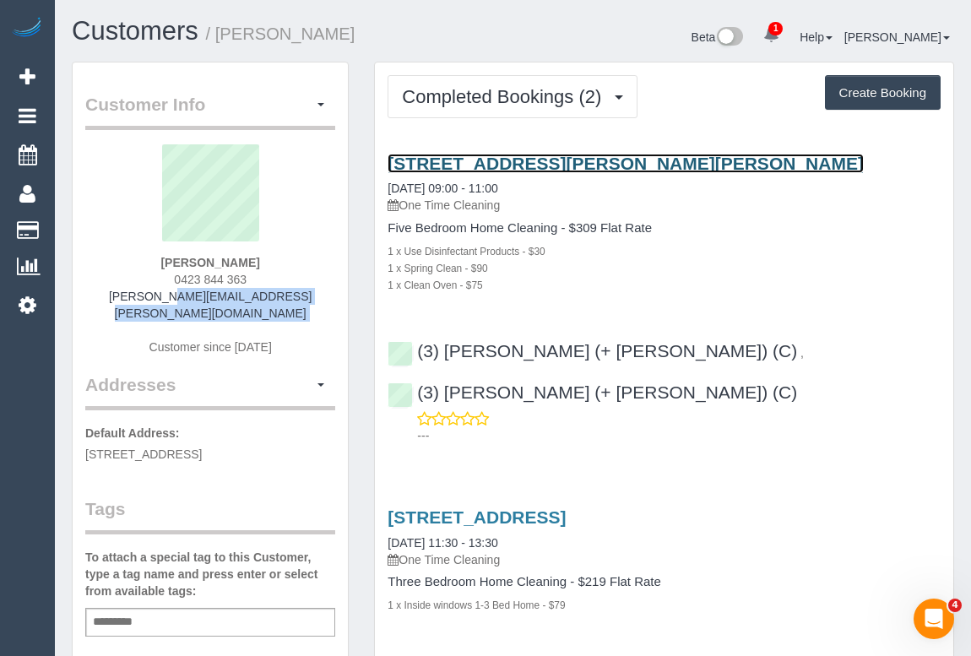
click at [529, 162] on link "1584 Malvern Road, Glen Iris, VIC 3146" at bounding box center [626, 163] width 476 height 19
copy div "melissa.e.leach@gmail.com"
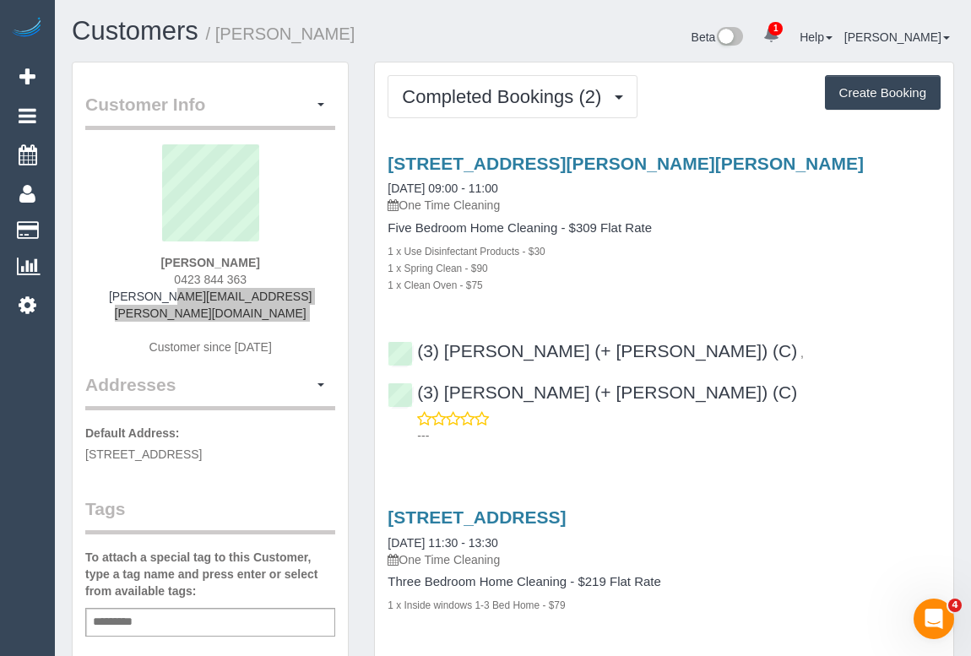
drag, startPoint x: 117, startPoint y: 247, endPoint x: 127, endPoint y: 293, distance: 47.5
click at [117, 247] on sui-profile-pic at bounding box center [210, 199] width 225 height 110
drag, startPoint x: 123, startPoint y: 296, endPoint x: 353, endPoint y: 304, distance: 229.8
click at [353, 304] on div "Customer Info Edit Contact Info Send Message Email Preferences Special Sales Ta…" at bounding box center [210, 644] width 302 height 1165
click at [312, 317] on div "Melissa Leach 0423 844 363 melissa.e.leach@gmail.com Customer since 2025" at bounding box center [210, 258] width 250 height 228
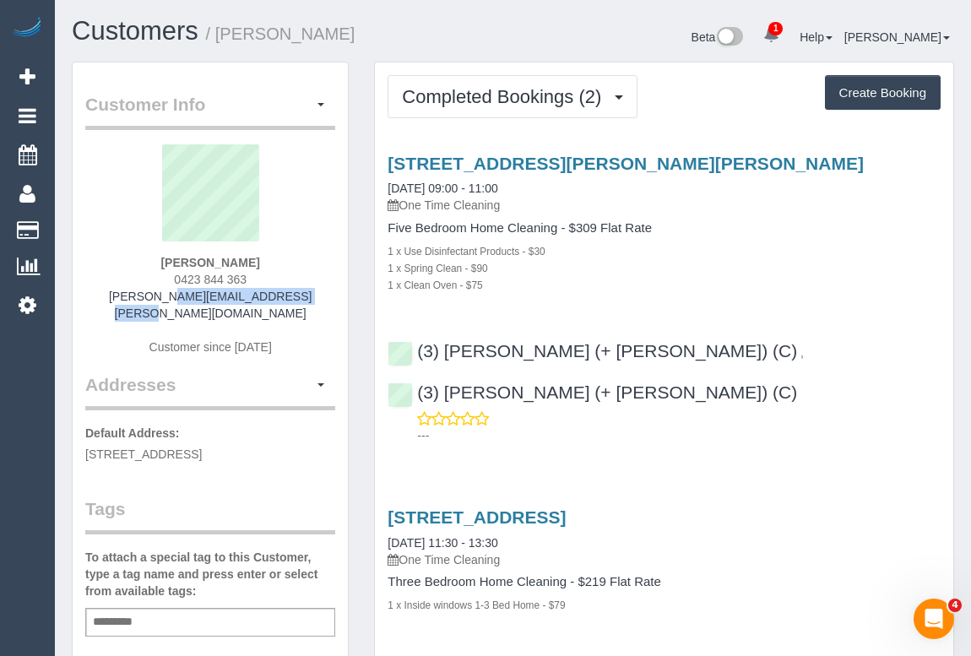
drag, startPoint x: 301, startPoint y: 297, endPoint x: 133, endPoint y: 303, distance: 167.3
click at [133, 303] on div "Melissa Leach 0423 844 363 melissa.e.leach@gmail.com Customer since 2025" at bounding box center [210, 258] width 250 height 228
copy link "melissa.e.leach@gmail.com"
drag, startPoint x: 153, startPoint y: 263, endPoint x: 299, endPoint y: 259, distance: 146.1
click at [299, 259] on div "Melissa Leach 0423 844 363 melissa.e.leach@gmail.com Customer since 2025" at bounding box center [210, 258] width 250 height 228
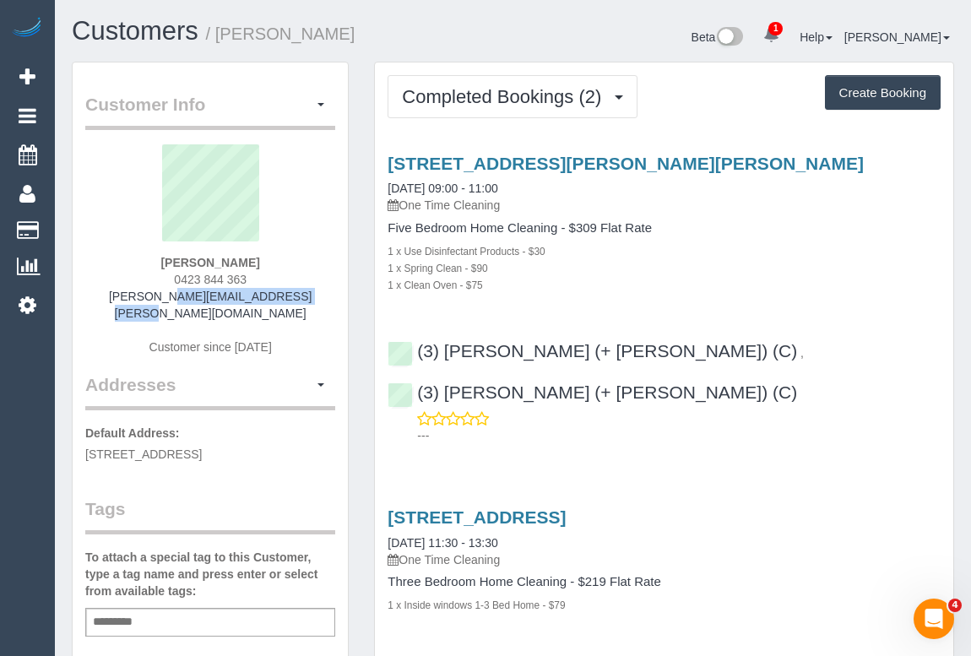
copy strong "Melissa Leach"
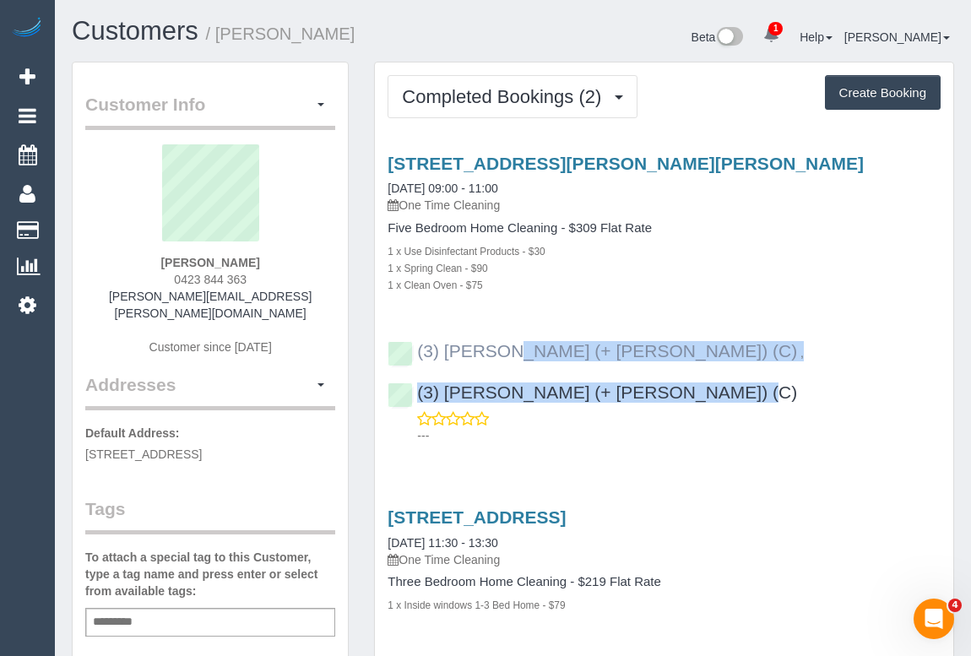
drag, startPoint x: 906, startPoint y: 351, endPoint x: 418, endPoint y: 348, distance: 488.0
click at [418, 348] on div "(3) Rayhan (+ Shahida) (C) , (3) Shahida (+ Rayhan) (C) ---" at bounding box center [664, 385] width 578 height 117
copy div "(3) Rayhan (+ Shahida) (C) , (3) Shahida (+ Rayhan) (C)"
drag, startPoint x: 166, startPoint y: 274, endPoint x: 290, endPoint y: 275, distance: 124.1
click at [290, 275] on div "Melissa Leach 0423 844 363 melissa.e.leach@gmail.com Customer since 2025" at bounding box center [210, 258] width 250 height 228
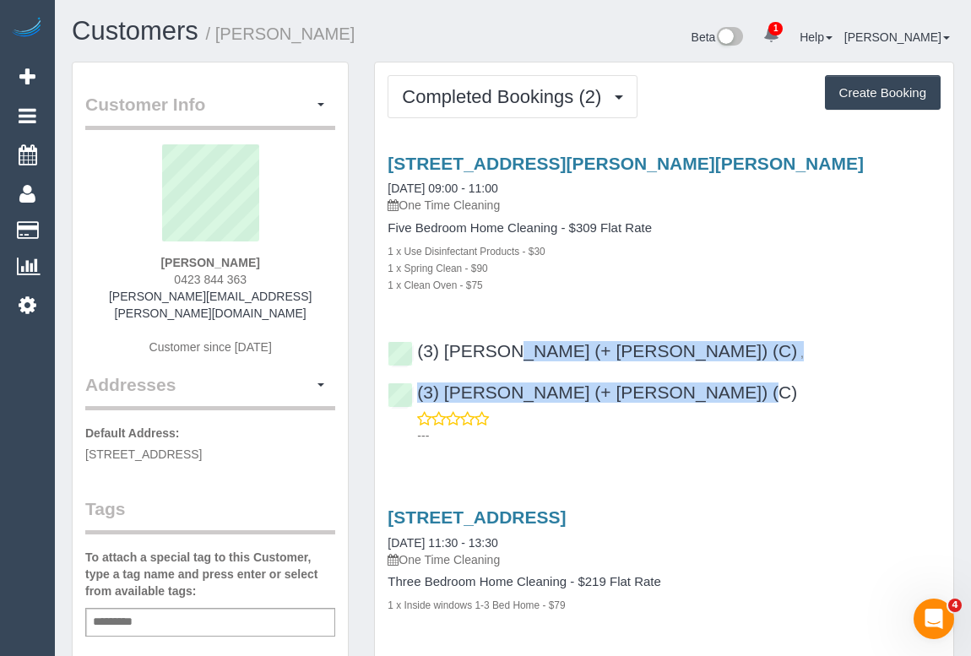
copy span "0423 844 363"
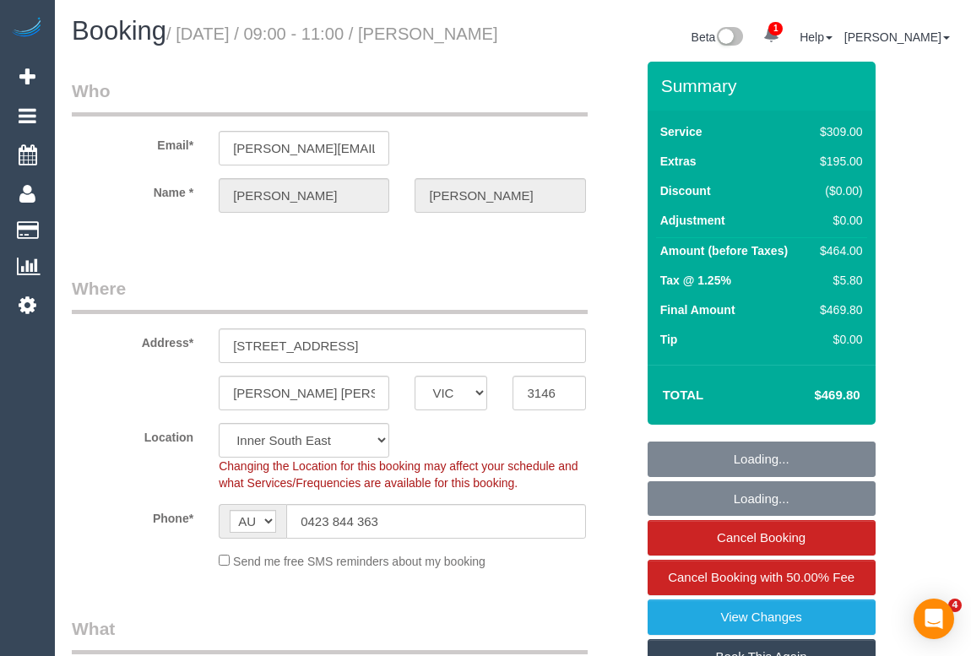
select select "VIC"
select select "object:727"
select select "number:28"
select select "number:14"
select select "number:18"
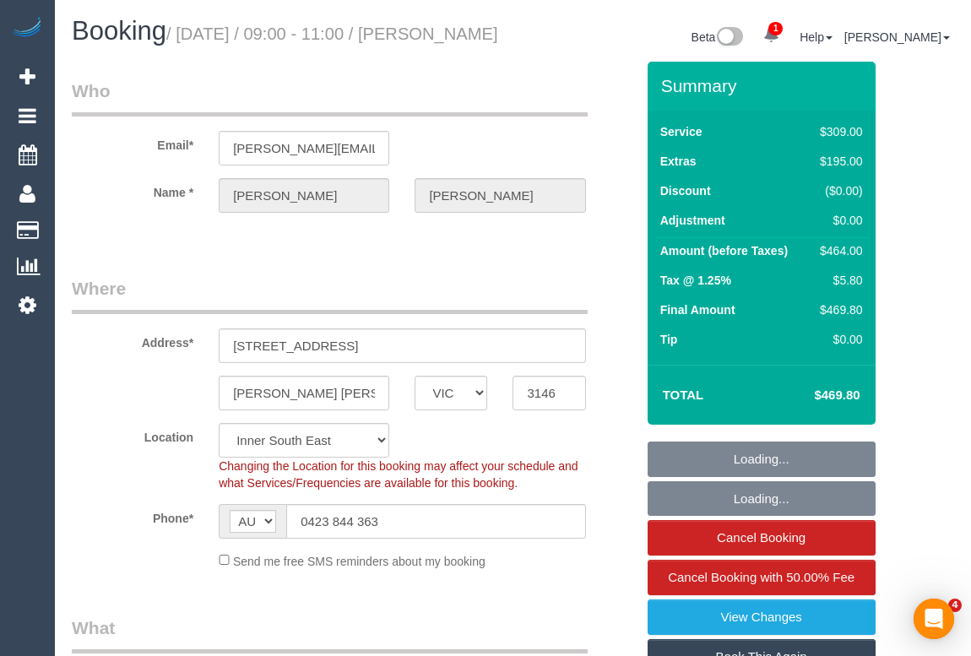
select select "number:22"
select select "string:stripe-pm_1SDKZB2GScqysDRVwqJyinlZ"
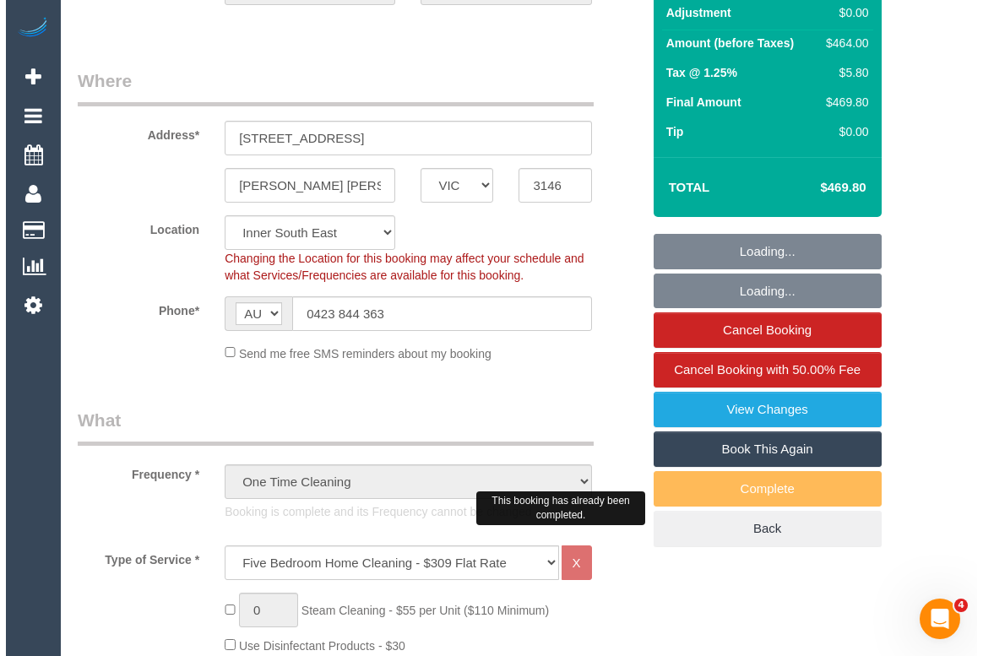
scroll to position [230, 0]
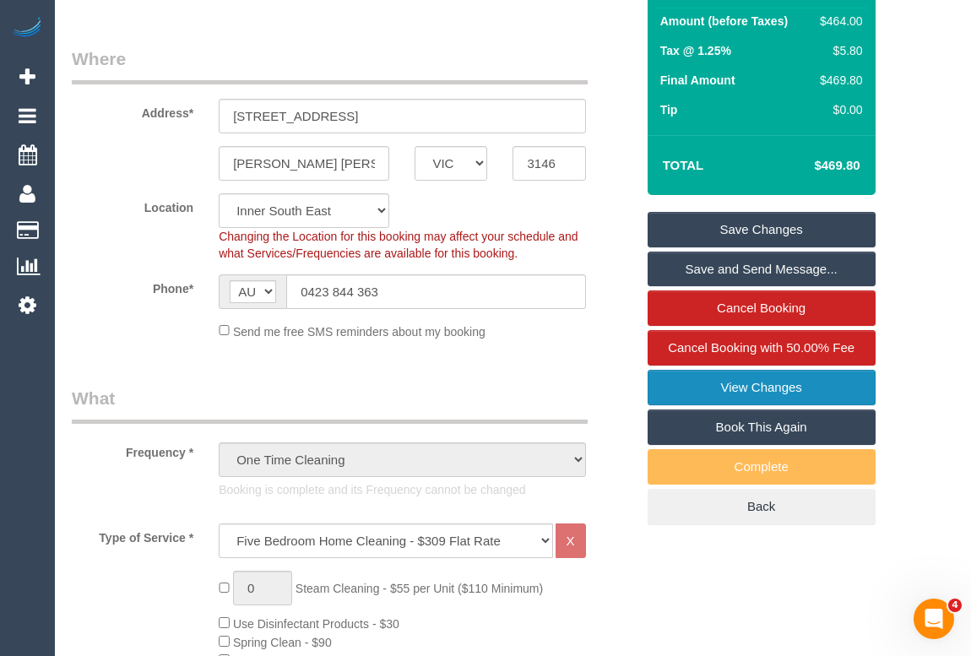
click at [762, 405] on link "View Changes" at bounding box center [762, 387] width 228 height 35
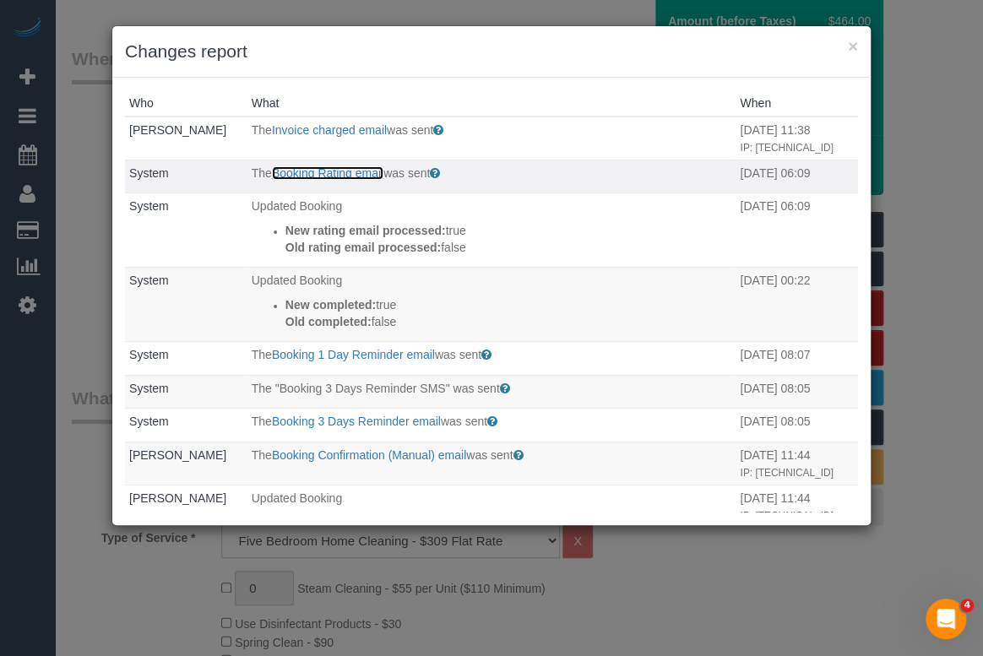
click at [323, 180] on link "Booking Rating email" at bounding box center [327, 173] width 111 height 14
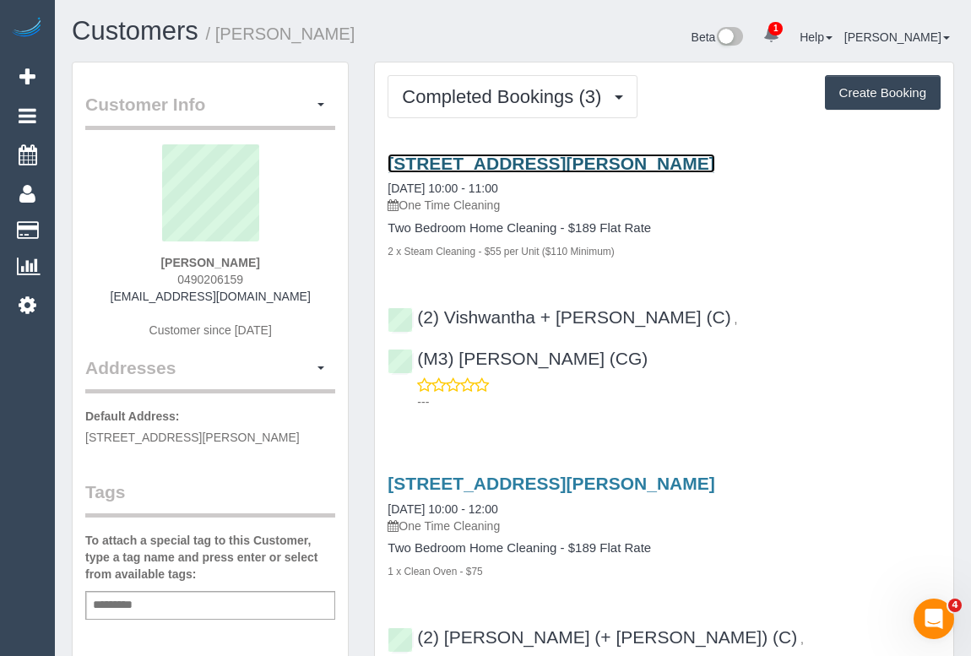
click at [523, 162] on link "[STREET_ADDRESS][PERSON_NAME]" at bounding box center [551, 163] width 327 height 19
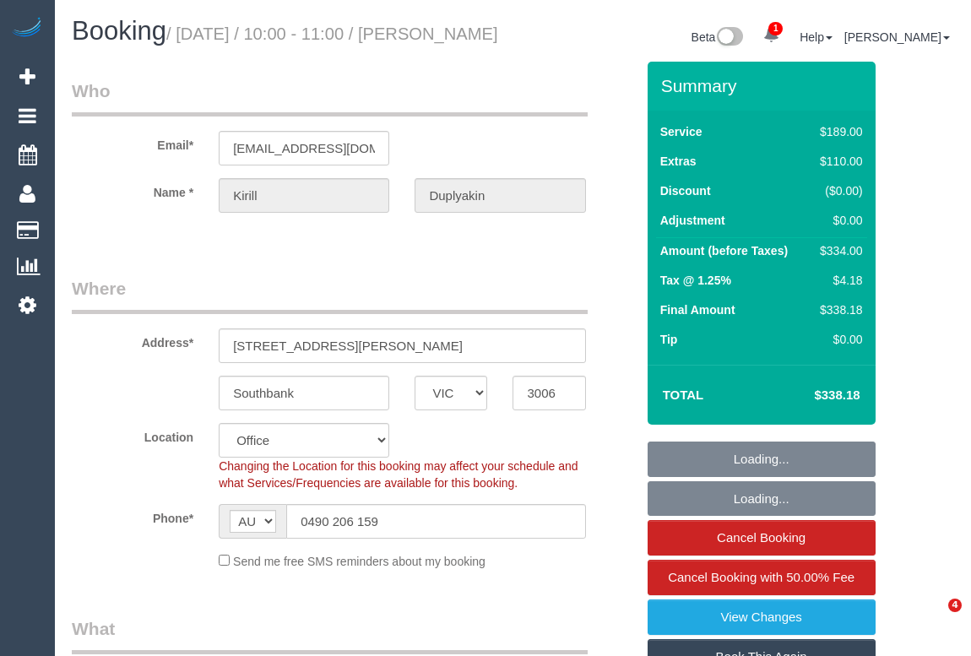
select select "VIC"
select select "number:28"
select select "number:14"
select select "number:20"
select select "number:25"
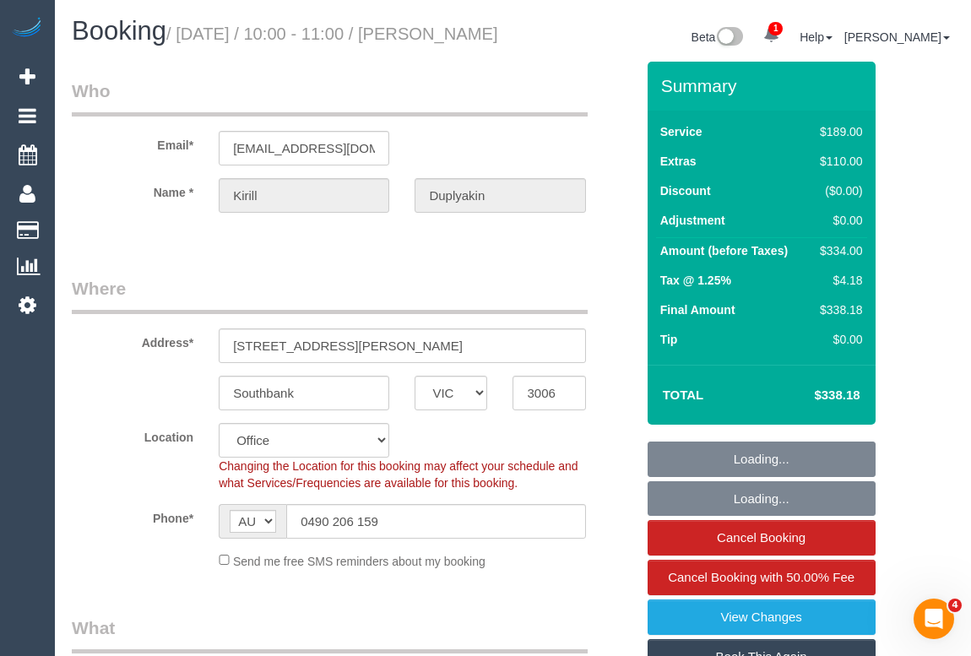
select select "number:13"
select select "object:758"
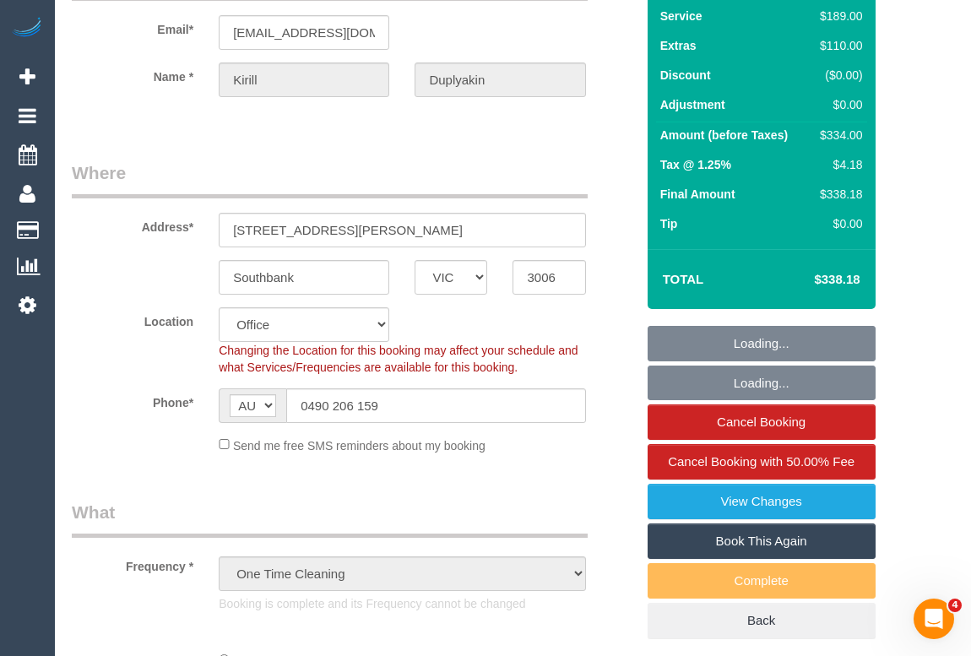
select select "string:stripe-pm_1RGZ9a2GScqysDRVAO1pQKqS"
select select "object:2041"
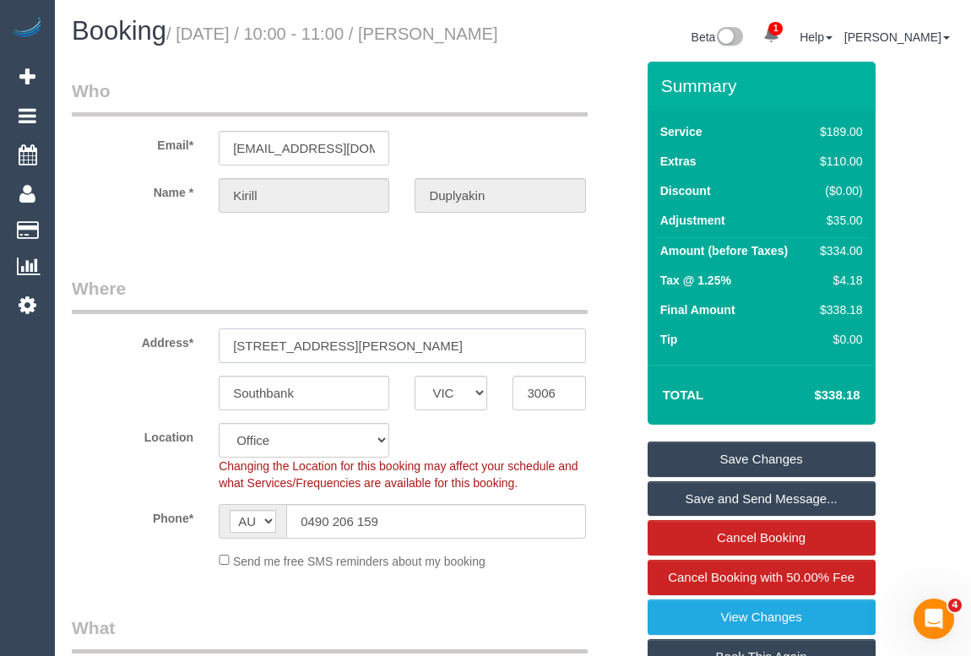
drag, startPoint x: 278, startPoint y: 365, endPoint x: 378, endPoint y: 366, distance: 100.5
click at [378, 363] on input "105/70 Dorcas St, 105" at bounding box center [402, 345] width 366 height 35
click at [335, 363] on input "105/70 Dorcas St, 105" at bounding box center [402, 345] width 366 height 35
drag, startPoint x: 276, startPoint y: 362, endPoint x: 330, endPoint y: 363, distance: 54.0
click at [330, 363] on input "105/70 Dorcas St, 105" at bounding box center [402, 345] width 366 height 35
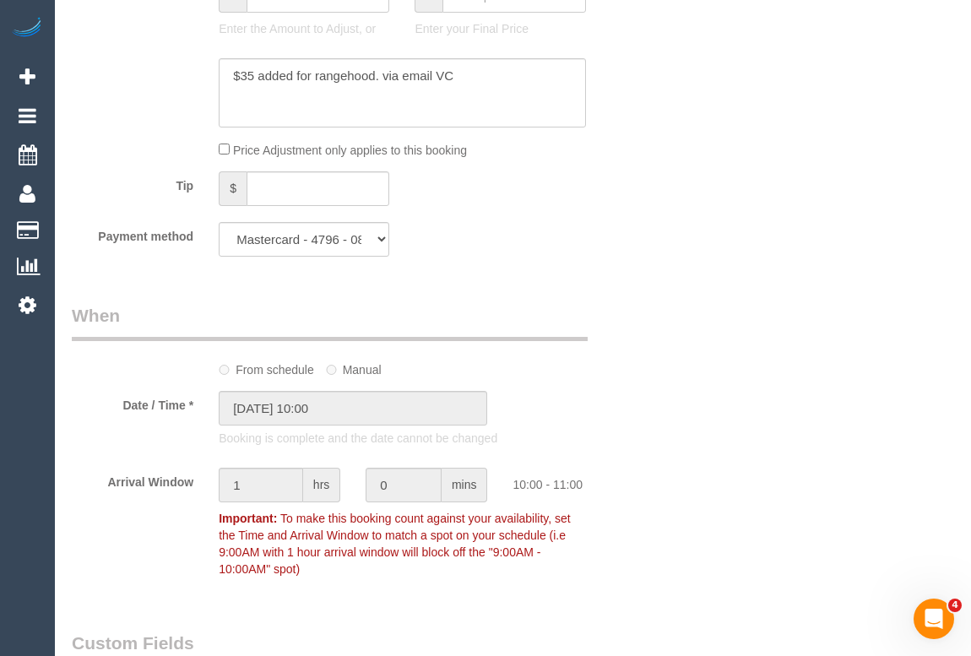
scroll to position [1535, 0]
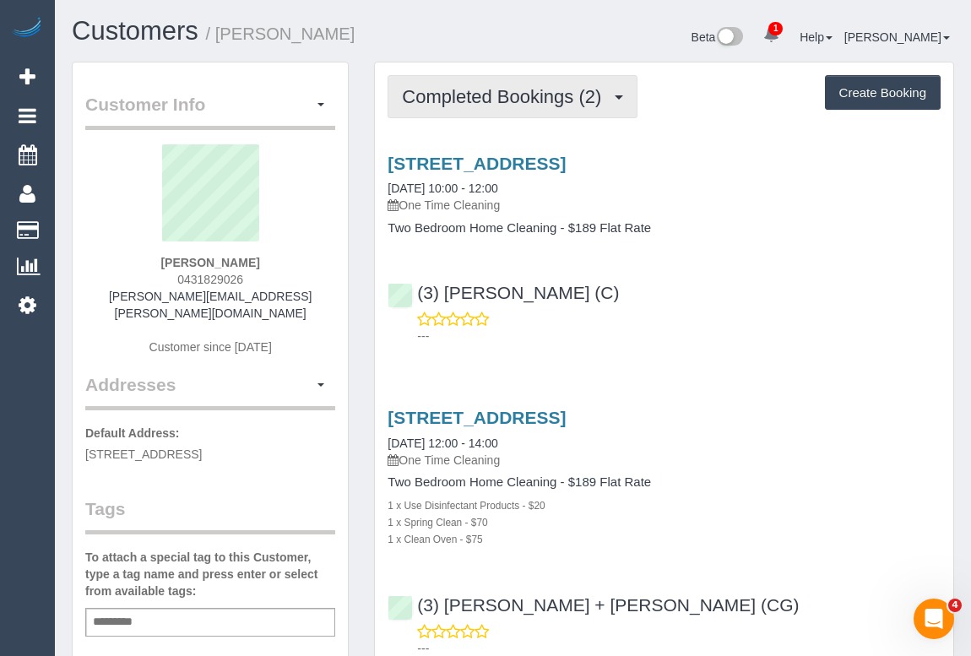
click at [522, 90] on span "Completed Bookings (2)" at bounding box center [506, 96] width 208 height 21
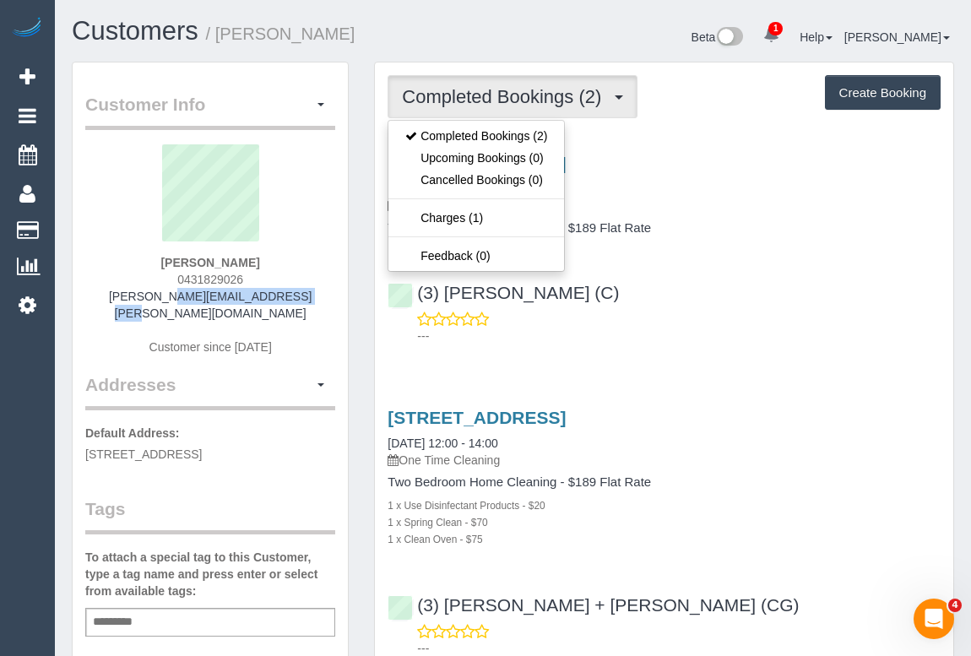
drag, startPoint x: 139, startPoint y: 294, endPoint x: 286, endPoint y: 295, distance: 146.9
click at [286, 295] on div "Jarrad O'Brien 0431829026 jarrad.obrien@gmail.com Customer since 2025" at bounding box center [210, 258] width 250 height 228
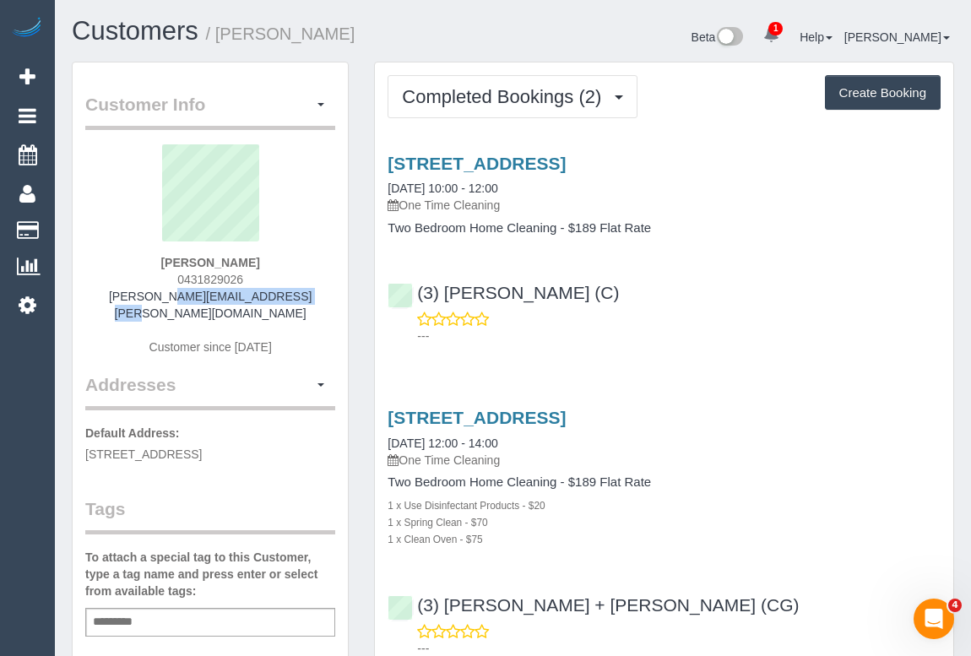
copy link "jarrad.obrien@gmail.com"
click at [793, 258] on div "28 King St, St Kilda East, VIC 3183 07/10/2025 10:00 - 12:00 One Time Cleaning …" at bounding box center [664, 245] width 578 height 213
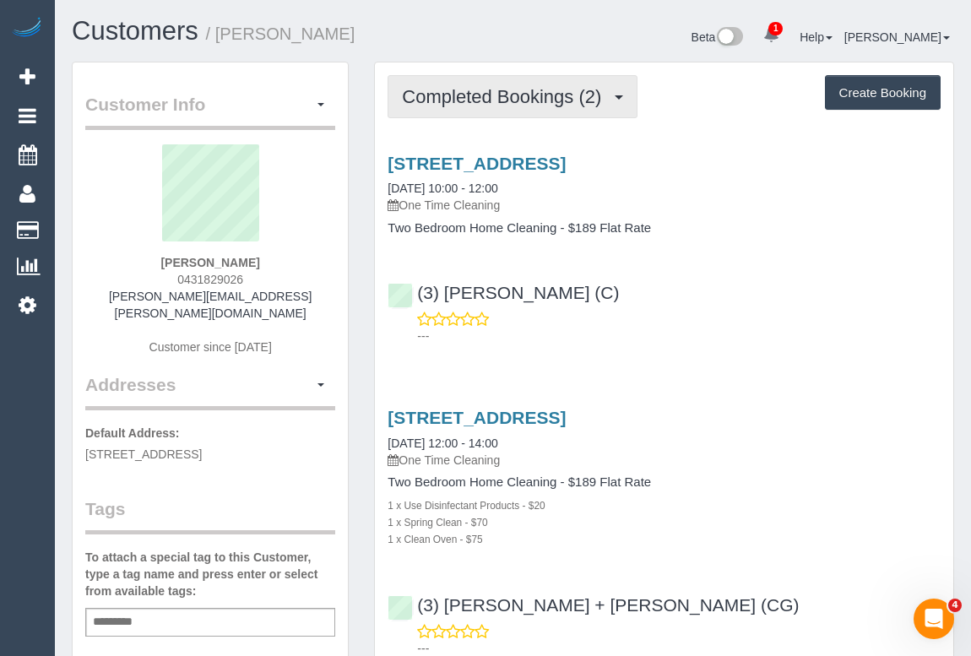
click at [489, 92] on span "Completed Bookings (2)" at bounding box center [506, 96] width 208 height 21
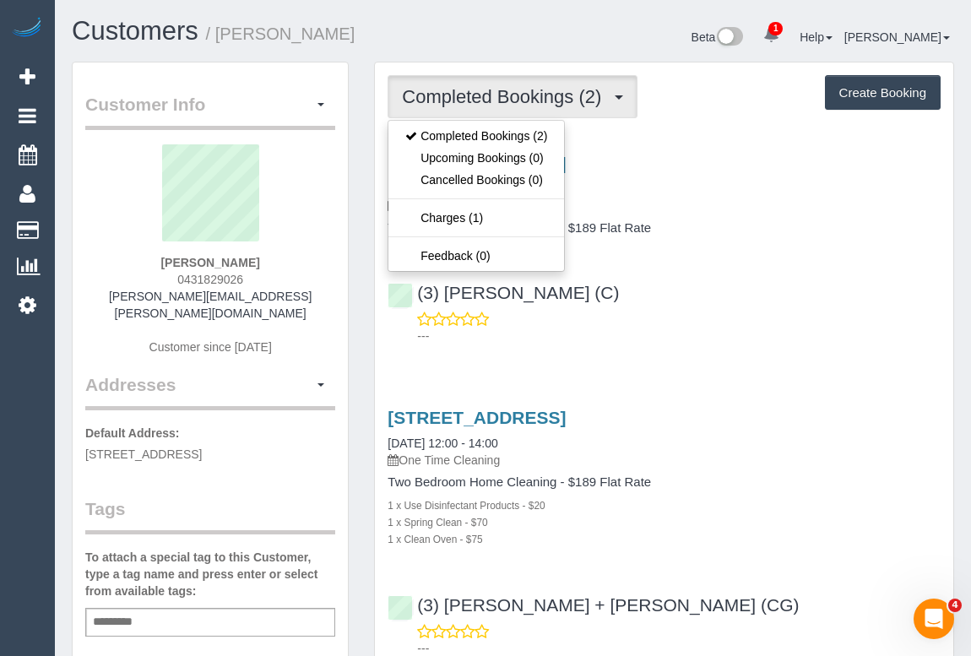
click at [849, 281] on div "(3) Shani Moloney (C) ---" at bounding box center [664, 306] width 578 height 76
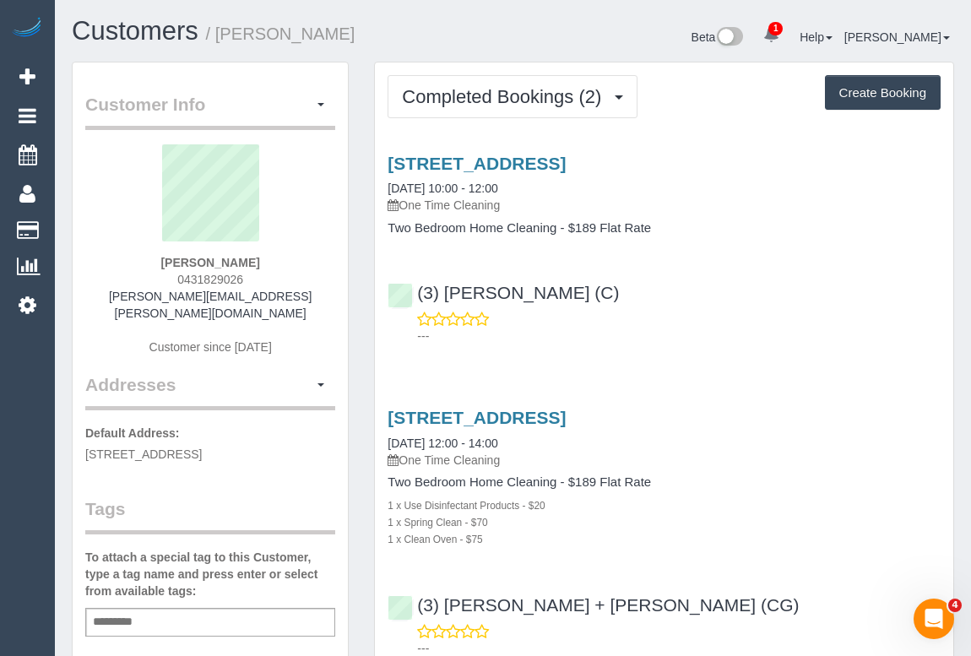
click at [757, 338] on p "---" at bounding box center [678, 336] width 523 height 17
click at [537, 160] on link "28 King St, St Kilda East, VIC 3183" at bounding box center [477, 163] width 178 height 19
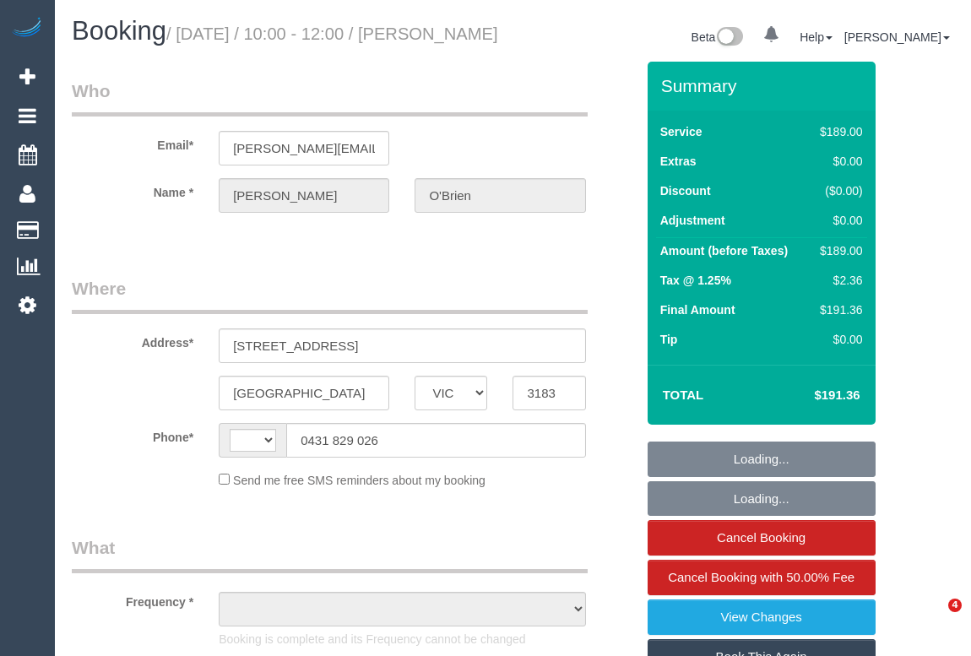
select select "VIC"
select select "object:301"
select select "string:stripe-pm_1SE5PH2GScqysDRVK5uQwa35"
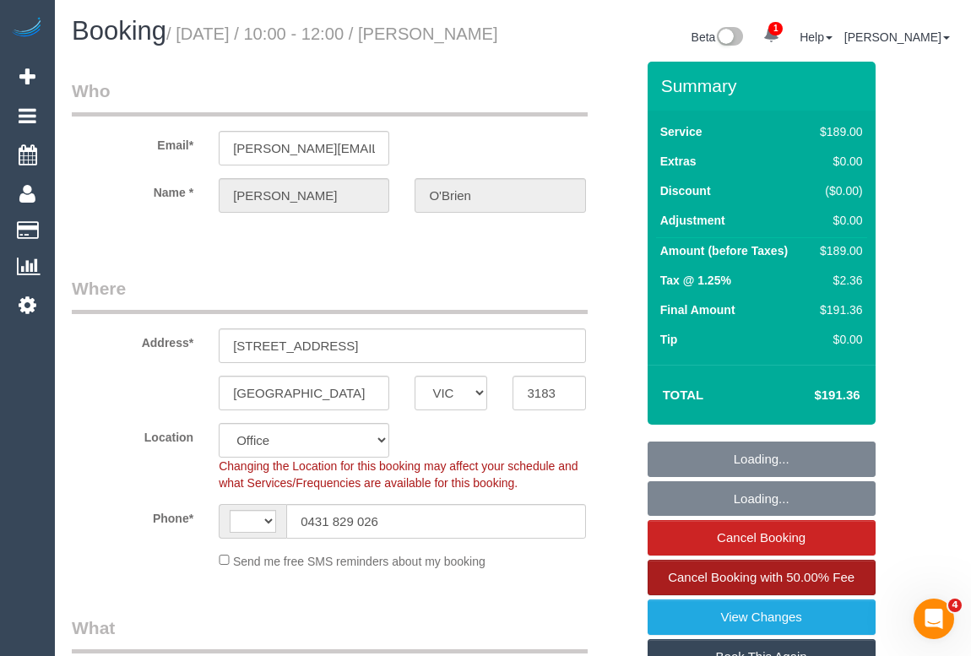
select select "object:306"
select select "string:AU"
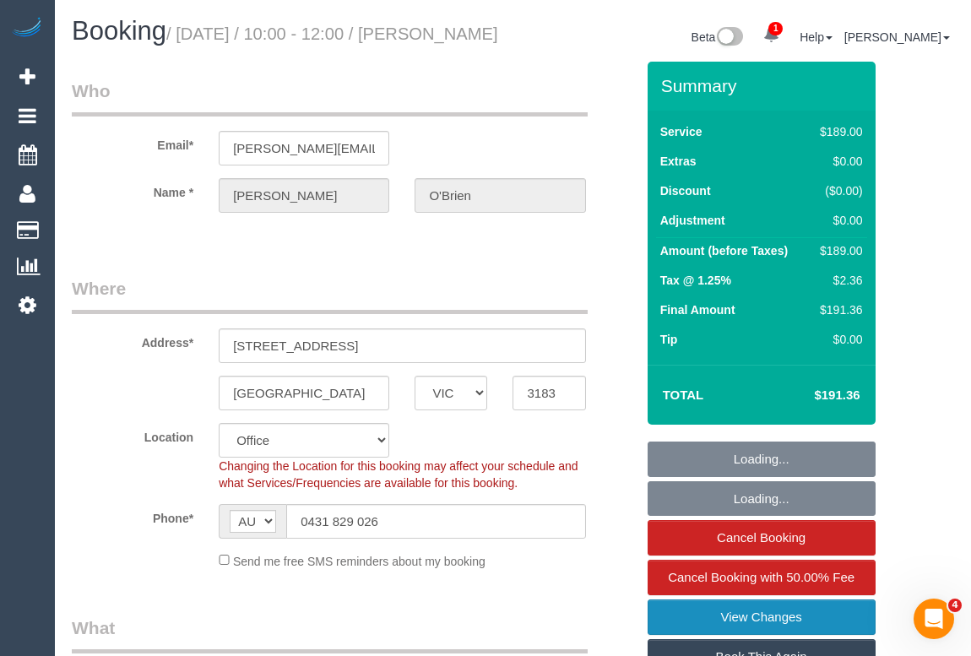
click at [732, 633] on link "View Changes" at bounding box center [762, 616] width 228 height 35
select select "number:27"
select select "number:15"
select select "number:19"
select select "number:24"
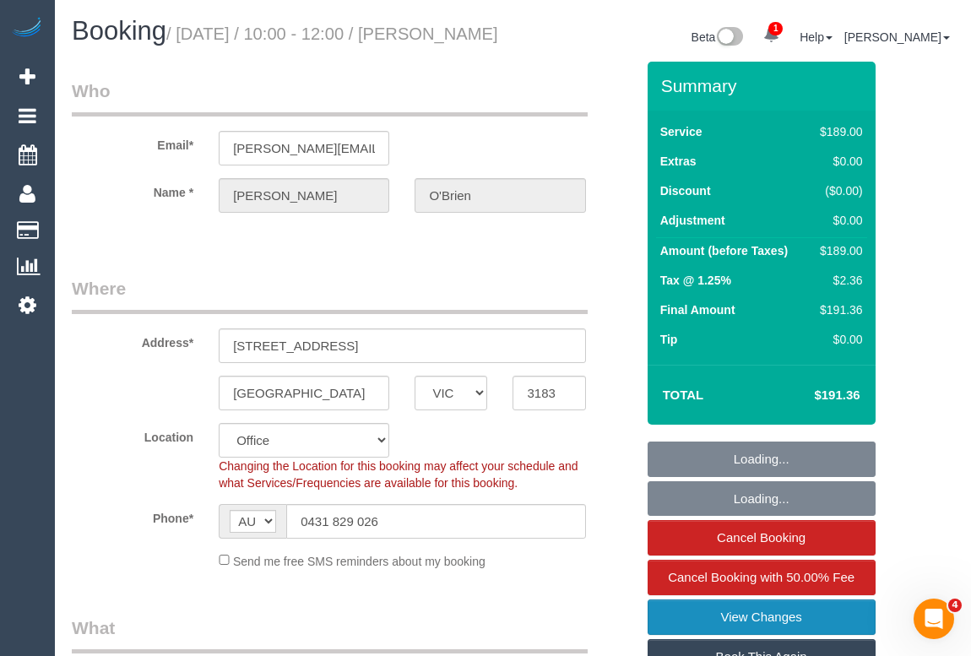
select select "number:12"
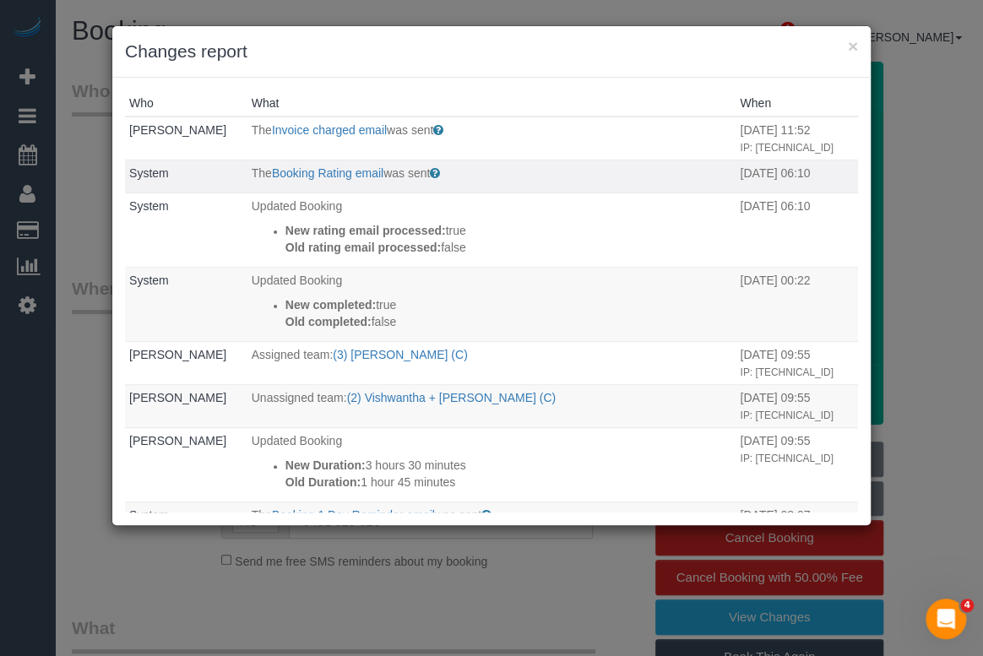
click at [333, 181] on p "The Booking Rating email was sent" at bounding box center [492, 173] width 480 height 17
click at [321, 180] on link "Booking Rating email" at bounding box center [327, 173] width 111 height 14
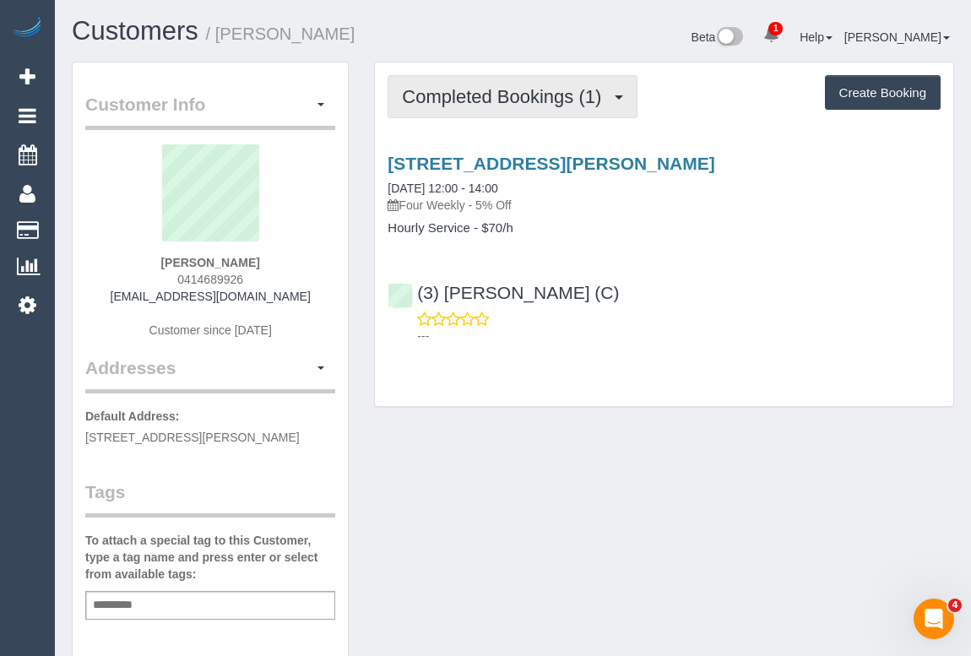
click at [474, 96] on span "Completed Bookings (1)" at bounding box center [506, 96] width 208 height 21
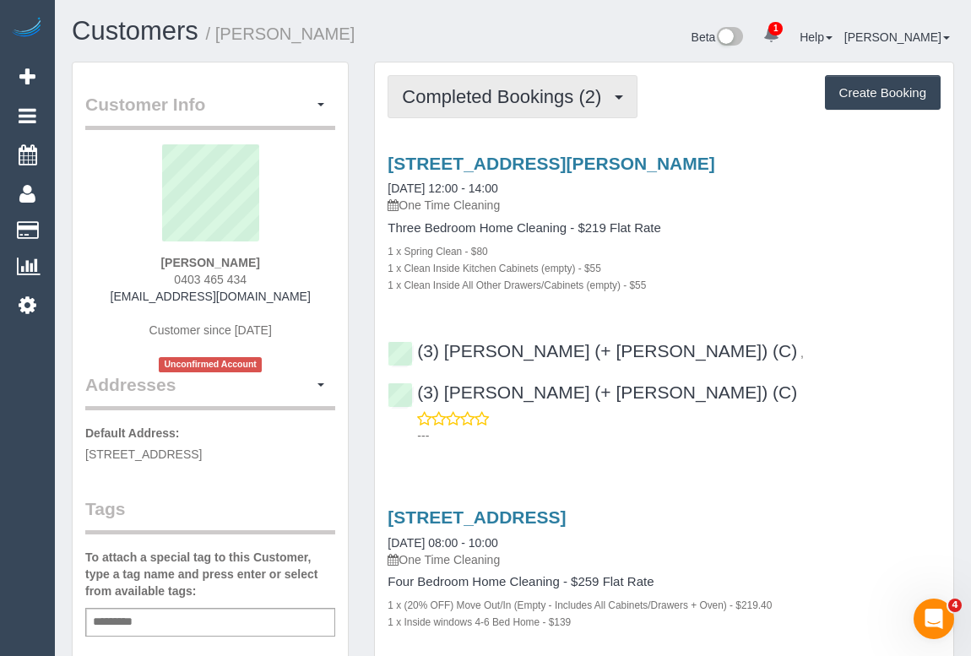
click at [503, 101] on span "Completed Bookings (2)" at bounding box center [506, 96] width 208 height 21
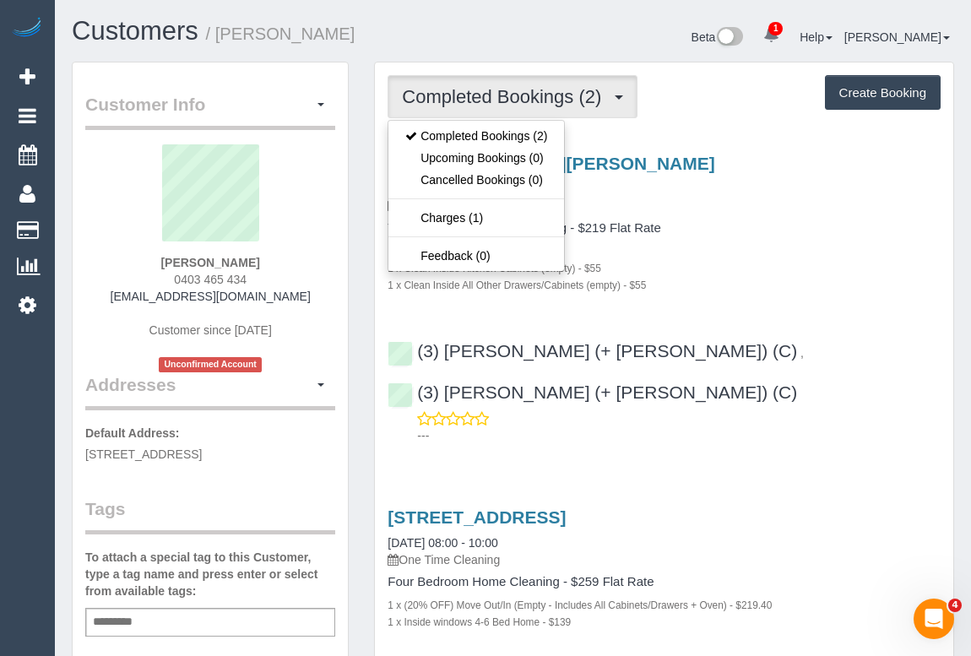
click at [782, 238] on div "Three Bedroom Home Cleaning - $219 Flat Rate 1 x Spring Clean - $80 1 x Clean I…" at bounding box center [664, 257] width 553 height 72
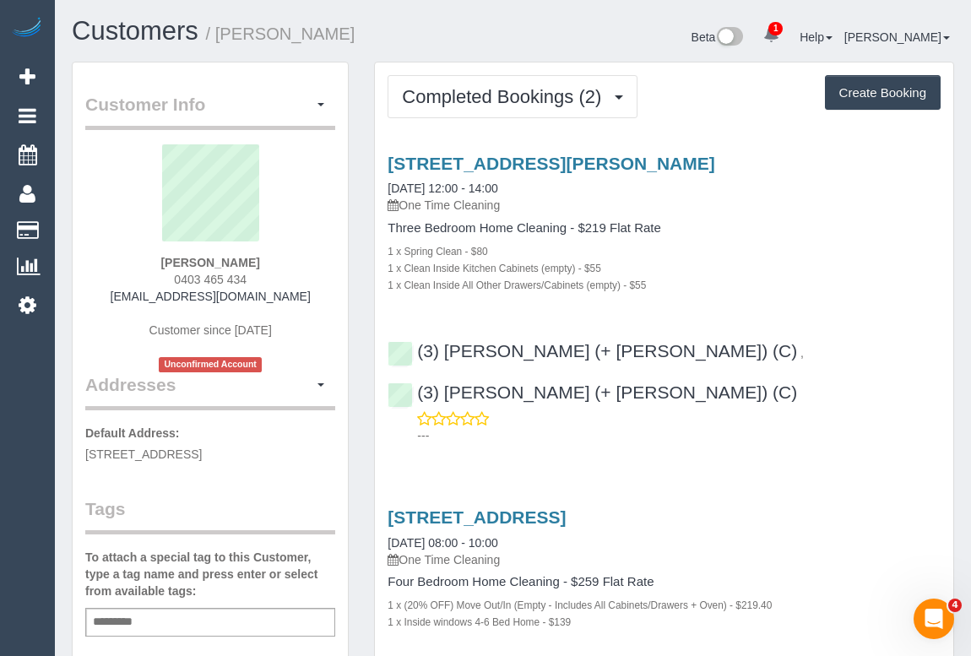
drag, startPoint x: 172, startPoint y: 278, endPoint x: 274, endPoint y: 279, distance: 102.2
click at [274, 279] on div "[PERSON_NAME] 0403 465 434 [EMAIL_ADDRESS][DOMAIN_NAME] Customer since [DATE] U…" at bounding box center [210, 258] width 250 height 228
copy span "0403 465 434"
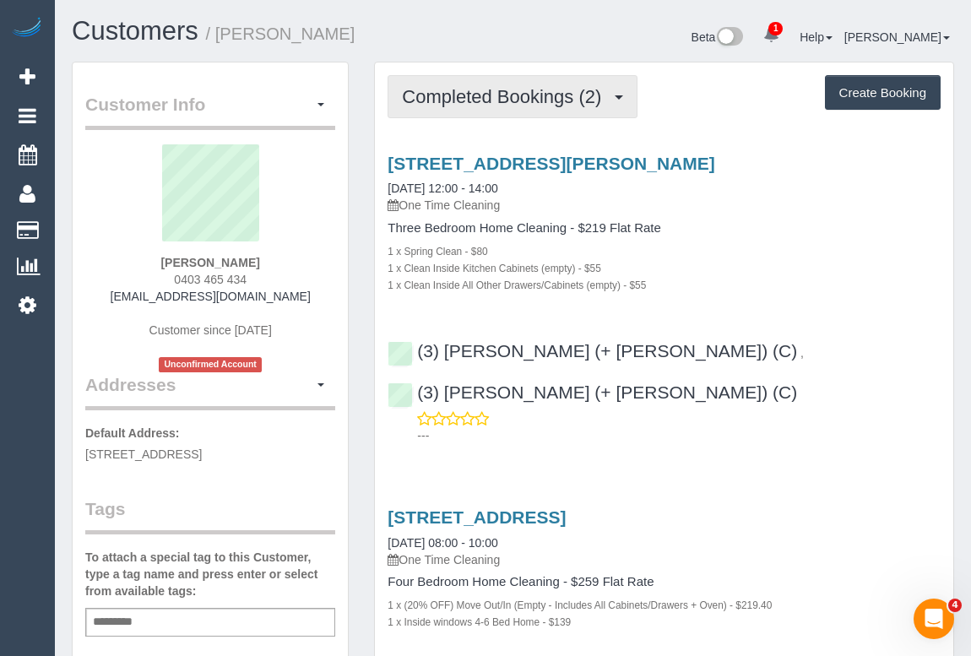
click at [481, 100] on span "Completed Bookings (2)" at bounding box center [506, 96] width 208 height 21
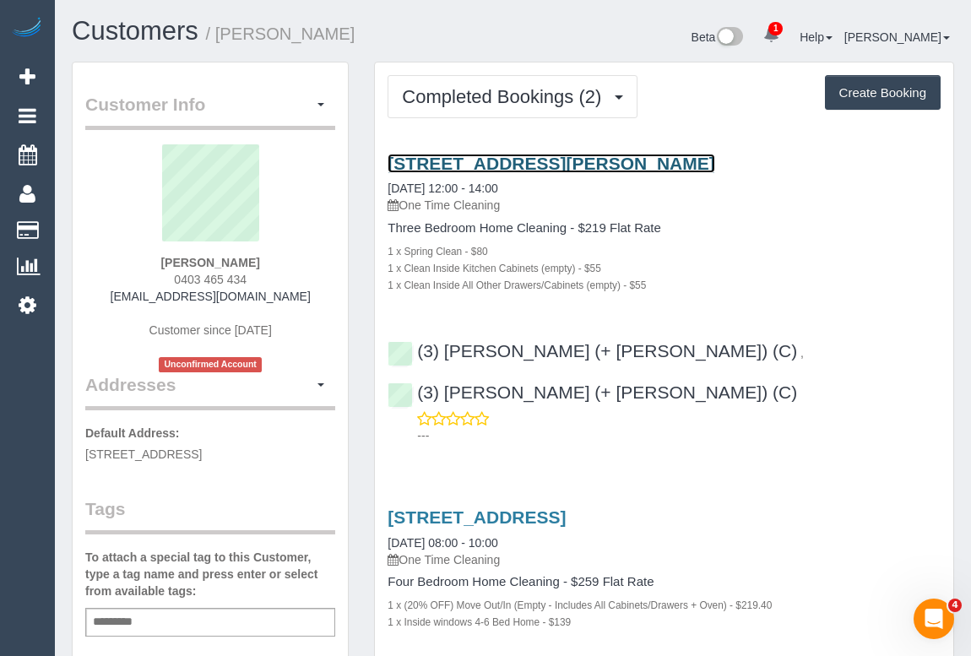
click at [570, 160] on link "[STREET_ADDRESS][PERSON_NAME]" at bounding box center [551, 163] width 327 height 19
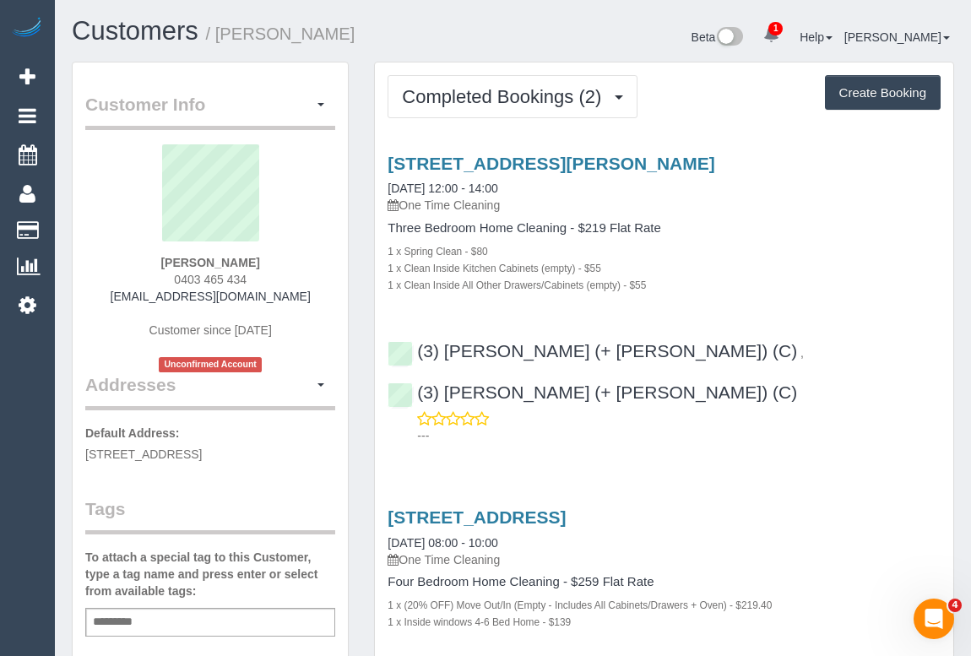
click at [168, 611] on div "Add a tag" at bounding box center [210, 622] width 250 height 29
type input "**********"
click at [361, 489] on div "Completed Bookings (2) Completed Bookings (2) Upcoming Bookings (0) Cancelled B…" at bounding box center [663, 441] width 605 height 758
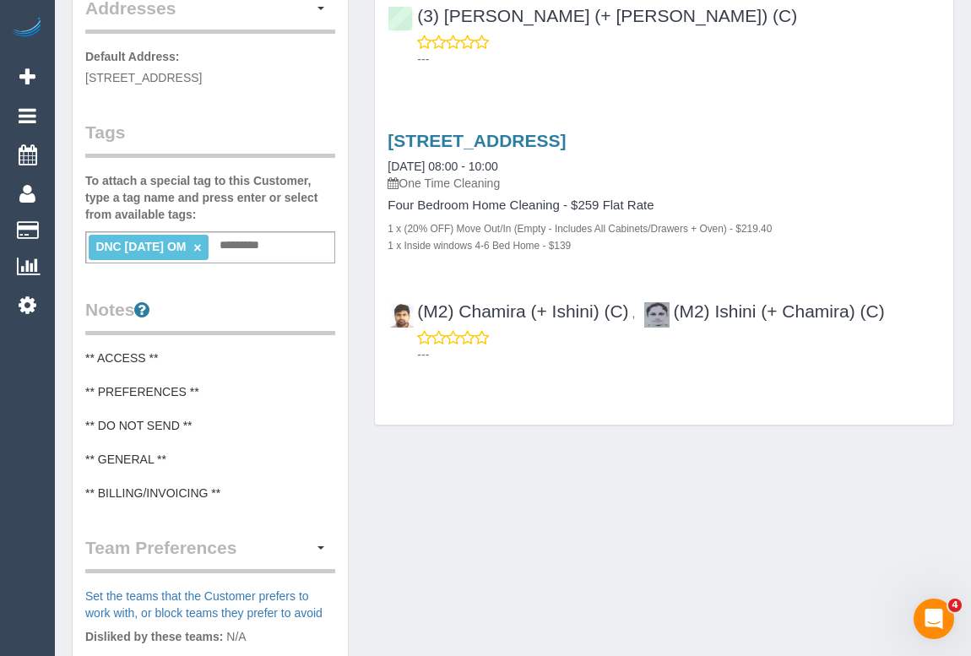
scroll to position [383, 0]
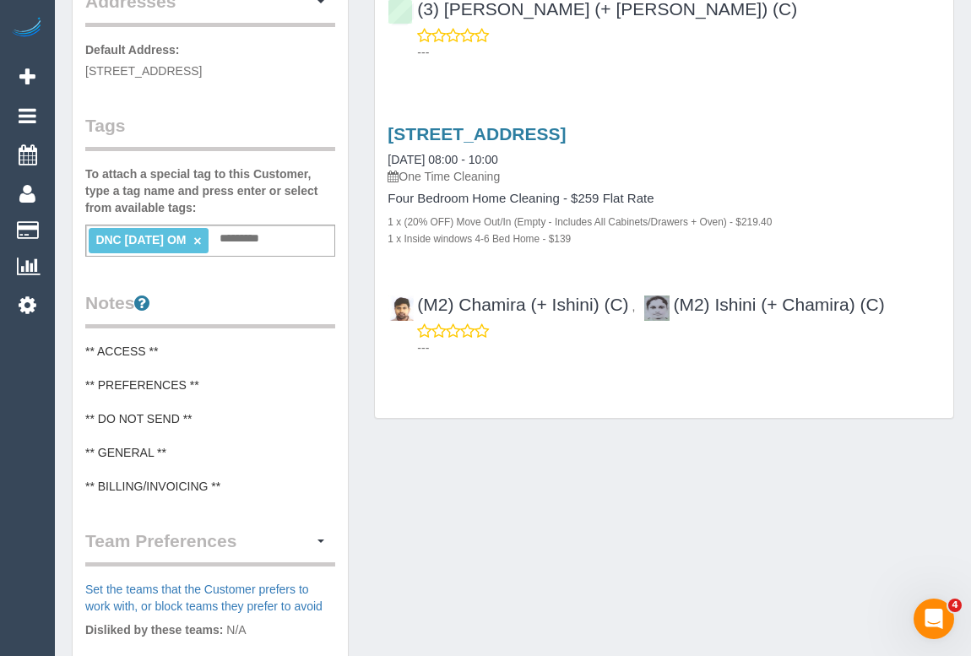
click at [244, 482] on pre "** ACCESS ** ** PREFERENCES ** ** DO NOT SEND ** ** GENERAL ** ** BILLING/INVOI…" at bounding box center [210, 419] width 250 height 152
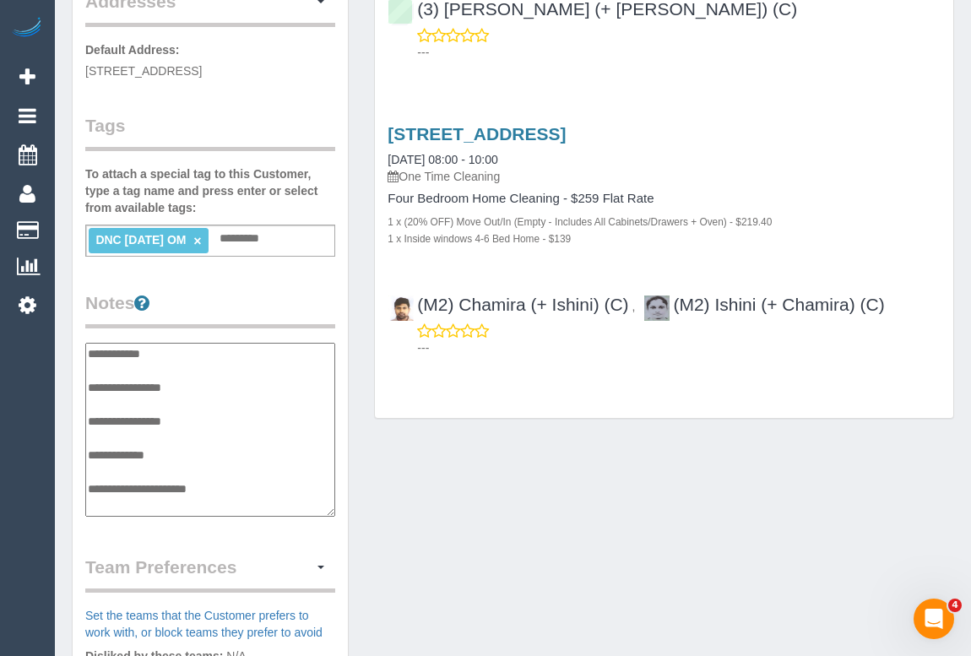
click at [243, 485] on textarea "**********" at bounding box center [210, 430] width 250 height 174
click at [623, 443] on div "Customer Info Edit Contact Info Send Message Email Preferences Special Sales Ta…" at bounding box center [513, 334] width 908 height 1313
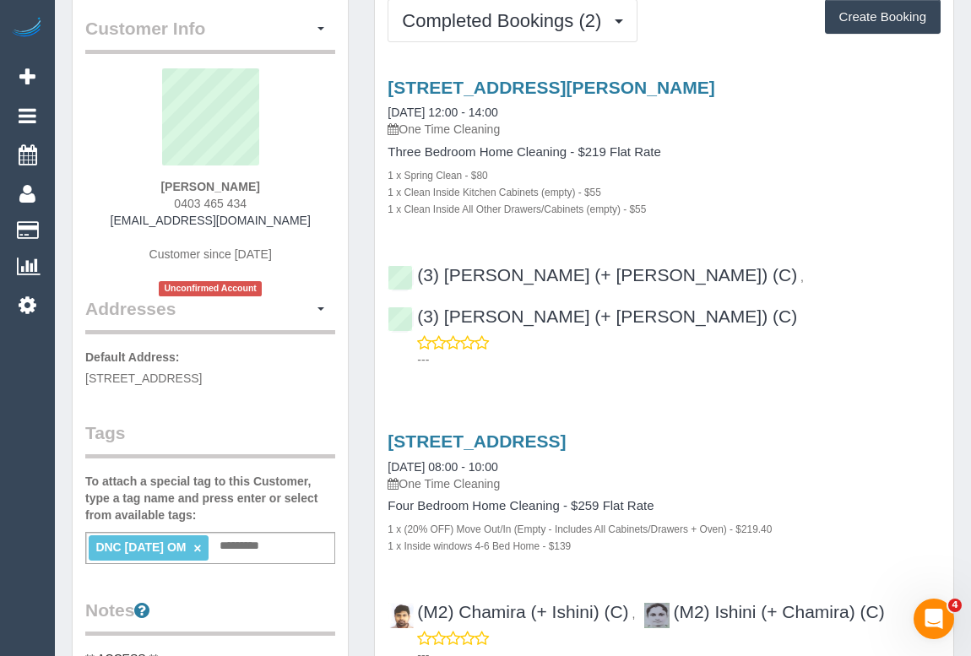
scroll to position [0, 0]
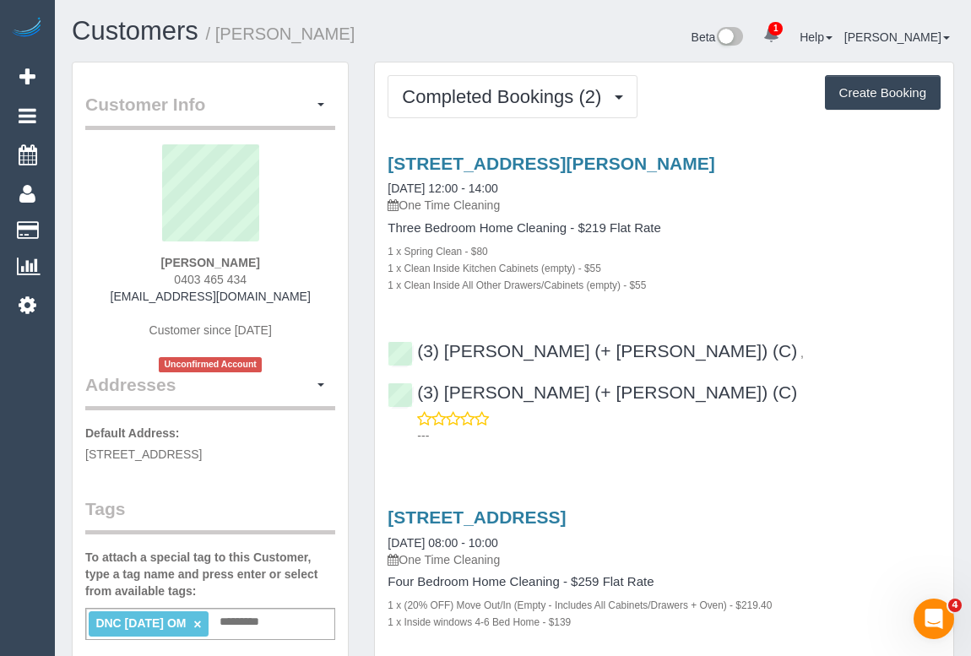
click at [811, 254] on div "1 x Spring Clean - $80" at bounding box center [664, 250] width 553 height 17
drag, startPoint x: 135, startPoint y: 298, endPoint x: 279, endPoint y: 304, distance: 143.6
click at [279, 304] on div "Charly Turco 0403 465 434 charlyaturco@gmail.com Customer since 2025 Unconfirme…" at bounding box center [210, 258] width 250 height 228
copy div "charlyaturco@gmail.com"
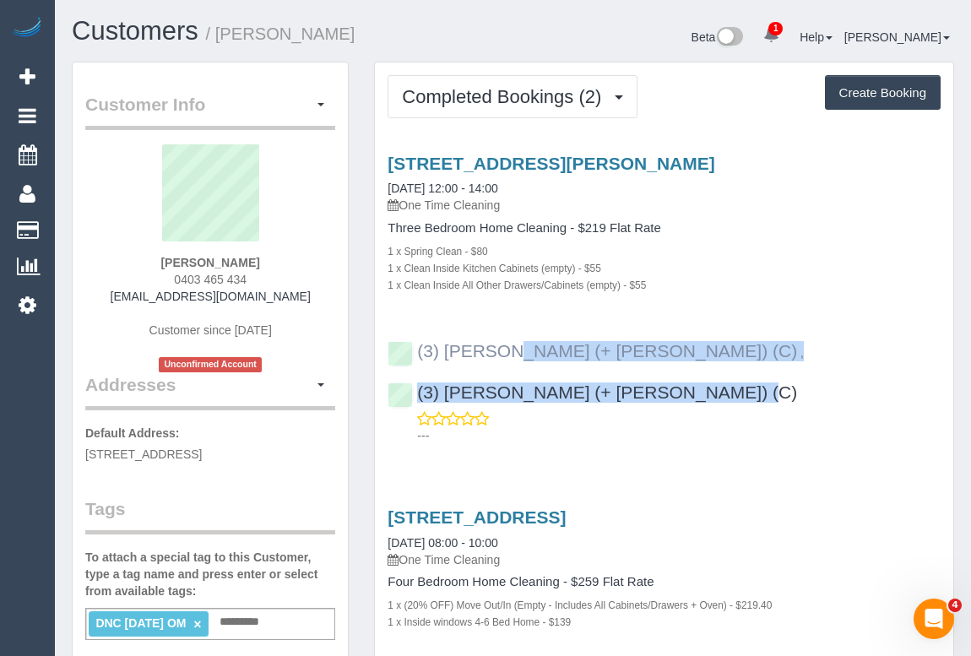
click at [404, 354] on div "(3) Intisar (+ Farhan) (C) , (3) Farhan (+ Intisar) (C) ---" at bounding box center [664, 385] width 578 height 117
copy div "(3) Intisar (+ Farhan) (C) , (3) Farhan (+ Intisar) (C)"
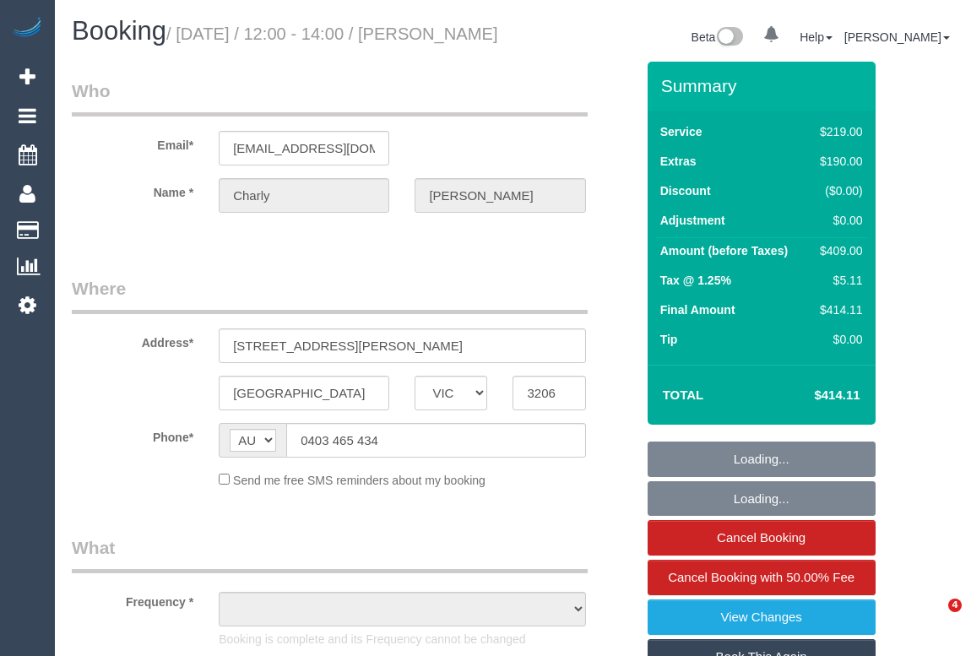
select select "VIC"
select select "string:stripe-pm_1S5FRd2GScqysDRVPbIiqNlJ"
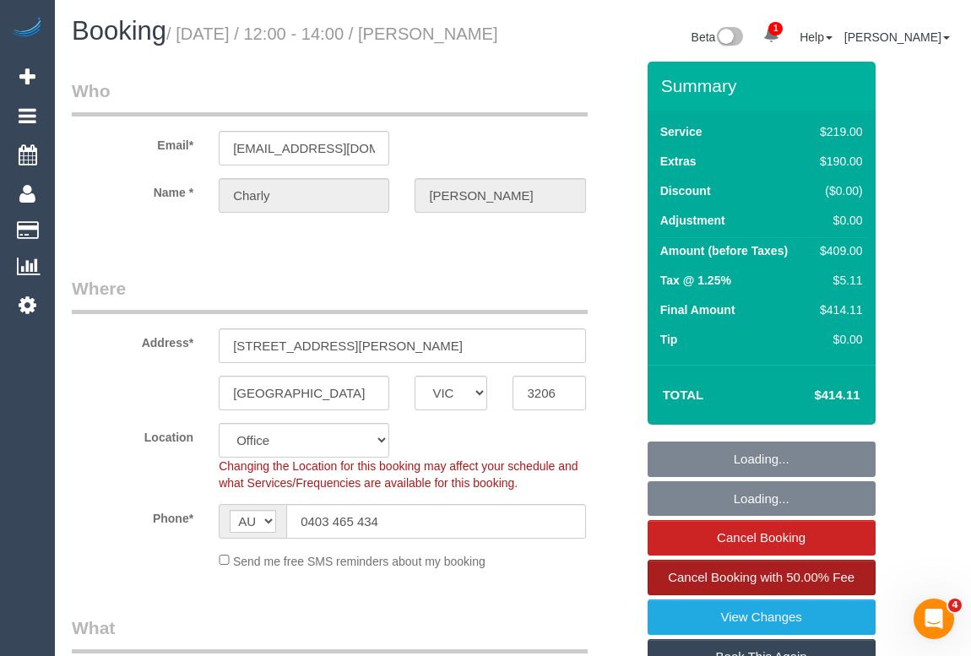
select select "object:696"
select select "number:28"
select select "number:14"
select select "number:19"
select select "object:2122"
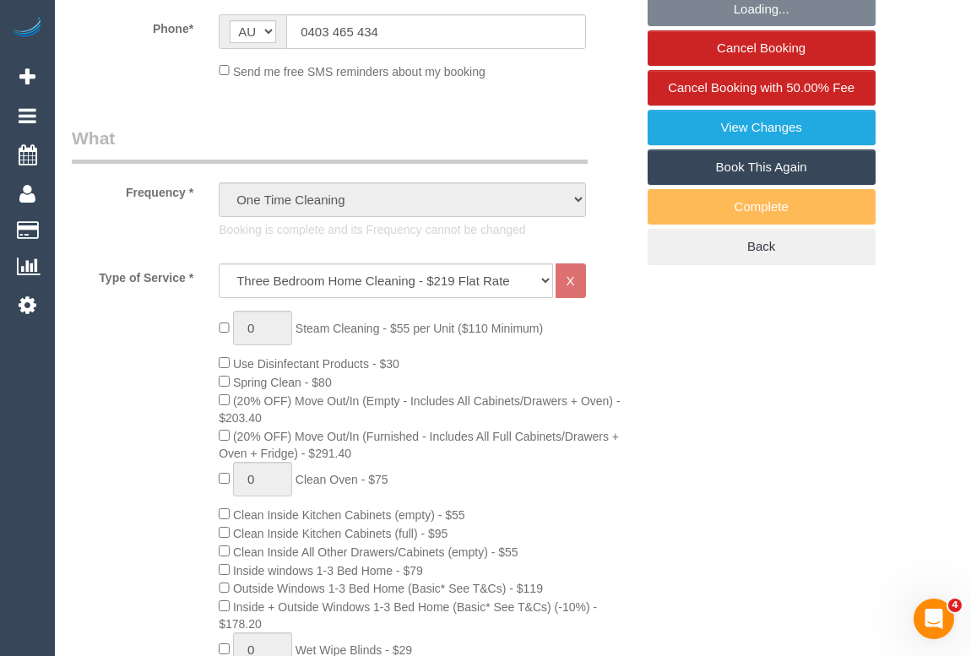
scroll to position [614, 0]
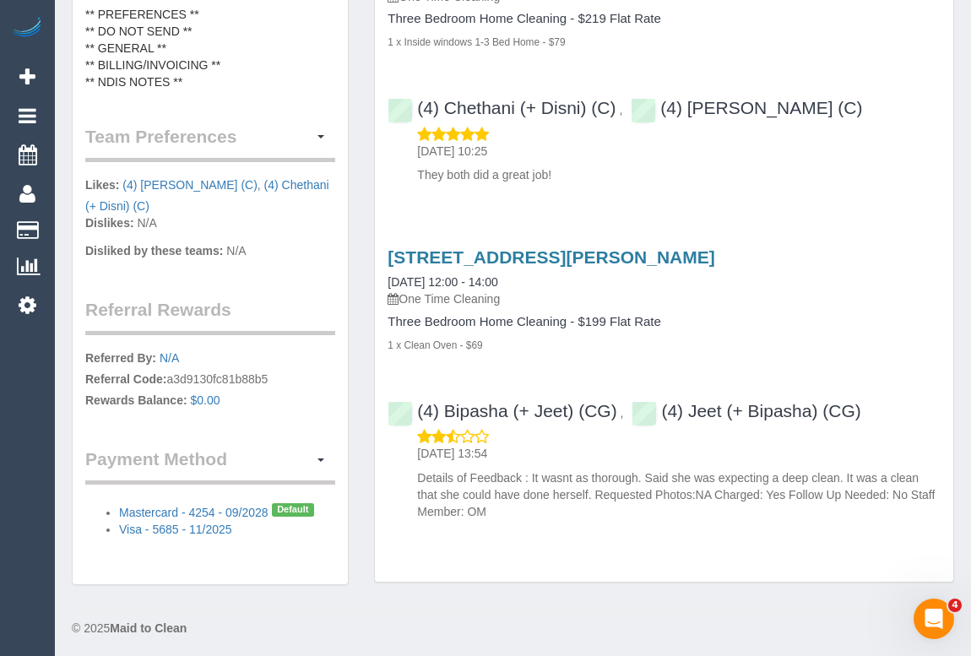
scroll to position [786, 0]
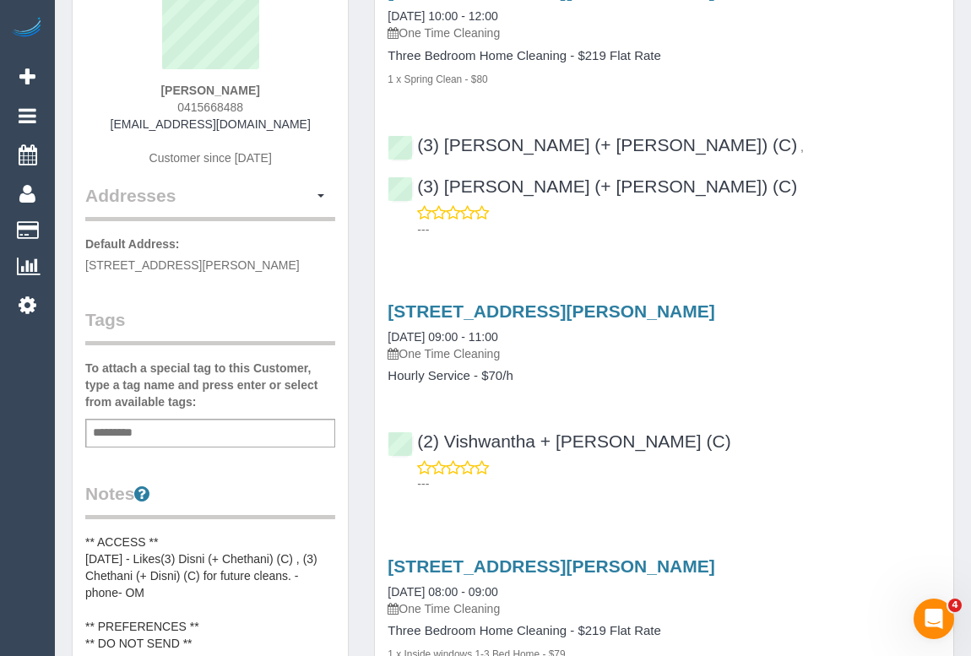
scroll to position [19, 0]
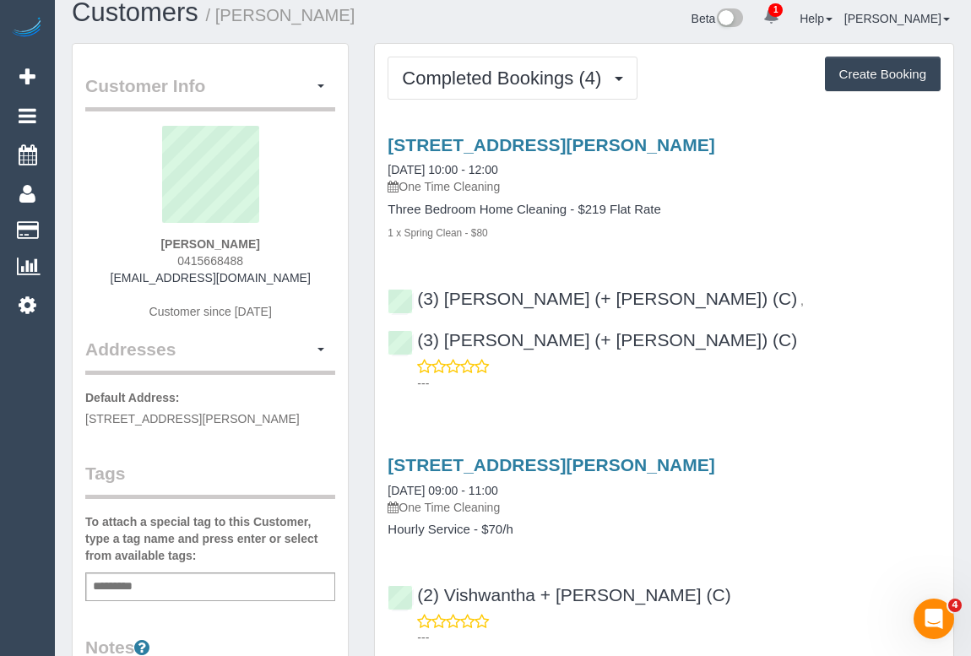
drag, startPoint x: 340, startPoint y: 177, endPoint x: 312, endPoint y: 10, distance: 169.6
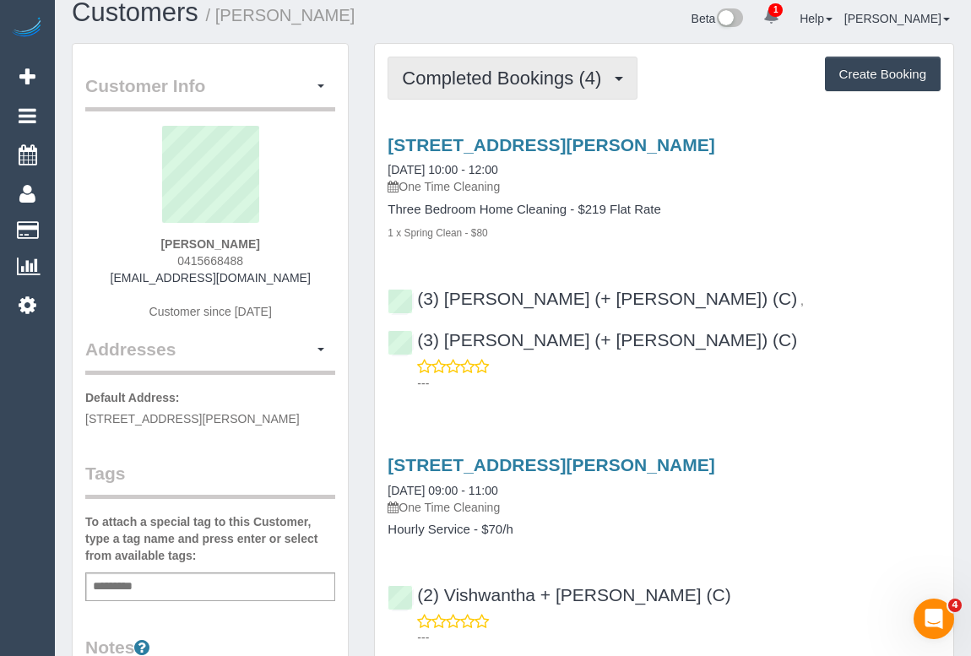
click at [497, 79] on span "Completed Bookings (4)" at bounding box center [506, 78] width 208 height 21
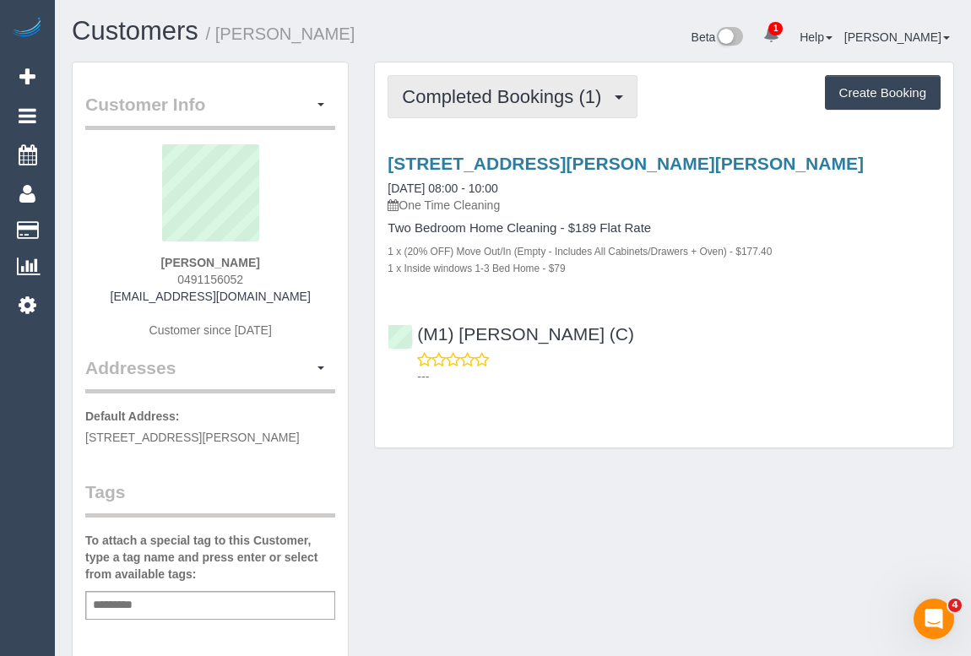
click at [505, 100] on span "Completed Bookings (1)" at bounding box center [506, 96] width 208 height 21
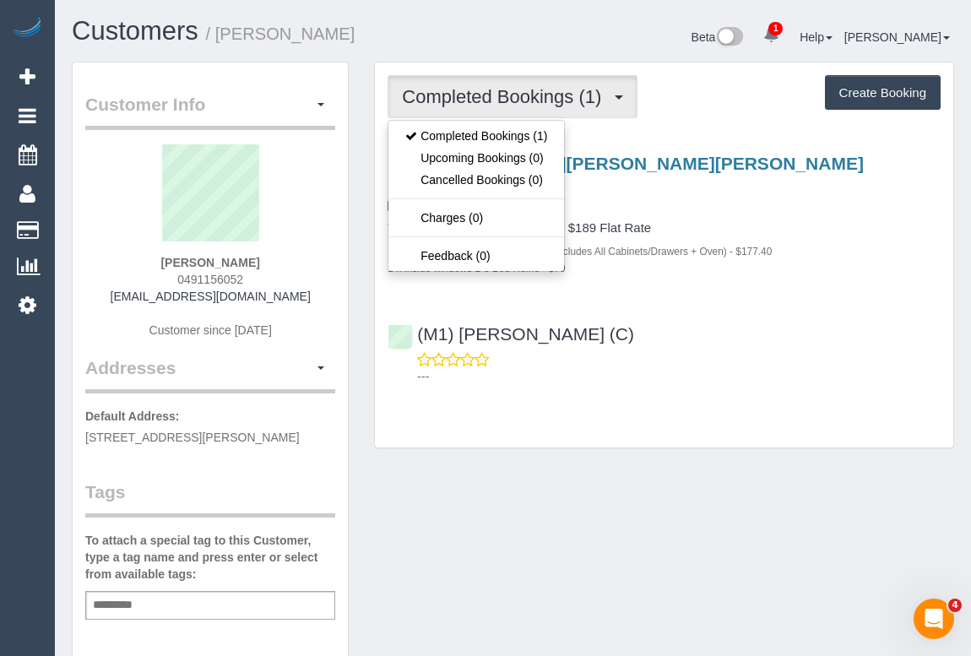
drag, startPoint x: 246, startPoint y: 280, endPoint x: 311, endPoint y: 294, distance: 66.4
click at [284, 278] on div "[PERSON_NAME] 0491156052 [EMAIL_ADDRESS][DOMAIN_NAME] Customer since [DATE]" at bounding box center [210, 249] width 250 height 211
copy span "0491156052"
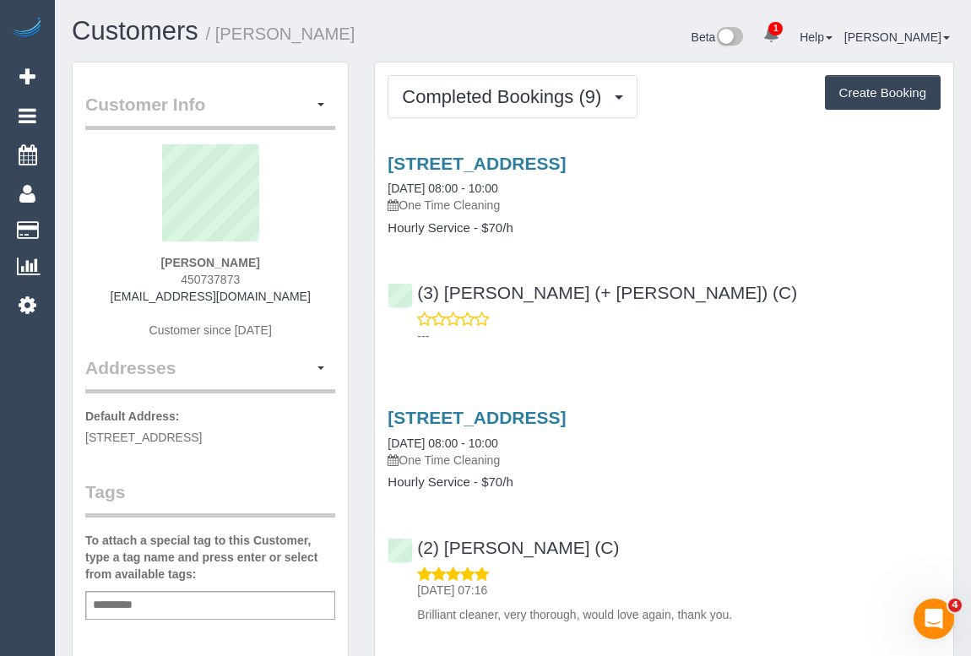
drag, startPoint x: 162, startPoint y: 264, endPoint x: 249, endPoint y: 271, distance: 87.2
click at [249, 271] on div "[PERSON_NAME] 450737873 [EMAIL_ADDRESS][DOMAIN_NAME] Customer since [DATE]" at bounding box center [210, 249] width 250 height 211
click at [312, 272] on div "[PERSON_NAME] 450737873 [EMAIL_ADDRESS][DOMAIN_NAME] Customer since [DATE]" at bounding box center [210, 249] width 250 height 211
drag, startPoint x: 237, startPoint y: 279, endPoint x: 176, endPoint y: 279, distance: 61.6
click at [176, 279] on div "[PERSON_NAME] 450737873 [EMAIL_ADDRESS][DOMAIN_NAME] Customer since [DATE]" at bounding box center [210, 249] width 250 height 211
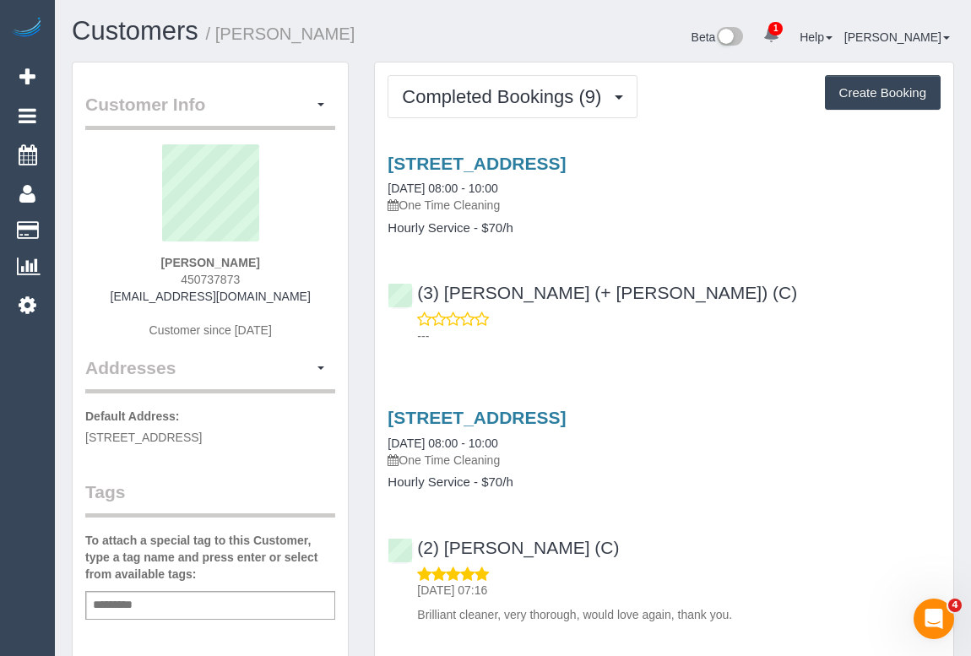
copy span "450737873"
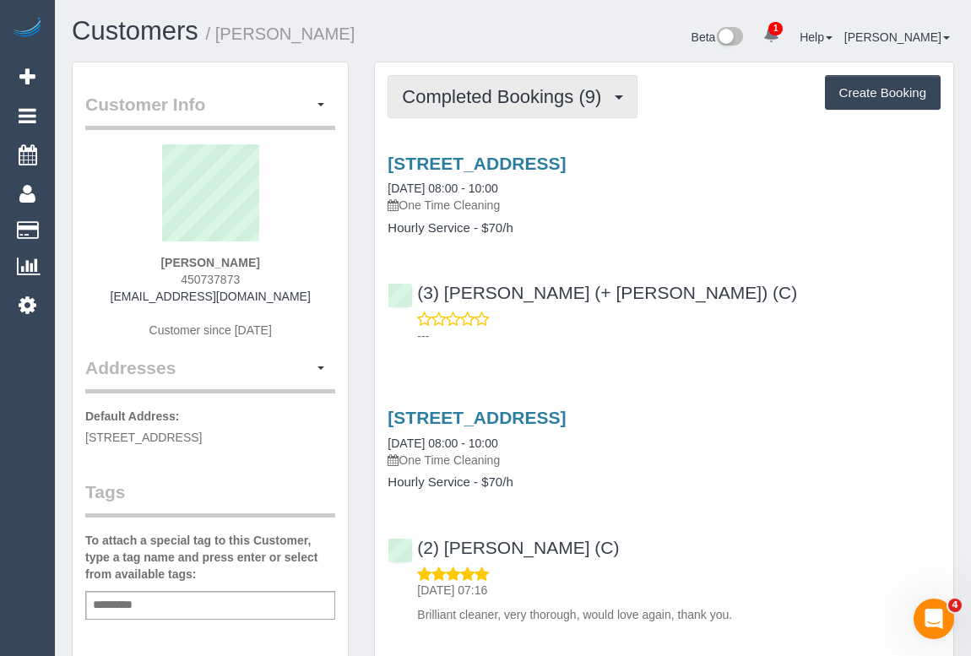
click at [502, 88] on span "Completed Bookings (9)" at bounding box center [506, 96] width 208 height 21
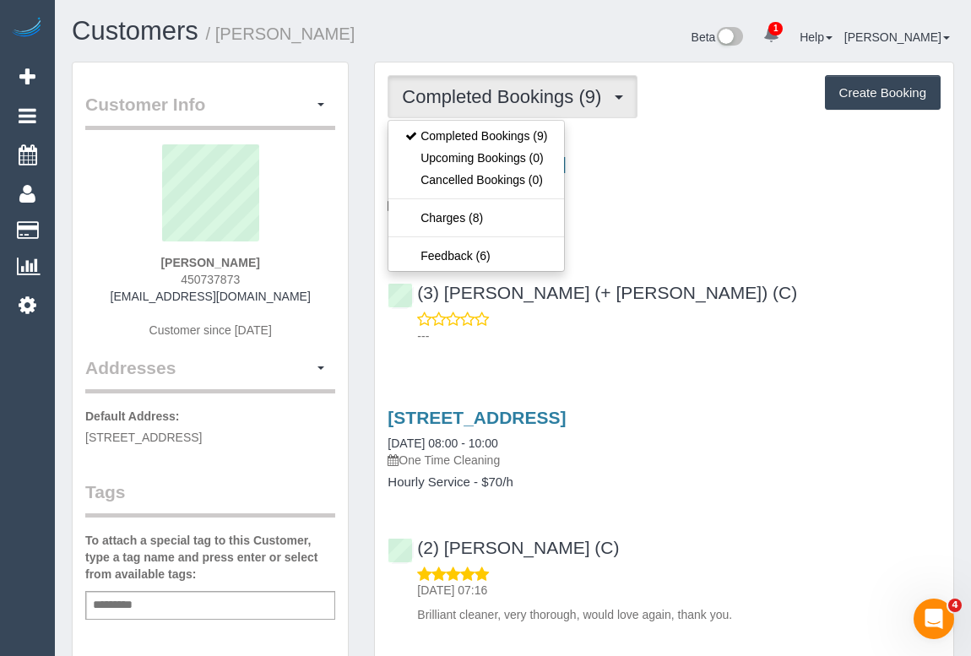
click at [713, 238] on div "3/40 Shaftesbury Parade, Thornbury, VIC 3071 08/10/2025 08:00 - 10:00 One Time …" at bounding box center [664, 245] width 578 height 213
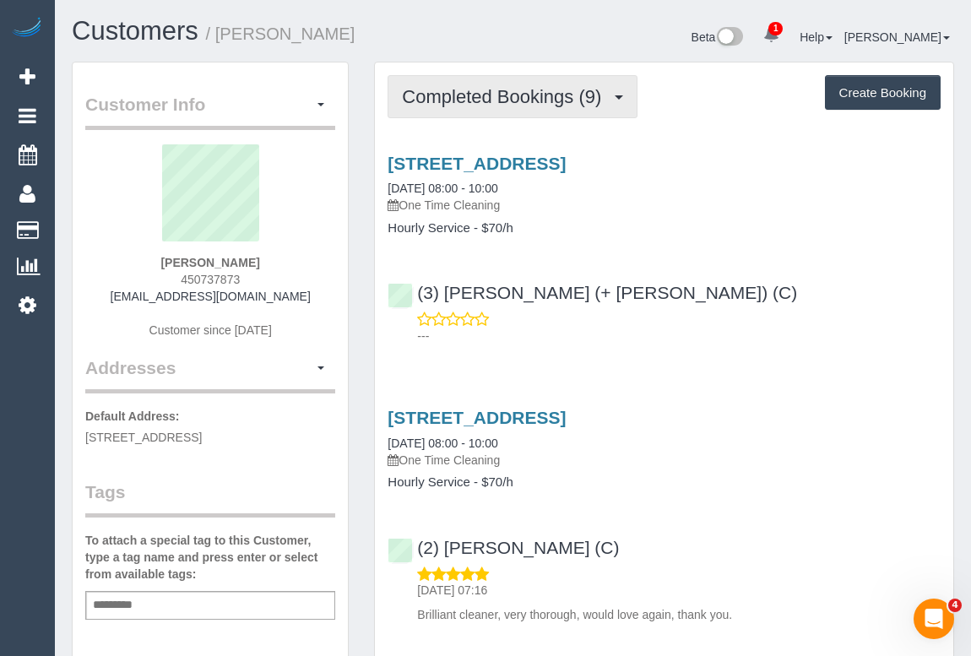
click at [477, 89] on span "Completed Bookings (9)" at bounding box center [506, 96] width 208 height 21
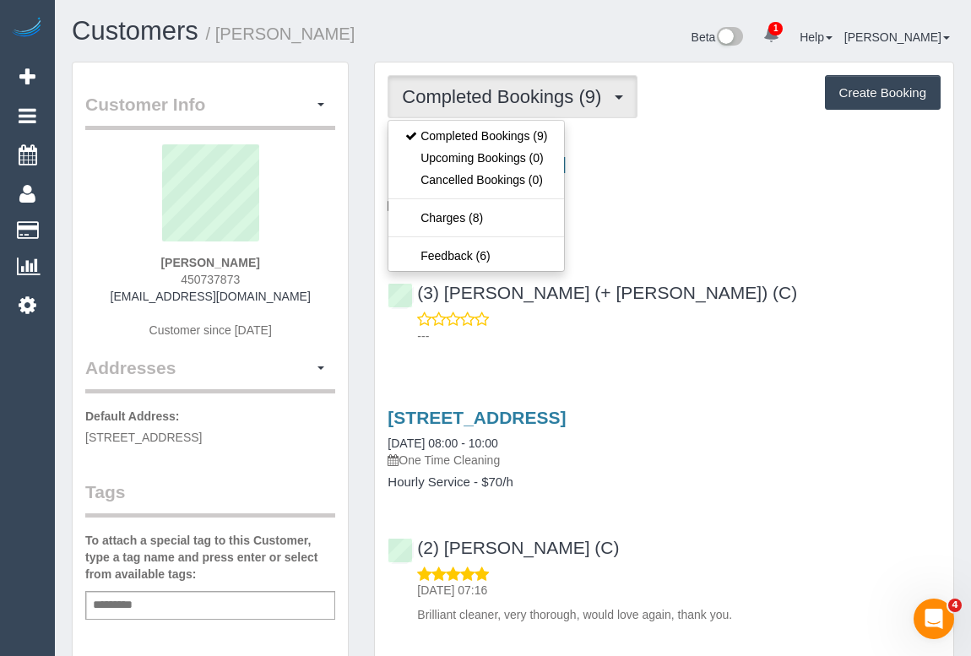
click at [734, 258] on div "3/40 Shaftesbury Parade, Thornbury, VIC 3071 08/10/2025 08:00 - 10:00 One Time …" at bounding box center [664, 245] width 578 height 213
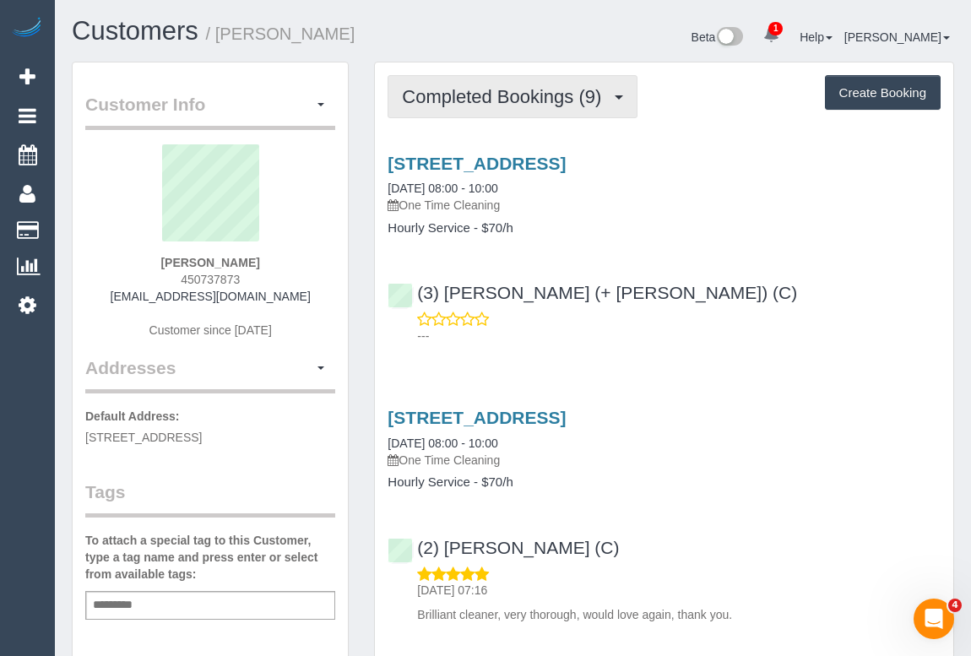
click at [496, 95] on span "Completed Bookings (9)" at bounding box center [506, 96] width 208 height 21
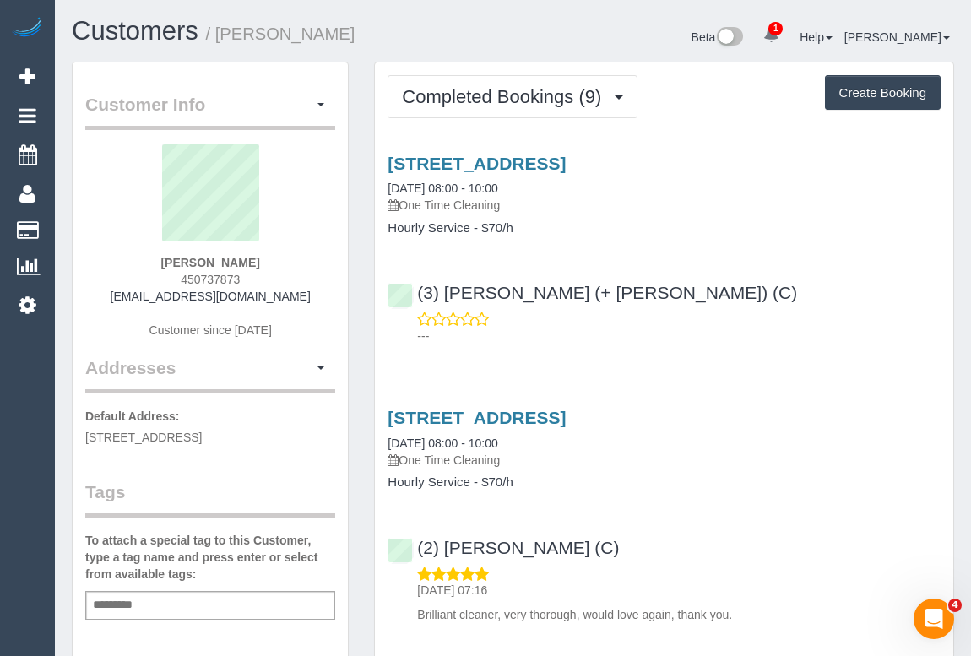
click at [608, 347] on div "[STREET_ADDRESS] [DATE] 08:00 - 10:00 One Time Cleaning Hourly Service - $70/h …" at bounding box center [664, 245] width 578 height 213
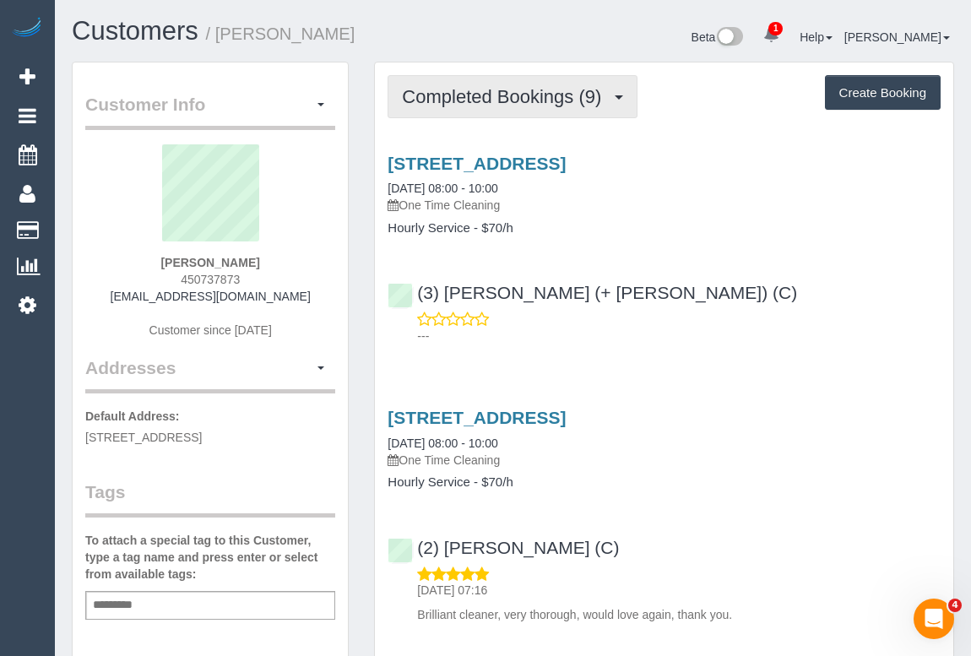
click at [528, 84] on button "Completed Bookings (9)" at bounding box center [513, 96] width 250 height 43
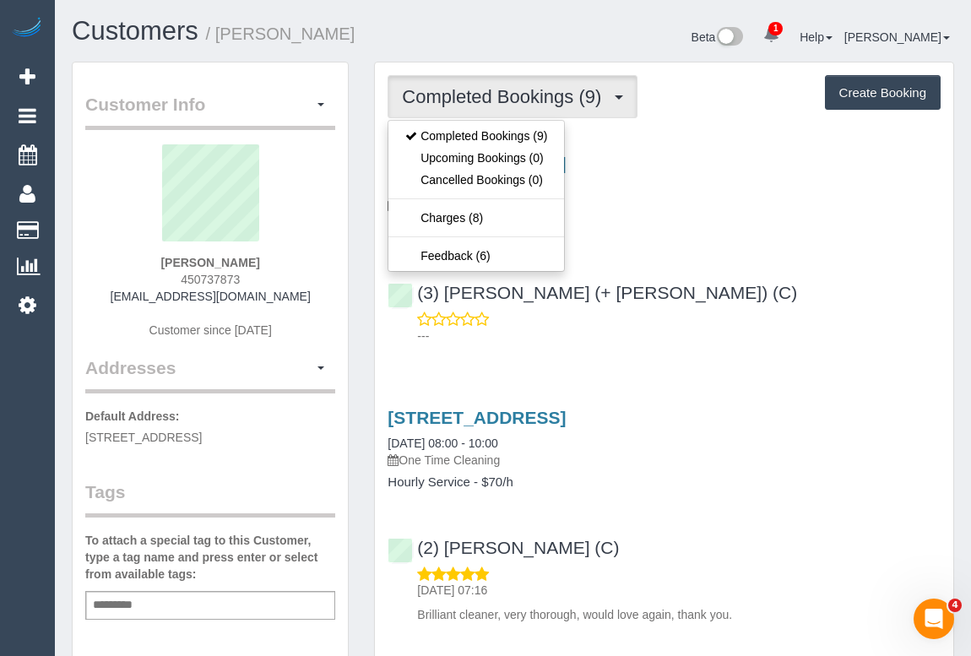
click at [766, 275] on div "(3) [PERSON_NAME] (+ [PERSON_NAME]) (C) ---" at bounding box center [664, 306] width 578 height 76
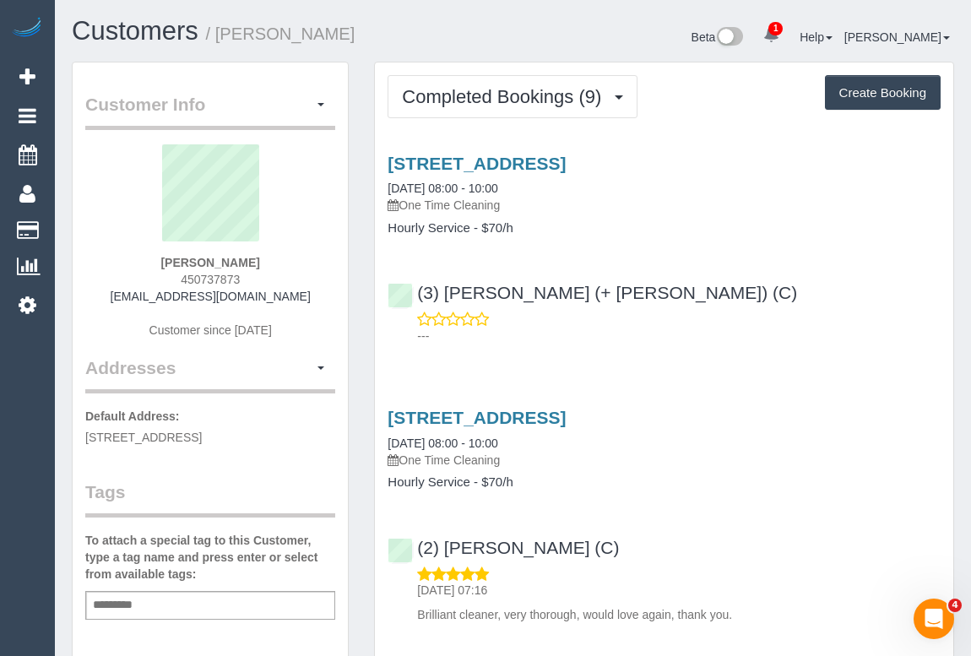
drag, startPoint x: 137, startPoint y: 297, endPoint x: 328, endPoint y: 300, distance: 191.7
click at [328, 300] on div "[PERSON_NAME] 450737873 [EMAIL_ADDRESS][DOMAIN_NAME] Customer since [DATE]" at bounding box center [210, 249] width 250 height 211
copy link "[EMAIL_ADDRESS][DOMAIN_NAME]"
click at [830, 322] on div "---" at bounding box center [664, 328] width 553 height 34
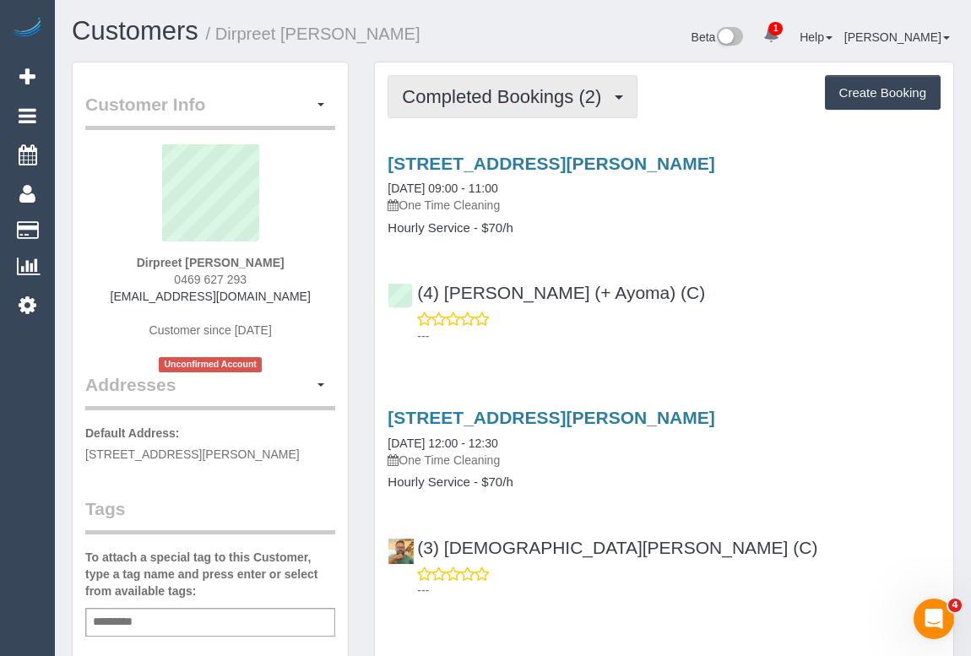
click at [491, 97] on span "Completed Bookings (2)" at bounding box center [506, 96] width 208 height 21
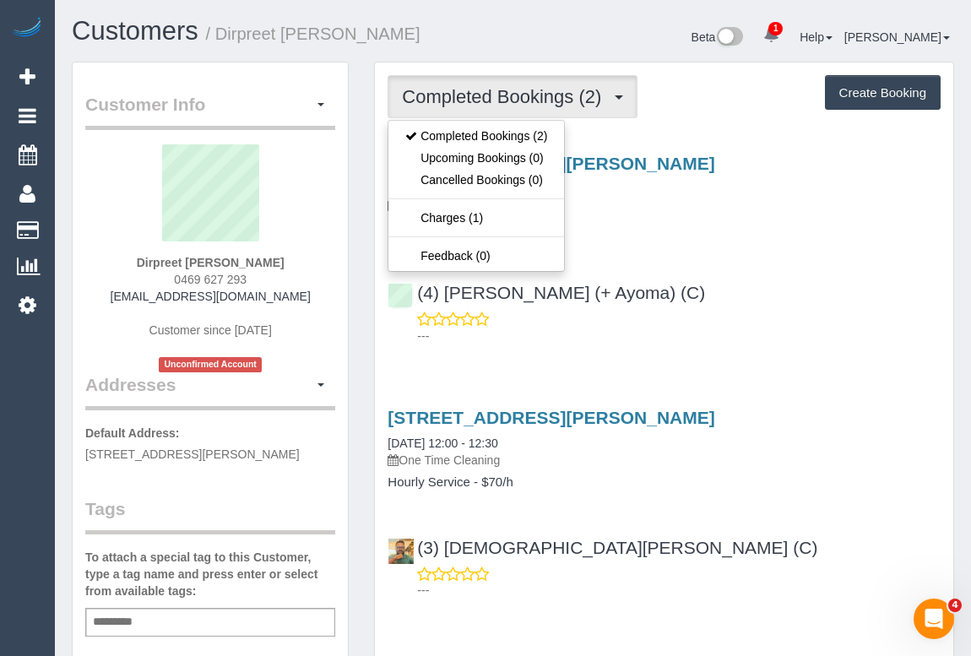
click at [747, 303] on div "(4) [PERSON_NAME] (+ Ayoma) (C) ---" at bounding box center [664, 306] width 578 height 76
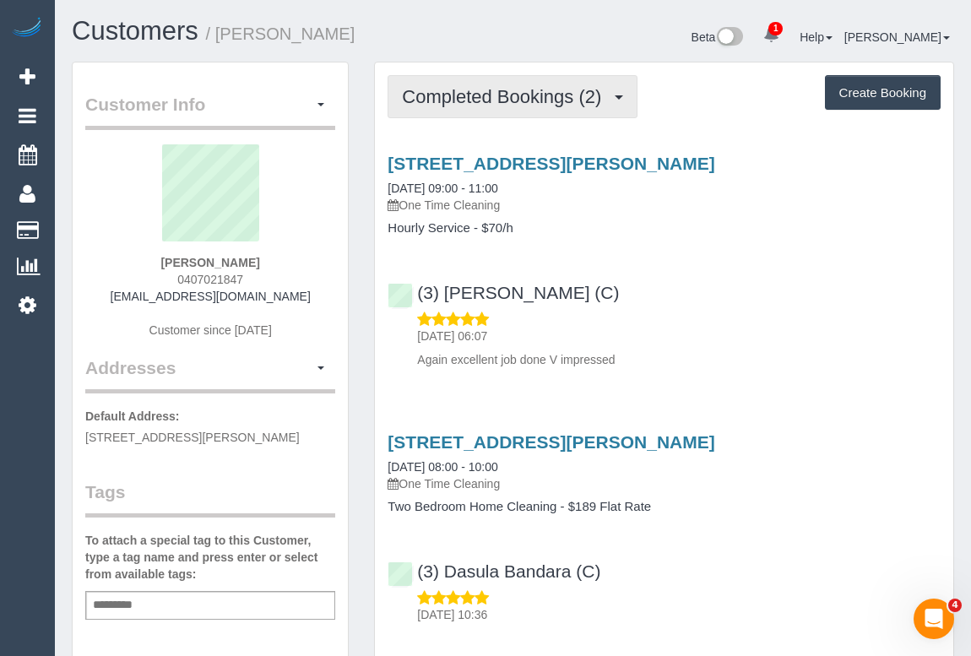
click at [496, 90] on span "Completed Bookings (2)" at bounding box center [506, 96] width 208 height 21
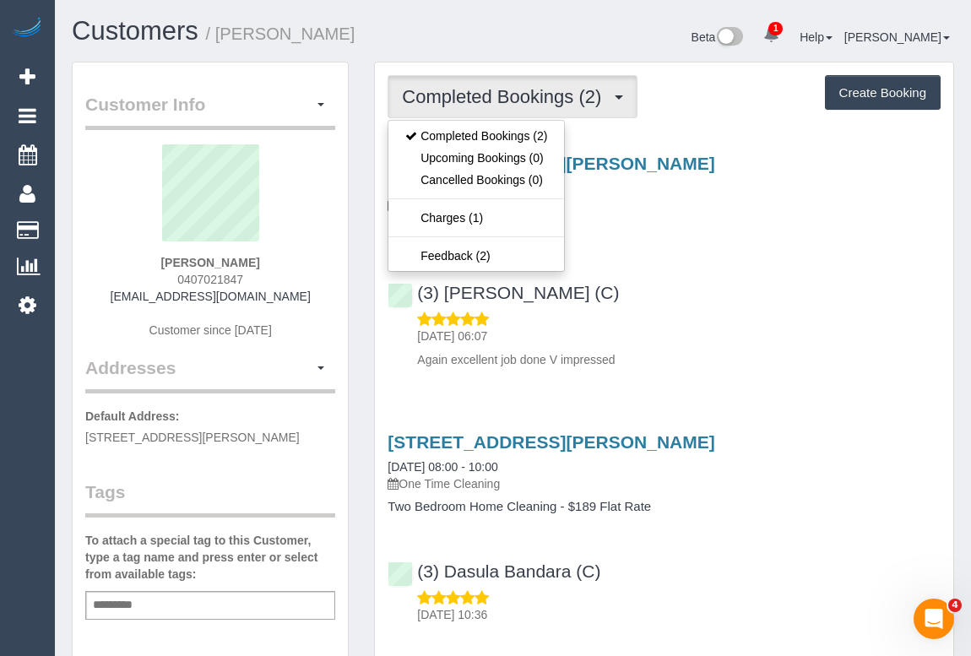
drag, startPoint x: 165, startPoint y: 280, endPoint x: 319, endPoint y: 280, distance: 153.7
click at [319, 280] on div "Liz Jones 0407021847 lizjonesathome@gmail.com Customer since 2025" at bounding box center [210, 249] width 250 height 211
copy span "0407021847"
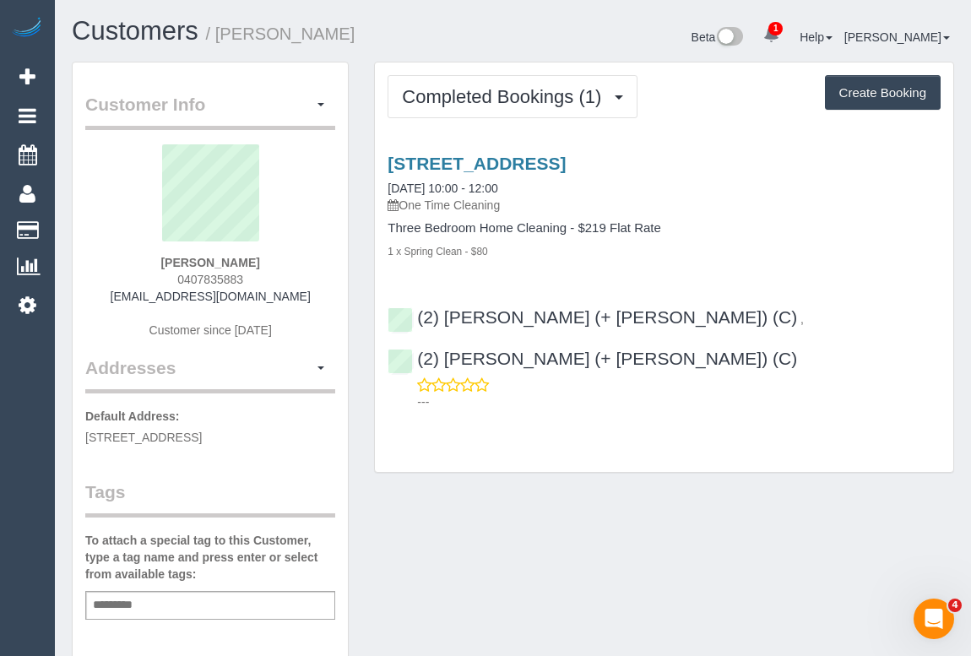
click at [447, 464] on div "Customer Info Edit Contact Info Send Message Email Preferences Special Sales Ta…" at bounding box center [513, 627] width 908 height 1131
drag, startPoint x: 437, startPoint y: 457, endPoint x: 703, endPoint y: 513, distance: 271.9
click at [703, 513] on div "Customer Info Edit Contact Info Send Message Email Preferences Special Sales Ta…" at bounding box center [513, 627] width 908 height 1131
drag, startPoint x: 168, startPoint y: 277, endPoint x: 272, endPoint y: 275, distance: 103.9
click at [272, 275] on div "[PERSON_NAME] 0407835883 [EMAIL_ADDRESS][DOMAIN_NAME] Customer since [DATE]" at bounding box center [210, 249] width 250 height 211
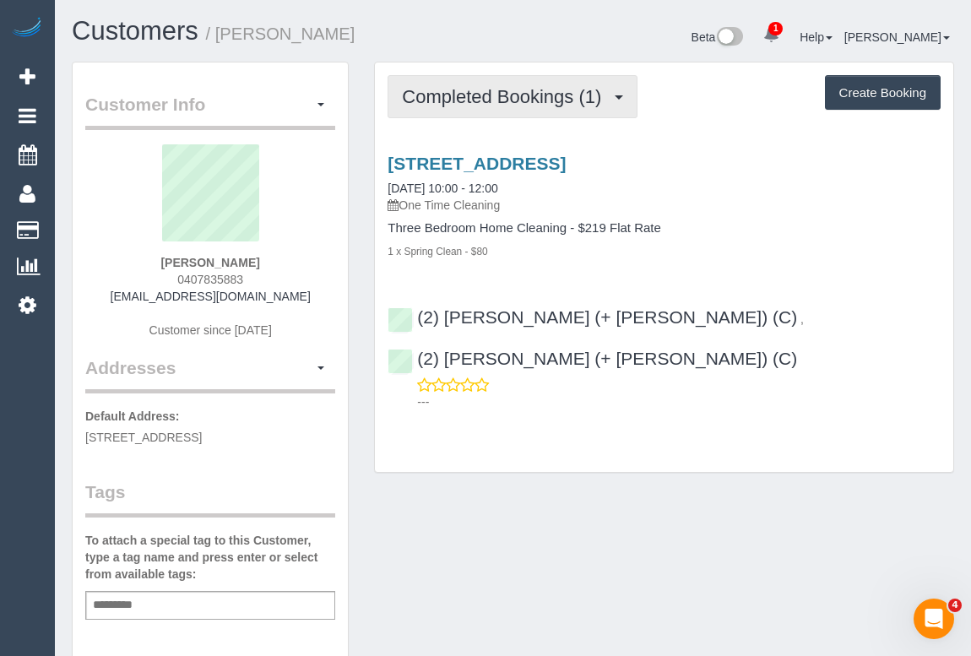
copy span "0407835883"
click at [534, 92] on span "Completed Bookings (1)" at bounding box center [506, 96] width 208 height 21
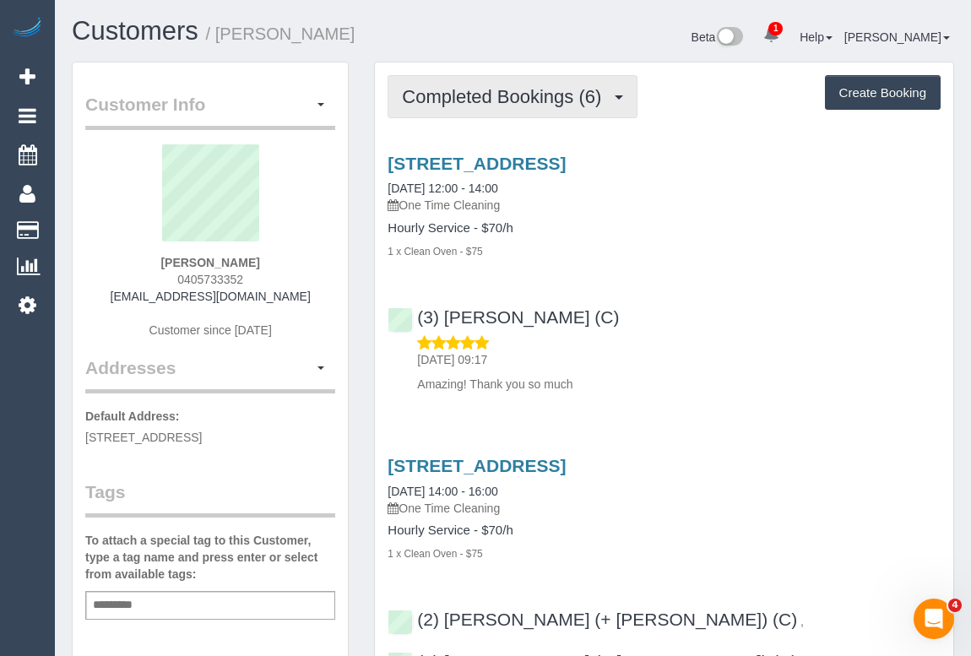
click at [507, 109] on button "Completed Bookings (6)" at bounding box center [513, 96] width 250 height 43
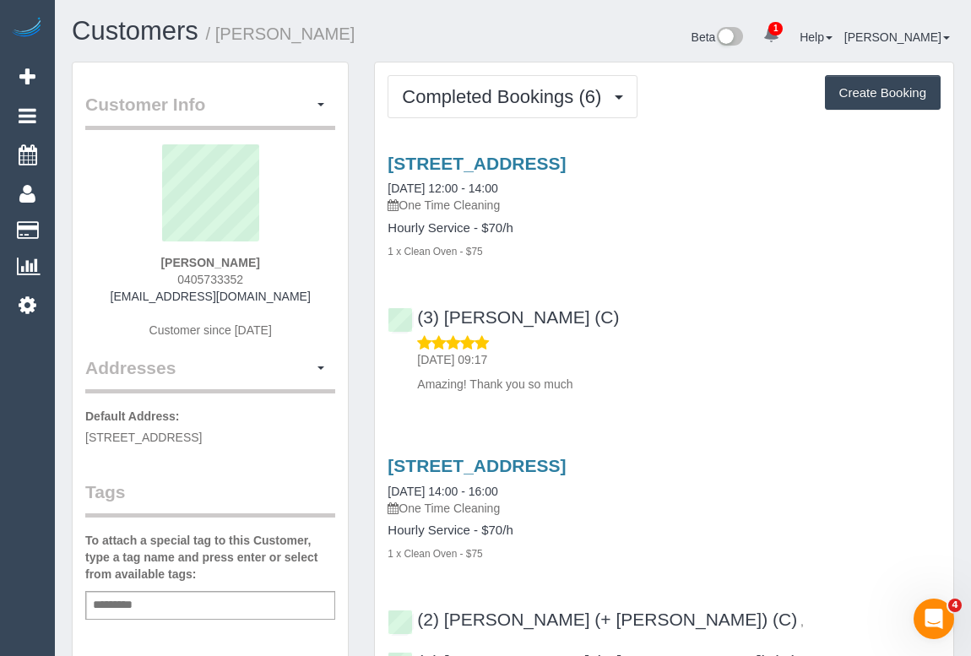
drag, startPoint x: 174, startPoint y: 279, endPoint x: 313, endPoint y: 279, distance: 139.3
click at [313, 279] on div "[PERSON_NAME] 0405733352 [EMAIL_ADDRESS][DOMAIN_NAME] Customer since [DATE]" at bounding box center [210, 249] width 250 height 211
copy span "0405733352"
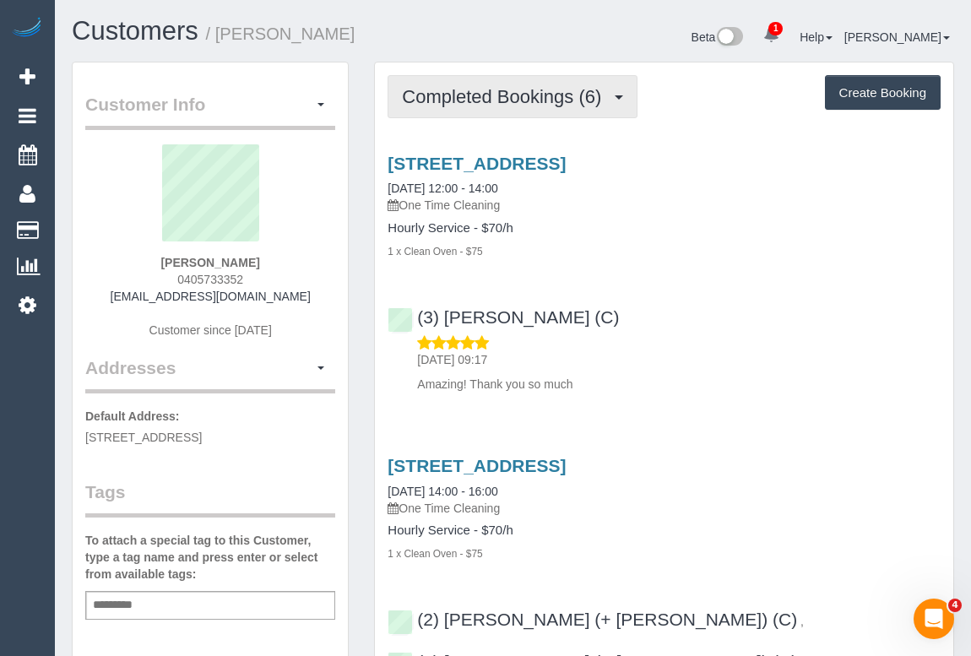
click at [533, 98] on span "Completed Bookings (6)" at bounding box center [506, 96] width 208 height 21
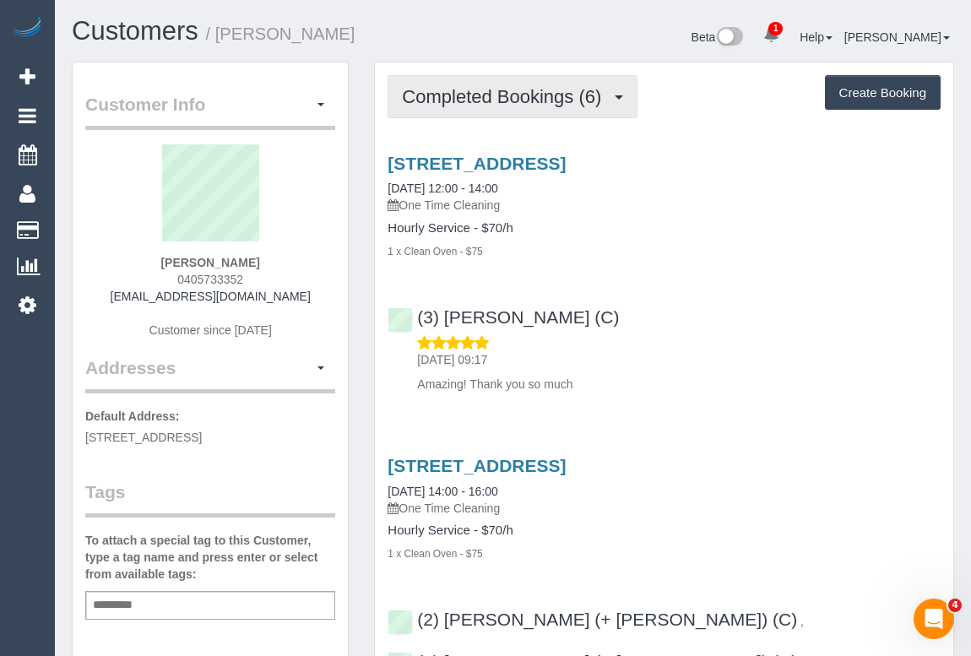
click at [454, 111] on button "Completed Bookings (6)" at bounding box center [513, 96] width 250 height 43
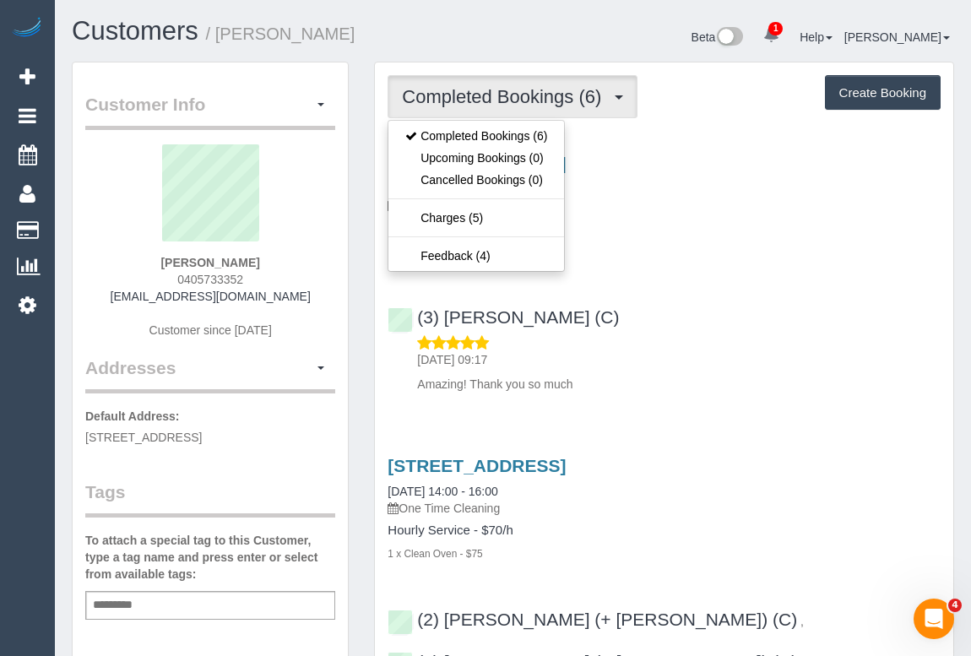
click at [773, 346] on div "09/10/2025 09:17 Amazing! Thank you so much" at bounding box center [664, 363] width 553 height 58
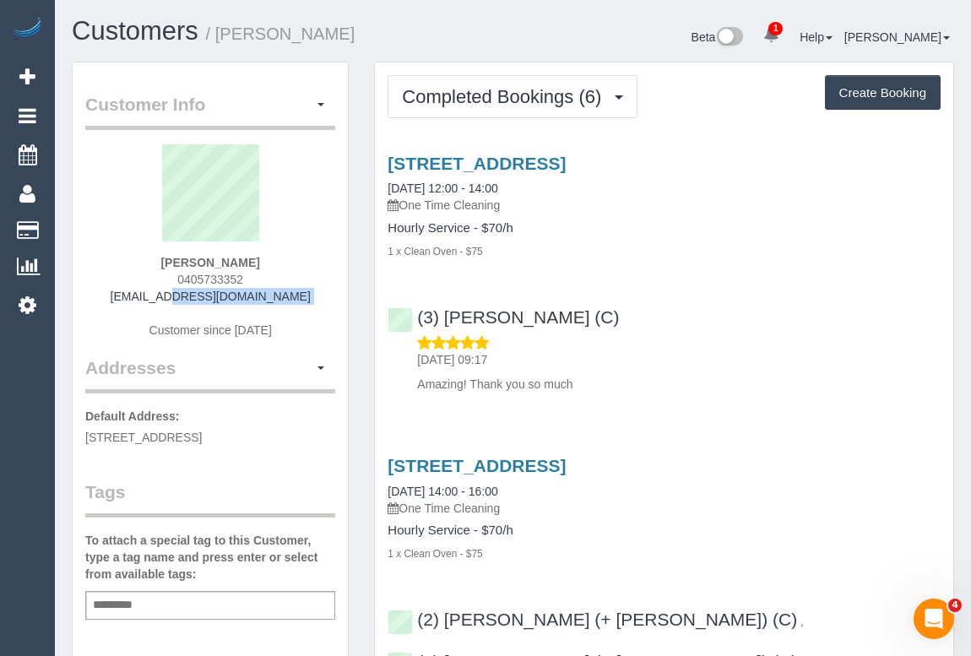
drag, startPoint x: 117, startPoint y: 294, endPoint x: 307, endPoint y: 304, distance: 190.2
click at [307, 304] on div "DAMIEN BOSMAN 0405733352 dbosman@protonmail.com Customer since 2024" at bounding box center [210, 249] width 250 height 211
copy div "dbosman@protonmail.com"
drag, startPoint x: 701, startPoint y: 371, endPoint x: 701, endPoint y: 384, distance: 12.7
click at [701, 371] on div "09/10/2025 09:17 Amazing! Thank you so much" at bounding box center [664, 363] width 553 height 58
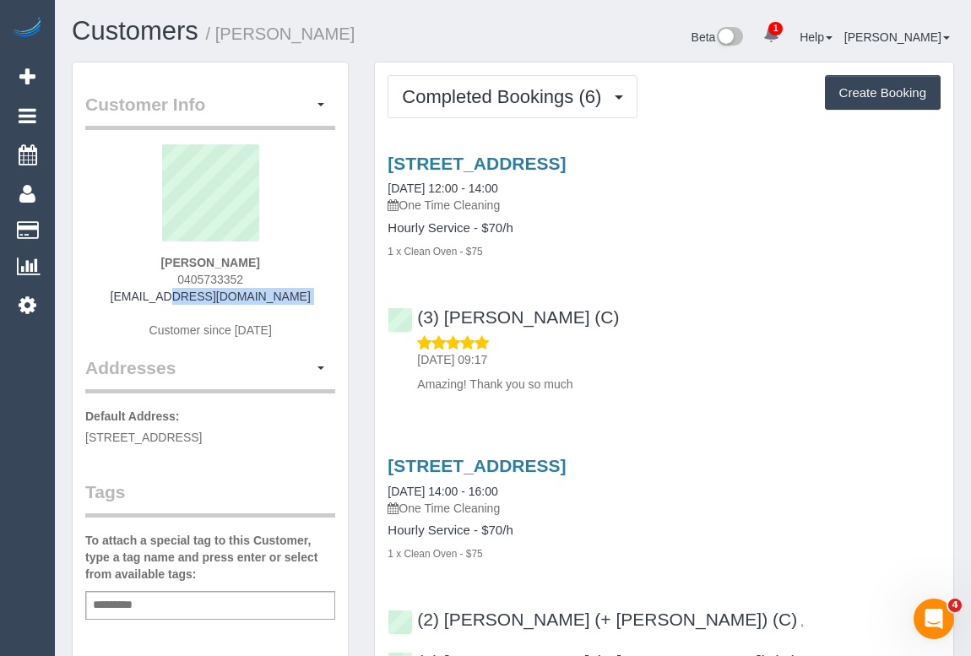
drag, startPoint x: 126, startPoint y: 300, endPoint x: 306, endPoint y: 305, distance: 179.9
click at [306, 305] on div "DAMIEN BOSMAN 0405733352 dbosman@protonmail.com Customer since 2024" at bounding box center [210, 249] width 250 height 211
copy div "dbosman@protonmail.com"
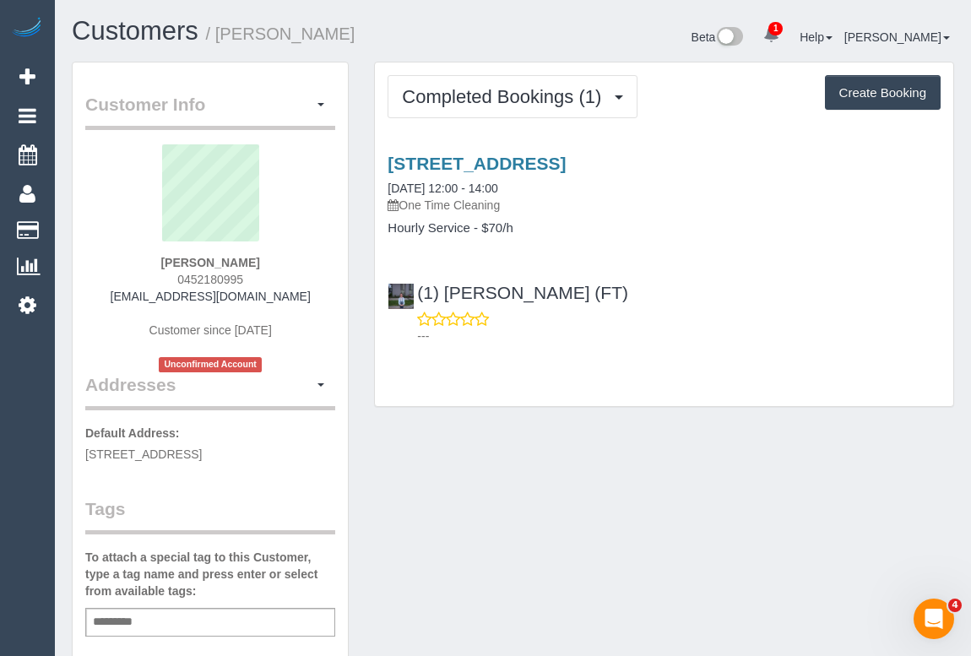
drag, startPoint x: 167, startPoint y: 279, endPoint x: 275, endPoint y: 279, distance: 108.1
click at [275, 279] on div "Elizabeth Soebiantoro 0452180995 elizabethzhuangg@yahoo.com Customer since 2025…" at bounding box center [210, 258] width 250 height 228
copy span "0452180995"
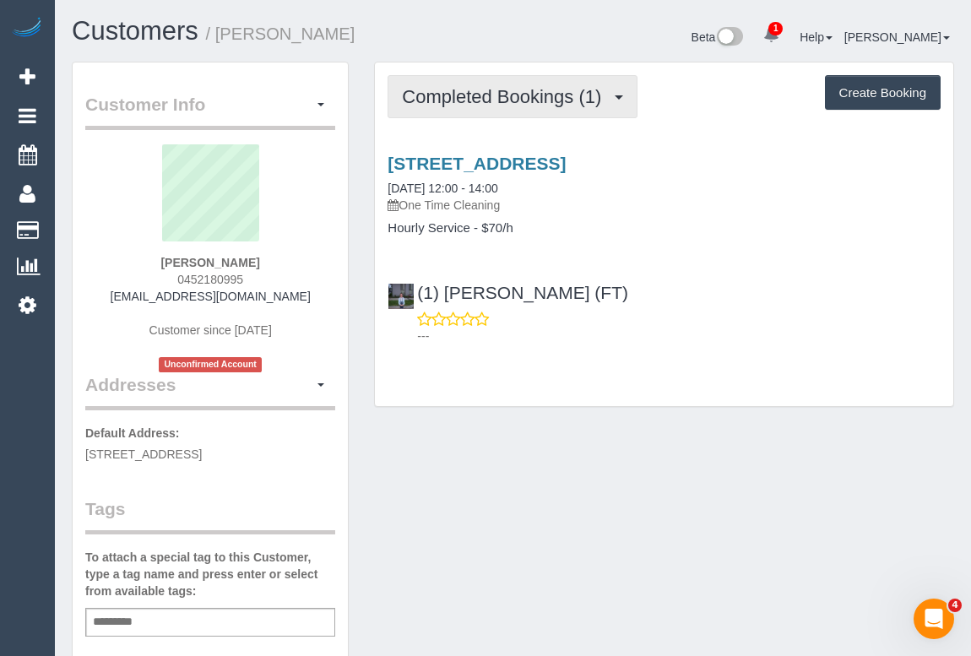
click at [494, 100] on span "Completed Bookings (1)" at bounding box center [506, 96] width 208 height 21
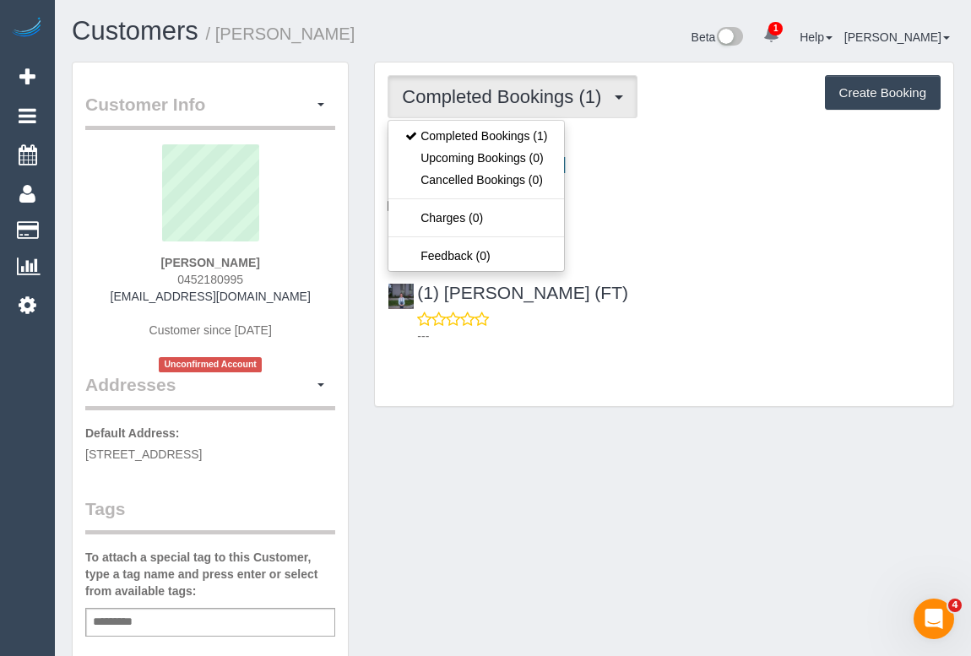
click at [545, 495] on div "Customer Info Edit Contact Info Send Message Email Preferences Special Sales Ta…" at bounding box center [513, 636] width 908 height 1148
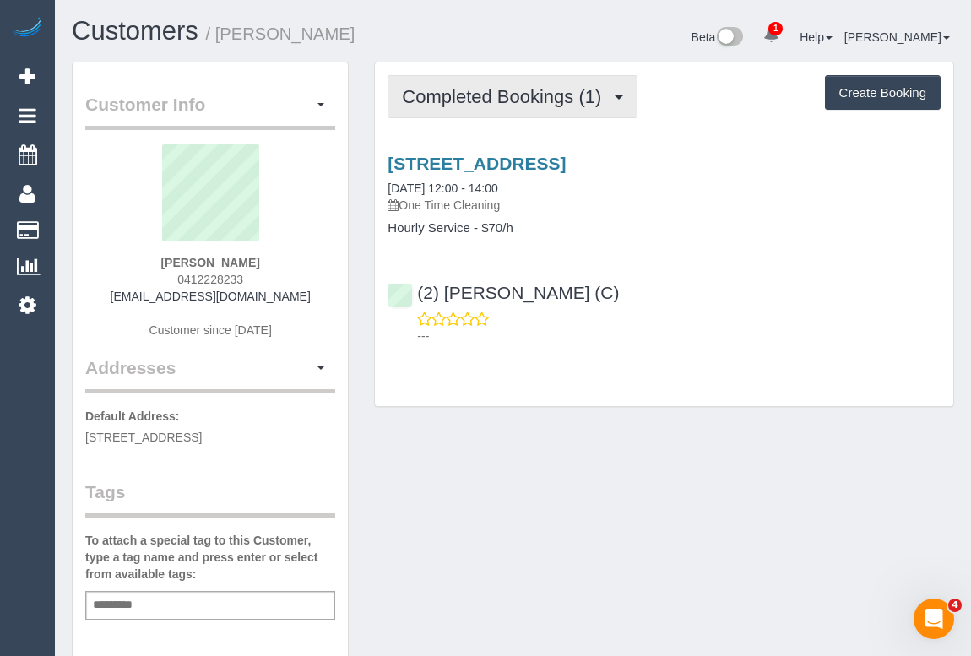
click at [496, 106] on button "Completed Bookings (1)" at bounding box center [513, 96] width 250 height 43
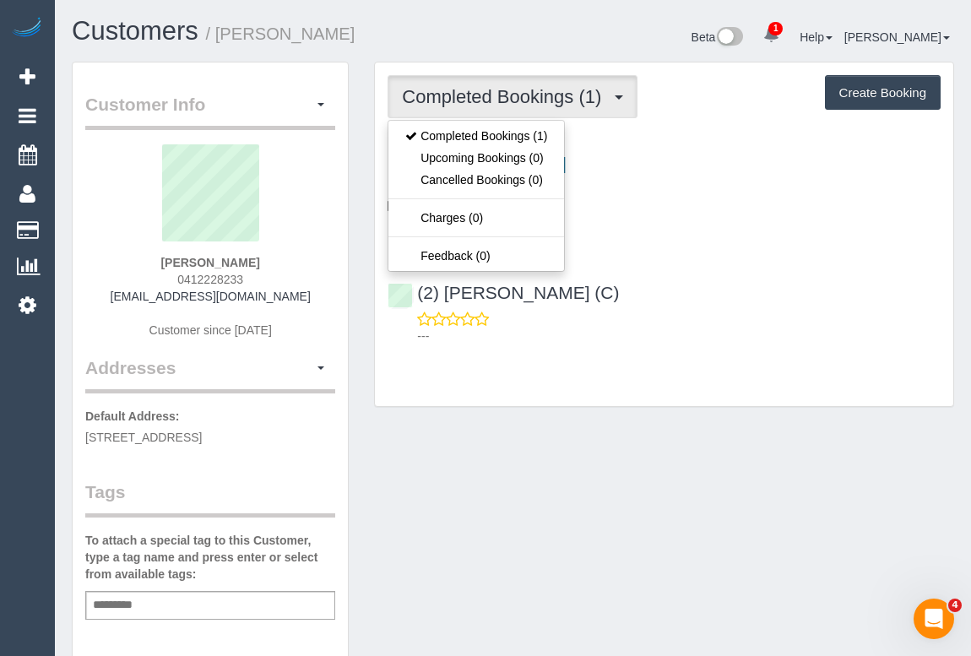
click at [801, 450] on div "Customer Info Edit Contact Info Send Message Email Preferences Special Sales Ta…" at bounding box center [513, 627] width 908 height 1131
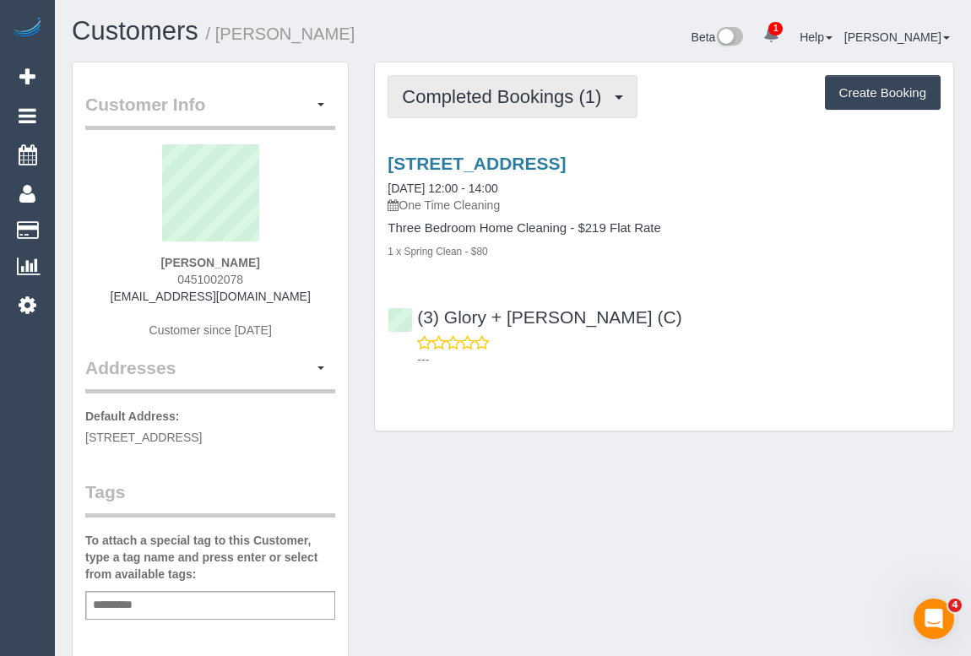
click at [464, 96] on span "Completed Bookings (1)" at bounding box center [506, 96] width 208 height 21
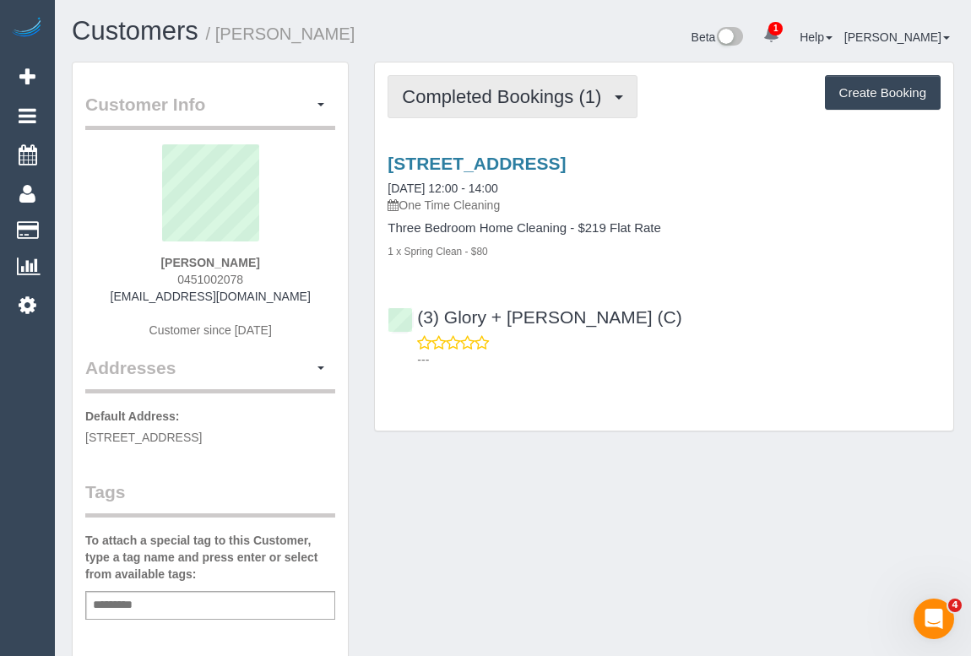
click at [485, 101] on span "Completed Bookings (1)" at bounding box center [506, 96] width 208 height 21
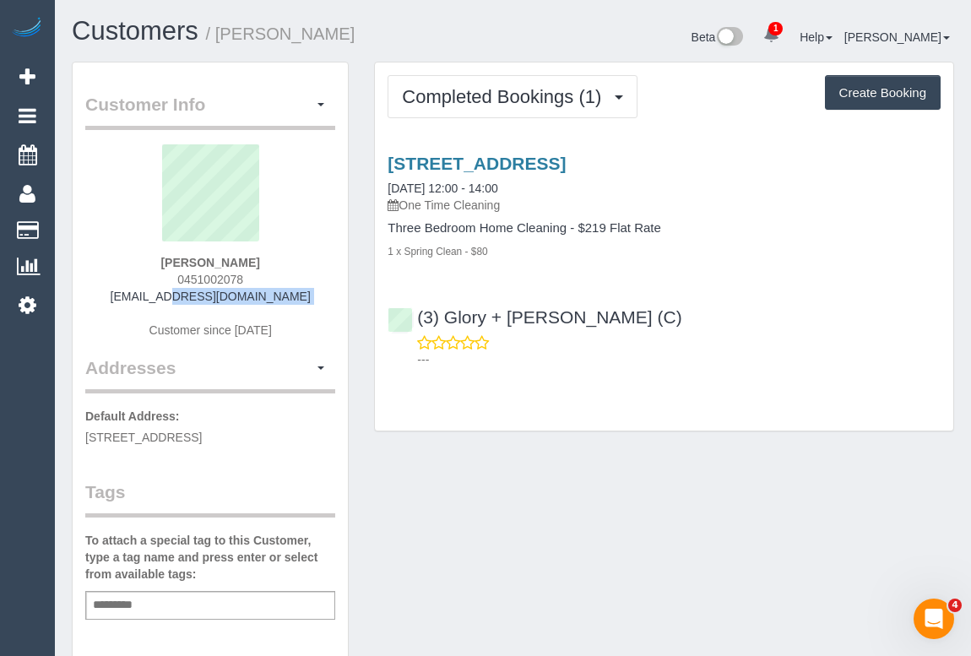
drag, startPoint x: 143, startPoint y: 295, endPoint x: 333, endPoint y: 306, distance: 190.3
click at [333, 306] on div "[PERSON_NAME] 0451002078 [EMAIL_ADDRESS][DOMAIN_NAME] Customer since [DATE]" at bounding box center [210, 249] width 250 height 211
copy div "[EMAIL_ADDRESS][DOMAIN_NAME]"
drag, startPoint x: 493, startPoint y: 145, endPoint x: 493, endPoint y: 159, distance: 13.5
click at [493, 145] on div "[STREET_ADDRESS] [DATE] 12:00 - 14:00 One Time Cleaning Three Bedroom Home Clea…" at bounding box center [664, 257] width 578 height 236
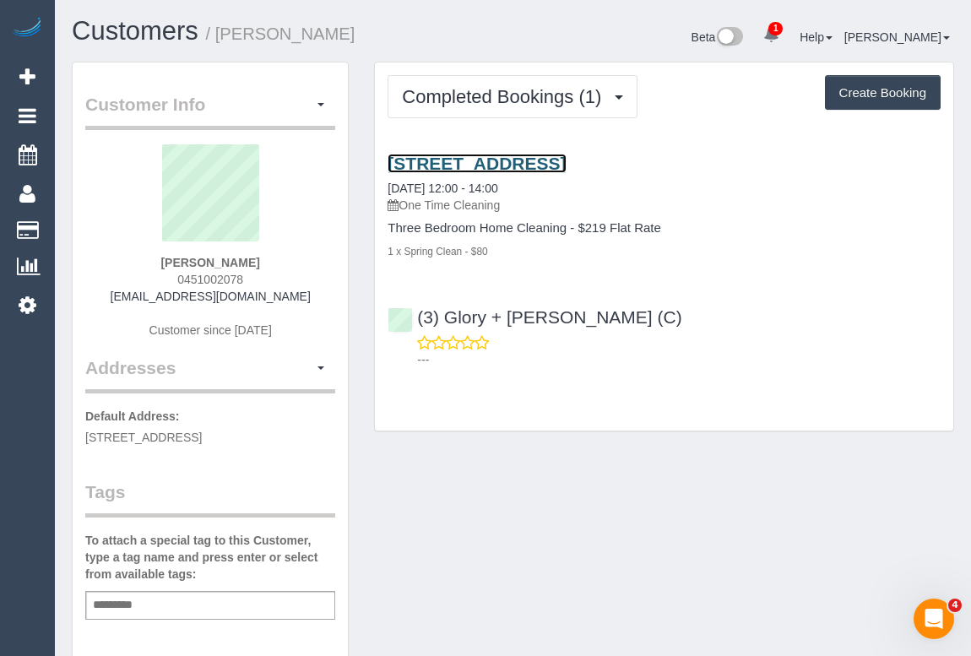
click at [493, 169] on link "[STREET_ADDRESS]" at bounding box center [477, 163] width 178 height 19
click at [205, 609] on div "Add a tag" at bounding box center [210, 605] width 250 height 29
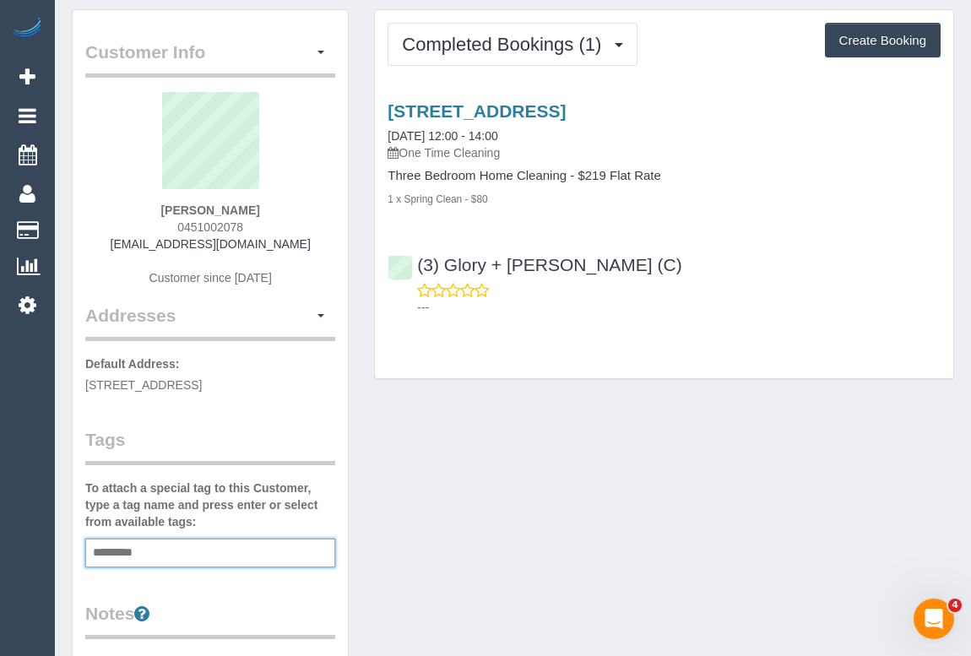
scroll to position [76, 0]
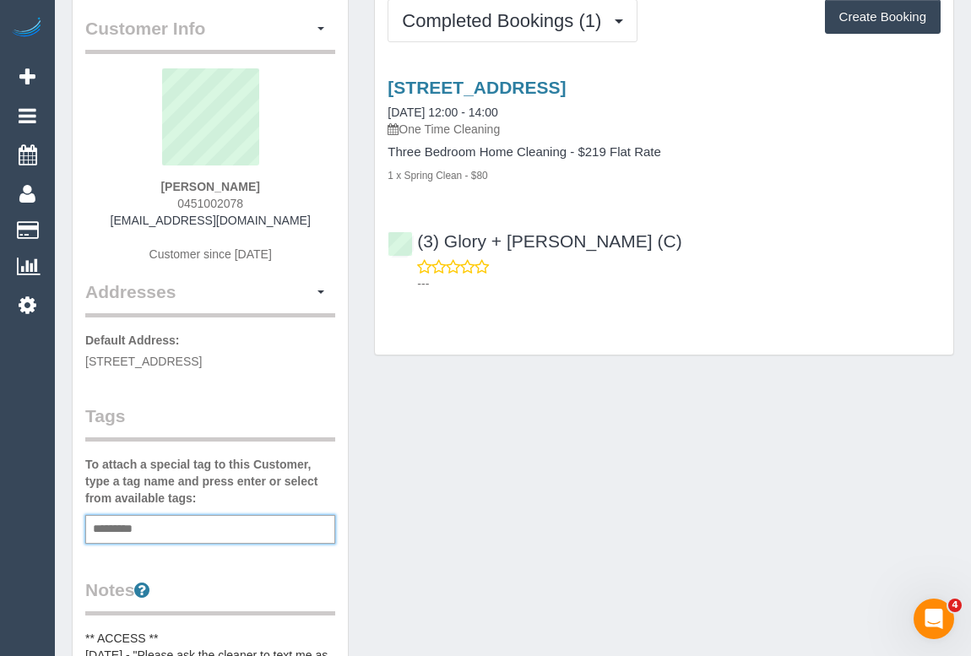
click at [158, 529] on div "Add a tag" at bounding box center [210, 529] width 250 height 29
click at [523, 488] on div "Customer Info Edit Contact Info Send Message Email Preferences Special Sales Ta…" at bounding box center [513, 644] width 908 height 1317
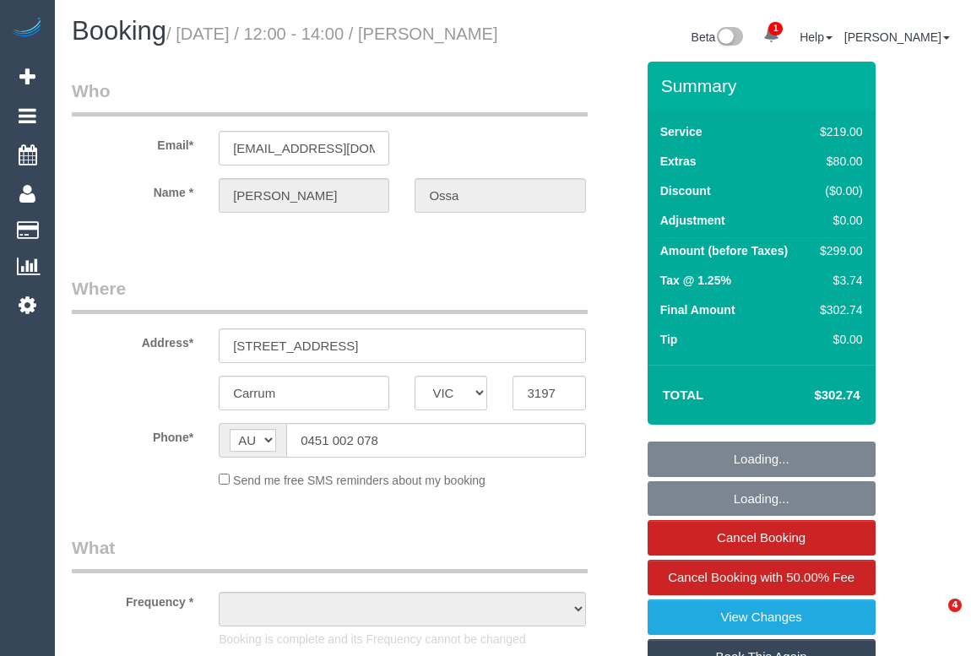
select select "VIC"
select select "string:stripe-pm_1SDMT12GScqysDRV2kQzGl1r"
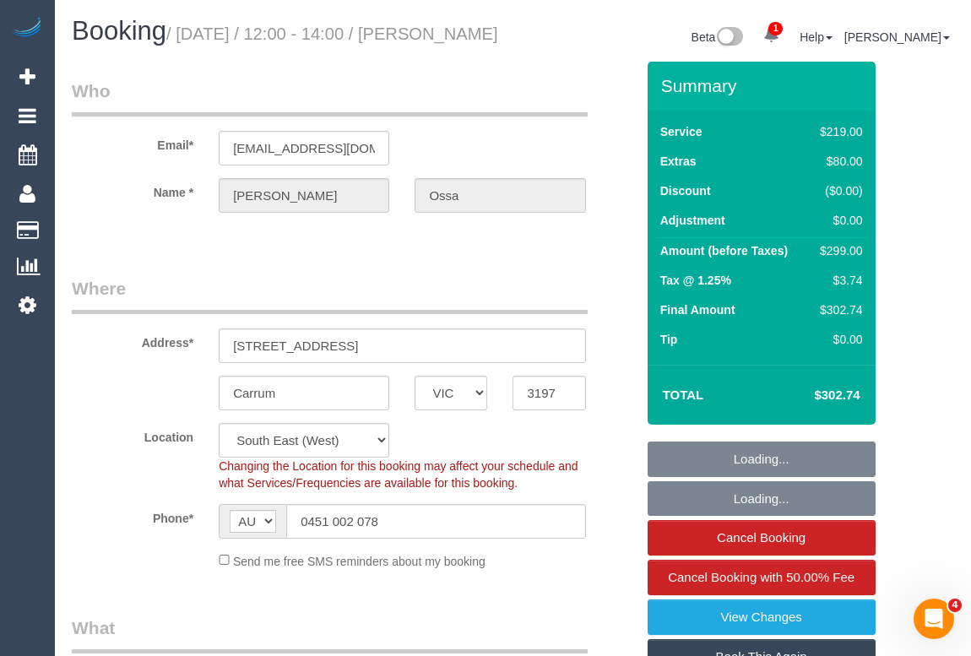
select select "object:673"
select select "number:29"
select select "number:16"
select select "number:19"
select select "number:22"
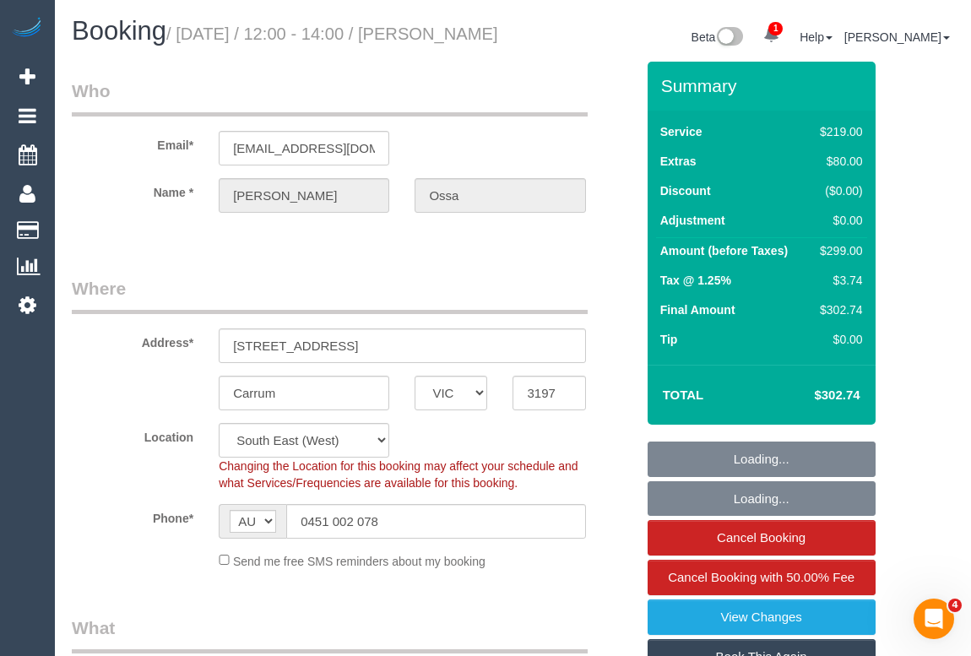
select select "number:34"
select select "number:26"
select select "object:1362"
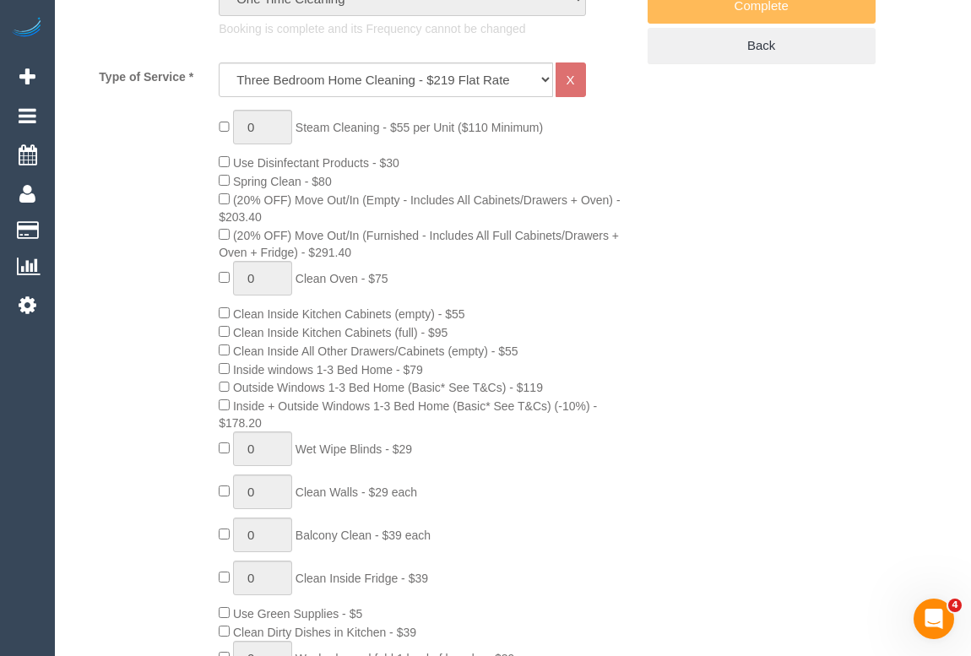
scroll to position [460, 0]
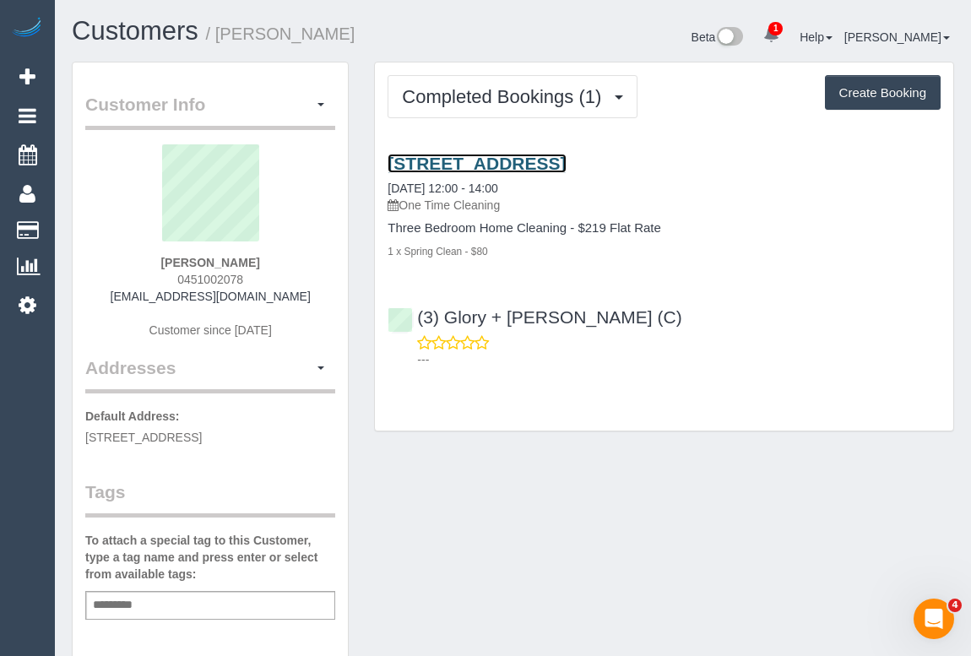
click at [566, 154] on link "[STREET_ADDRESS]" at bounding box center [477, 163] width 178 height 19
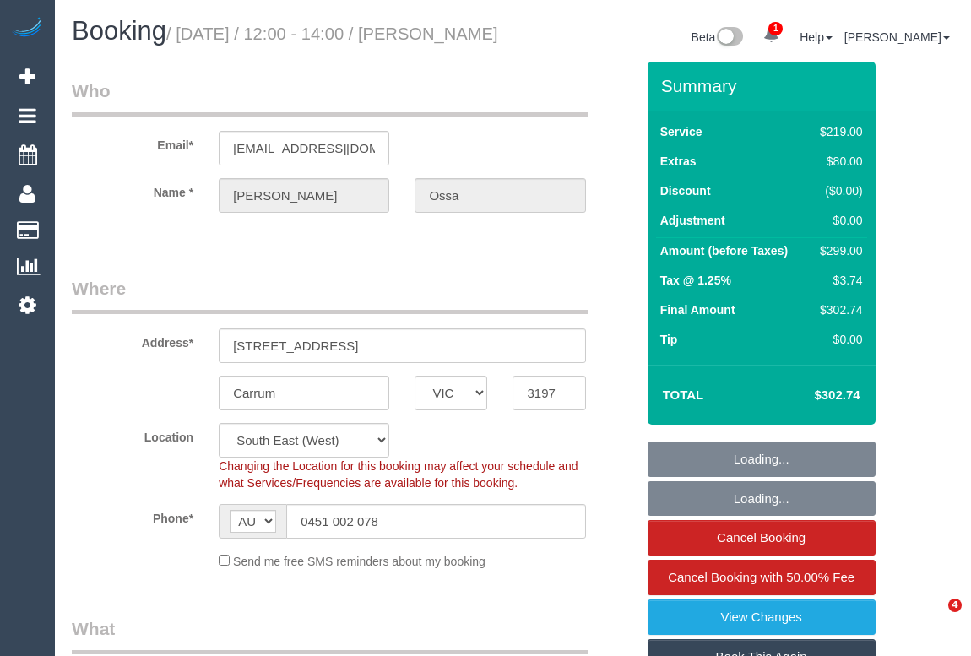
select select "VIC"
select select "string:stripe-pm_1SDMT12GScqysDRV2kQzGl1r"
select select "number:29"
select select "number:16"
select select "number:19"
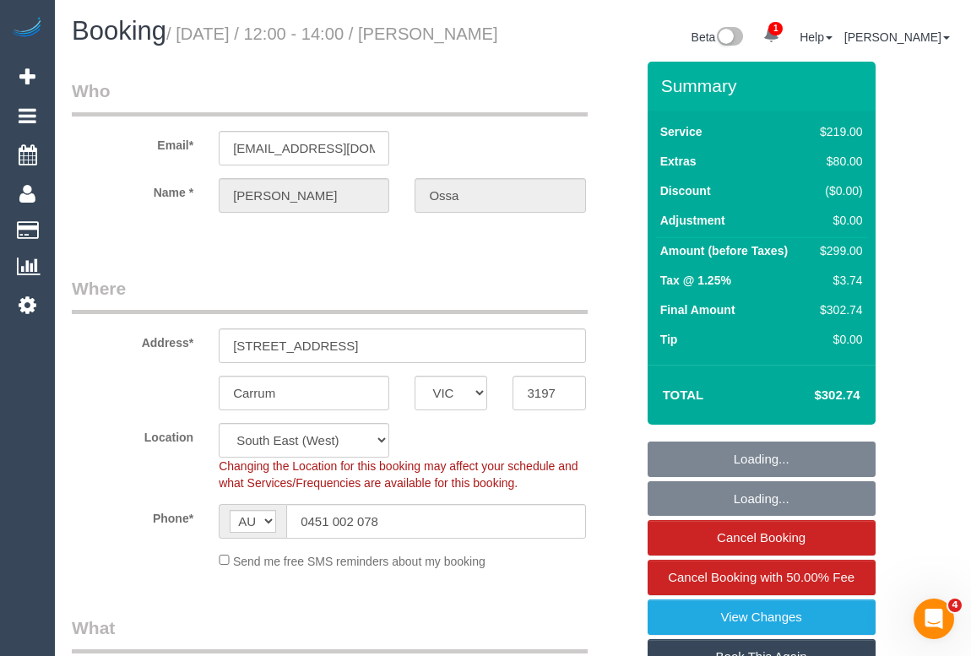
select select "number:22"
select select "number:34"
select select "number:26"
select select "object:1362"
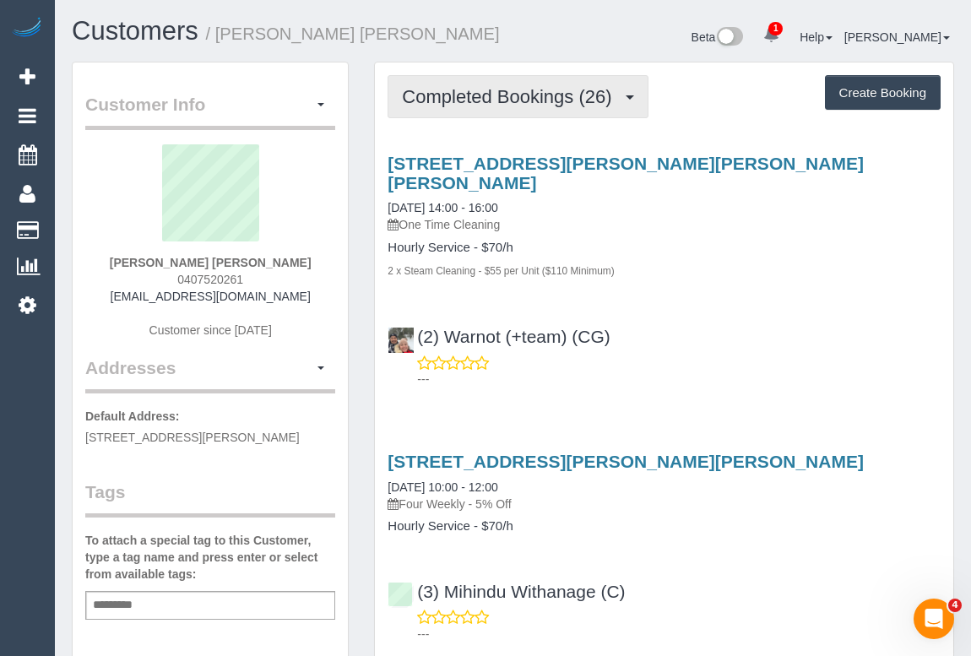
click at [478, 101] on span "Completed Bookings (26)" at bounding box center [511, 96] width 218 height 21
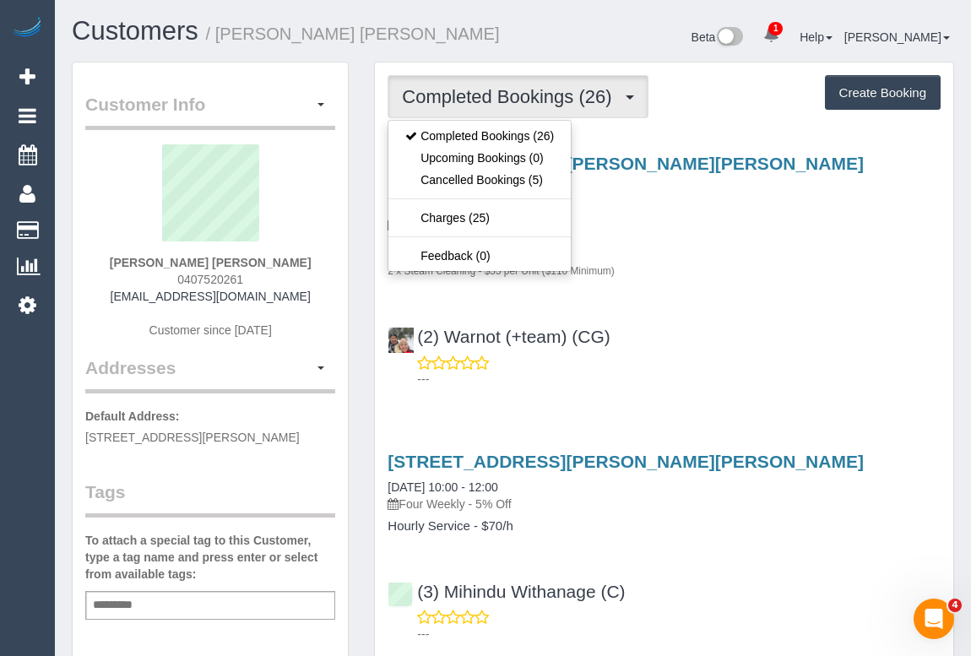
click at [817, 371] on p "---" at bounding box center [678, 379] width 523 height 17
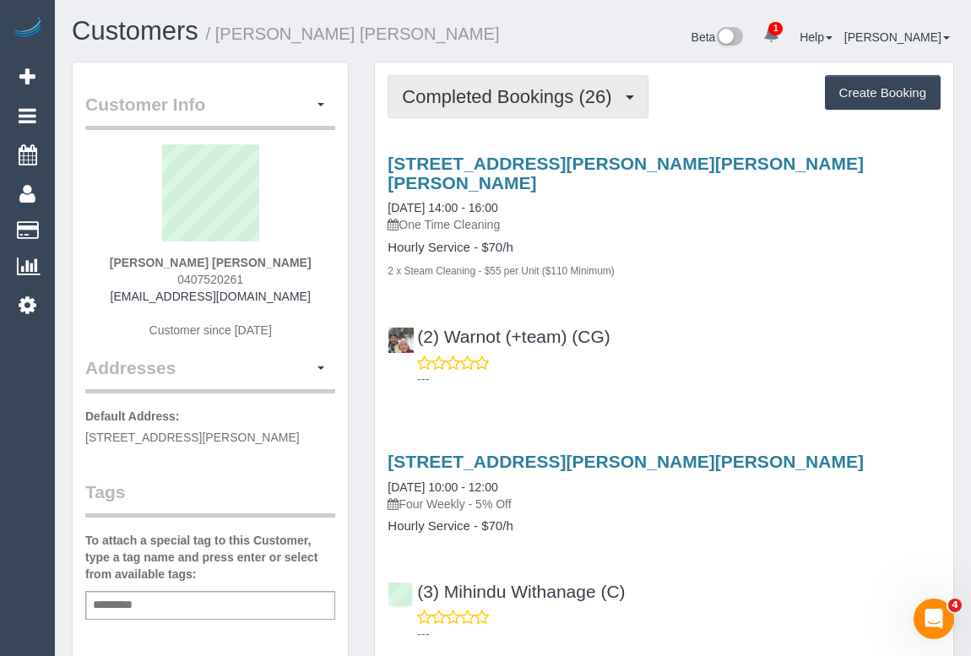
click at [512, 97] on span "Completed Bookings (26)" at bounding box center [511, 96] width 218 height 21
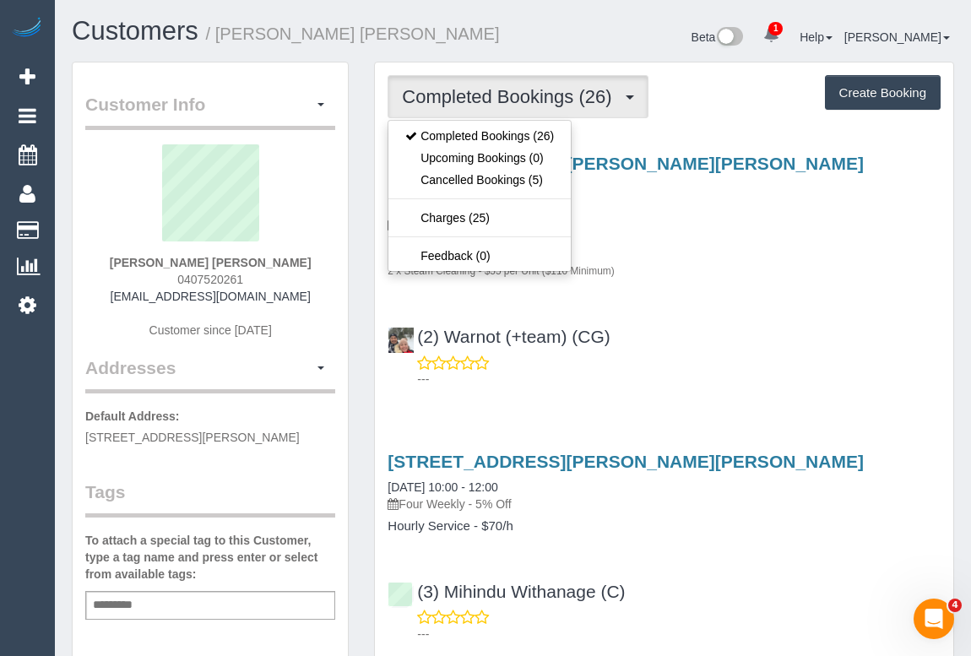
click at [696, 437] on div "[STREET_ADDRESS][PERSON_NAME][PERSON_NAME] [DATE] 10:00 - 12:00 Four Weekly - 5…" at bounding box center [664, 543] width 578 height 213
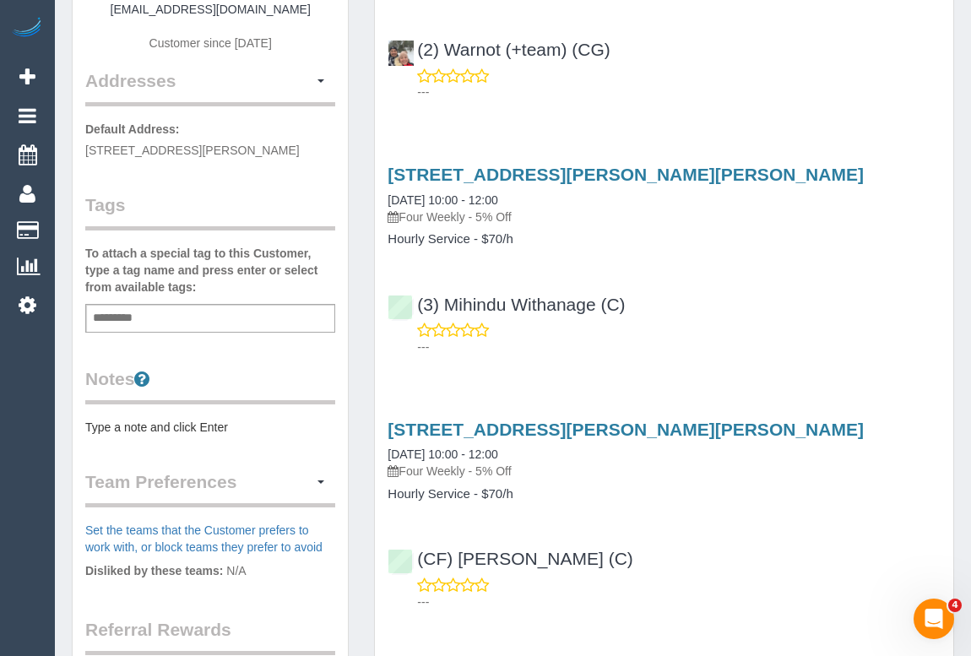
scroll to position [306, 0]
